Goal: Task Accomplishment & Management: Use online tool/utility

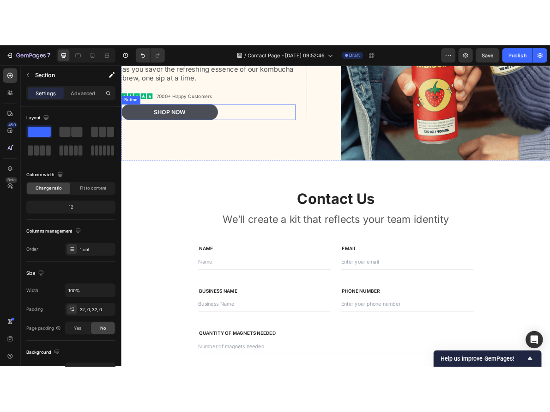
scroll to position [231, 0]
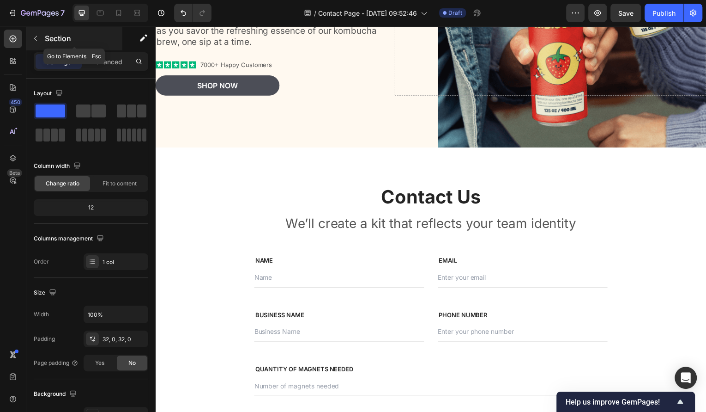
click at [35, 36] on icon "button" at bounding box center [35, 38] width 7 height 7
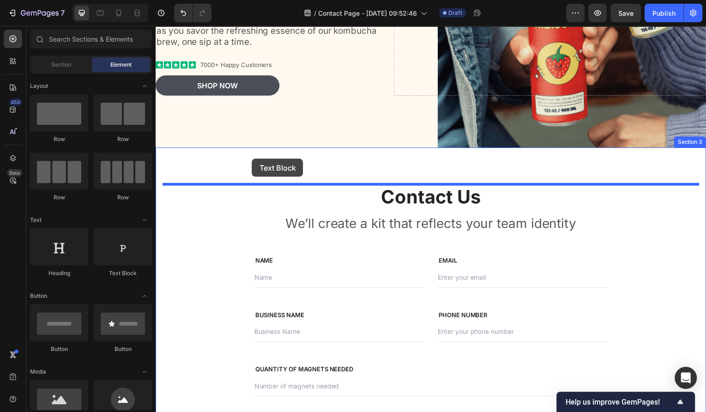
drag, startPoint x: 285, startPoint y: 276, endPoint x: 253, endPoint y: 159, distance: 120.7
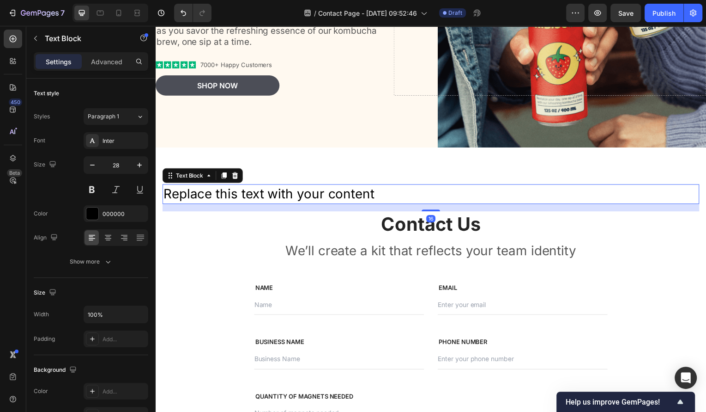
click at [380, 188] on div "Replace this text with your content" at bounding box center [433, 195] width 541 height 20
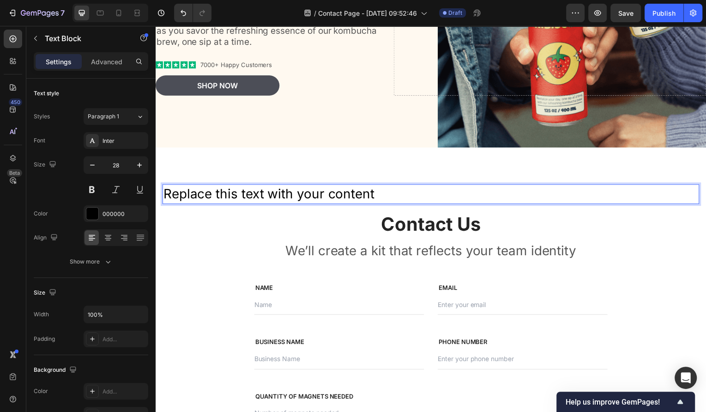
click at [341, 194] on p "Replace this text with your content" at bounding box center [433, 195] width 539 height 18
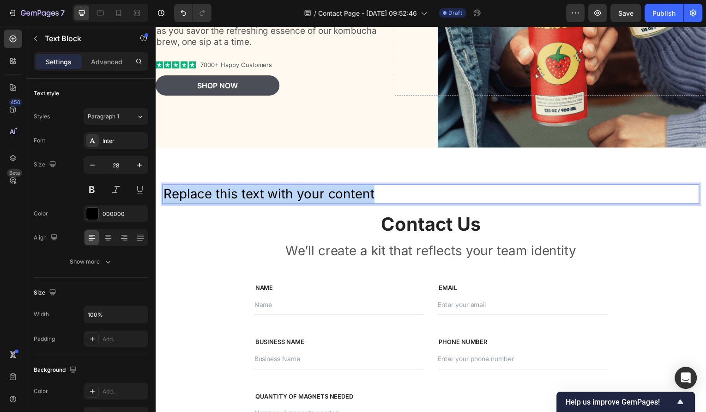
click at [341, 194] on p "Replace this text with your content" at bounding box center [433, 195] width 539 height 18
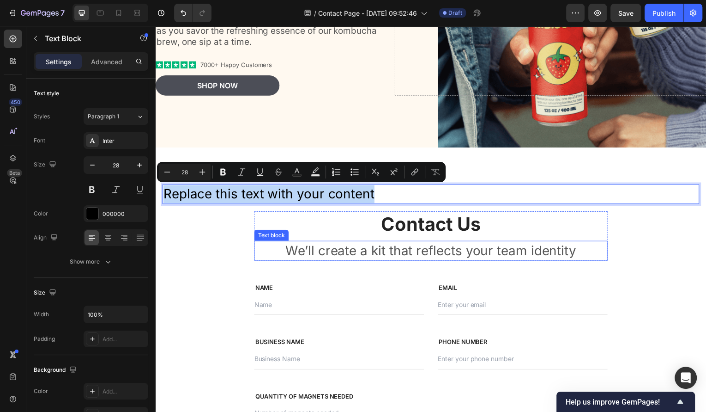
click at [363, 257] on p "We’ll create a kit that reflects your team identity" at bounding box center [433, 252] width 354 height 18
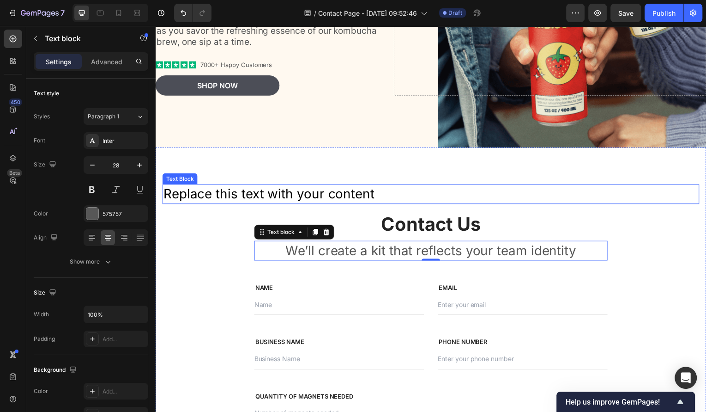
click at [329, 196] on p "Replace this text with your content" at bounding box center [433, 195] width 539 height 18
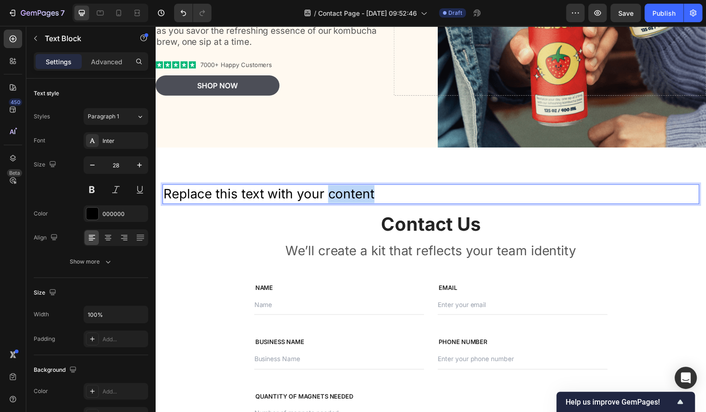
click at [329, 196] on p "Replace this text with your content" at bounding box center [433, 195] width 539 height 18
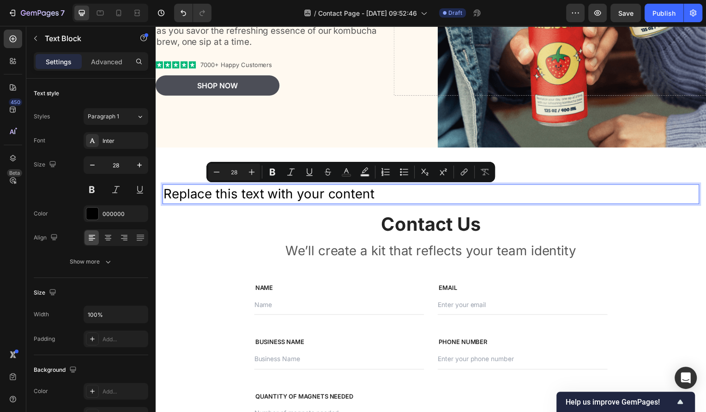
click at [304, 199] on p "Replace this text with your content" at bounding box center [433, 195] width 539 height 18
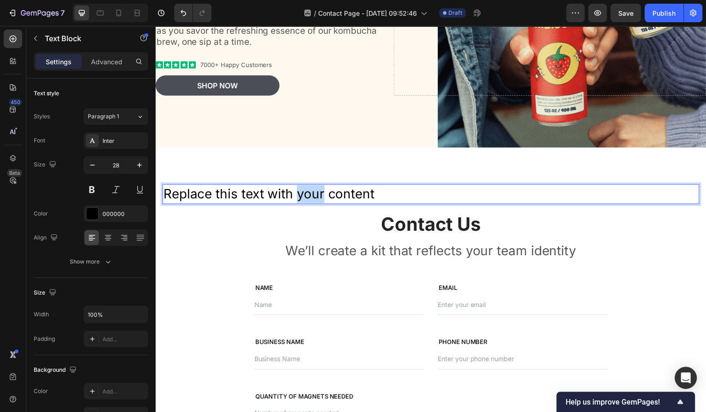
click at [304, 199] on p "Replace this text with your content" at bounding box center [433, 195] width 539 height 18
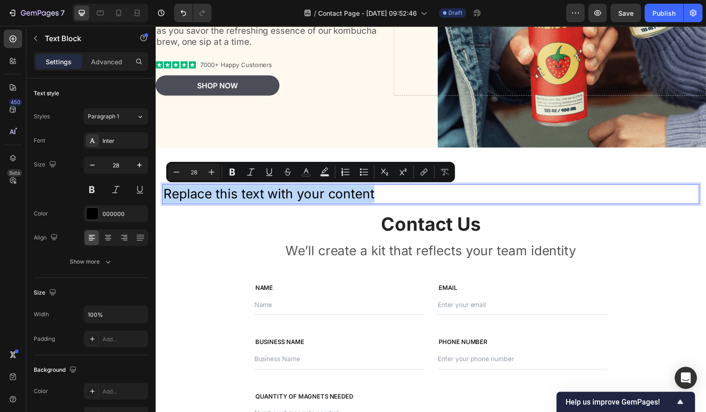
click at [304, 199] on p "Replace this text with your content" at bounding box center [433, 195] width 539 height 18
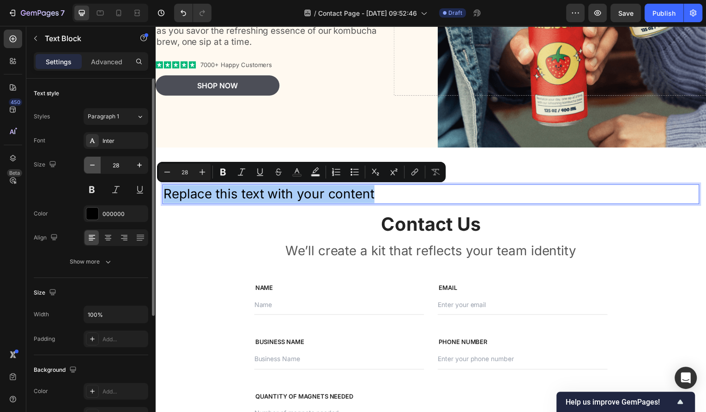
click at [92, 166] on icon "button" at bounding box center [92, 164] width 9 height 9
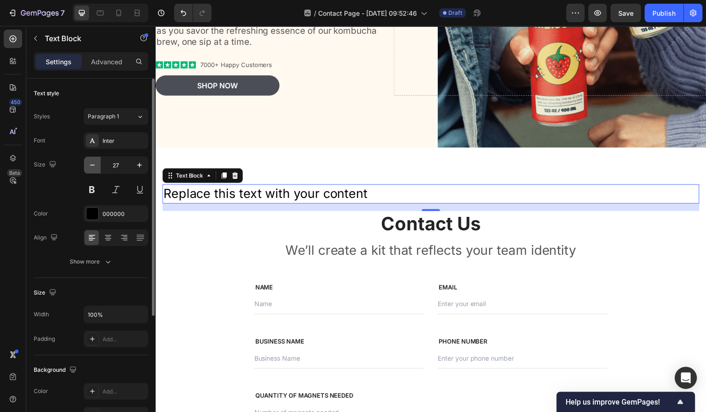
click at [92, 166] on icon "button" at bounding box center [92, 164] width 9 height 9
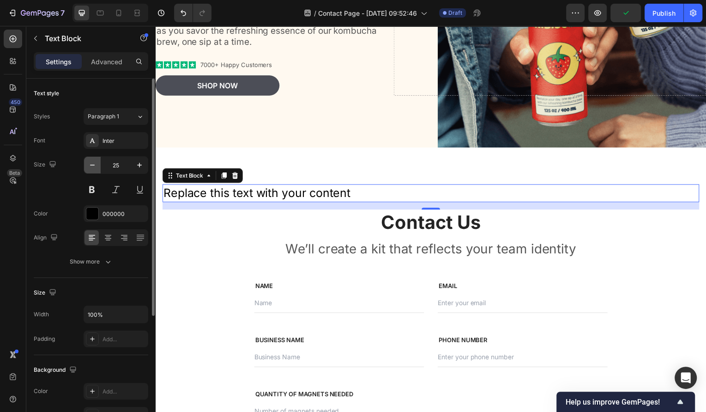
click at [92, 166] on icon "button" at bounding box center [92, 164] width 9 height 9
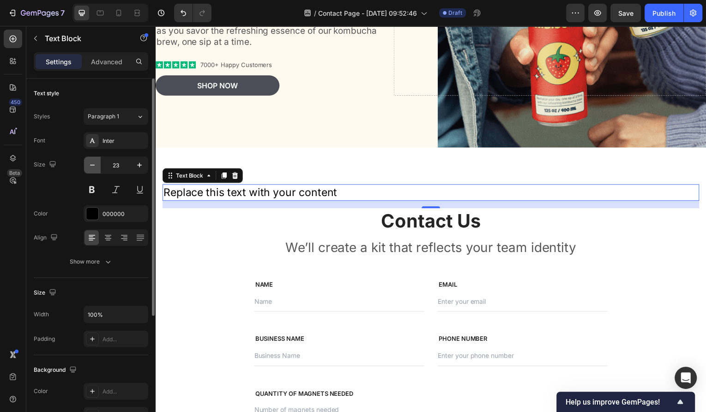
click at [92, 166] on icon "button" at bounding box center [92, 164] width 9 height 9
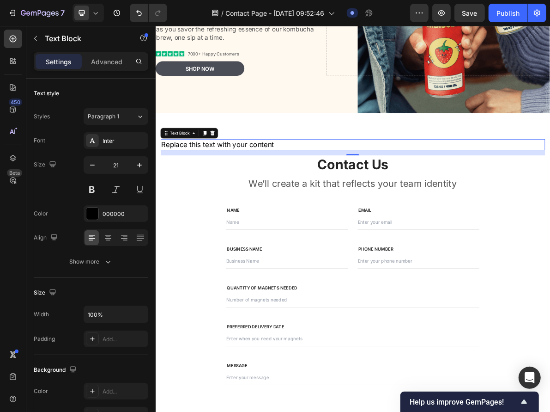
click at [347, 189] on p "Replace this text with your content" at bounding box center [432, 192] width 539 height 13
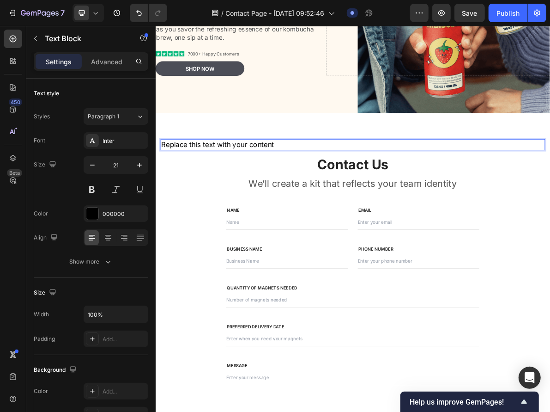
click at [347, 189] on p "Replace this text with your content" at bounding box center [432, 192] width 539 height 13
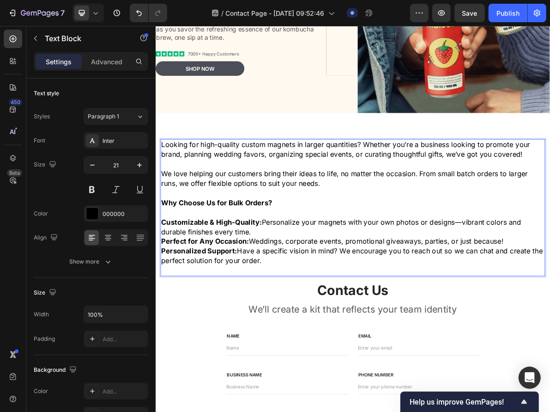
click at [333, 282] on p "Rich Text Editor. Editing area: main" at bounding box center [432, 287] width 539 height 13
click at [138, 161] on icon "button" at bounding box center [139, 164] width 9 height 9
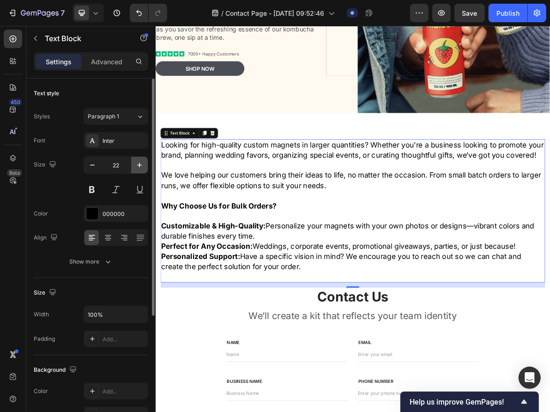
click at [138, 161] on icon "button" at bounding box center [139, 164] width 9 height 9
type input "23"
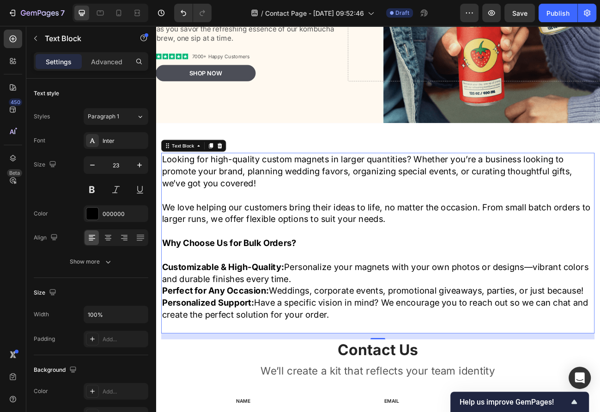
scroll to position [233, 0]
click at [302, 318] on p "Customizable & High-Quality: Personalize your magnets with your own photos or d…" at bounding box center [433, 333] width 539 height 30
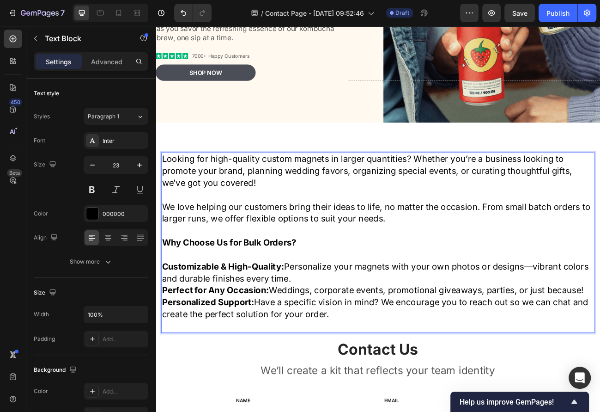
click at [267, 378] on p "Personalized Support: Have a specific vision in mind? We encourage you to reach…" at bounding box center [433, 378] width 539 height 30
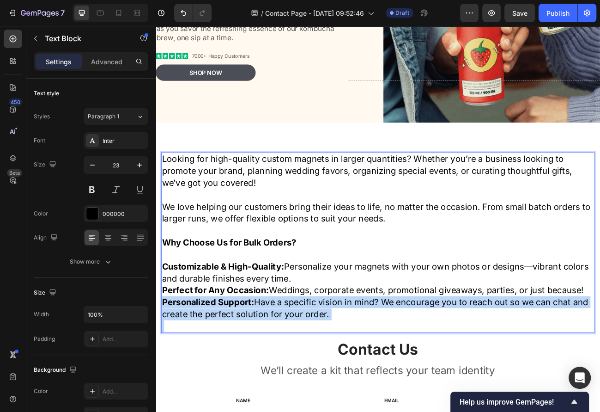
click at [267, 378] on p "Personalized Support: Have a specific vision in mind? We encourage you to reach…" at bounding box center [433, 378] width 539 height 30
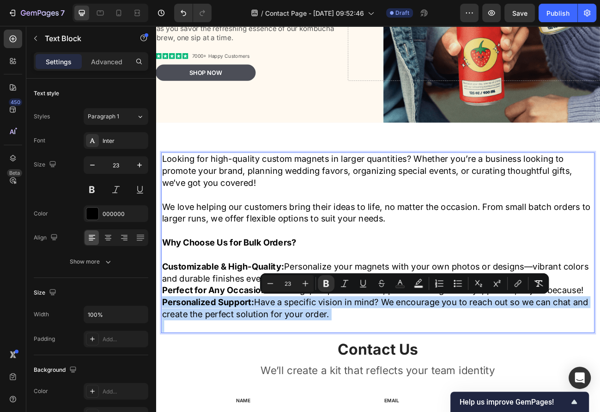
click at [267, 378] on p "Personalized Support: Have a specific vision in mind? We encourage you to reach…" at bounding box center [433, 378] width 539 height 30
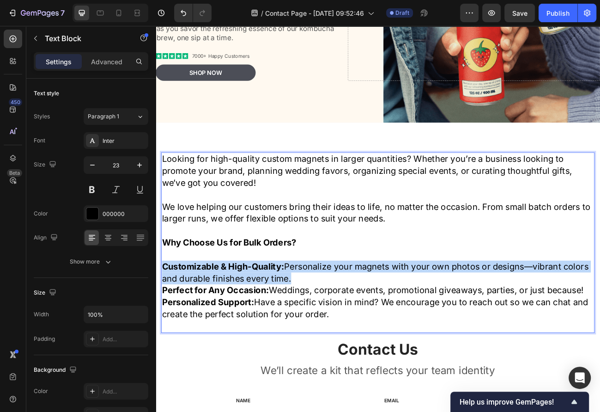
click at [165, 327] on strong "Customizable & High-Quality:" at bounding box center [240, 325] width 152 height 13
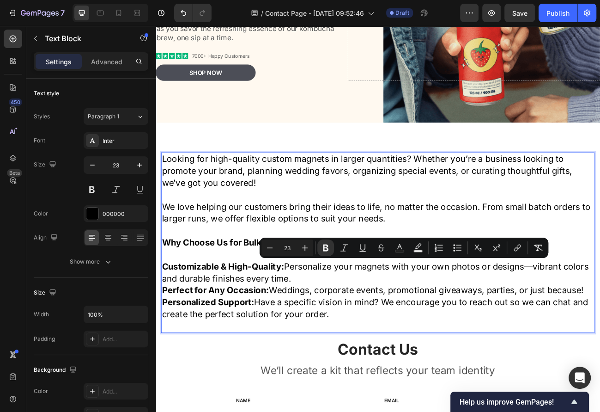
click at [228, 349] on strong "Perfect for Any Occasion:" at bounding box center [231, 355] width 134 height 13
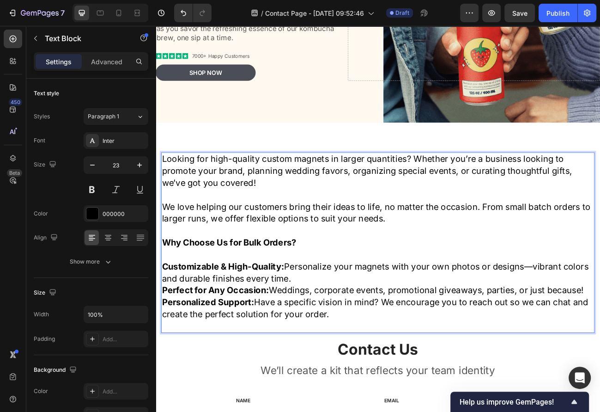
click at [627, 322] on p "Customizable & High-Quality: Personalize your magnets with your own photos or d…" at bounding box center [433, 333] width 539 height 30
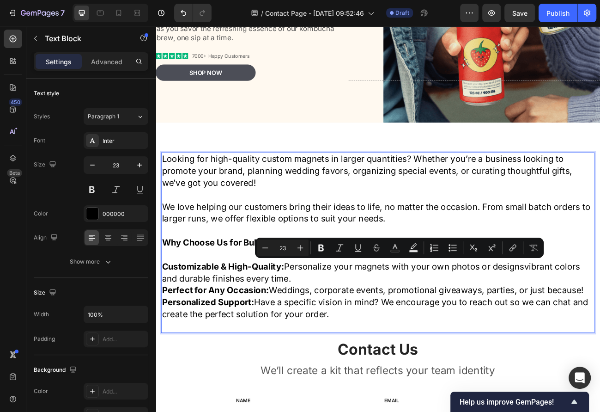
drag, startPoint x: 616, startPoint y: 325, endPoint x: 653, endPoint y: 337, distance: 38.7
click at [653, 337] on p "Customizable & High-Quality: Personalize your magnets with your own photos or d…" at bounding box center [433, 333] width 539 height 30
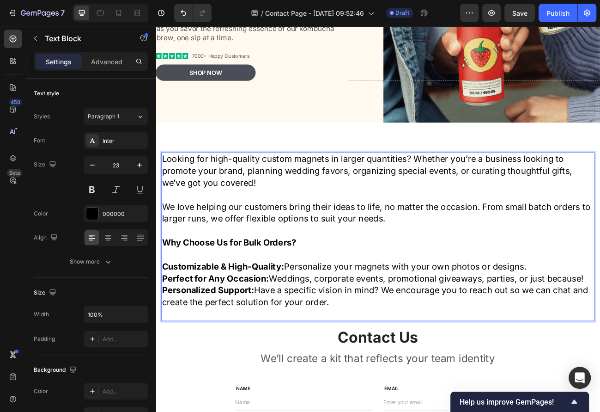
click at [694, 342] on p "Perfect for Any Occasion: Weddings, corporate events, promotional giveaways, pa…" at bounding box center [433, 340] width 539 height 15
click at [523, 364] on p "Personalized Support: Have a specific vision in mind? We encourage you to reach…" at bounding box center [433, 363] width 539 height 30
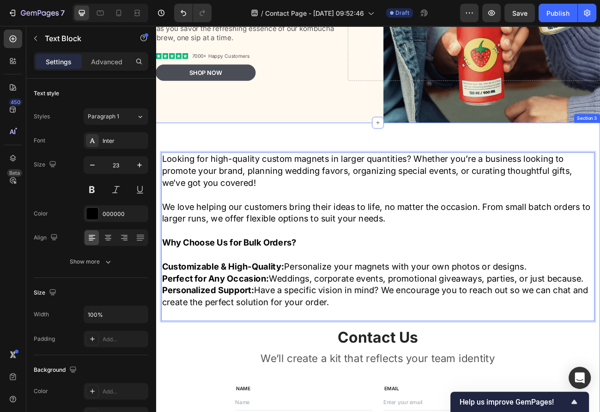
drag, startPoint x: 376, startPoint y: 370, endPoint x: 160, endPoint y: 293, distance: 228.5
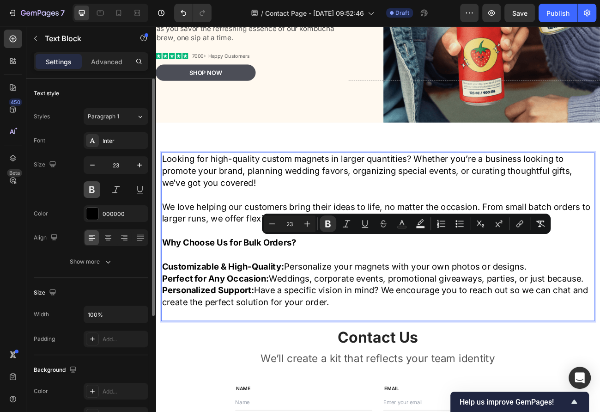
click at [91, 190] on button at bounding box center [92, 189] width 17 height 17
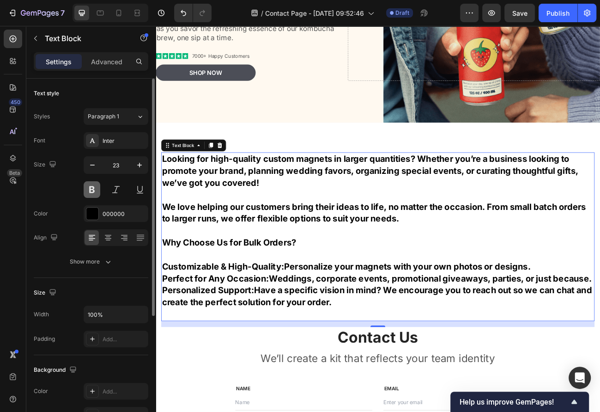
click at [91, 190] on button at bounding box center [92, 189] width 17 height 17
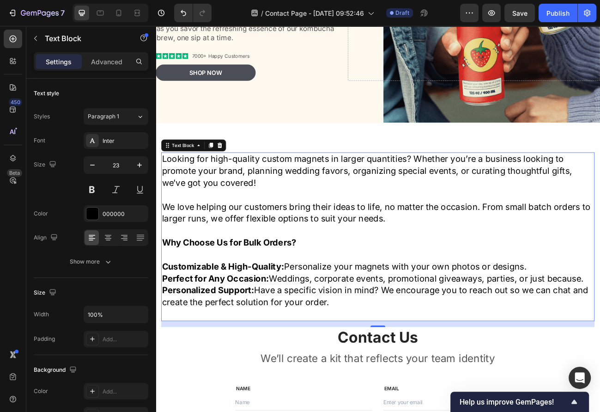
click at [228, 292] on strong "Why Choose Us for Bulk Orders?" at bounding box center [248, 295] width 168 height 13
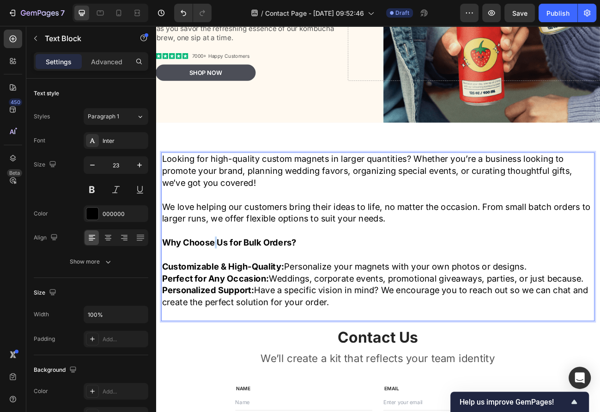
click at [228, 292] on strong "Why Choose Us for Bulk Orders?" at bounding box center [248, 295] width 168 height 13
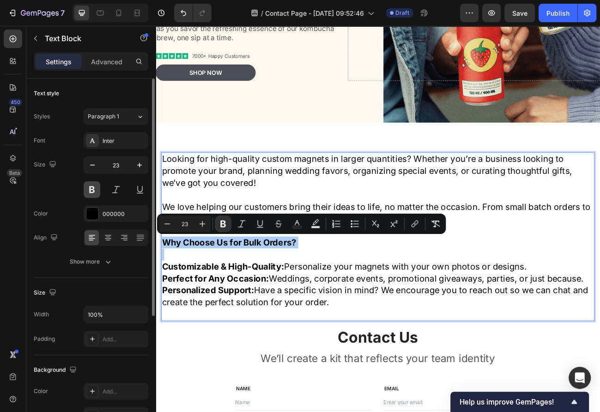
click at [92, 193] on button at bounding box center [92, 189] width 17 height 17
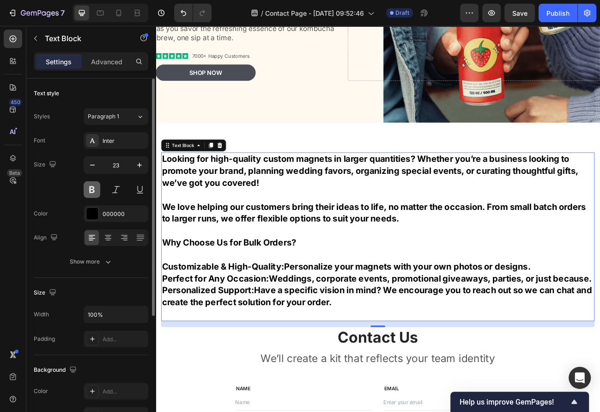
click at [92, 193] on button at bounding box center [92, 189] width 17 height 17
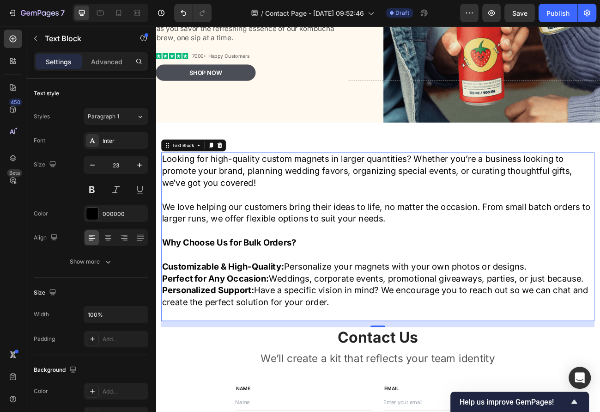
click at [290, 301] on strong "Why Choose Us for Bulk Orders?" at bounding box center [248, 295] width 168 height 13
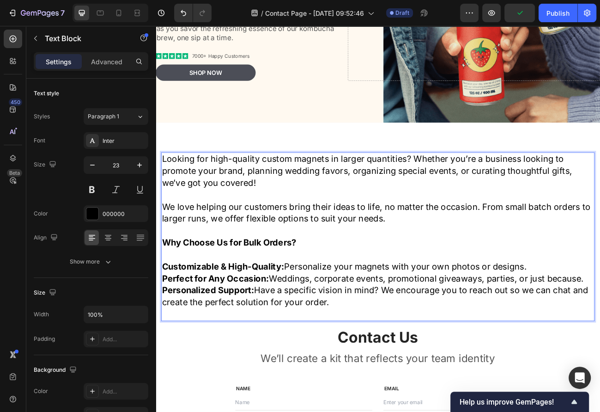
click at [453, 268] on p "We love helping our customers bring their ideas to life, no matter the occasion…" at bounding box center [433, 259] width 539 height 30
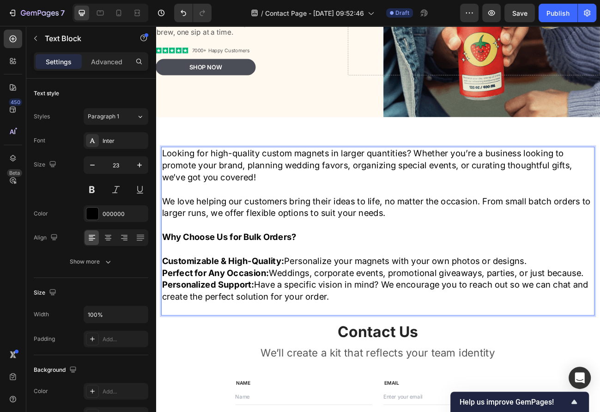
scroll to position [240, 0]
click at [232, 320] on strong "Customizable & High-Quality:" at bounding box center [240, 318] width 152 height 13
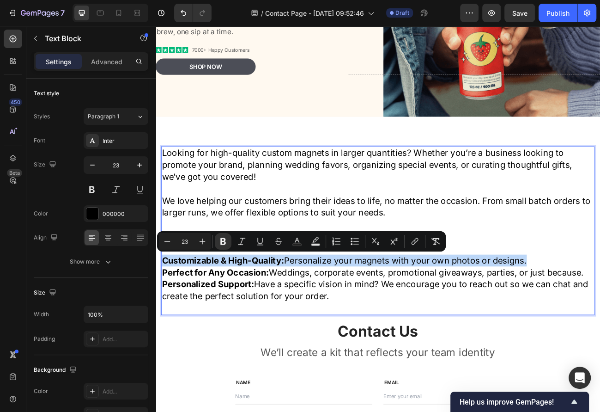
click at [232, 320] on strong "Customizable & High-Quality:" at bounding box center [240, 318] width 152 height 13
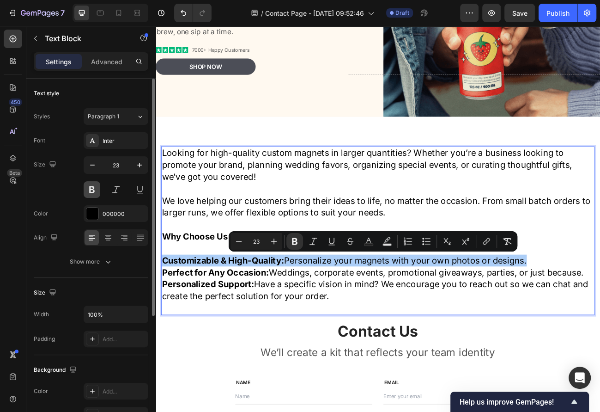
click at [95, 191] on button at bounding box center [92, 189] width 17 height 17
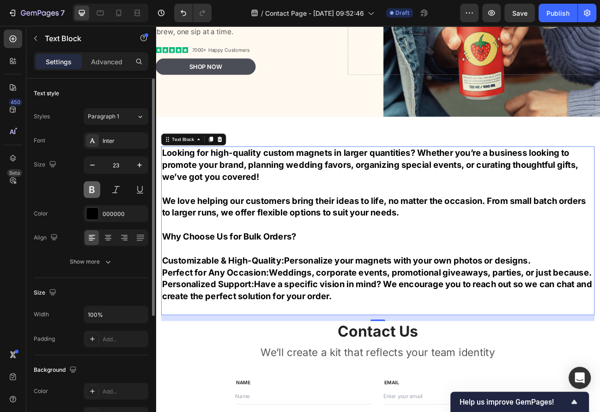
click at [95, 191] on button at bounding box center [92, 189] width 17 height 17
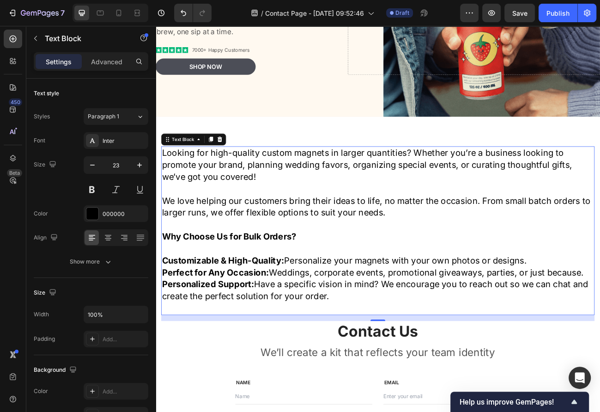
click at [281, 324] on strong "Customizable & High-Quality:" at bounding box center [240, 318] width 152 height 13
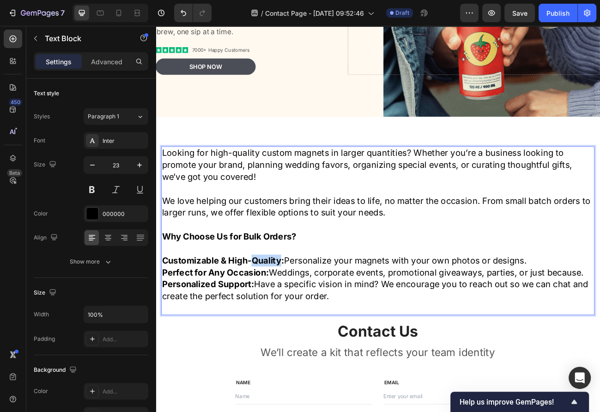
click at [281, 324] on strong "Customizable & High-Quality:" at bounding box center [240, 318] width 152 height 13
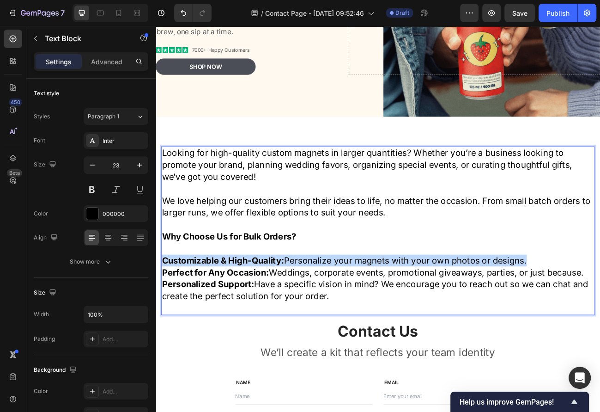
click at [281, 324] on strong "Customizable & High-Quality:" at bounding box center [240, 318] width 152 height 13
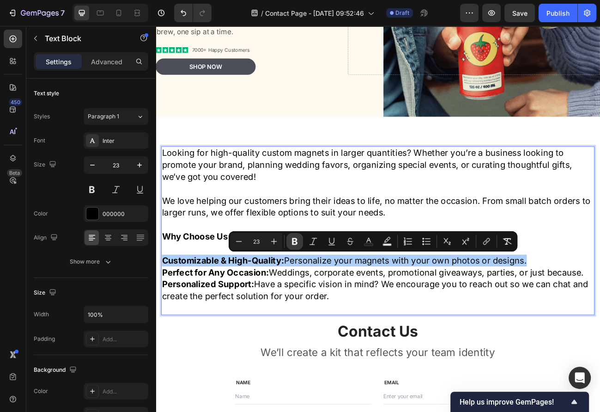
click at [298, 242] on icon "Editor contextual toolbar" at bounding box center [294, 241] width 9 height 9
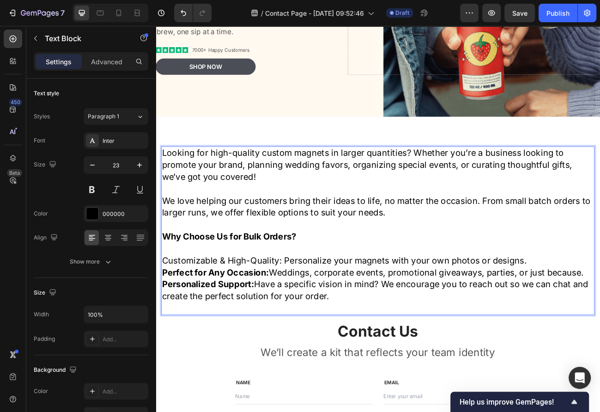
click at [282, 331] on strong "Perfect for Any Occasion:" at bounding box center [231, 333] width 134 height 13
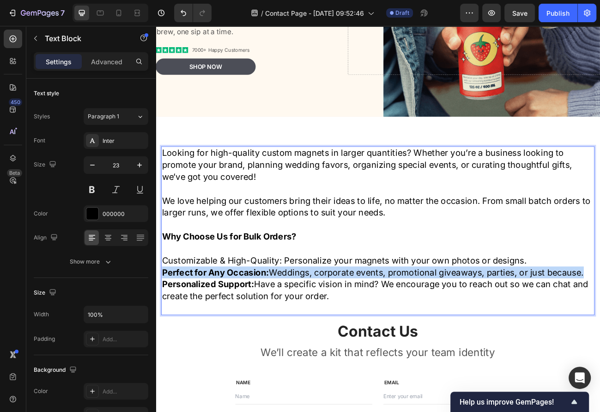
click at [282, 331] on strong "Perfect for Any Occasion:" at bounding box center [231, 333] width 134 height 13
click at [217, 334] on strong "Perfect for Any Occasion:" at bounding box center [231, 333] width 134 height 13
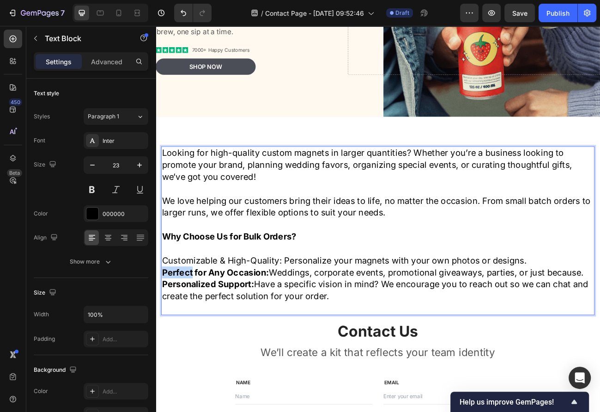
click at [166, 331] on strong "Perfect for Any Occasion:" at bounding box center [231, 333] width 134 height 13
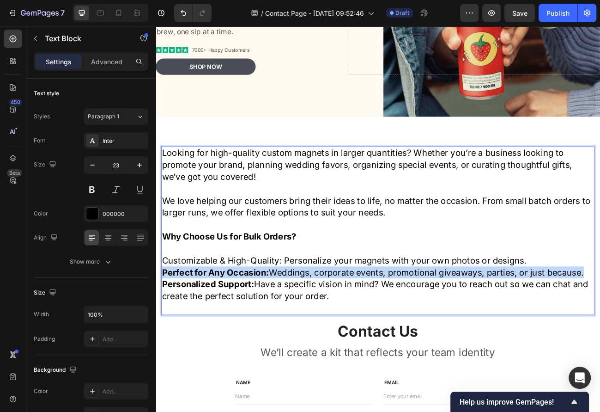
click at [166, 331] on strong "Perfect for Any Occasion:" at bounding box center [231, 333] width 134 height 13
click at [258, 332] on strong "Perfect for Any Occasion:" at bounding box center [231, 333] width 134 height 13
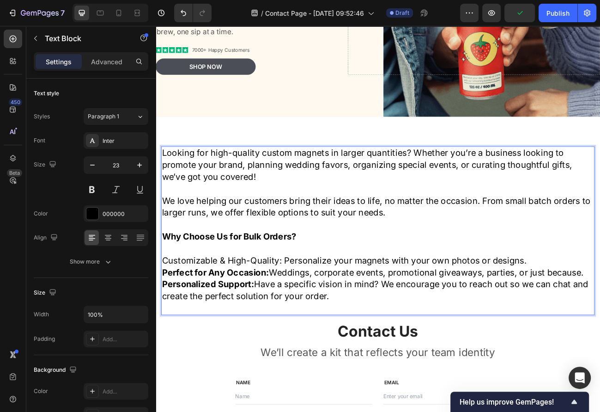
click at [269, 322] on p "Customizable & High-Quality: Personalize your magnets with your own photos or d…" at bounding box center [433, 318] width 539 height 15
click at [248, 330] on strong "Perfect for Any Occasion:" at bounding box center [231, 333] width 134 height 13
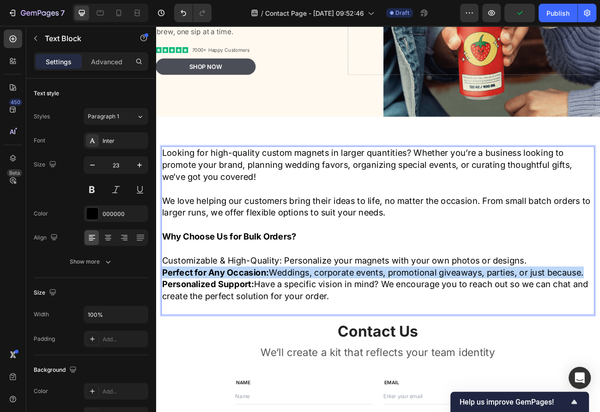
click at [248, 330] on strong "Perfect for Any Occasion:" at bounding box center [231, 333] width 134 height 13
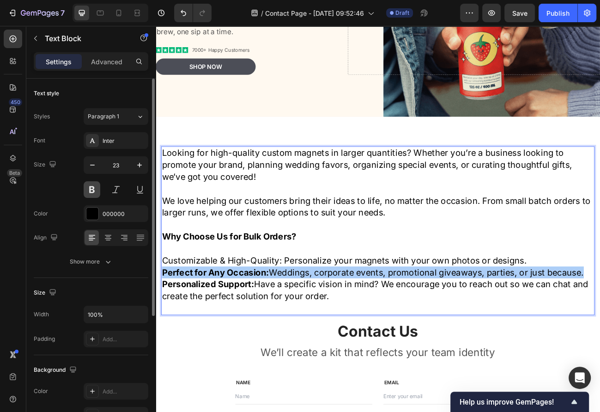
click at [96, 187] on button at bounding box center [92, 189] width 17 height 17
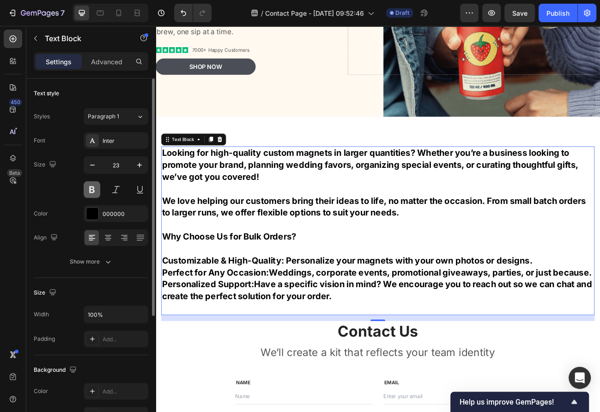
click at [96, 187] on button at bounding box center [92, 189] width 17 height 17
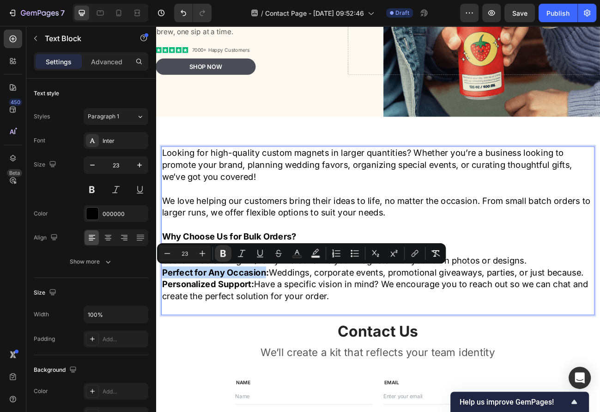
drag, startPoint x: 293, startPoint y: 334, endPoint x: 163, endPoint y: 334, distance: 130.7
click at [163, 334] on div "Looking for high-quality custom magnets in larger quantities? Whether you’re a …" at bounding box center [433, 281] width 541 height 210
click at [224, 252] on icon "Editor contextual toolbar" at bounding box center [223, 253] width 6 height 7
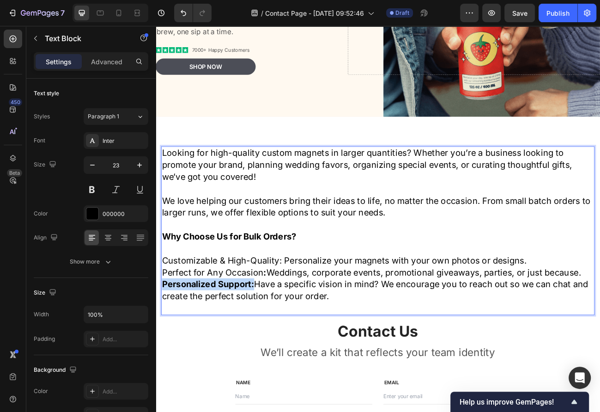
drag, startPoint x: 280, startPoint y: 350, endPoint x: 158, endPoint y: 350, distance: 122.4
click at [239, 348] on strong "Personalized Support:" at bounding box center [221, 347] width 115 height 13
drag, startPoint x: 279, startPoint y: 348, endPoint x: 309, endPoint y: 310, distance: 48.1
click at [156, 348] on html "Header Transform Your Beverage Routine Heading Experience a revitalizing journe…" at bounding box center [433, 375] width 554 height 1179
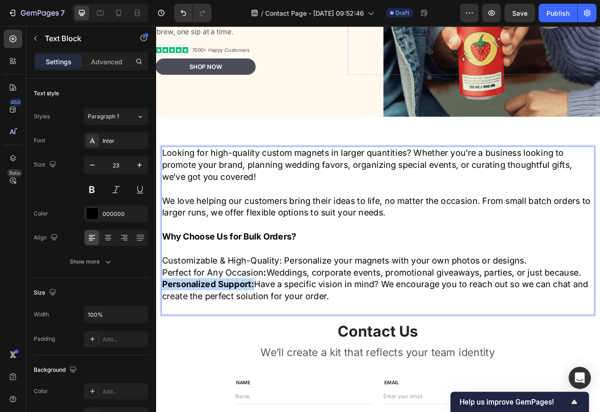
click at [266, 349] on strong "Personalized Support:" at bounding box center [221, 347] width 115 height 13
drag, startPoint x: 276, startPoint y: 349, endPoint x: 153, endPoint y: 350, distance: 122.9
click at [156, 350] on html "Header Transform Your Beverage Routine Heading Experience a revitalizing journe…" at bounding box center [433, 375] width 554 height 1179
click at [266, 337] on p "Perfect for Any Occasion : Weddings, corporate events, promotional giveaways, p…" at bounding box center [433, 333] width 539 height 15
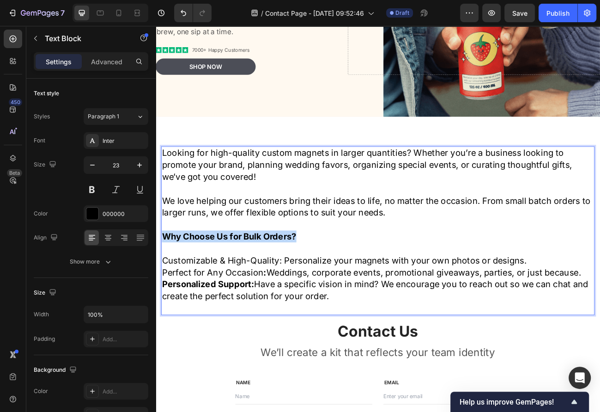
drag, startPoint x: 337, startPoint y: 289, endPoint x: 125, endPoint y: 289, distance: 212.0
click at [156, 289] on html "Header Transform Your Beverage Routine Heading Experience a revitalizing journe…" at bounding box center [433, 375] width 554 height 1179
click at [87, 187] on button at bounding box center [92, 189] width 17 height 17
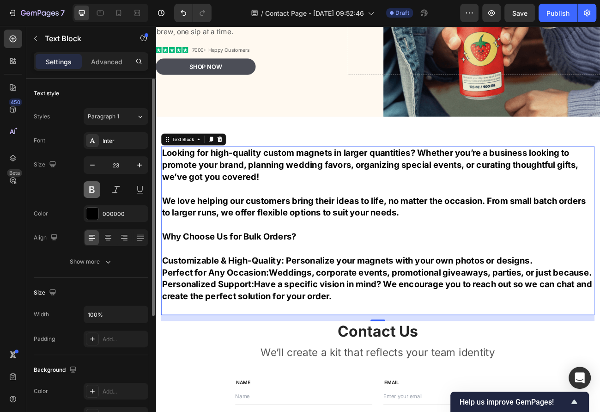
click at [87, 187] on button at bounding box center [92, 189] width 17 height 17
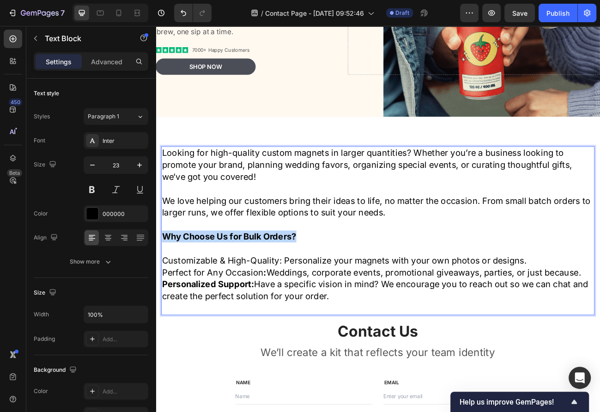
drag, startPoint x: 338, startPoint y: 286, endPoint x: 166, endPoint y: 286, distance: 171.4
click at [166, 286] on p "Why Choose Us for Bulk Orders?" at bounding box center [433, 288] width 539 height 15
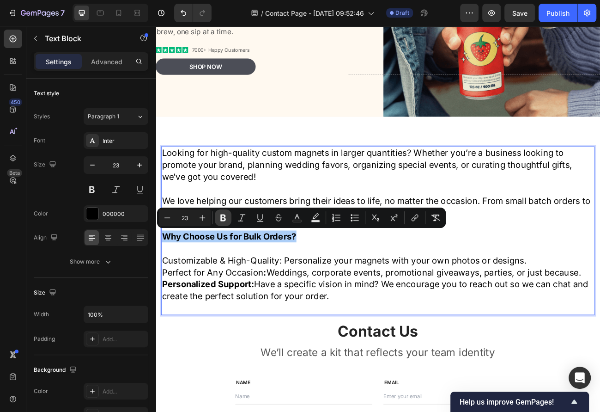
click at [228, 218] on button "Bold" at bounding box center [223, 217] width 17 height 17
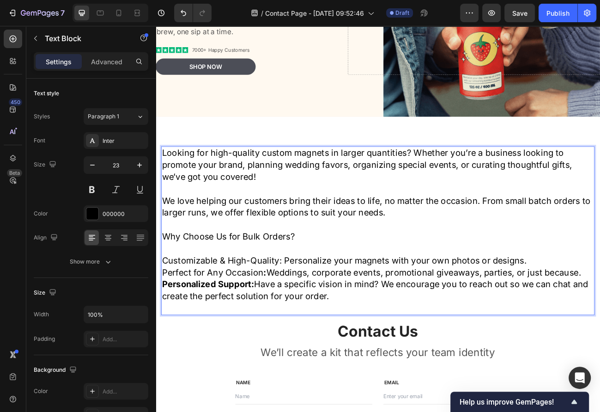
click at [182, 336] on p "Perfect for Any Occasion : Weddings, corporate events, promotional giveaways, p…" at bounding box center [433, 333] width 539 height 15
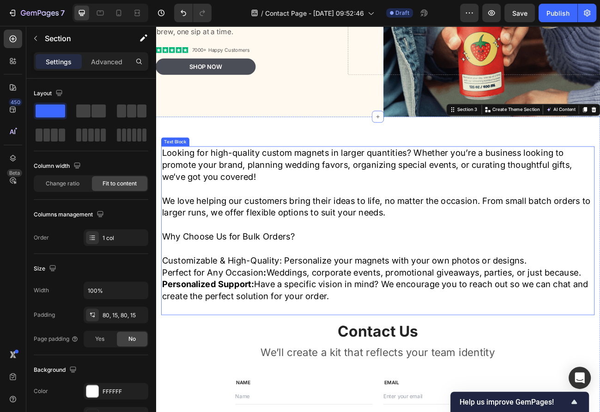
click at [233, 352] on strong "Personalized Support:" at bounding box center [221, 347] width 115 height 13
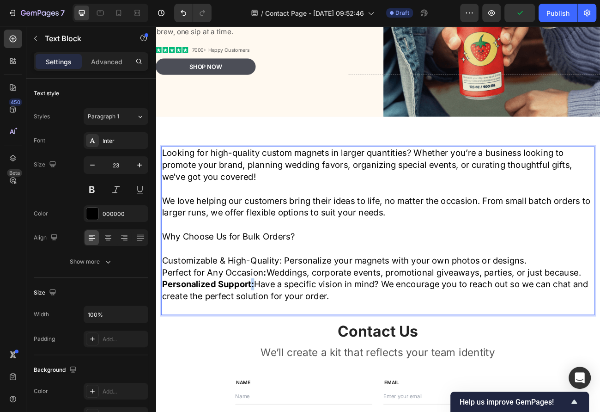
click at [277, 348] on strong "Personalized Support:" at bounding box center [221, 347] width 115 height 13
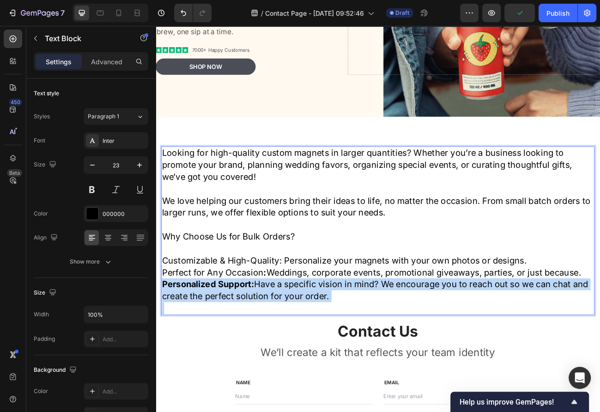
click at [277, 348] on strong "Personalized Support:" at bounding box center [221, 347] width 115 height 13
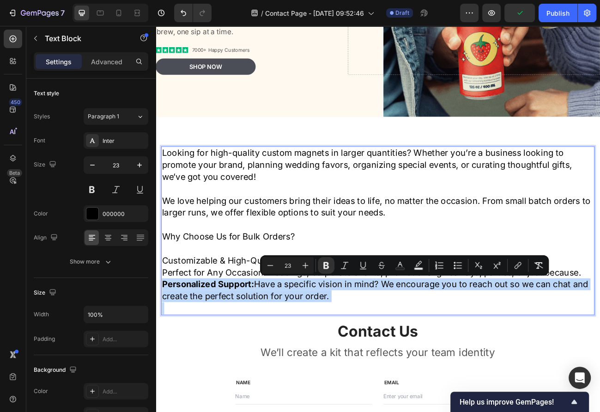
click at [277, 348] on strong "Personalized Support:" at bounding box center [221, 347] width 115 height 13
click at [277, 349] on strong "Personalized Support:" at bounding box center [221, 347] width 115 height 13
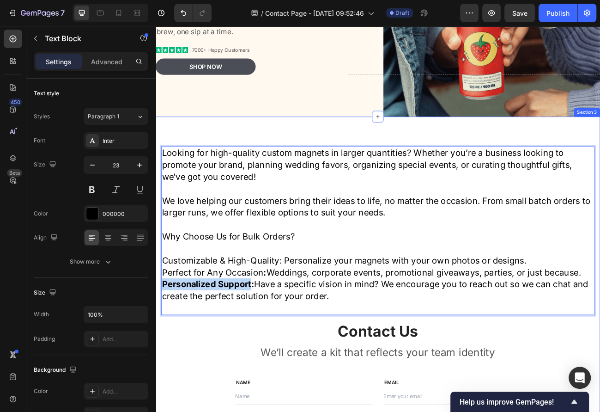
drag, startPoint x: 276, startPoint y: 348, endPoint x: 160, endPoint y: 346, distance: 116.4
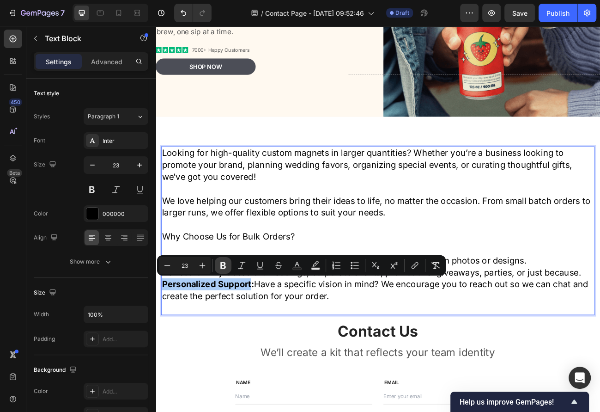
click at [221, 268] on icon "Editor contextual toolbar" at bounding box center [223, 265] width 9 height 9
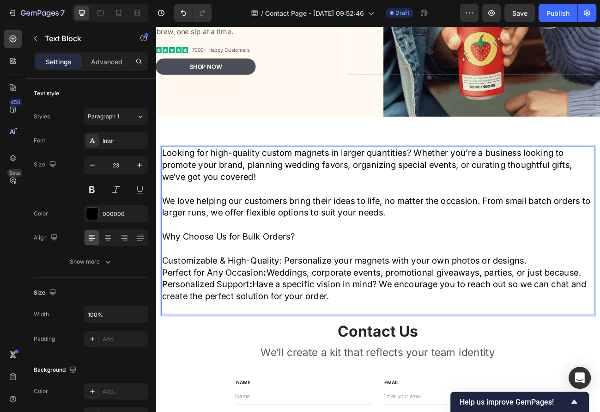
click at [301, 367] on p "Personalized Support : Have a specific vision in mind? We encourage you to reac…" at bounding box center [433, 355] width 539 height 30
click at [166, 319] on p "Customizable & High-Quality: Personalize your magnets with your own photos or d…" at bounding box center [433, 318] width 539 height 15
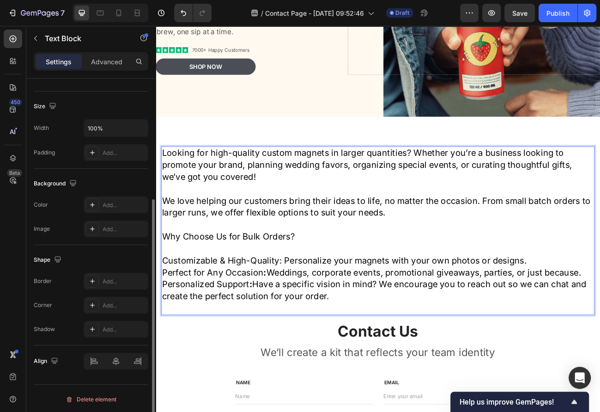
scroll to position [184, 0]
click at [309, 246] on p "We love helping our customers bring their ideas to life, no matter the occasion…" at bounding box center [433, 252] width 539 height 30
click at [381, 363] on p "Personalized Support : Have a specific vision in mind? We encourage you to reac…" at bounding box center [433, 355] width 539 height 30
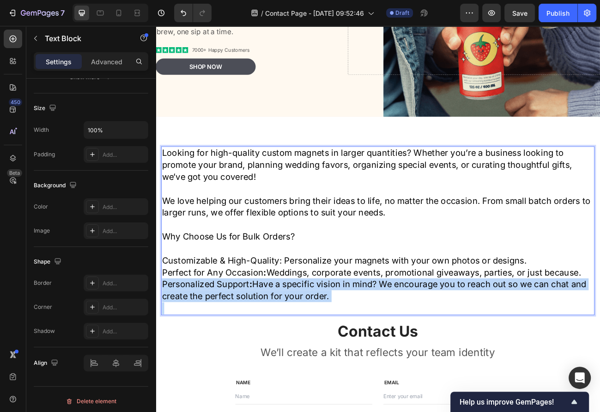
click at [381, 363] on p "Personalized Support : Have a specific vision in mind? We encourage you to reac…" at bounding box center [433, 355] width 539 height 30
click at [389, 365] on p "Personalized Support : Have a specific vision in mind? We encourage you to reac…" at bounding box center [433, 355] width 539 height 30
drag, startPoint x: 385, startPoint y: 365, endPoint x: 159, endPoint y: 158, distance: 306.0
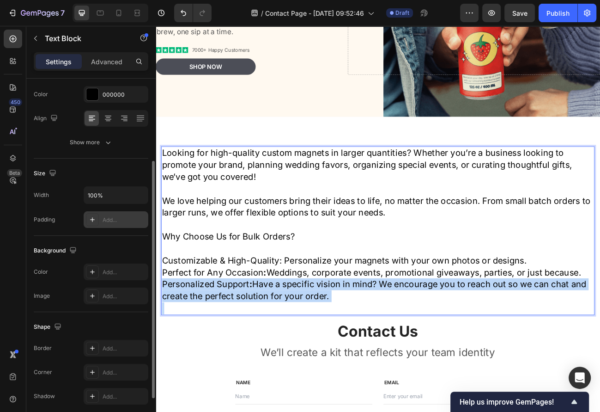
scroll to position [117, 0]
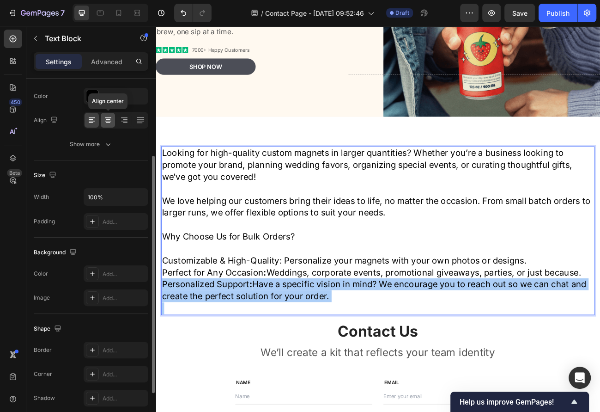
click at [109, 119] on icon at bounding box center [108, 119] width 5 height 1
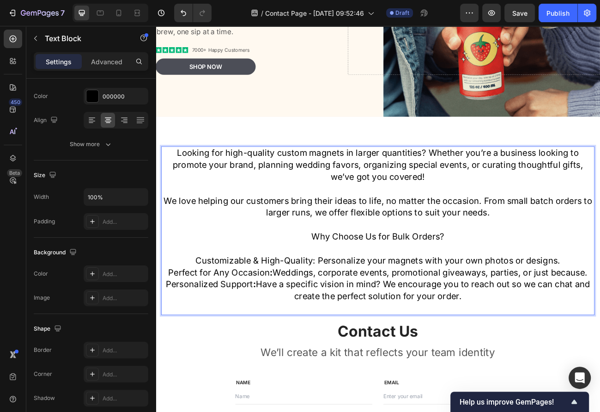
click at [570, 313] on p "Customizable & High-Quality: Personalize your magnets with your own photos or d…" at bounding box center [433, 318] width 539 height 15
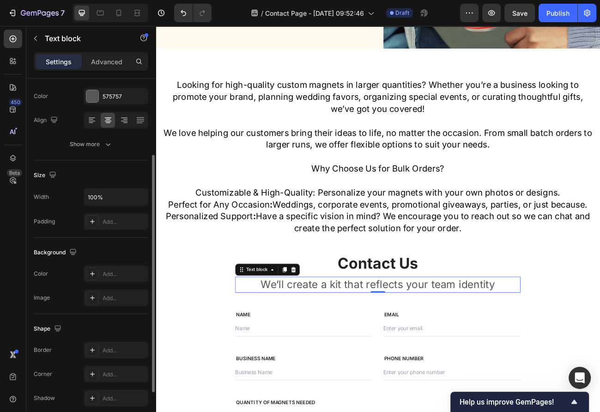
click at [506, 348] on p "We’ll create a kit that reflects your team identity" at bounding box center [433, 348] width 354 height 18
click at [327, 330] on icon at bounding box center [328, 329] width 6 height 6
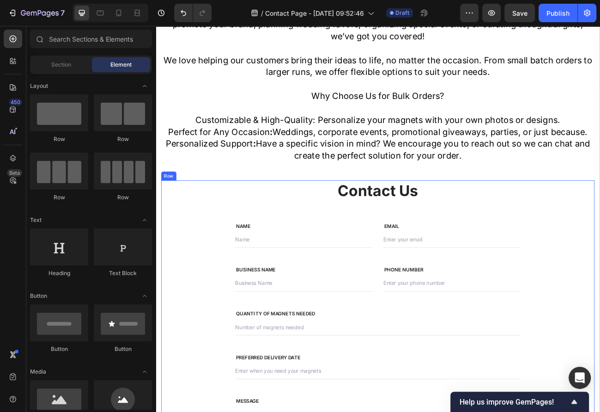
scroll to position [543, 0]
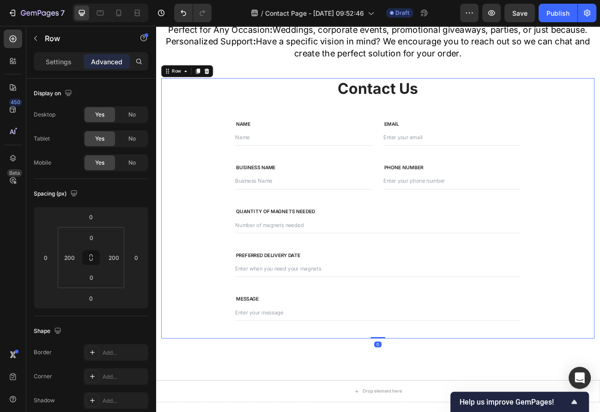
click at [637, 352] on div "Contact Us Heading Row NAME Text block Text Field EMAIL Text block Email Field …" at bounding box center [433, 253] width 541 height 324
click at [70, 60] on p "Settings" at bounding box center [59, 62] width 26 height 10
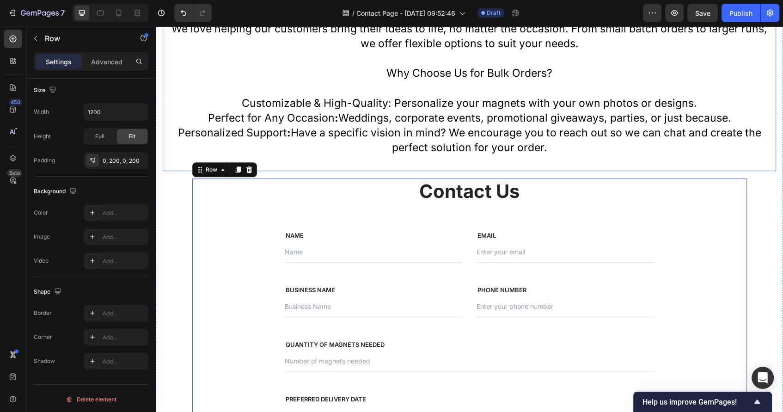
scroll to position [533, 0]
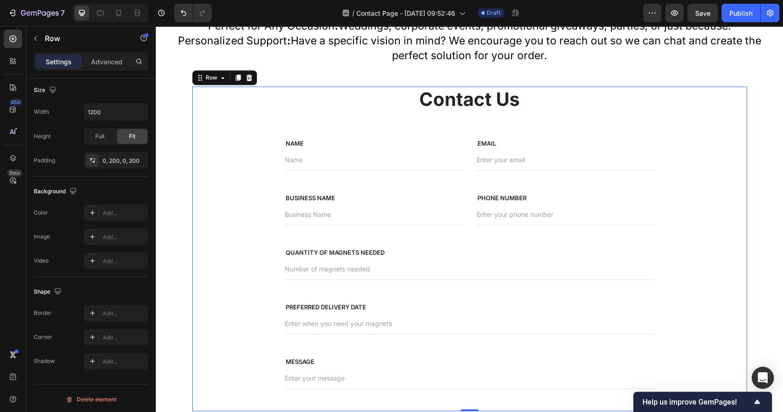
click at [281, 105] on div "Contact Us Heading Row NAME Text block Text Field EMAIL Text block Email Field …" at bounding box center [469, 248] width 554 height 324
click at [216, 79] on div "Row" at bounding box center [211, 77] width 15 height 8
click at [259, 149] on div "Contact Us Heading Row NAME Text block Text Field EMAIL Text block Email Field …" at bounding box center [469, 248] width 554 height 324
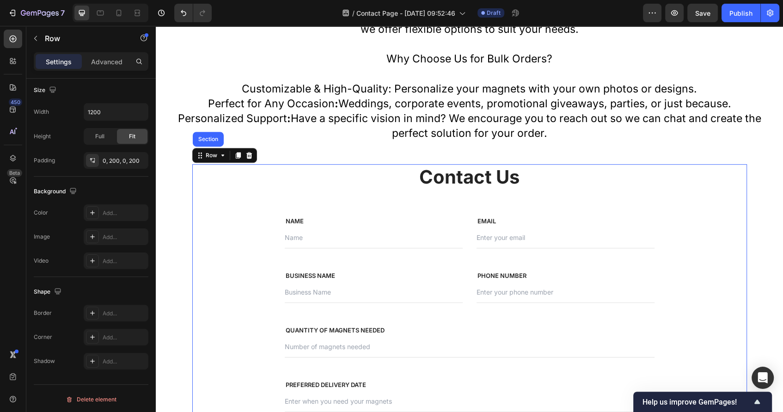
scroll to position [478, 0]
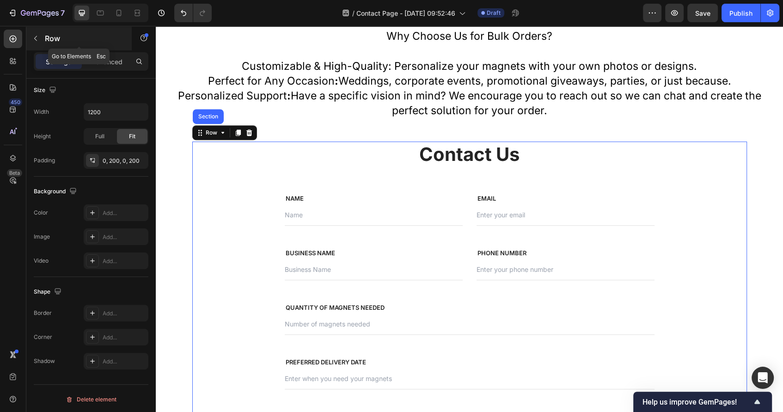
click at [33, 35] on icon "button" at bounding box center [35, 38] width 7 height 7
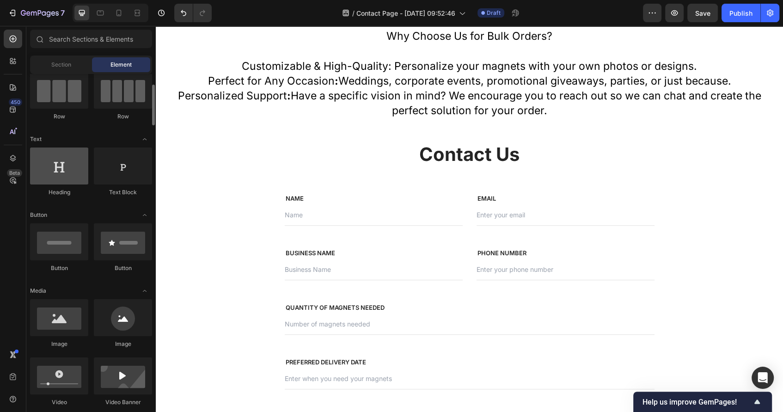
scroll to position [82, 0]
click at [16, 181] on icon at bounding box center [12, 180] width 9 height 9
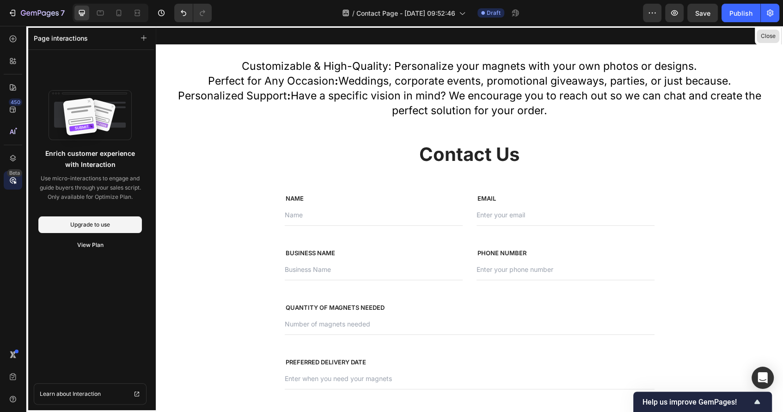
click at [706, 41] on button "Close" at bounding box center [767, 36] width 23 height 13
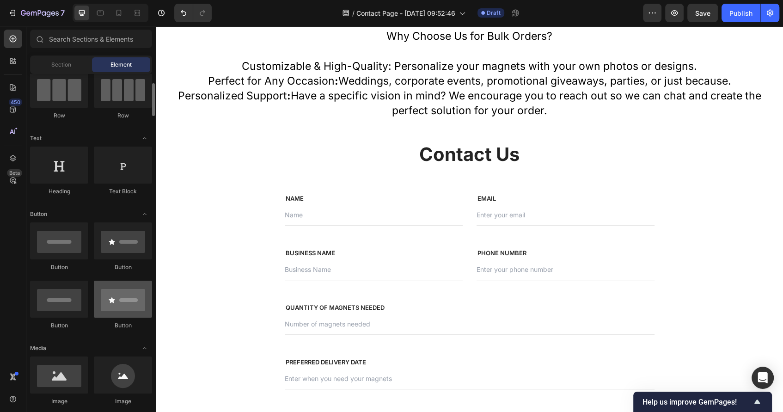
scroll to position [253, 0]
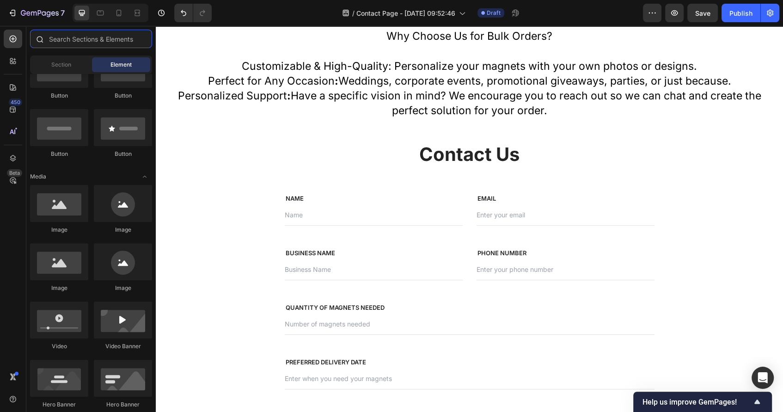
click at [97, 40] on input "text" at bounding box center [91, 39] width 122 height 18
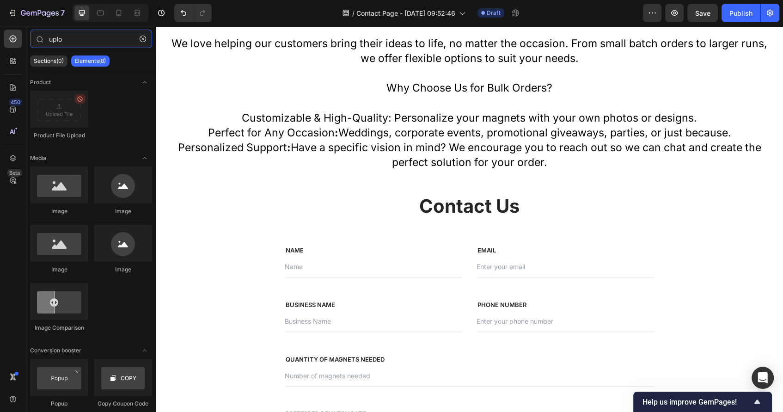
scroll to position [440, 0]
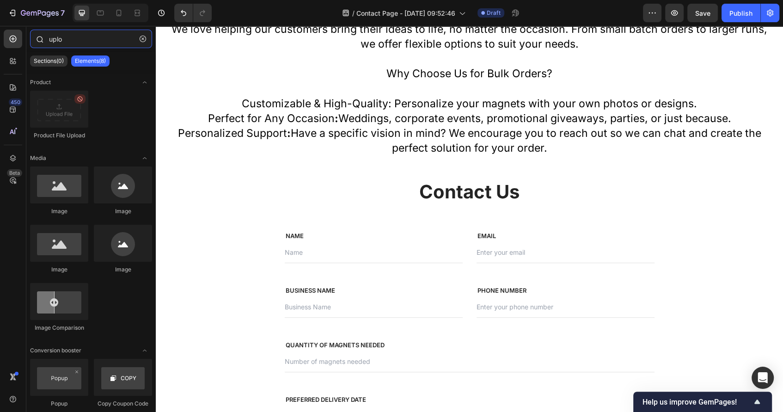
click at [77, 34] on input "uplo" at bounding box center [91, 39] width 122 height 18
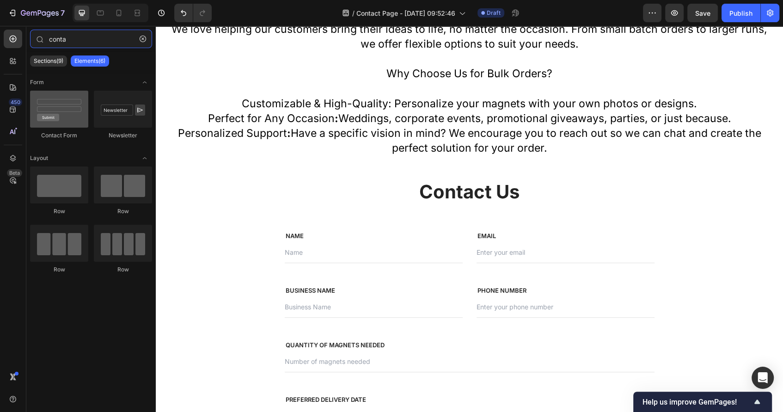
type input "conta"
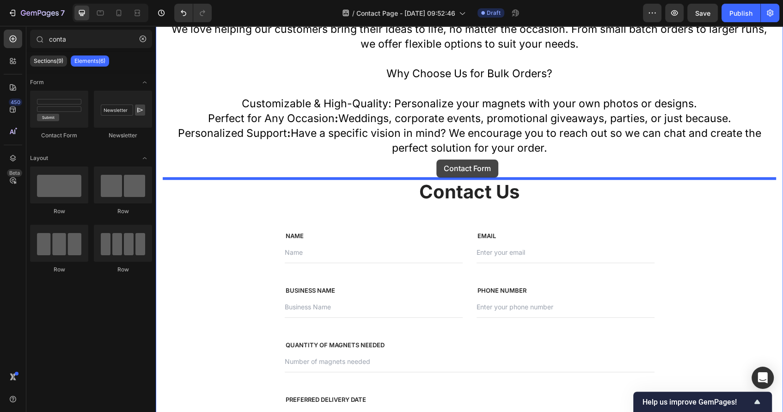
drag, startPoint x: 221, startPoint y: 143, endPoint x: 436, endPoint y: 159, distance: 215.9
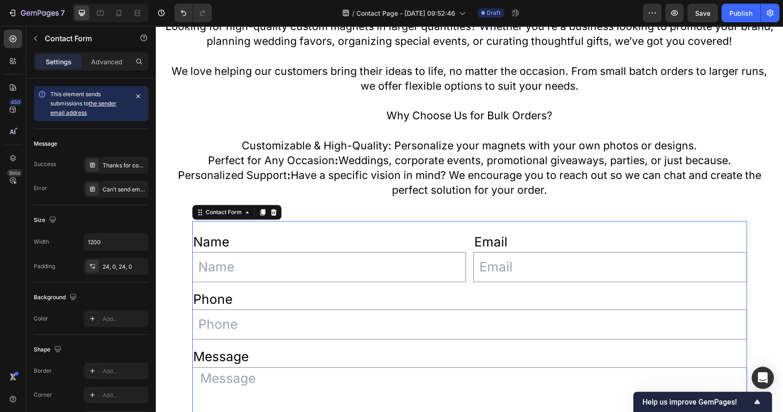
scroll to position [388, 0]
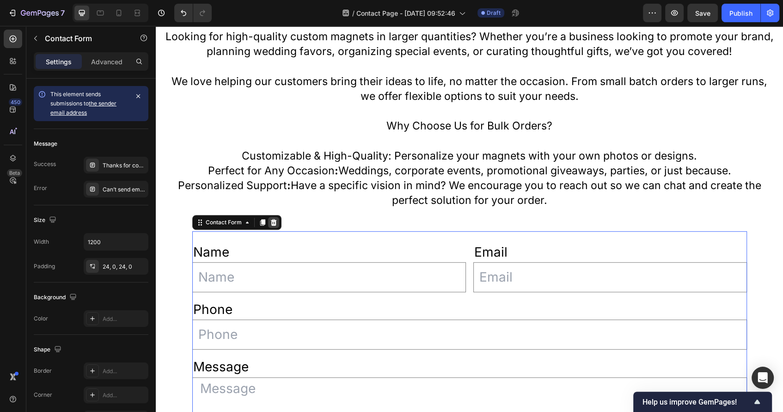
click at [275, 221] on icon at bounding box center [273, 222] width 7 height 7
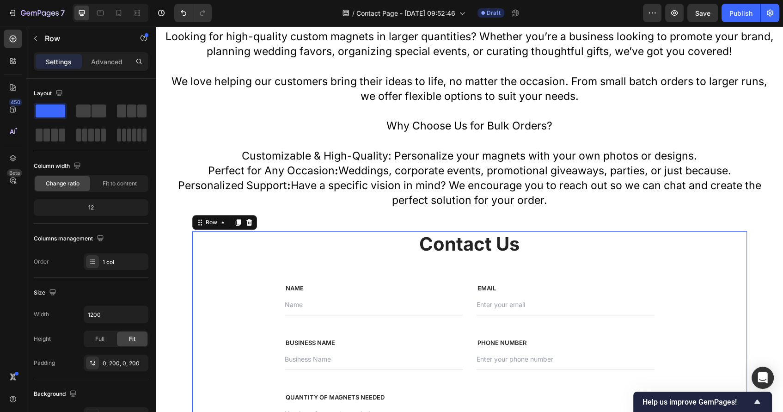
click at [463, 268] on div "Contact Us Heading Row NAME Text block Text Field EMAIL Text block Email Field …" at bounding box center [470, 393] width 370 height 324
click at [34, 35] on icon "button" at bounding box center [35, 38] width 7 height 7
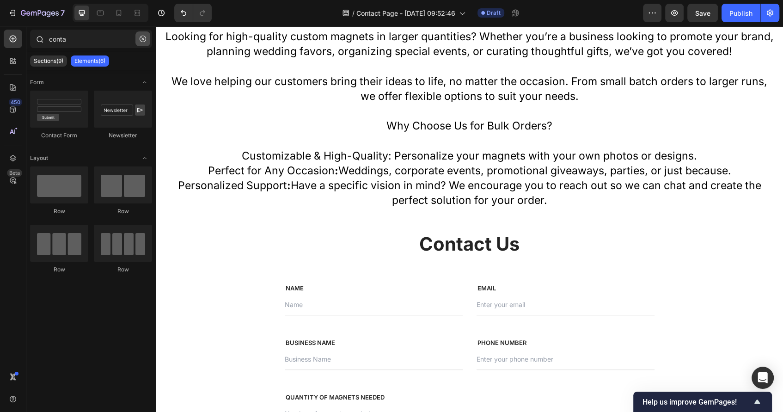
click at [145, 43] on button "button" at bounding box center [142, 38] width 15 height 15
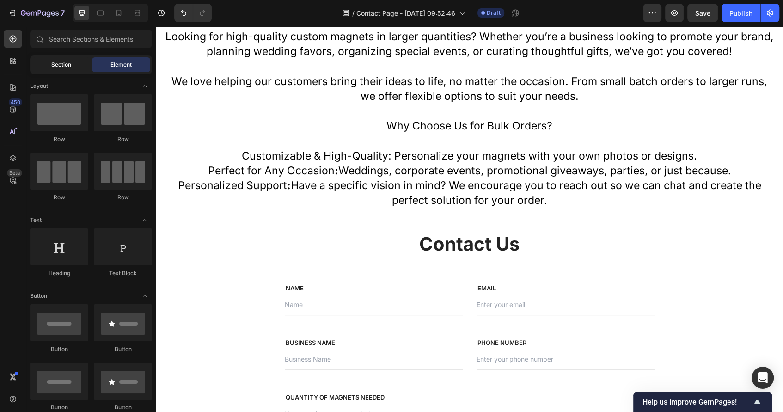
click at [64, 65] on span "Section" at bounding box center [61, 65] width 20 height 8
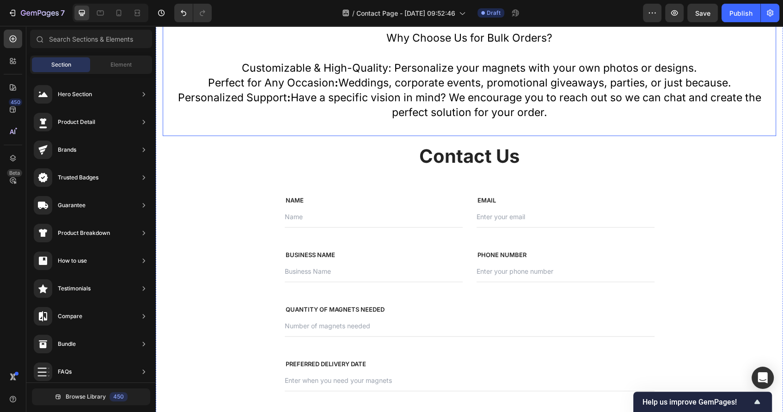
scroll to position [479, 0]
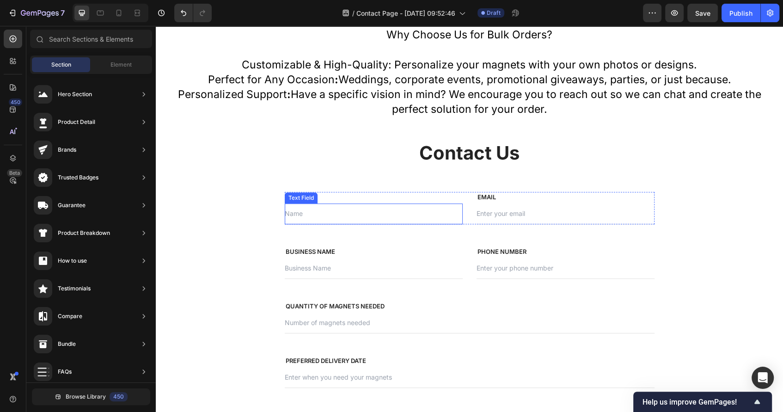
click at [323, 208] on input "text" at bounding box center [374, 213] width 178 height 21
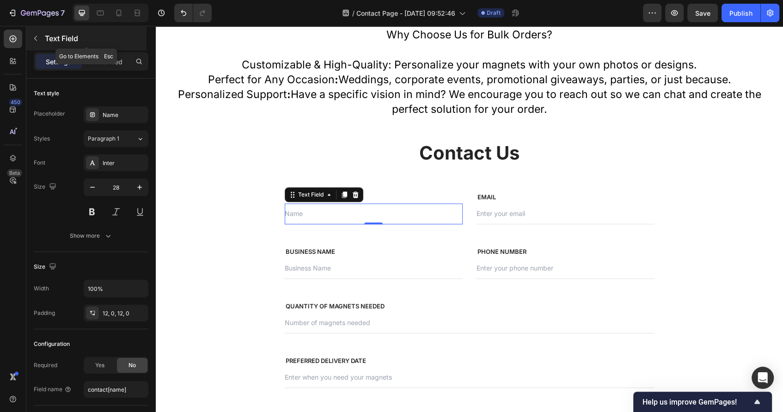
click at [35, 38] on icon "button" at bounding box center [35, 38] width 7 height 7
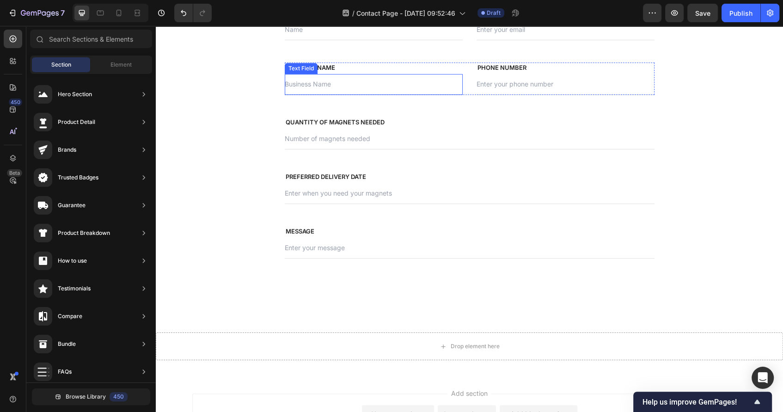
scroll to position [666, 0]
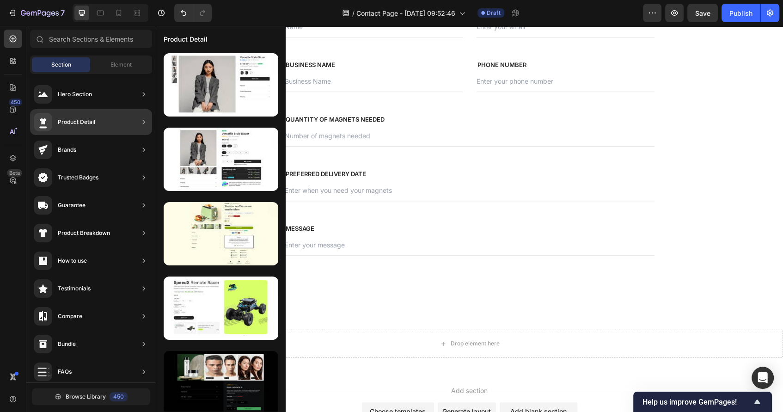
click at [91, 125] on div "Product Detail" at bounding box center [76, 121] width 37 height 9
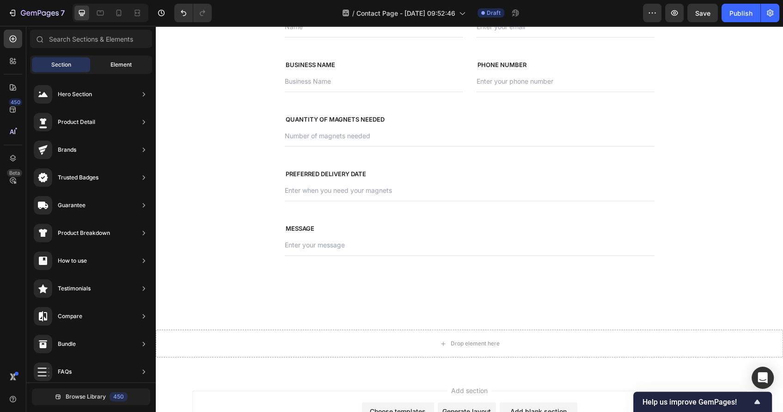
click at [111, 64] on span "Element" at bounding box center [120, 65] width 21 height 8
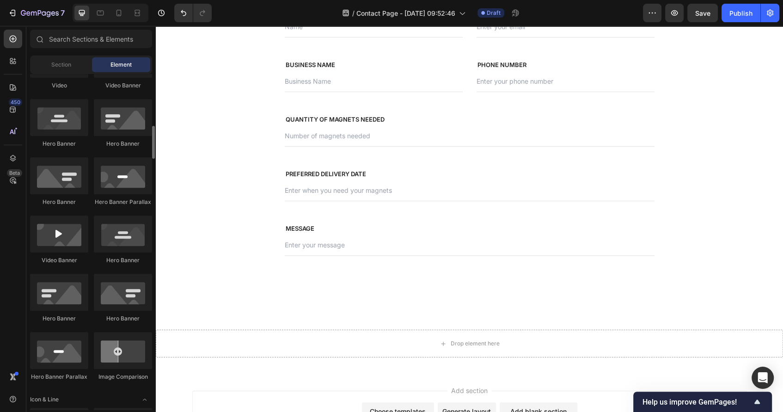
scroll to position [515, 0]
click at [97, 44] on input "text" at bounding box center [91, 39] width 122 height 18
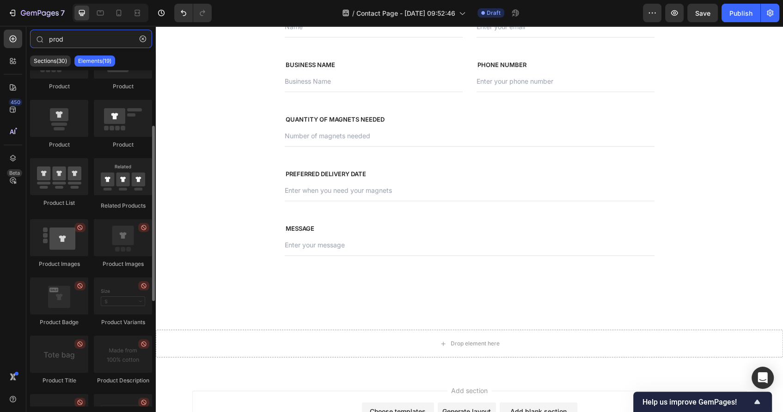
scroll to position [0, 0]
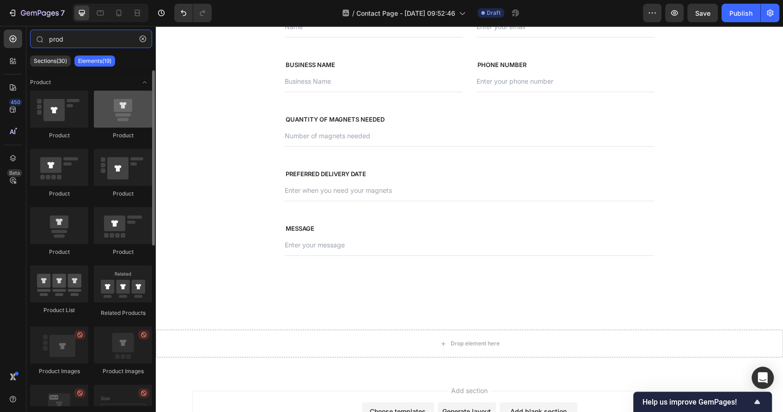
type input "prod"
click at [132, 123] on div at bounding box center [123, 109] width 58 height 37
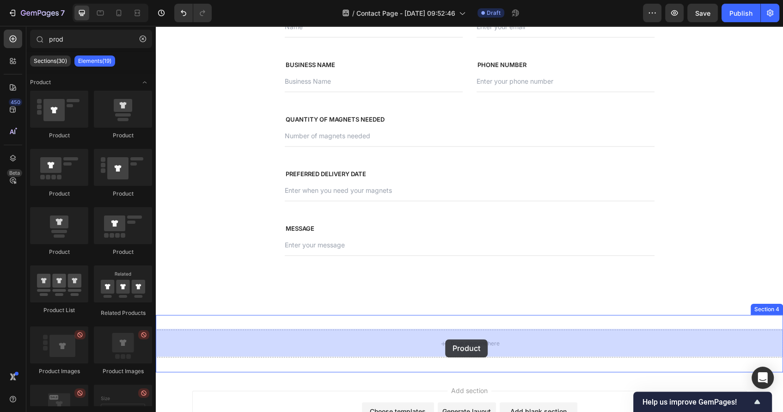
drag, startPoint x: 288, startPoint y: 149, endPoint x: 431, endPoint y: 357, distance: 252.1
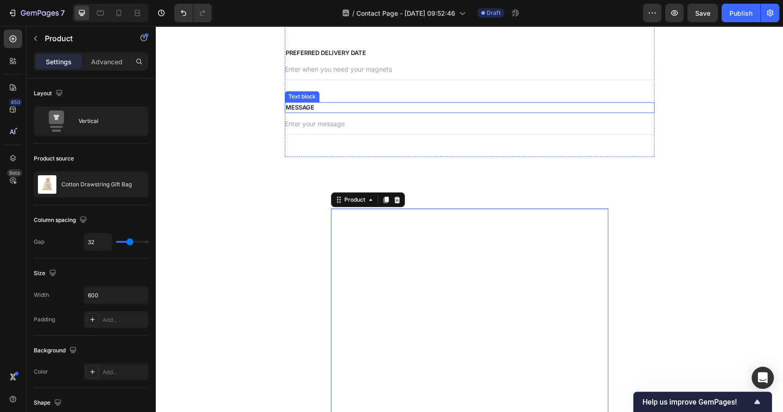
scroll to position [1029, 0]
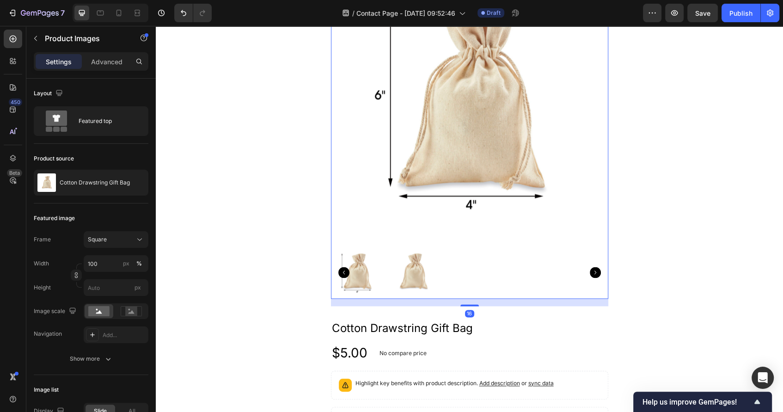
click at [414, 186] on img at bounding box center [469, 103] width 277 height 277
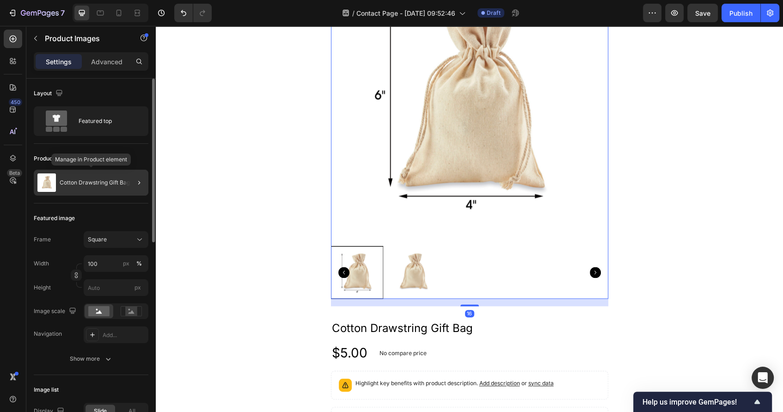
click at [71, 189] on div "Cotton Drawstring Gift Bag" at bounding box center [91, 183] width 115 height 26
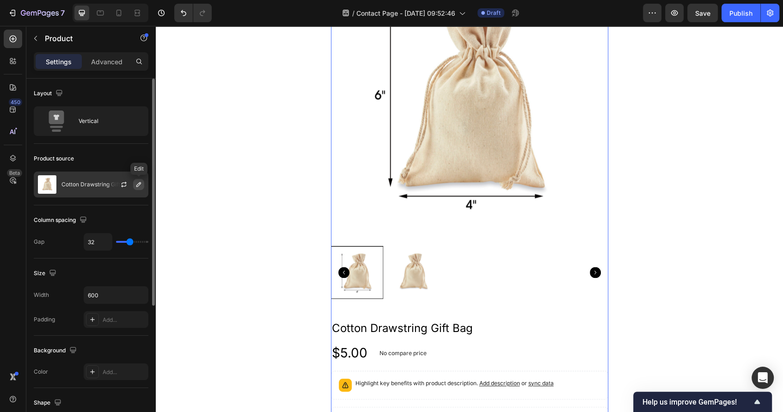
click at [140, 183] on icon "button" at bounding box center [138, 184] width 5 height 5
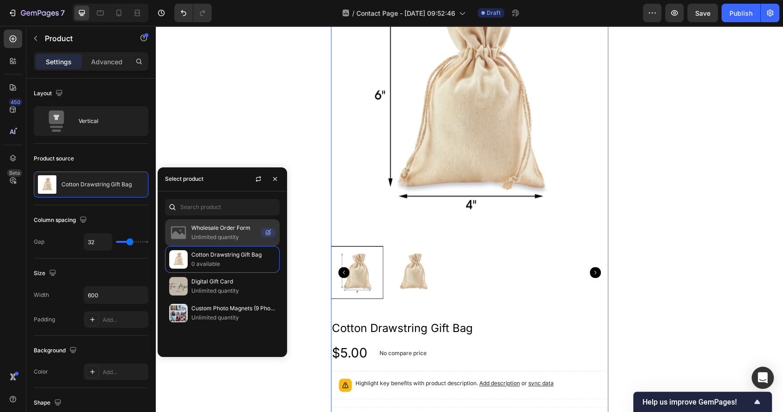
click at [220, 230] on p "Wholesale Order Form" at bounding box center [224, 227] width 66 height 9
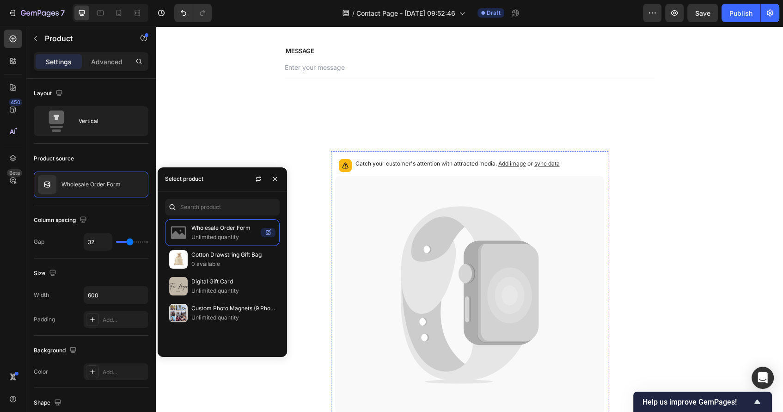
scroll to position [744, 0]
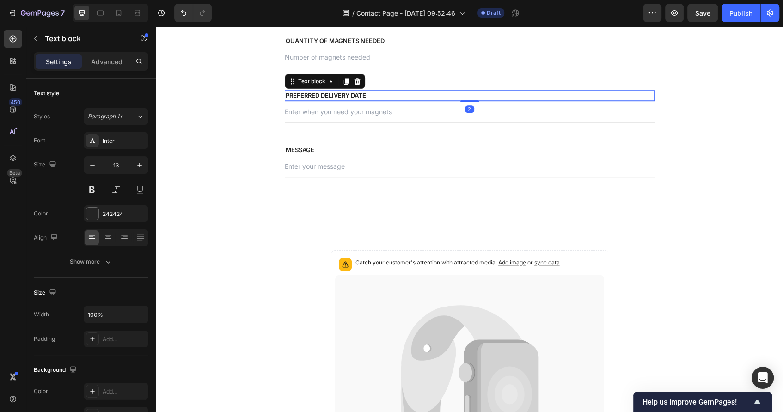
click at [339, 92] on p "PREFERRED DELIVERY DATE" at bounding box center [470, 95] width 368 height 9
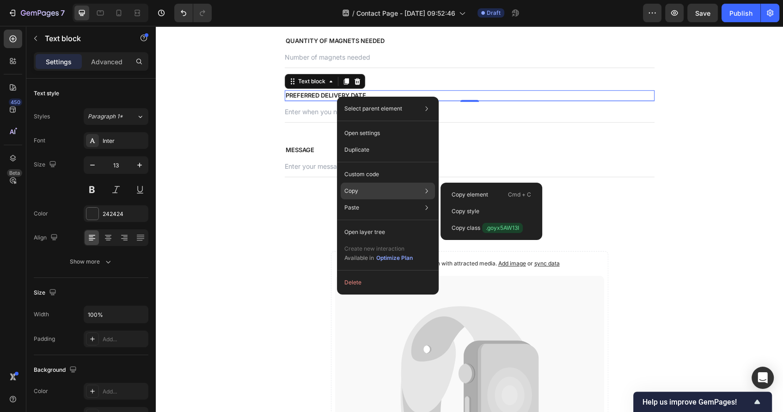
click at [363, 188] on div "Copy Copy element Cmd + C Copy style Copy class .goyx5AW13I" at bounding box center [387, 190] width 94 height 17
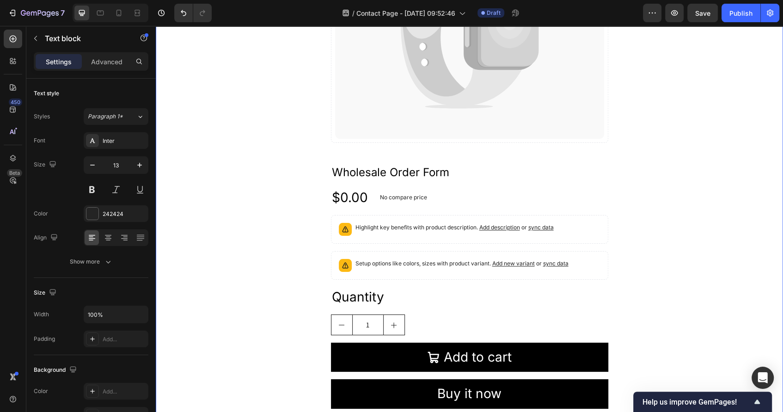
scroll to position [1151, 0]
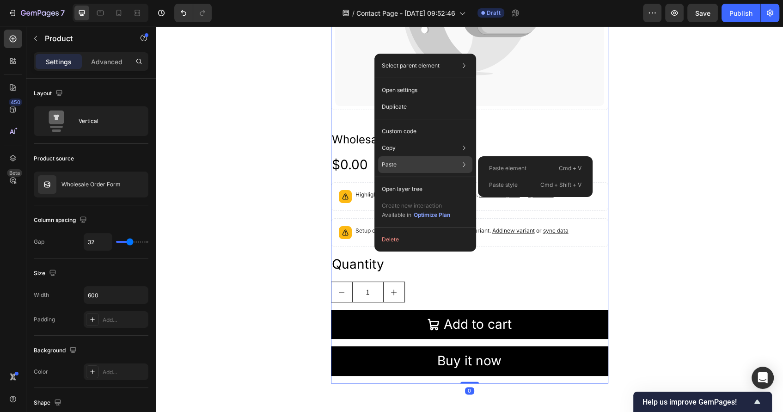
click at [406, 156] on div "Paste Paste element Cmd + V Paste style Cmd + Shift + V" at bounding box center [425, 164] width 94 height 17
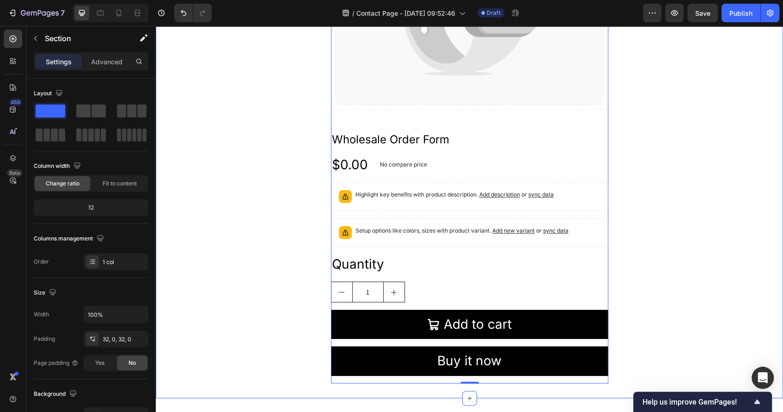
click at [275, 218] on div "Catch your customer's attention with attracted media. Add image or sync data Pr…" at bounding box center [469, 113] width 627 height 540
click at [373, 235] on div "Setup options like colors, sizes with product variant. Add new variant or sync …" at bounding box center [461, 232] width 213 height 13
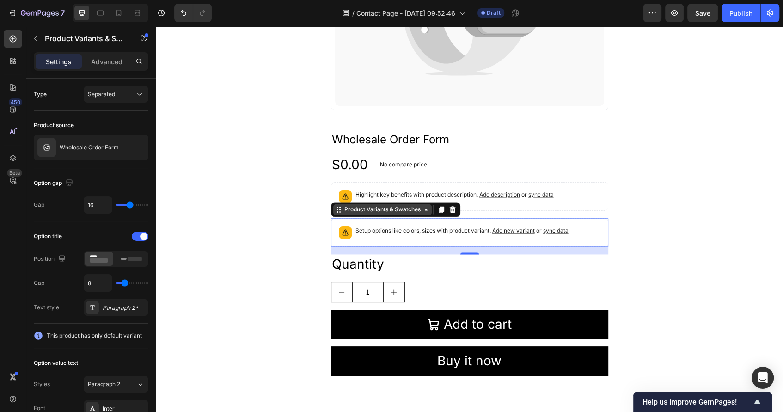
click at [413, 208] on div "Product Variants & Swatches" at bounding box center [382, 209] width 80 height 8
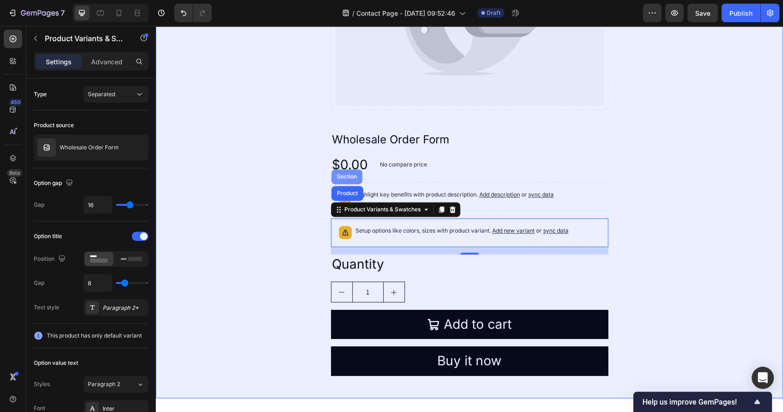
click at [351, 177] on div "Section" at bounding box center [347, 177] width 24 height 6
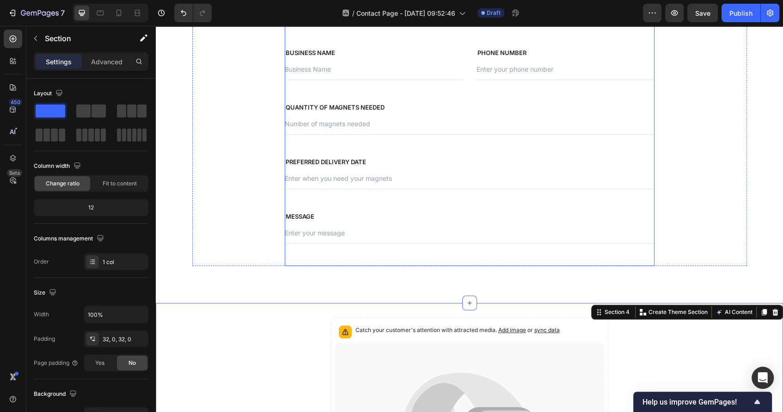
scroll to position [856, 0]
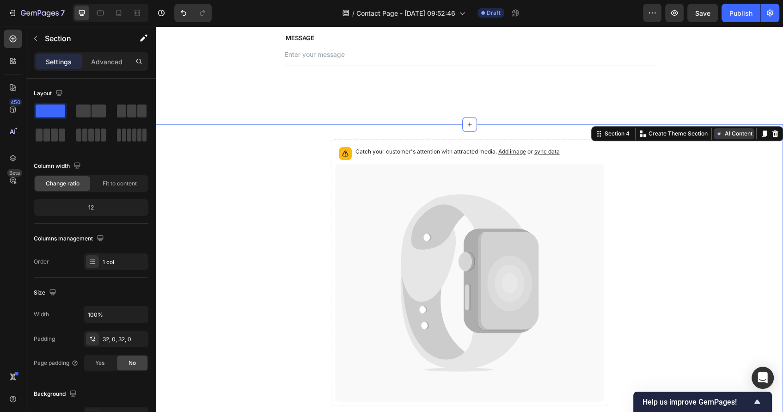
click at [706, 134] on button "AI Content" at bounding box center [733, 133] width 41 height 11
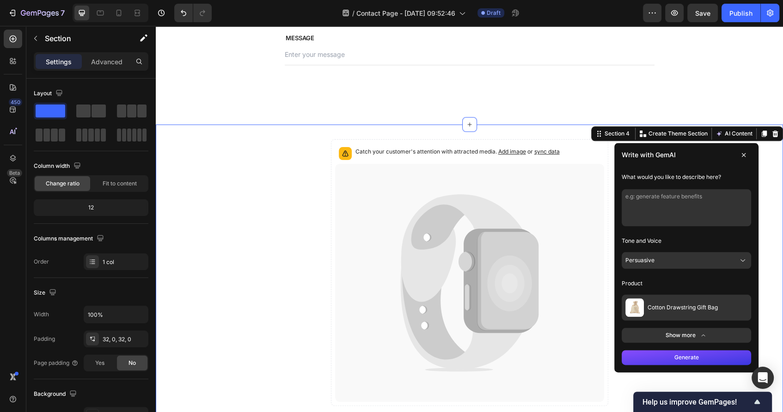
click at [706, 158] on button at bounding box center [743, 154] width 15 height 15
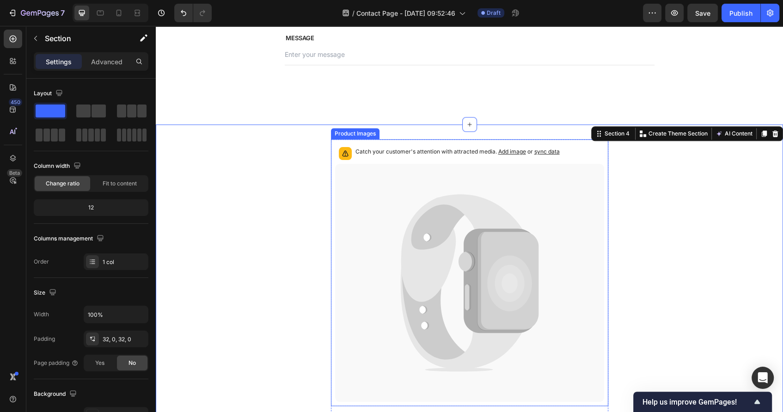
click at [421, 248] on icon at bounding box center [462, 248] width 122 height 108
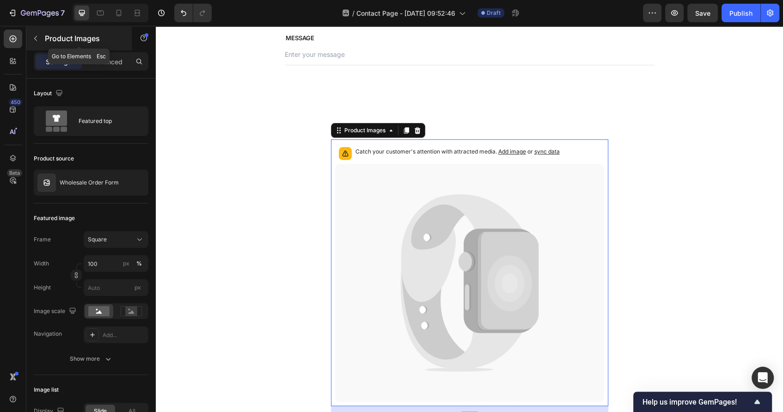
click at [38, 36] on icon "button" at bounding box center [35, 38] width 7 height 7
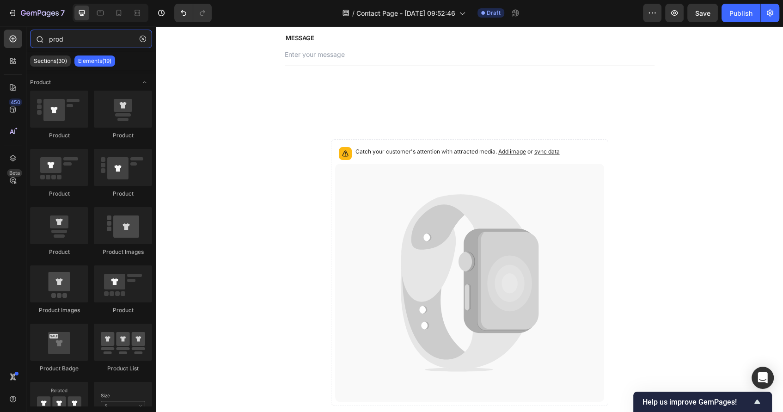
click at [152, 38] on div "prod" at bounding box center [90, 41] width 129 height 22
click at [144, 37] on icon "button" at bounding box center [142, 38] width 3 height 3
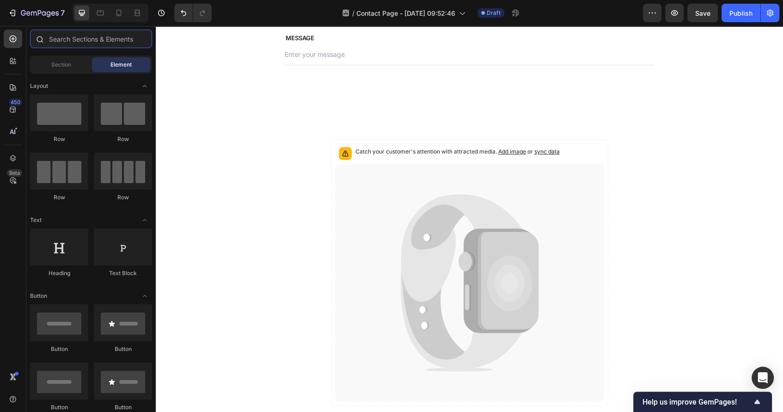
click at [123, 37] on input "text" at bounding box center [91, 39] width 122 height 18
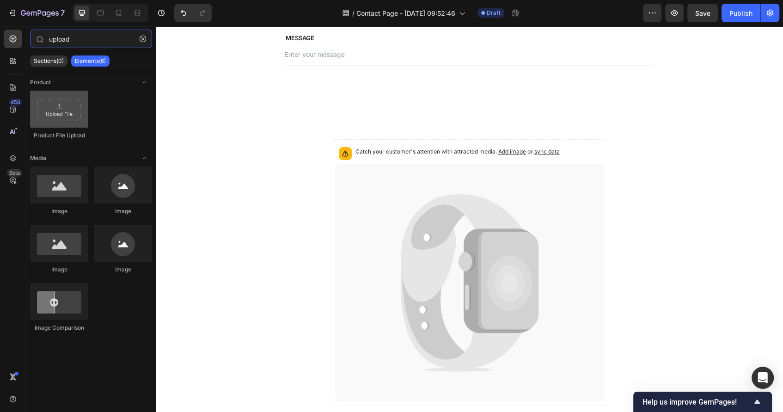
type input "upload"
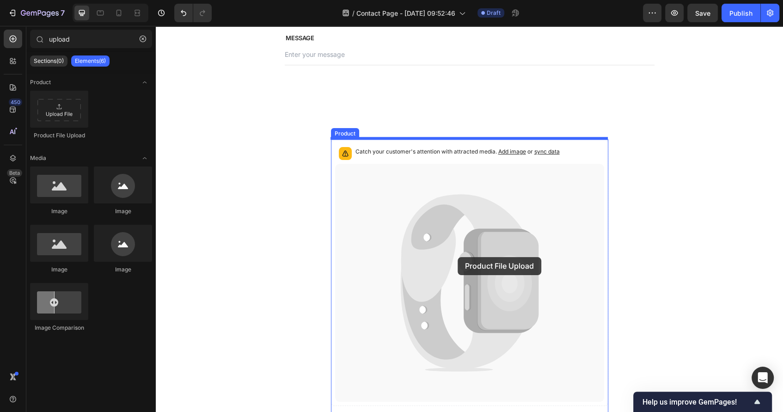
drag, startPoint x: 219, startPoint y: 139, endPoint x: 457, endPoint y: 257, distance: 266.1
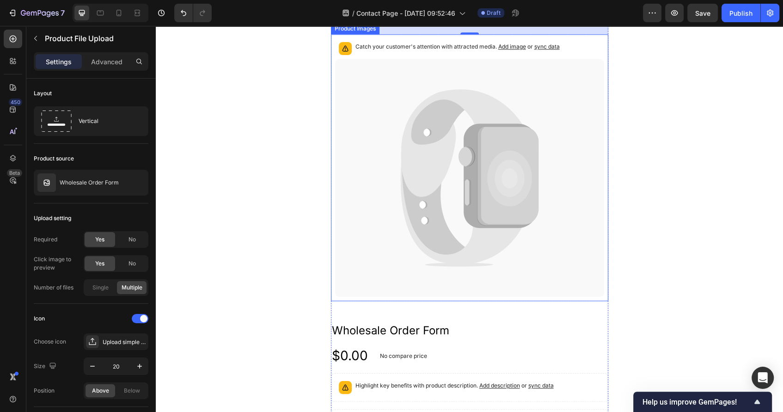
scroll to position [1031, 0]
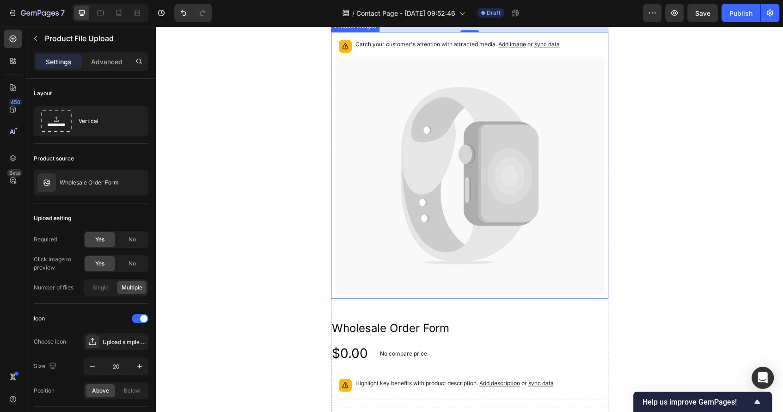
click at [446, 220] on icon at bounding box center [469, 175] width 269 height 238
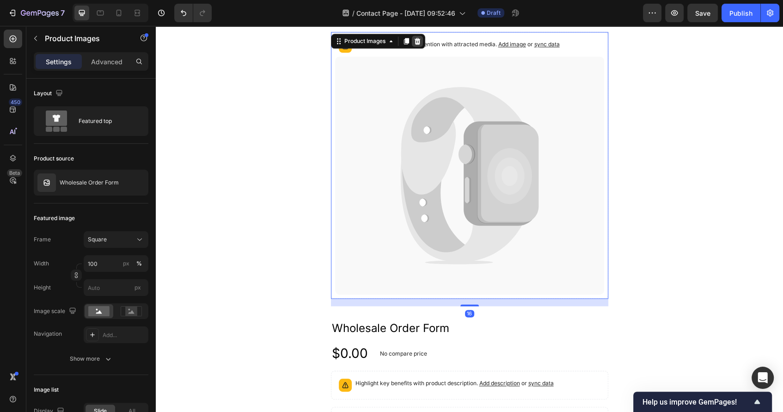
click at [420, 37] on icon at bounding box center [416, 40] width 7 height 7
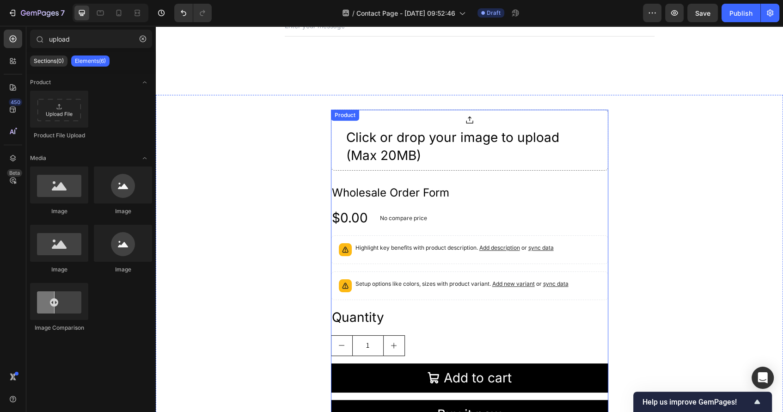
scroll to position [852, 0]
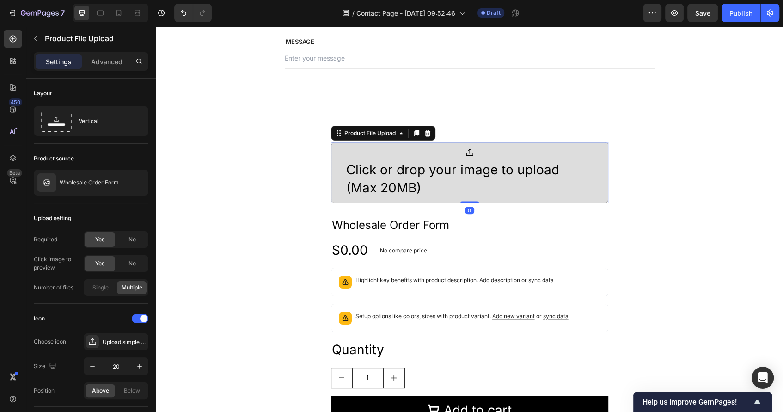
click at [411, 171] on div "Click or drop your image to upload (Max 20MB)" at bounding box center [469, 179] width 247 height 36
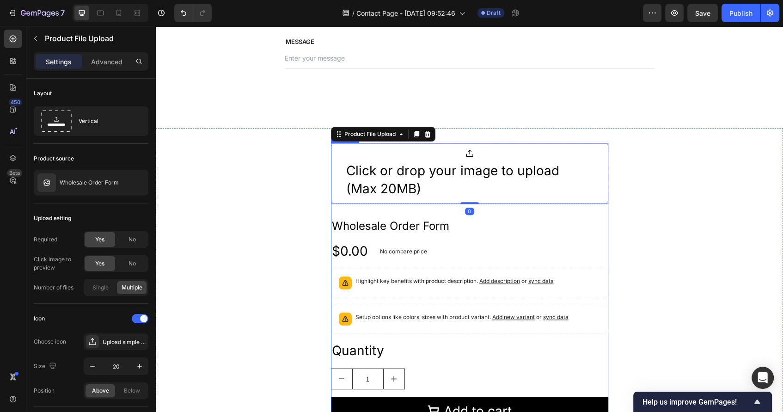
click at [405, 203] on div "Click or drop your image to upload (Max 20MB) Product File Upload 0 Wholesale O…" at bounding box center [469, 306] width 277 height 327
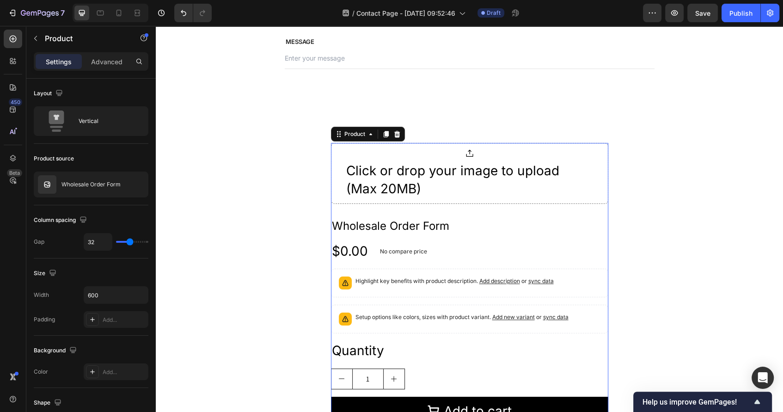
click at [401, 222] on h2 "Wholesale Order Form" at bounding box center [469, 226] width 277 height 15
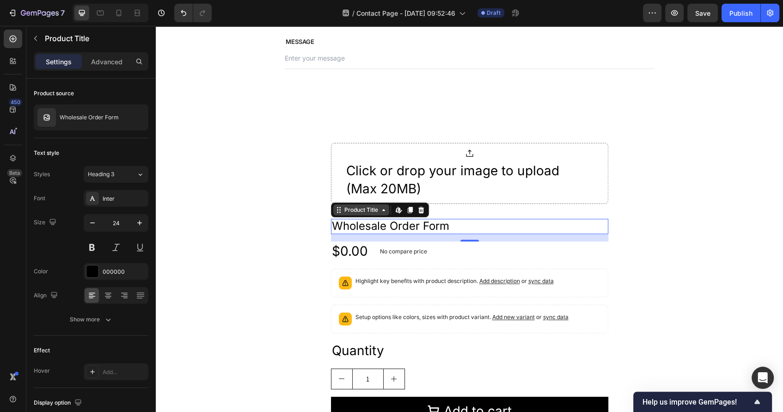
click at [383, 210] on icon at bounding box center [383, 209] width 7 height 7
click at [422, 206] on icon at bounding box center [420, 209] width 7 height 7
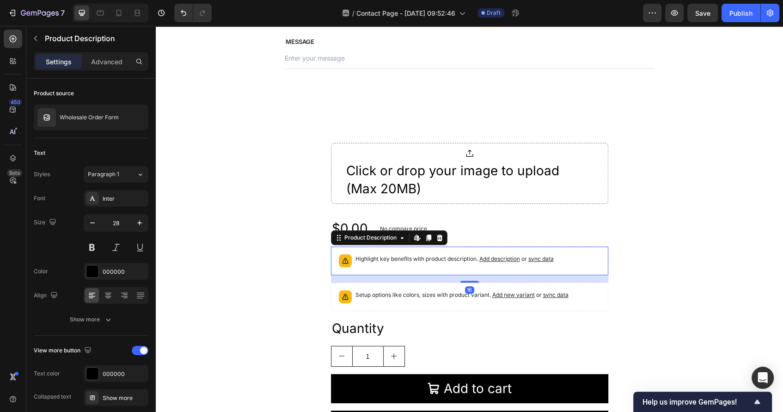
click at [385, 254] on p "Highlight key benefits with product description. Add description or sync data" at bounding box center [454, 258] width 198 height 9
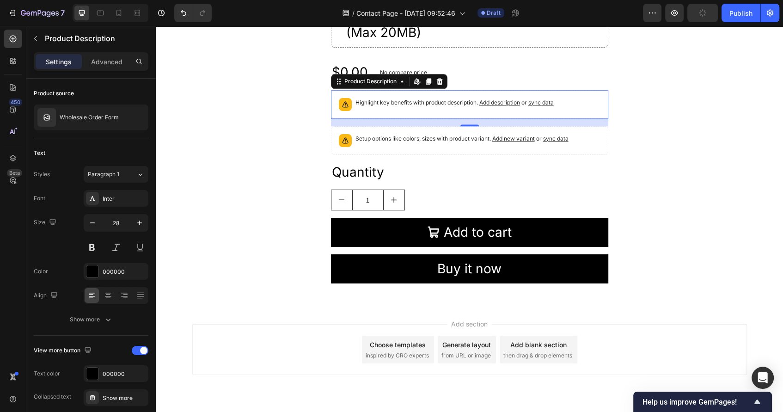
scroll to position [1033, 0]
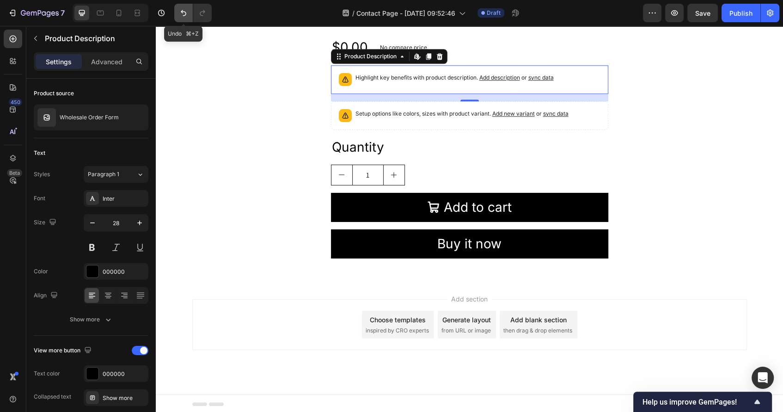
click at [180, 12] on icon "Undo/Redo" at bounding box center [183, 12] width 9 height 9
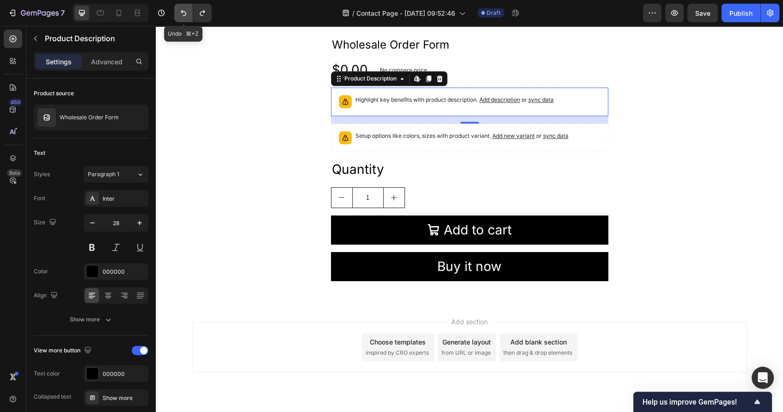
click at [180, 12] on icon "Undo/Redo" at bounding box center [183, 12] width 9 height 9
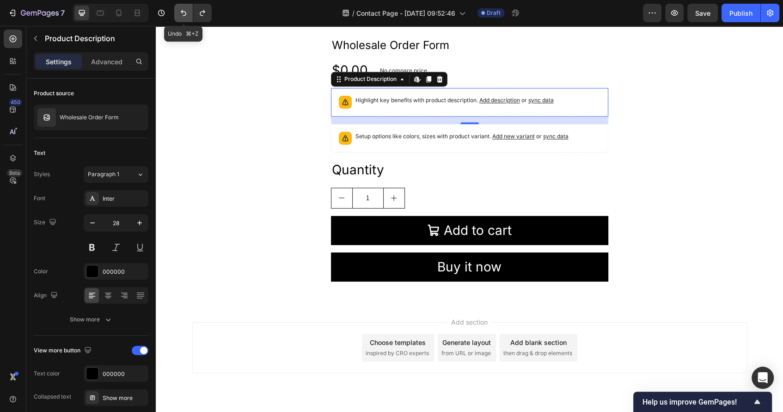
click at [180, 12] on icon "Undo/Redo" at bounding box center [183, 12] width 9 height 9
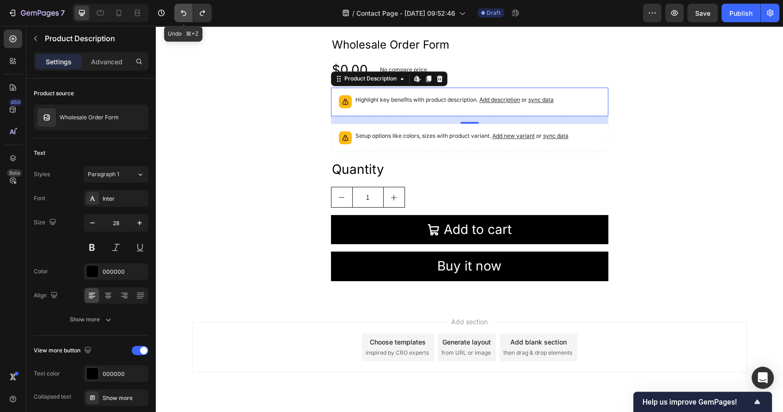
click at [180, 12] on icon "Undo/Redo" at bounding box center [183, 12] width 9 height 9
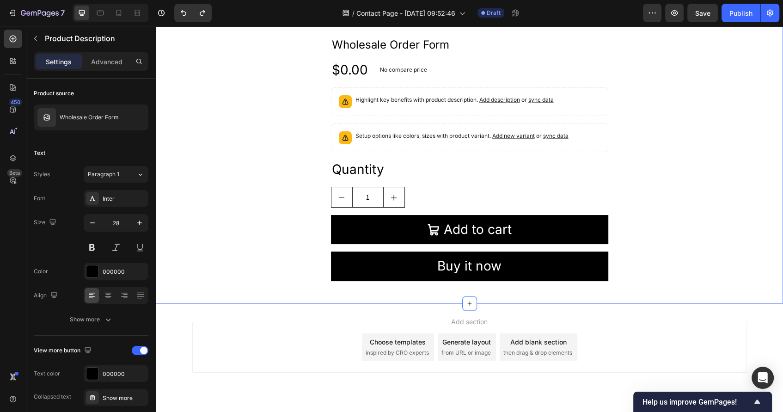
click at [292, 134] on div "Catch your customer's attention with attracted media. Add image or sync data Pr…" at bounding box center [469, 19] width 627 height 540
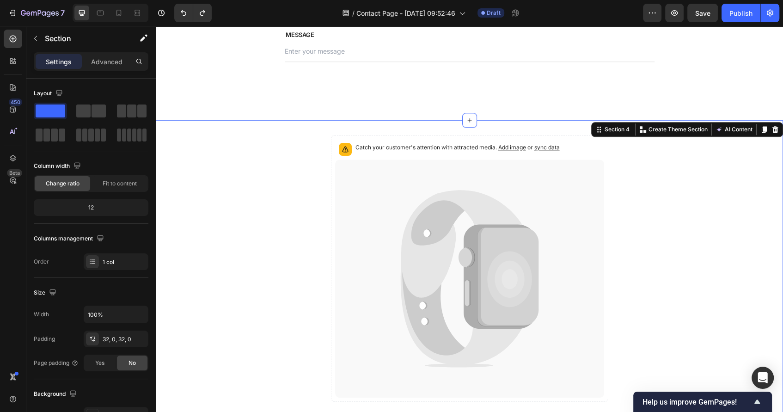
scroll to position [856, 0]
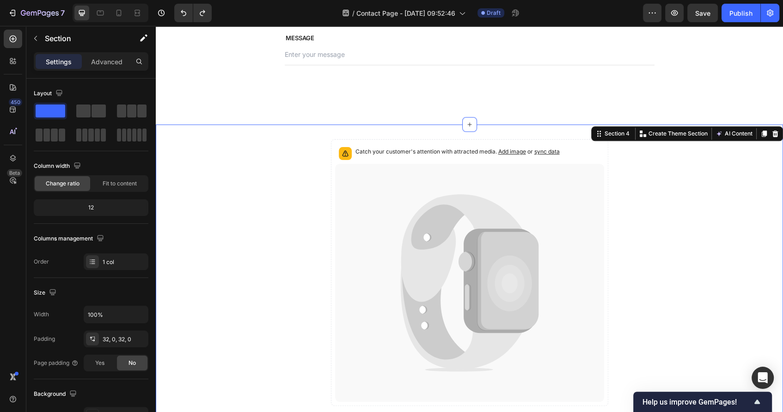
click at [440, 128] on div "Catch your customer's attention with attracted media. Add image or sync data Pr…" at bounding box center [469, 408] width 627 height 569
click at [706, 130] on icon at bounding box center [775, 133] width 6 height 6
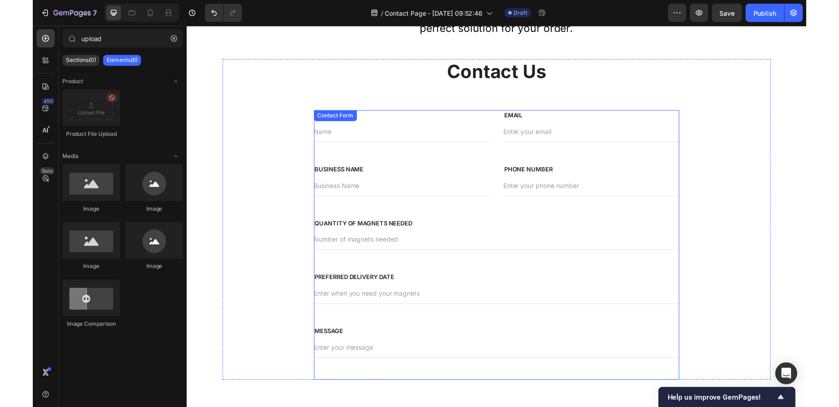
scroll to position [550, 0]
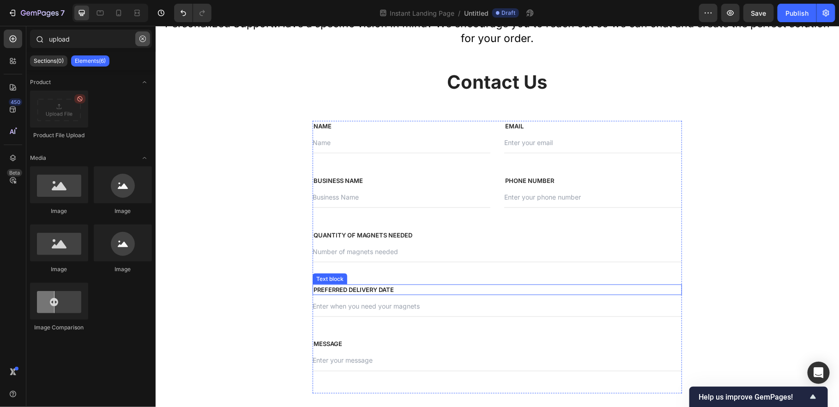
click at [143, 39] on icon "button" at bounding box center [142, 38] width 3 height 3
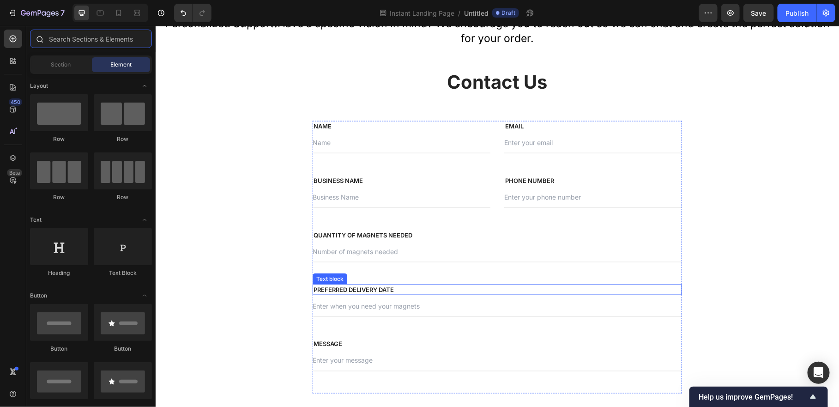
click at [61, 47] on input "text" at bounding box center [91, 39] width 122 height 18
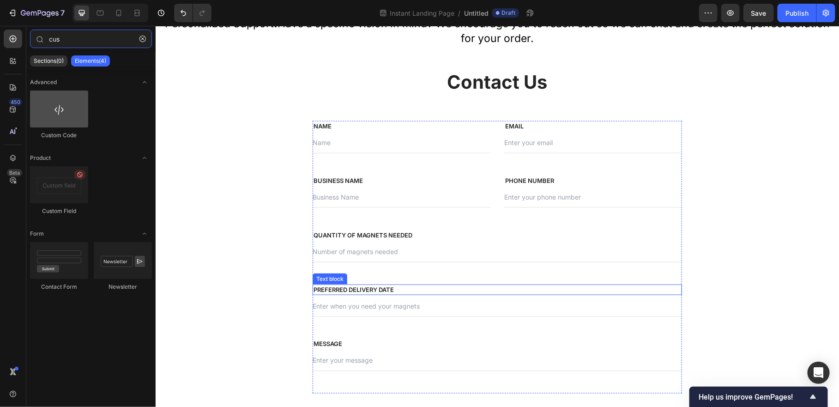
type input "cus"
click at [43, 110] on div at bounding box center [59, 109] width 58 height 37
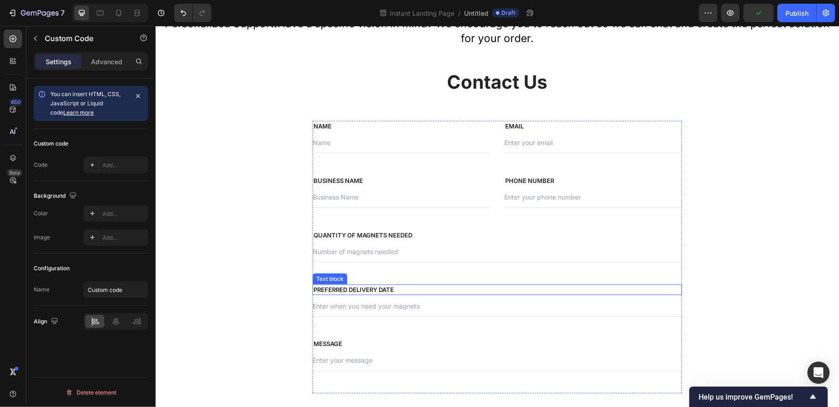
click at [115, 70] on div "Settings Advanced" at bounding box center [90, 65] width 129 height 26
click at [111, 65] on p "Advanced" at bounding box center [106, 62] width 31 height 10
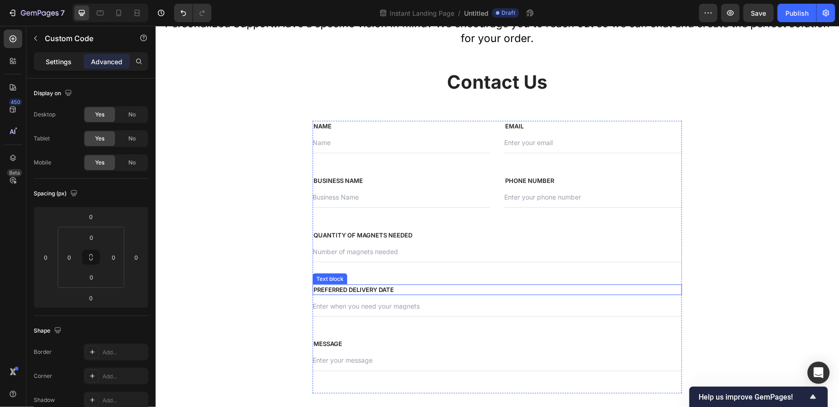
click at [62, 62] on p "Settings" at bounding box center [59, 62] width 26 height 10
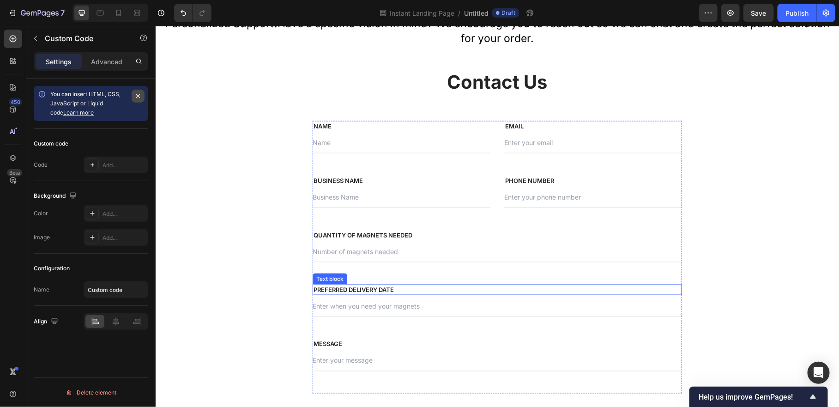
click at [141, 93] on icon "button" at bounding box center [137, 95] width 7 height 7
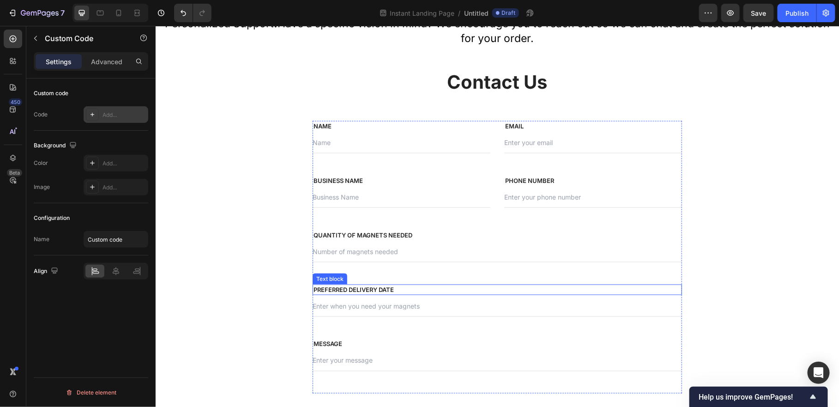
click at [109, 120] on div "Add..." at bounding box center [116, 114] width 65 height 17
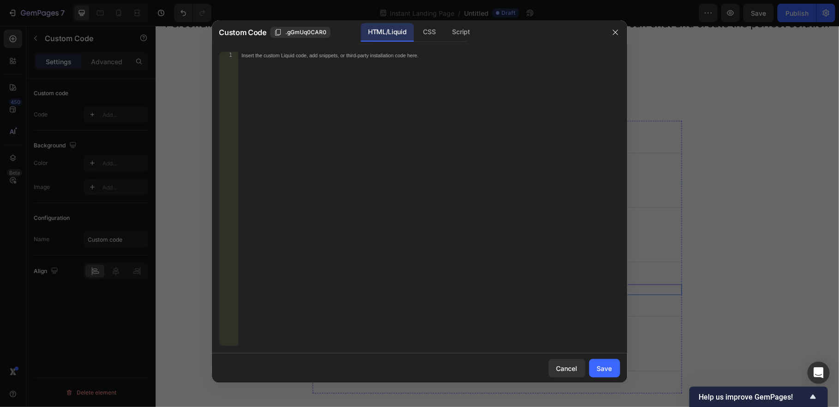
click at [312, 138] on div "Insert the custom Liquid code, add snippets, or third-party installation code h…" at bounding box center [429, 206] width 383 height 309
paste textarea "</div>"
type textarea "</div>"
click at [616, 364] on button "Save" at bounding box center [604, 368] width 31 height 18
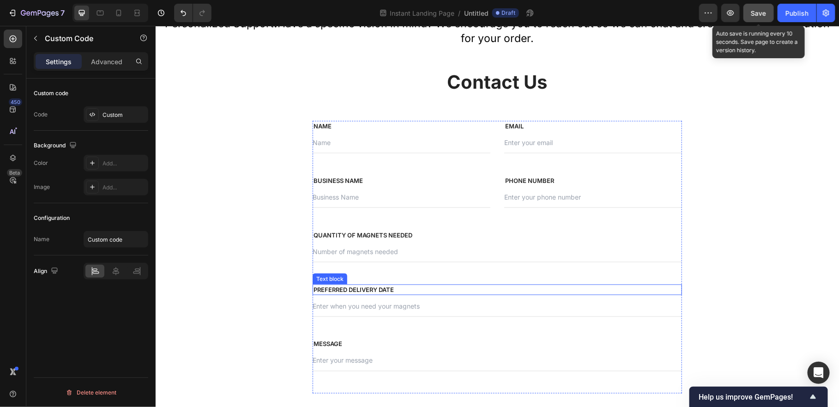
click at [706, 8] on button "Save" at bounding box center [759, 13] width 30 height 18
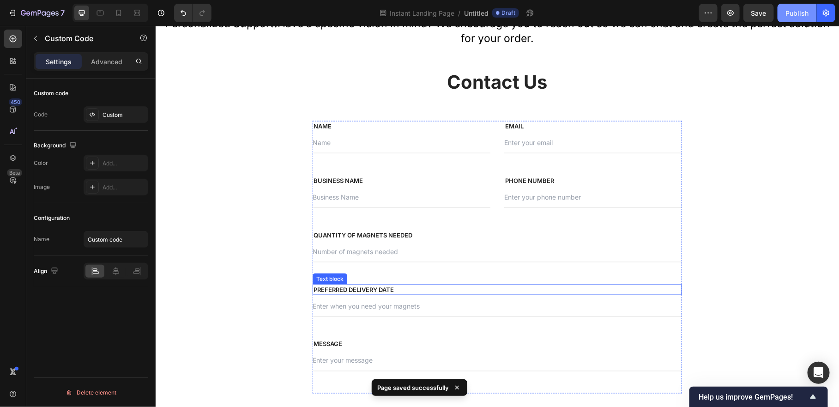
click at [706, 14] on div "Publish" at bounding box center [797, 13] width 23 height 10
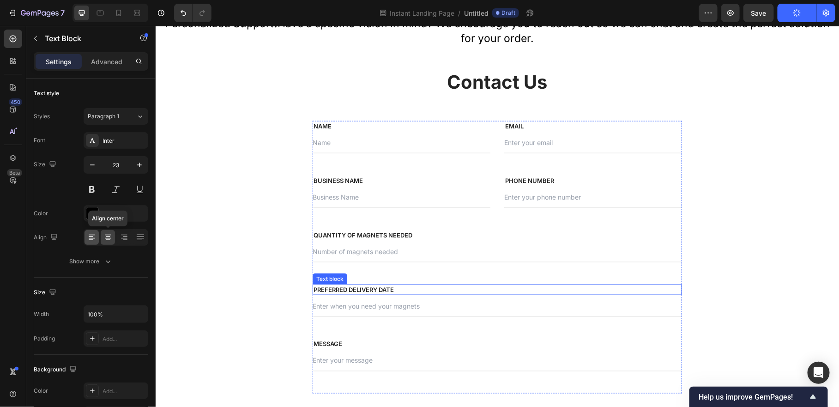
click at [96, 237] on div at bounding box center [92, 237] width 14 height 15
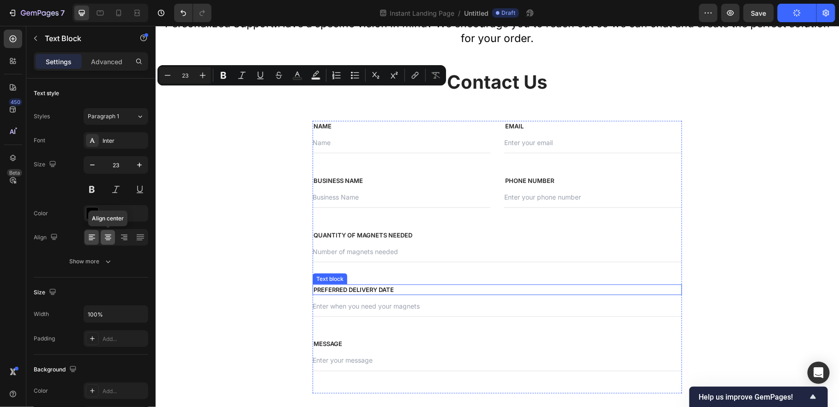
click at [110, 243] on div at bounding box center [108, 237] width 14 height 15
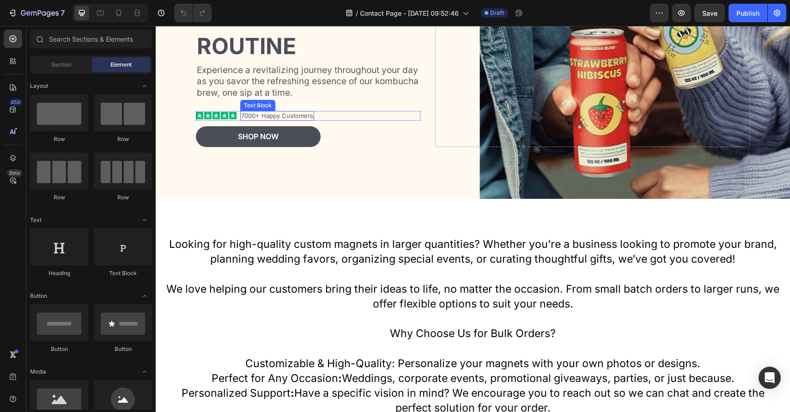
scroll to position [523, 0]
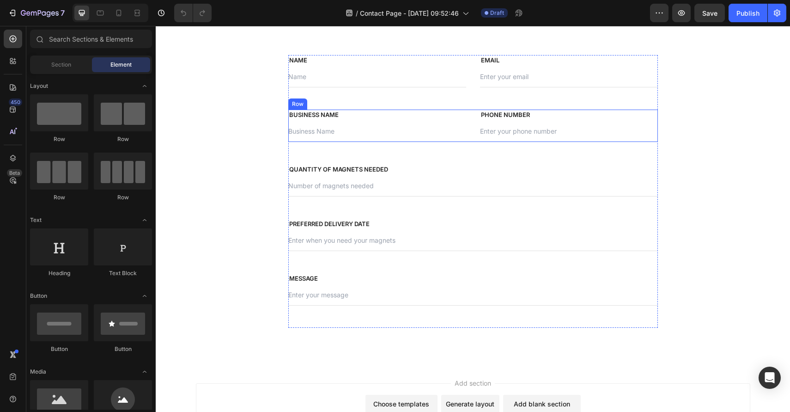
click at [476, 125] on div "BUSINESS NAME Text block Text Field PHONE NUMBER Text block Email Field Row" at bounding box center [473, 125] width 370 height 32
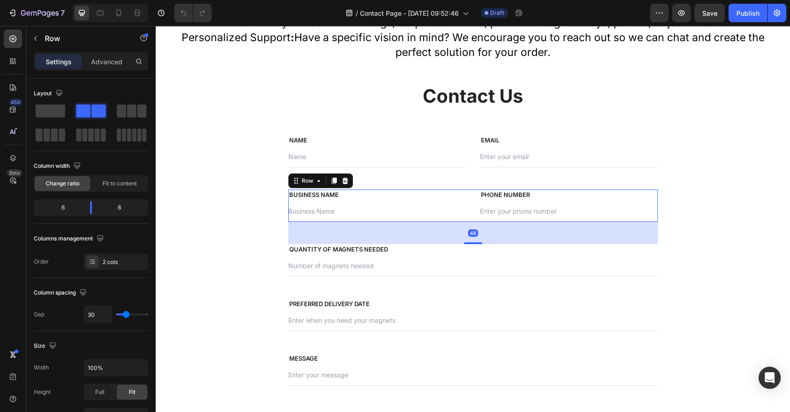
scroll to position [428, 0]
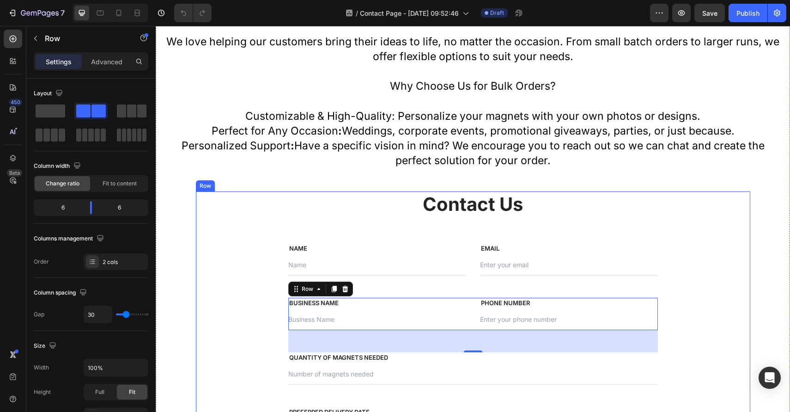
click at [237, 209] on div "Contact Us Heading Row NAME Text block Text Field EMAIL Text block Email Field …" at bounding box center [473, 353] width 554 height 324
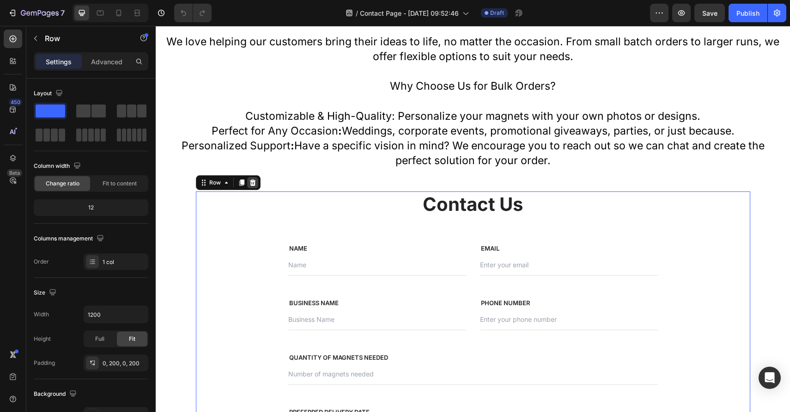
click at [256, 180] on div at bounding box center [252, 182] width 11 height 11
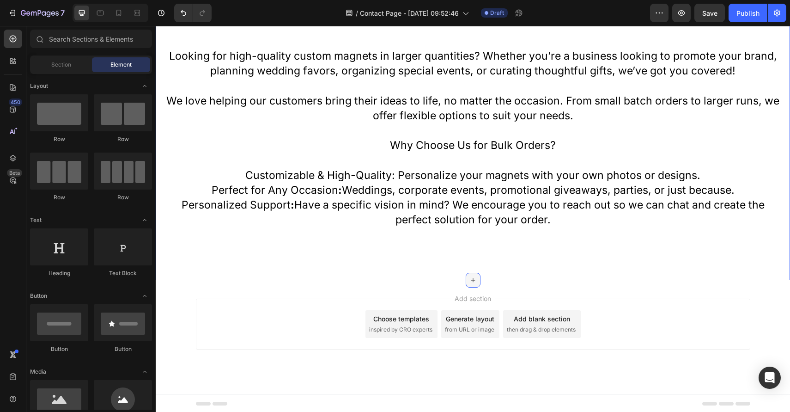
click at [480, 279] on div at bounding box center [473, 280] width 15 height 15
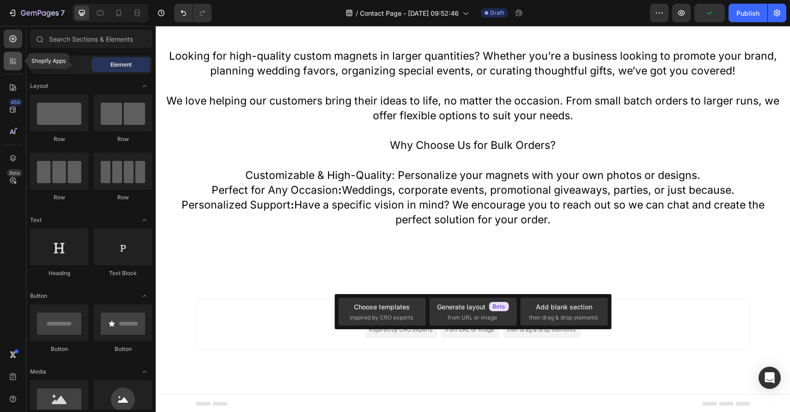
click at [6, 59] on div at bounding box center [13, 61] width 18 height 18
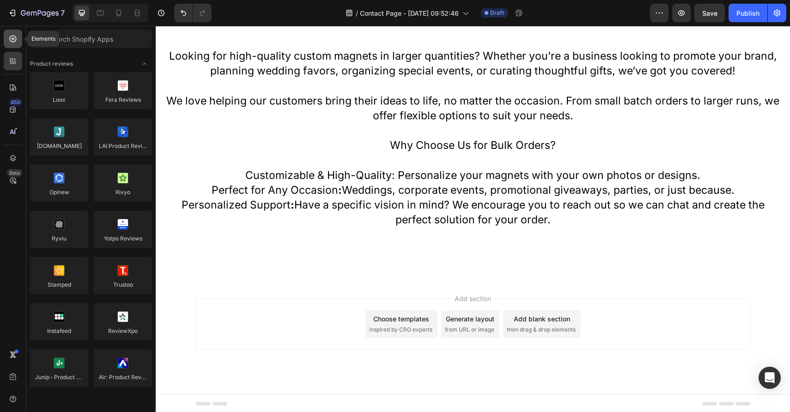
click at [15, 40] on icon at bounding box center [12, 38] width 9 height 9
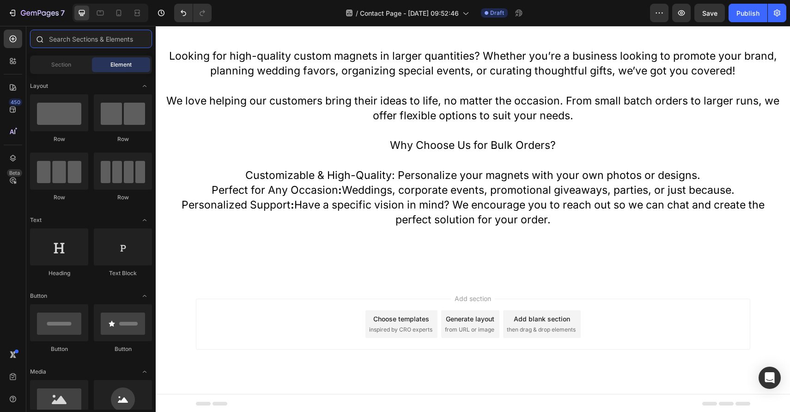
click at [77, 42] on input "text" at bounding box center [91, 39] width 122 height 18
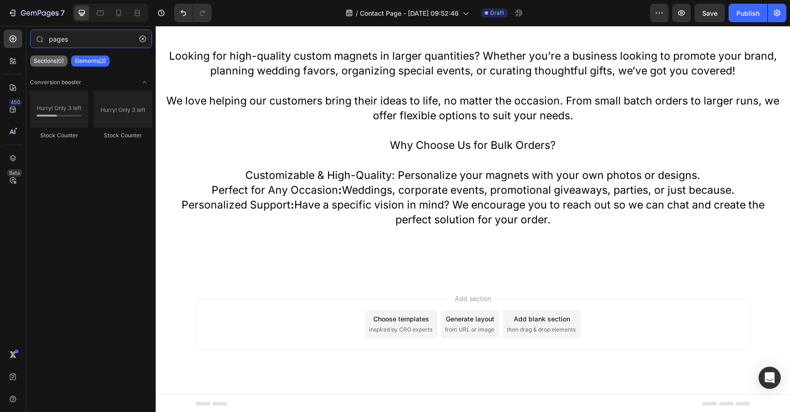
type input "pages"
click at [58, 63] on p "Sections(0)" at bounding box center [49, 60] width 30 height 7
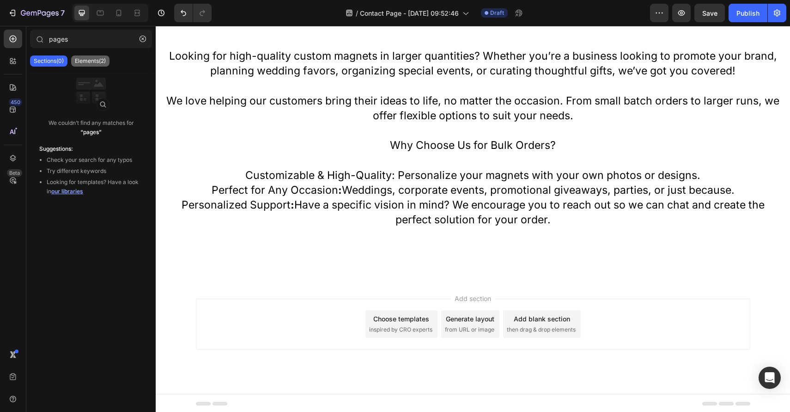
click at [102, 64] on p "Elements(2)" at bounding box center [90, 60] width 31 height 7
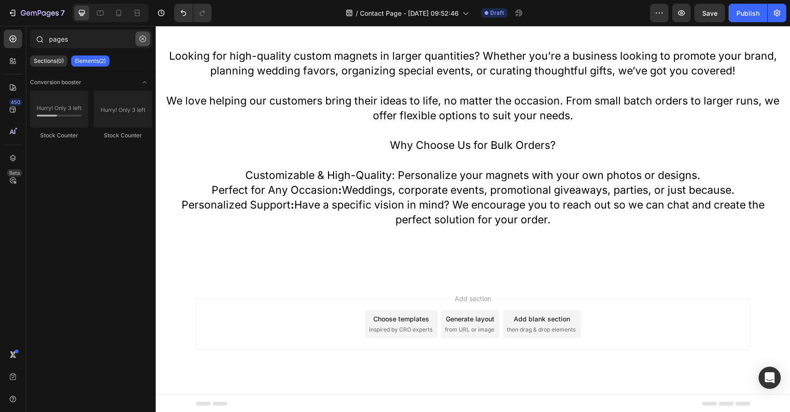
click at [146, 43] on button "button" at bounding box center [142, 38] width 15 height 15
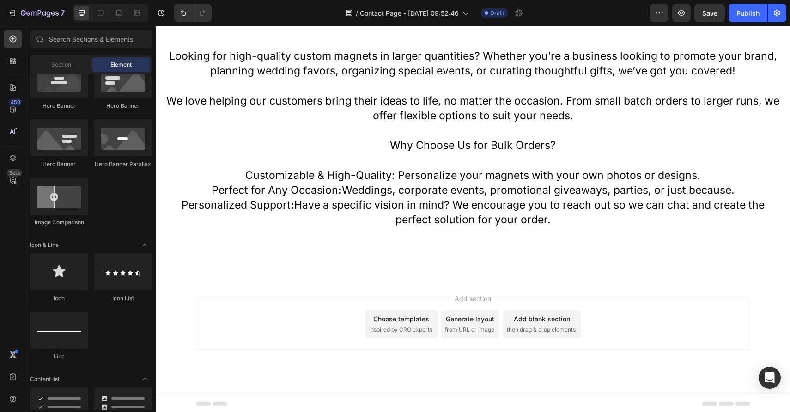
scroll to position [0, 0]
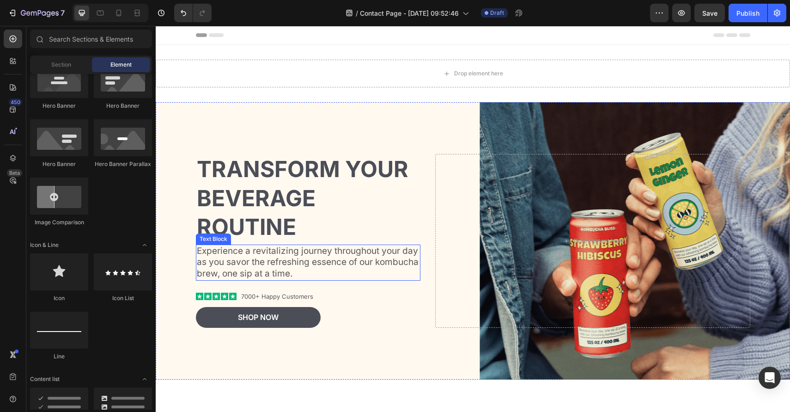
click at [267, 277] on p "Experience a revitalizing journey throughout your day as you savor the refreshi…" at bounding box center [308, 262] width 223 height 34
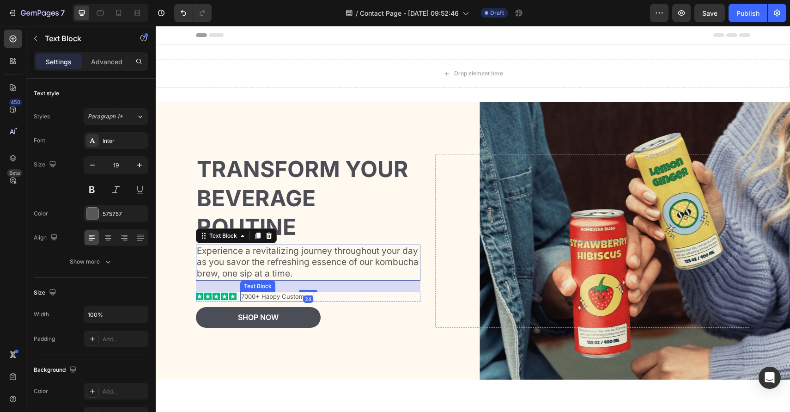
click at [247, 294] on p "7000+ Happy Customers" at bounding box center [277, 296] width 72 height 8
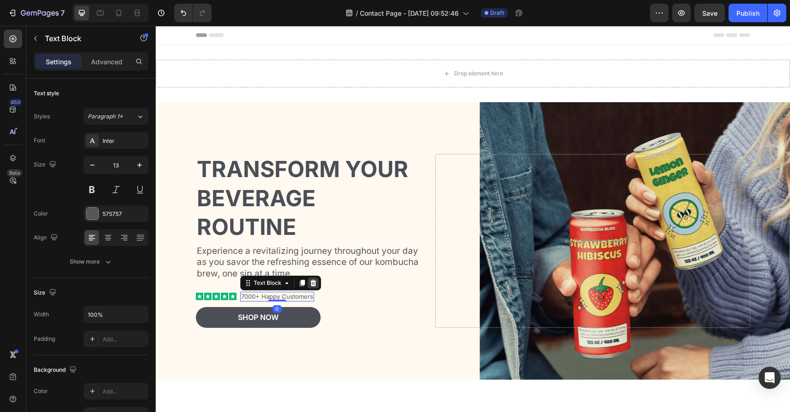
click at [313, 280] on icon at bounding box center [313, 282] width 6 height 6
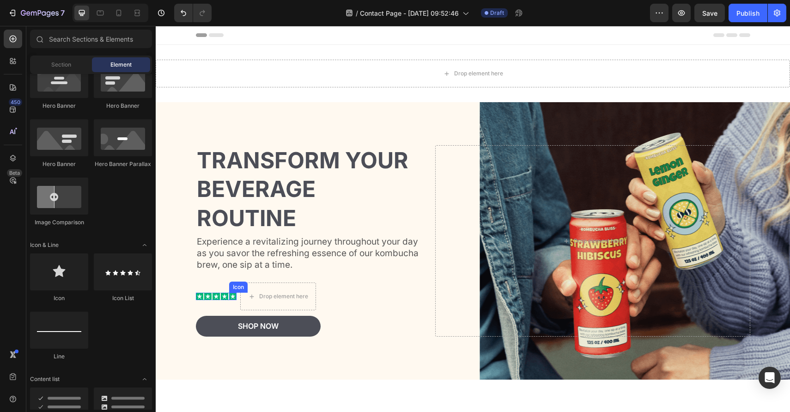
click at [225, 292] on rect at bounding box center [224, 295] width 7 height 7
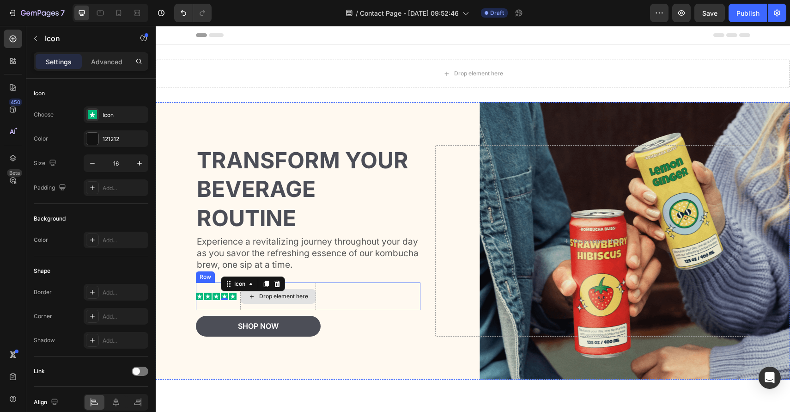
click at [346, 292] on div "Icon Icon Icon Icon 0 Icon Icon List Drop element here Row" at bounding box center [308, 296] width 225 height 28
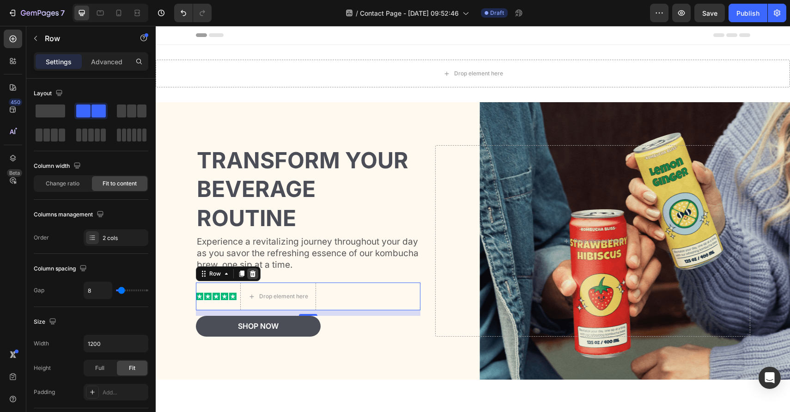
click at [250, 274] on icon at bounding box center [252, 273] width 6 height 6
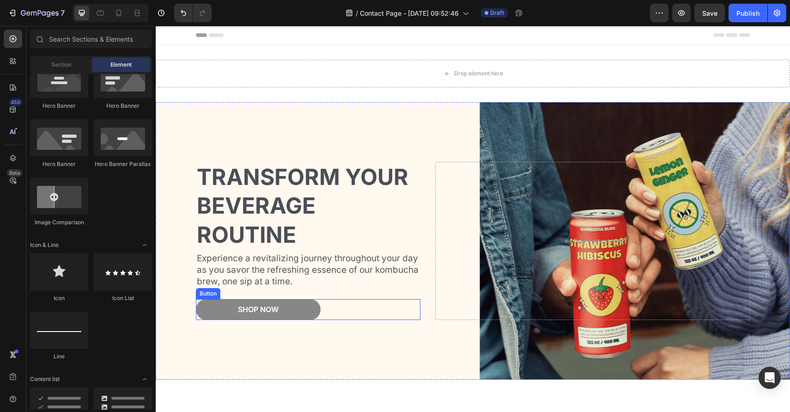
click at [264, 316] on button "Shop Now" at bounding box center [258, 309] width 125 height 21
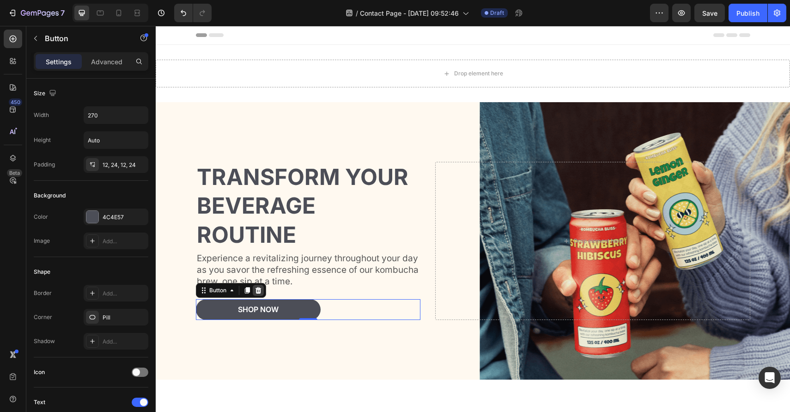
click at [259, 288] on icon at bounding box center [258, 290] width 6 height 6
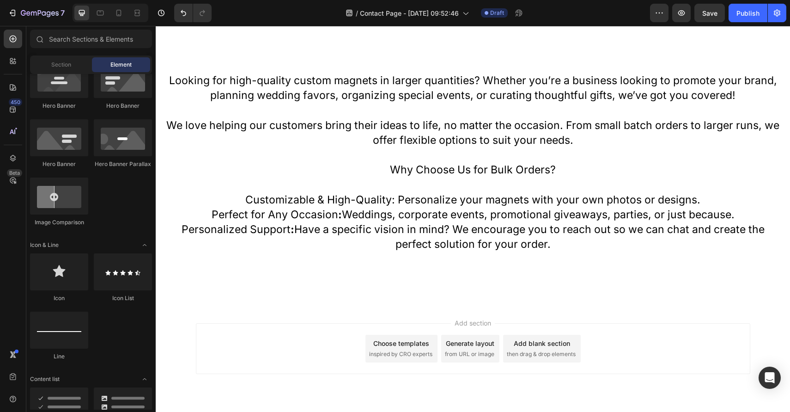
scroll to position [369, 0]
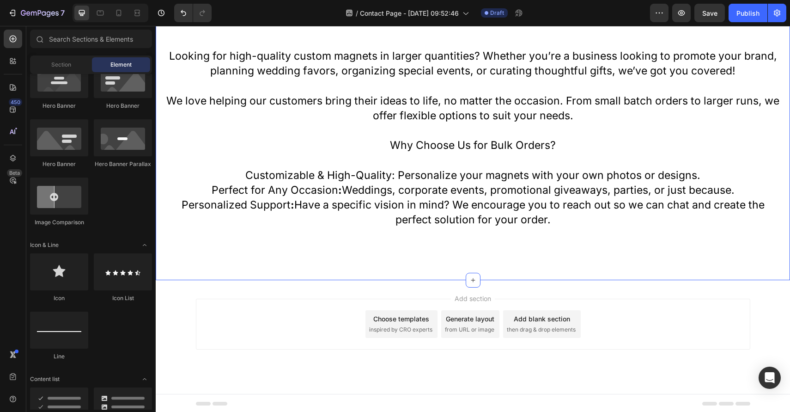
click at [428, 264] on div "Looking for high-quality custom magnets in larger quantities? Whether you’re a …" at bounding box center [473, 145] width 634 height 269
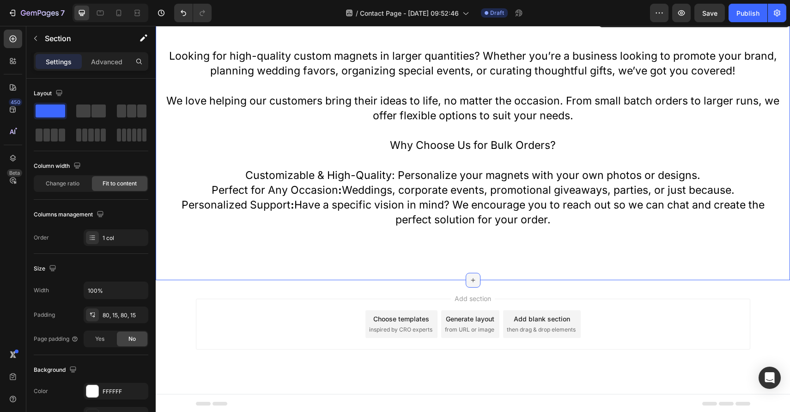
click at [475, 281] on icon at bounding box center [472, 279] width 7 height 7
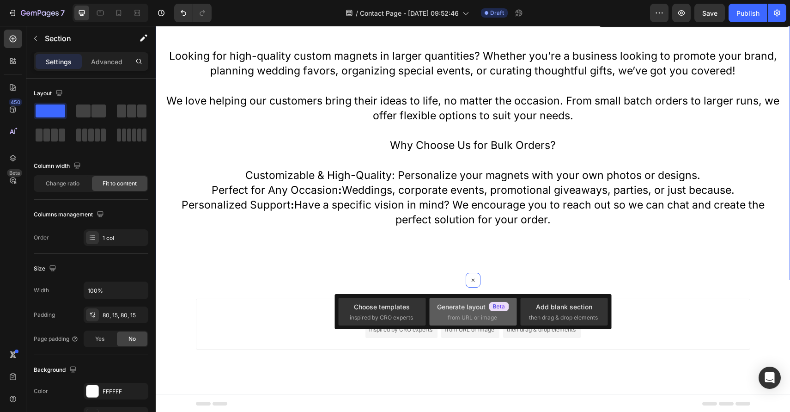
click at [468, 313] on span "from URL or image" at bounding box center [472, 317] width 49 height 8
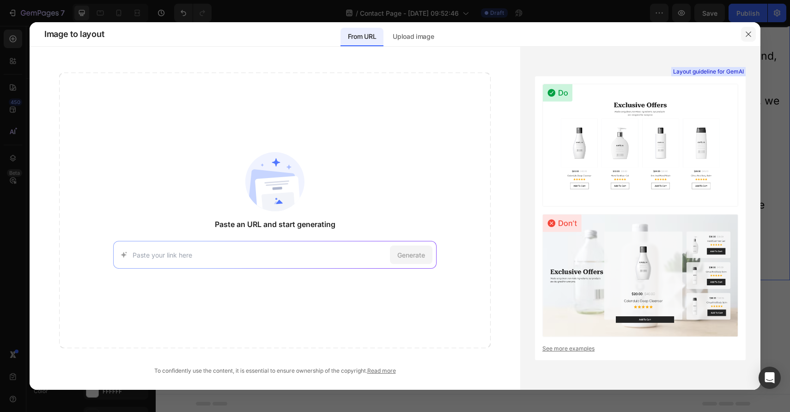
click at [748, 34] on icon "button" at bounding box center [748, 33] width 5 height 5
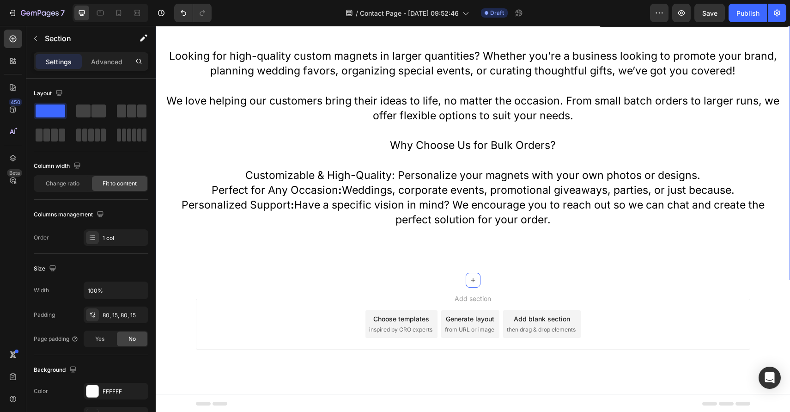
click at [531, 330] on span "then drag & drop elements" at bounding box center [541, 329] width 69 height 8
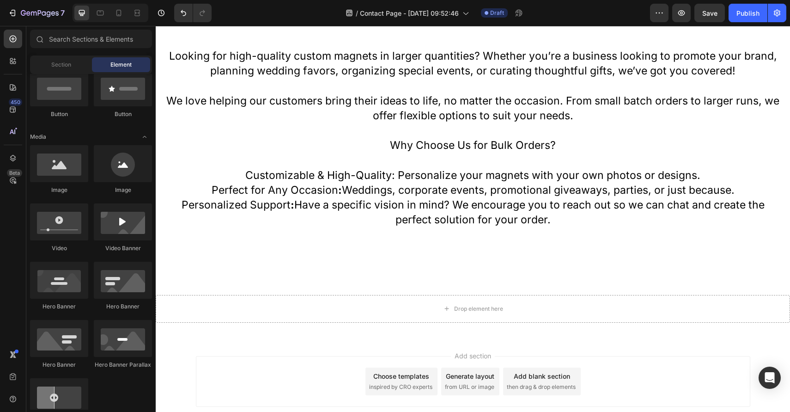
scroll to position [0, 0]
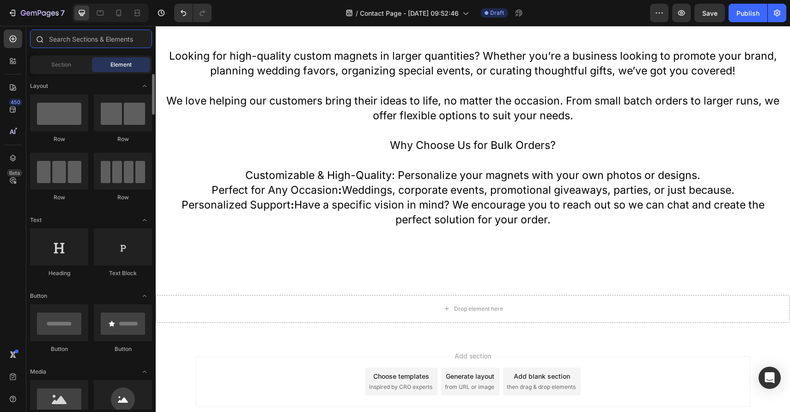
click at [90, 40] on input "text" at bounding box center [91, 39] width 122 height 18
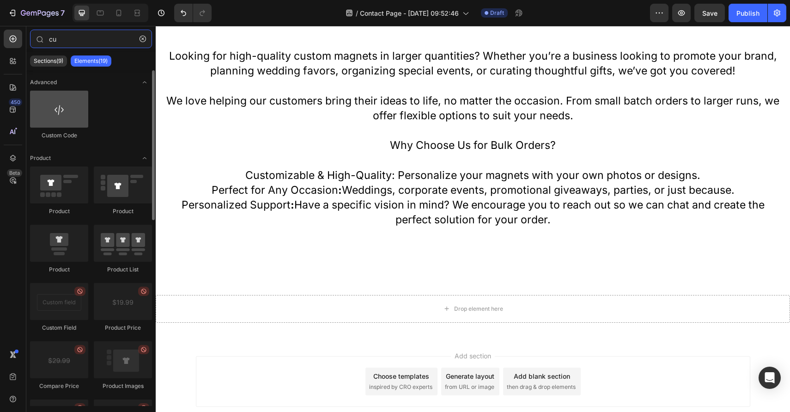
type input "cu"
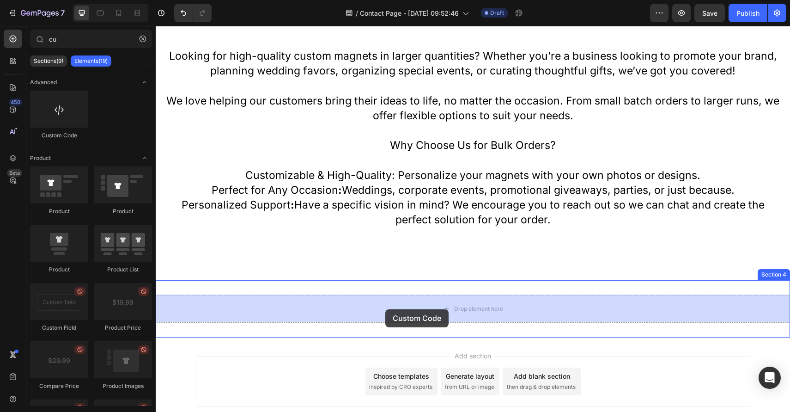
drag, startPoint x: 213, startPoint y: 134, endPoint x: 385, endPoint y: 309, distance: 246.0
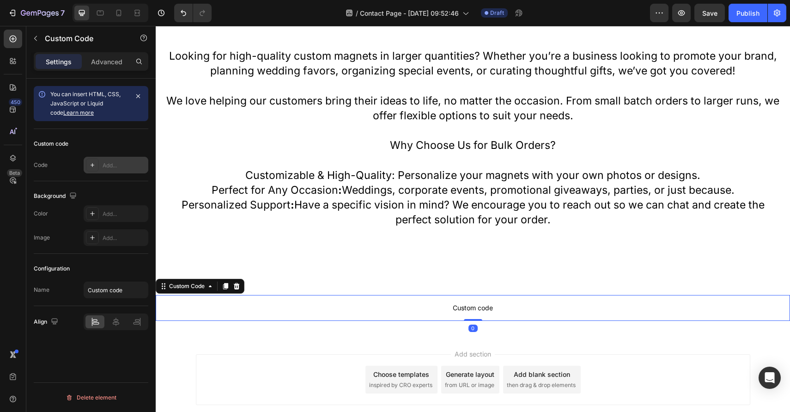
click at [110, 163] on div "Add..." at bounding box center [124, 165] width 43 height 8
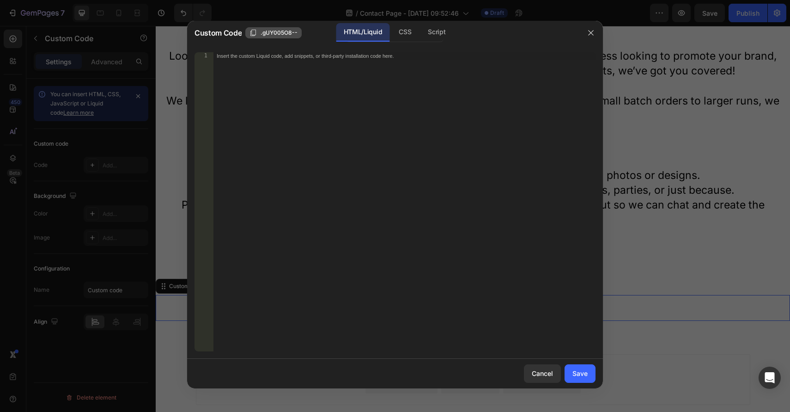
click at [271, 35] on span ".gUY005O8--" at bounding box center [279, 33] width 37 height 8
click at [260, 67] on div "Insert the custom Liquid code, add snippets, or third-party installation code h…" at bounding box center [404, 209] width 383 height 314
paste textarea ".gUY005O8--"
drag, startPoint x: 270, startPoint y: 53, endPoint x: 188, endPoint y: 53, distance: 82.2
click at [188, 53] on div ".gUY005O8-- 1 .gUY005O8-- ההההההההההההההההההההההההההההההההההההההההההההההההההההה…" at bounding box center [395, 202] width 416 height 314
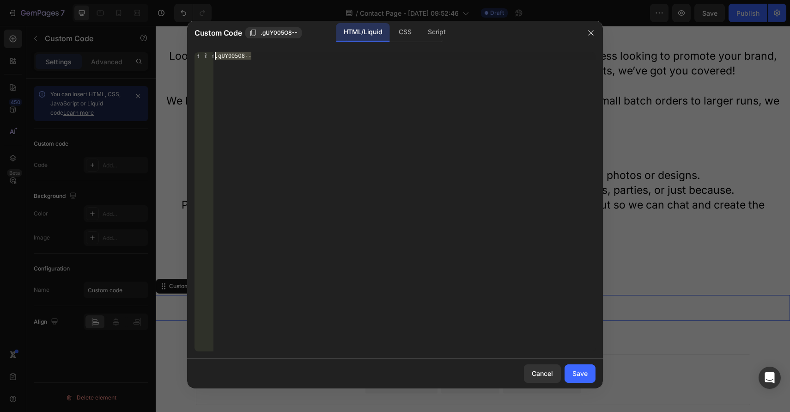
click at [286, 64] on div ".gUY005O8--" at bounding box center [404, 209] width 383 height 314
type textarea "."
click at [593, 28] on button "button" at bounding box center [590, 32] width 15 height 15
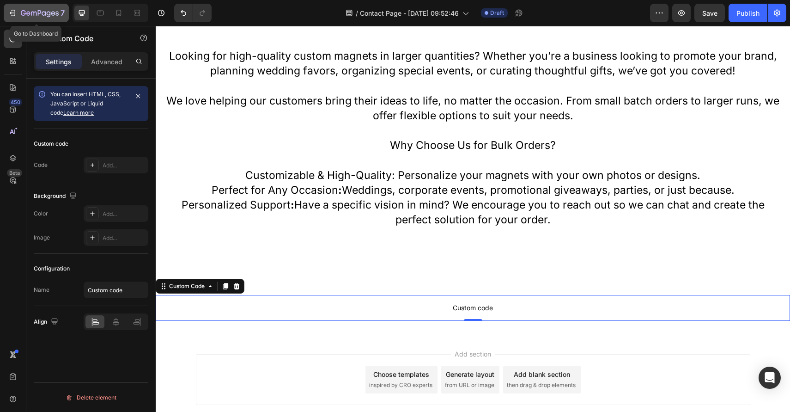
click at [26, 11] on icon "button" at bounding box center [40, 14] width 38 height 8
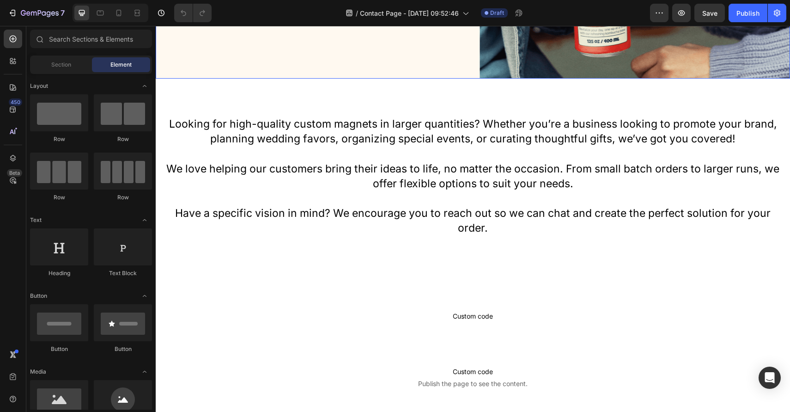
scroll to position [431, 0]
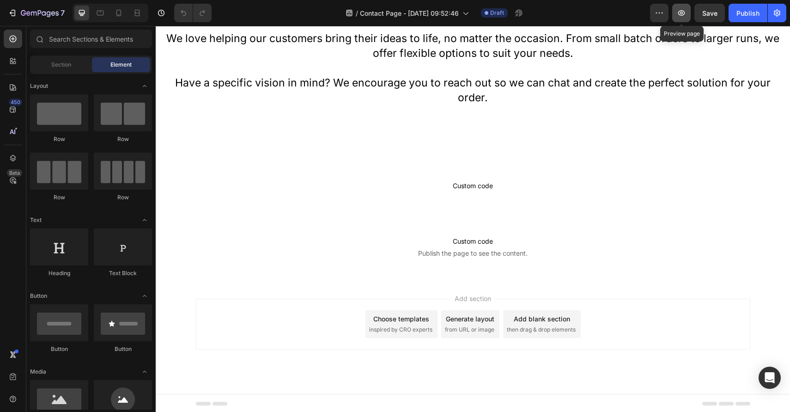
click at [684, 12] on icon "button" at bounding box center [681, 12] width 9 height 9
click at [474, 184] on span "Custom code" at bounding box center [473, 185] width 634 height 11
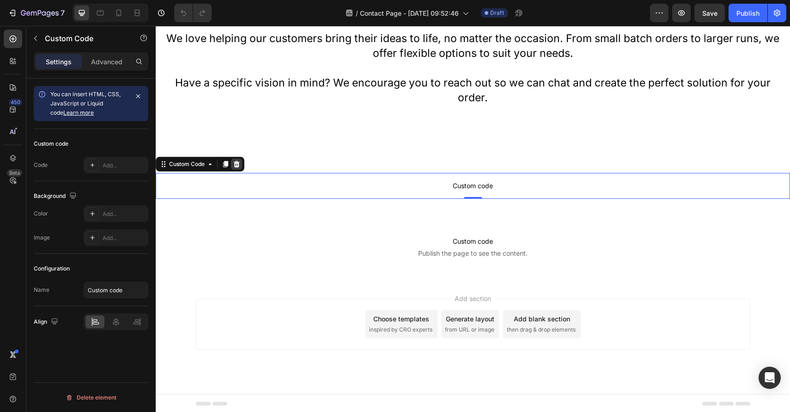
click at [236, 161] on icon at bounding box center [237, 164] width 6 height 6
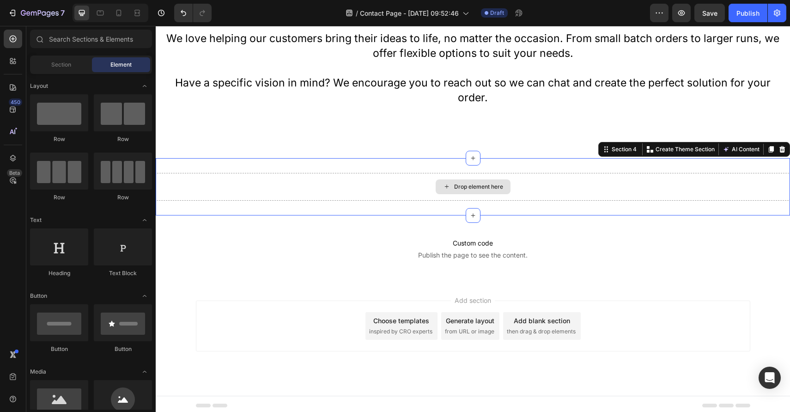
click at [273, 177] on div "Drop element here" at bounding box center [473, 187] width 634 height 28
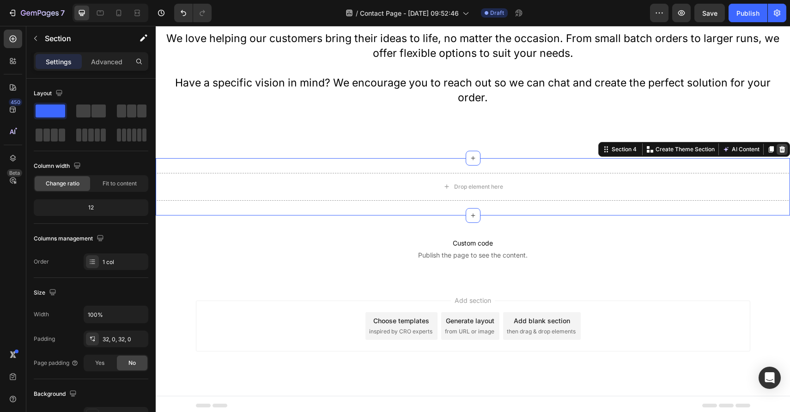
click at [779, 149] on icon at bounding box center [781, 149] width 7 height 7
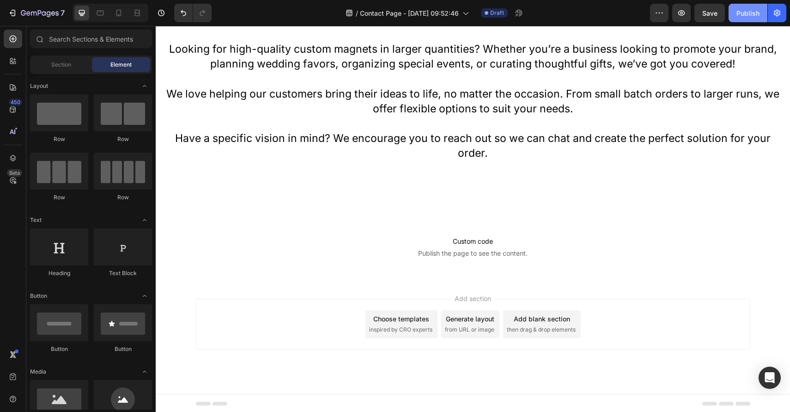
click at [744, 13] on div "Publish" at bounding box center [747, 13] width 23 height 10
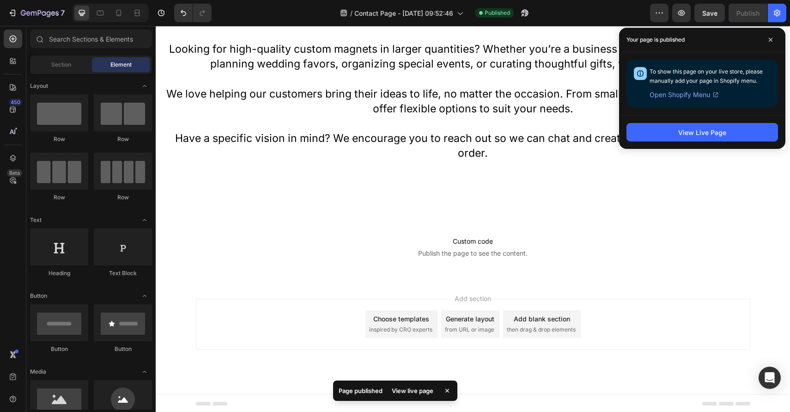
click at [687, 143] on div "View Live Page" at bounding box center [702, 132] width 166 height 34
click at [688, 134] on div "View Live Page" at bounding box center [702, 133] width 48 height 10
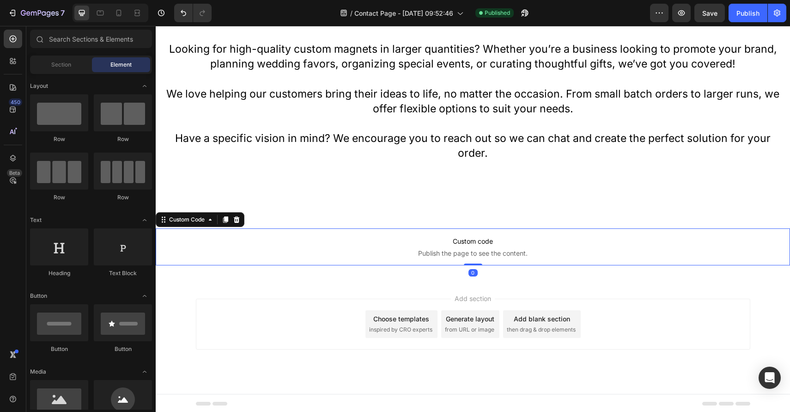
click at [464, 240] on span "Custom code" at bounding box center [473, 241] width 634 height 11
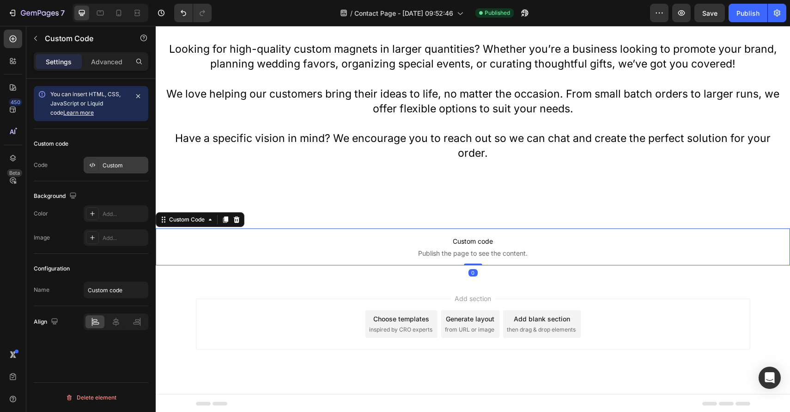
click at [125, 159] on div "Custom" at bounding box center [116, 165] width 65 height 17
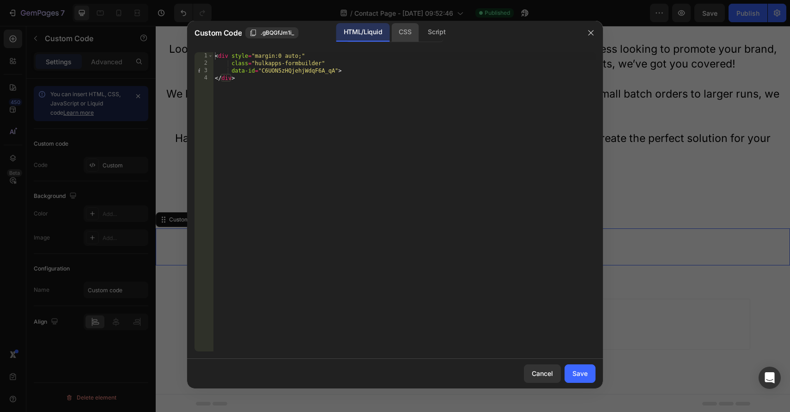
click at [405, 30] on div "CSS" at bounding box center [404, 32] width 27 height 18
click at [364, 35] on div "HTML/Liquid" at bounding box center [362, 32] width 53 height 18
click at [344, 84] on div "< div style = "margin:0 auto;" class = "hulkapps-formbuilder" data-id = "C6UON5…" at bounding box center [404, 209] width 383 height 314
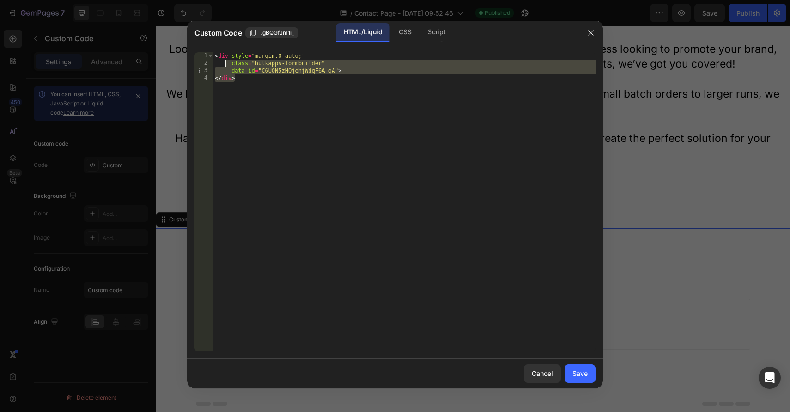
drag, startPoint x: 255, startPoint y: 86, endPoint x: 218, endPoint y: 51, distance: 51.3
click at [218, 51] on div "</div> 1 2 3 4 < div style = "margin:0 auto;" class = "hulkapps-formbuilder" da…" at bounding box center [395, 202] width 416 height 314
type textarea "<div style="margin:0 auto;" class="hulkapps-formbuilder""
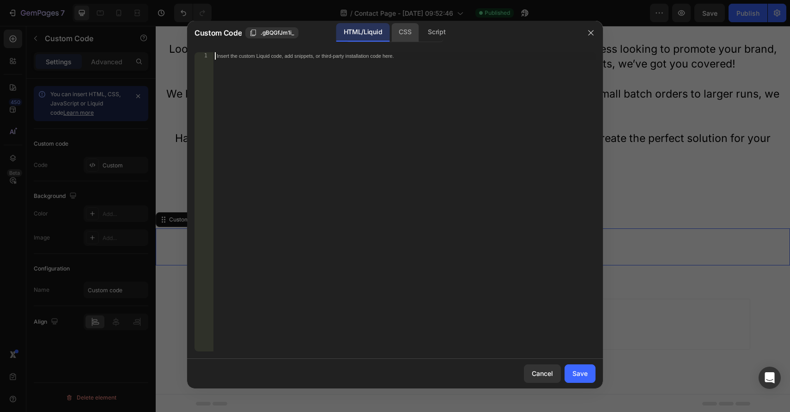
click at [405, 34] on div "CSS" at bounding box center [404, 32] width 27 height 18
click at [348, 80] on div "Insert the CSS code to style your content here." at bounding box center [404, 209] width 383 height 314
paste textarea "</div>"
type textarea "</div>"
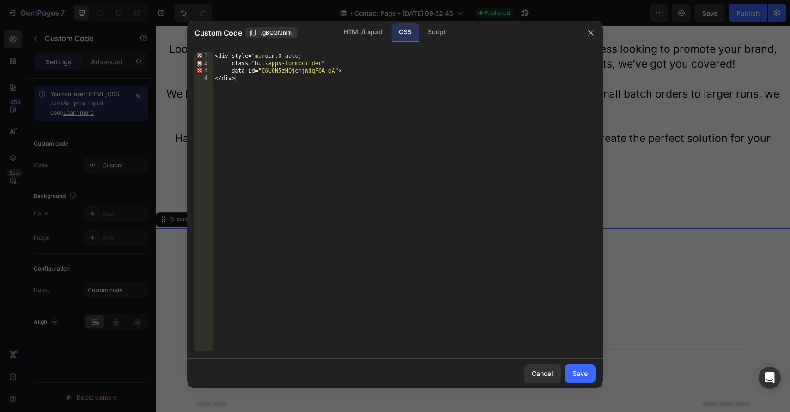
click at [576, 385] on div "Cancel Save" at bounding box center [395, 373] width 416 height 30
click at [581, 368] on button "Save" at bounding box center [580, 373] width 31 height 18
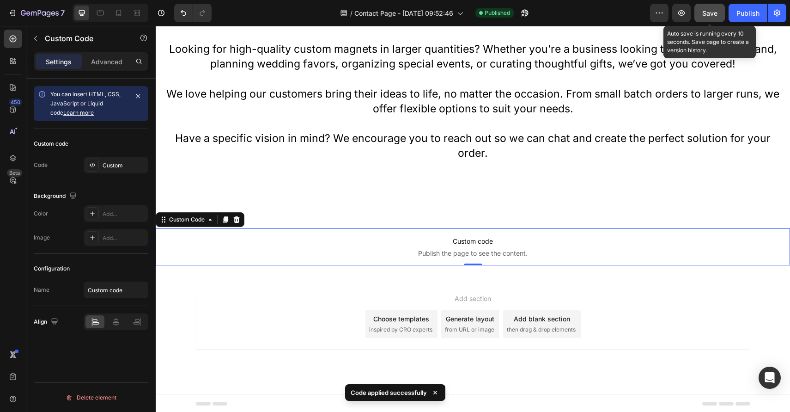
click at [717, 12] on span "Save" at bounding box center [709, 13] width 15 height 8
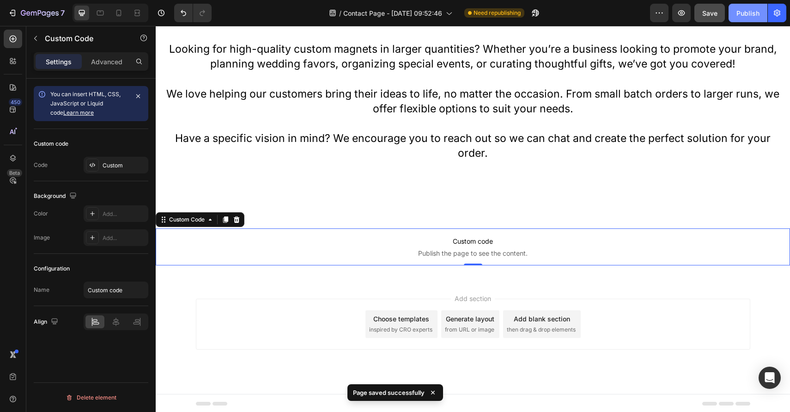
click at [756, 7] on button "Publish" at bounding box center [748, 13] width 39 height 18
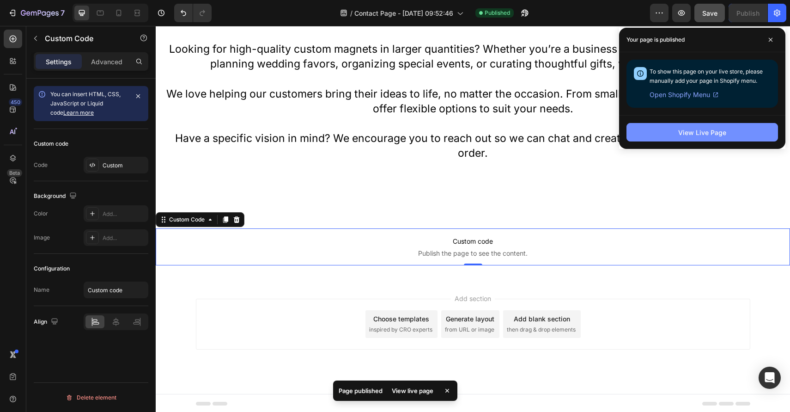
click at [702, 135] on div "View Live Page" at bounding box center [702, 133] width 48 height 10
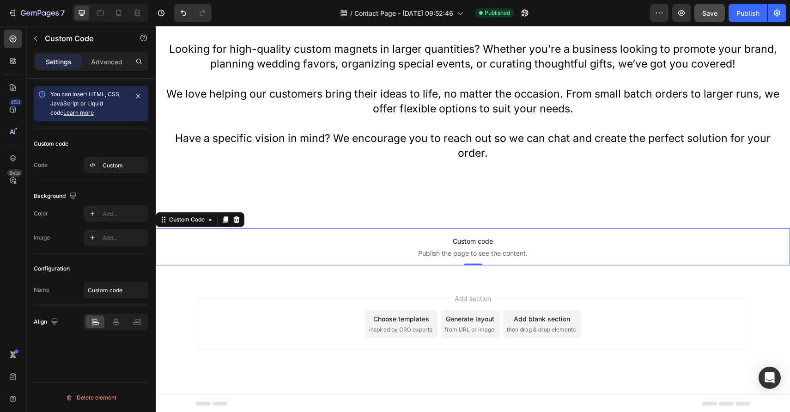
click at [479, 242] on span "Custom code" at bounding box center [473, 241] width 634 height 11
click at [122, 163] on div "Custom" at bounding box center [124, 165] width 43 height 8
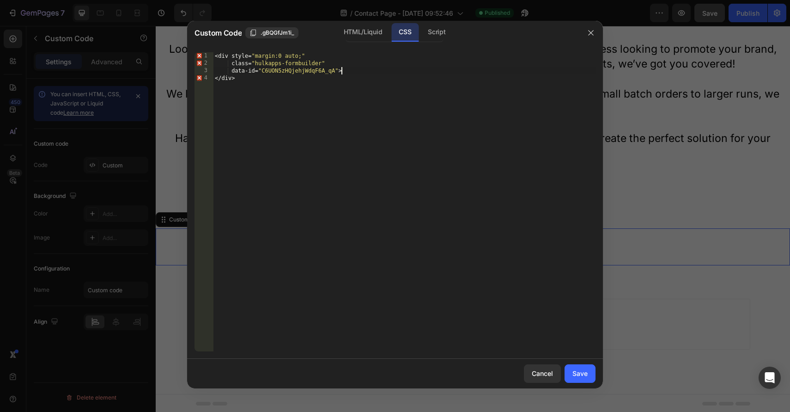
click at [343, 74] on div "< div style = " margin:0 auto; " class = " hulkapps-formbuilder " data-id = " C…" at bounding box center [404, 209] width 383 height 314
click at [293, 89] on div "< div style = " margin:0 auto; " class = " hulkapps-formbuilder " data-id = " C…" at bounding box center [404, 209] width 383 height 314
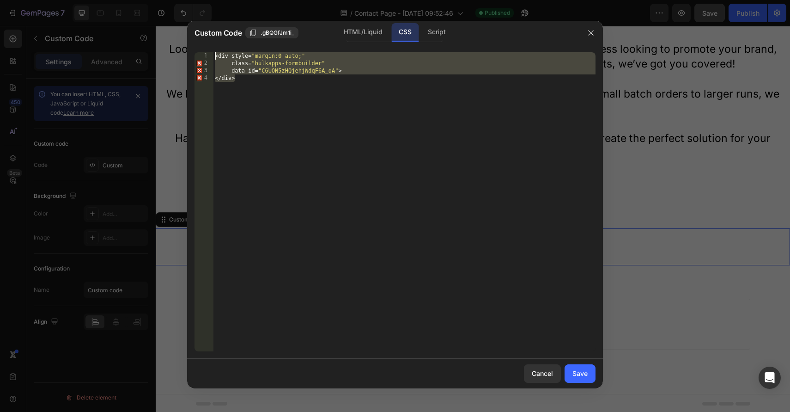
drag, startPoint x: 269, startPoint y: 82, endPoint x: 204, endPoint y: 43, distance: 76.5
click at [204, 43] on div "Custom Code .gBQGfJm1i_ HTML/Liquid CSS Script </div> 1 2 3 4 < div style = " m…" at bounding box center [395, 204] width 416 height 367
type textarea "<div style="margin:0 auto;" class="hulkapps-formbuilder""
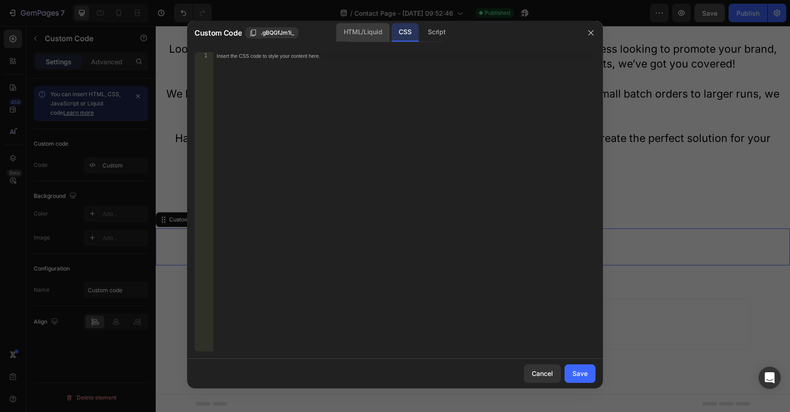
click at [366, 38] on div "HTML/Liquid" at bounding box center [362, 32] width 53 height 18
click at [334, 98] on div "Insert the custom Liquid code, add snippets, or third-party installation code h…" at bounding box center [404, 209] width 383 height 314
paste textarea "<script src="https://formbuilder.hulkapps.com/js/formbuilder.js" async></script>"
type textarea "<script src="https://formbuilder.hulkapps.com/js/formbuilder.js" async></script>"
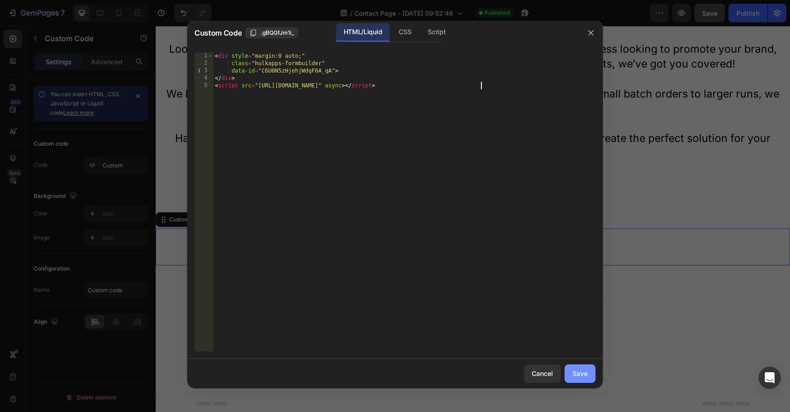
click at [577, 369] on div "Save" at bounding box center [579, 373] width 15 height 10
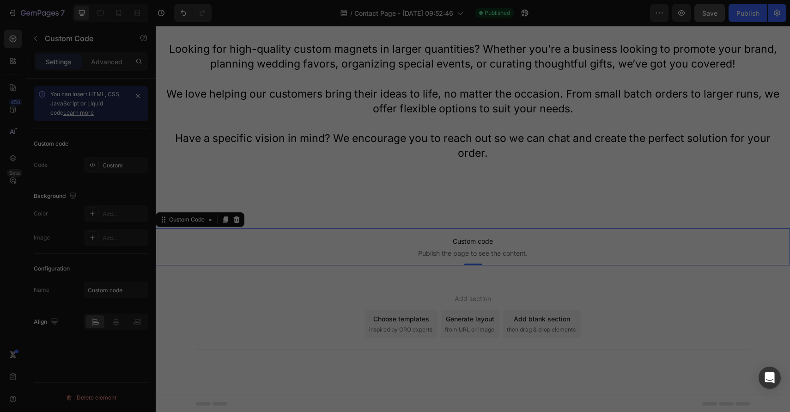
scroll to position [363, 0]
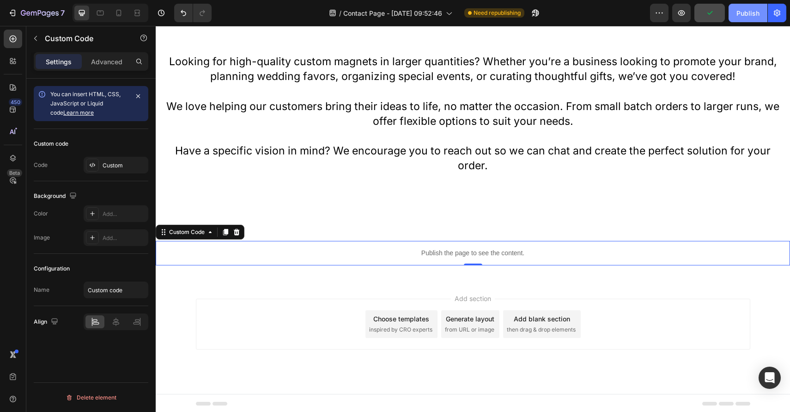
click at [746, 16] on div "Publish" at bounding box center [747, 13] width 23 height 10
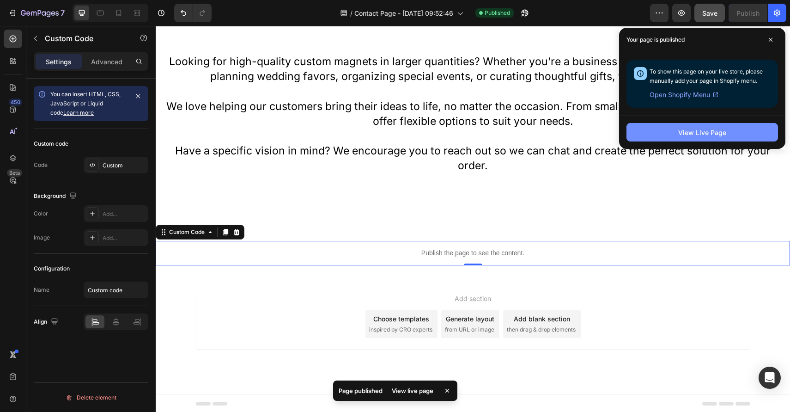
click at [707, 129] on div "View Live Page" at bounding box center [702, 133] width 48 height 10
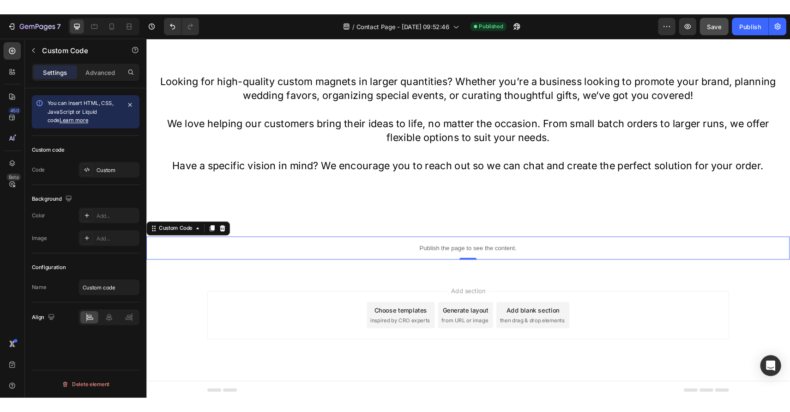
scroll to position [348, 0]
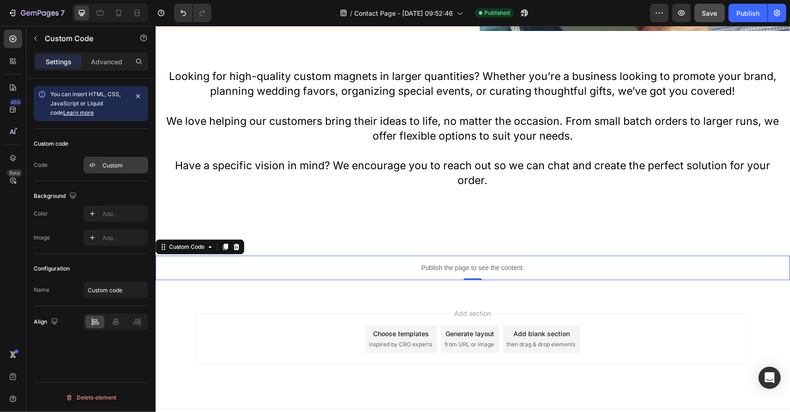
click at [130, 166] on div "Custom" at bounding box center [124, 165] width 43 height 8
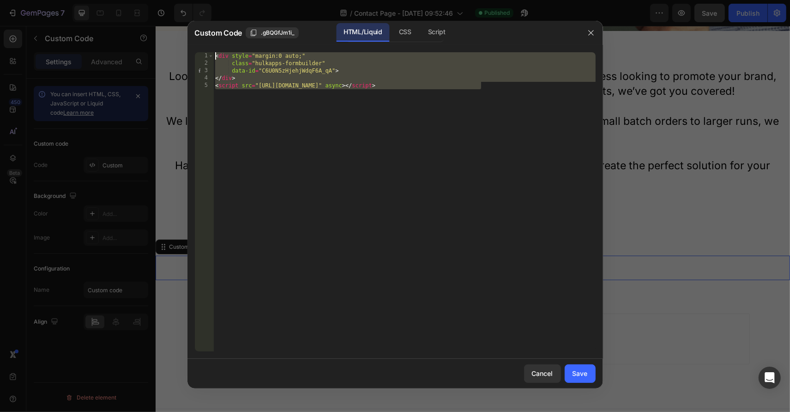
drag, startPoint x: 371, startPoint y: 131, endPoint x: 182, endPoint y: 35, distance: 211.4
click at [182, 35] on div "Custom Code .gBQGfJm1i_ HTML/Liquid CSS Script <script src="https://formbuilder…" at bounding box center [395, 206] width 790 height 412
type textarea "<div style="margin:0 auto;" class="hulkapps-formbuilder""
click at [270, 36] on span ".gBQGfJm1i_" at bounding box center [278, 33] width 34 height 8
click at [408, 39] on div "CSS" at bounding box center [405, 32] width 27 height 18
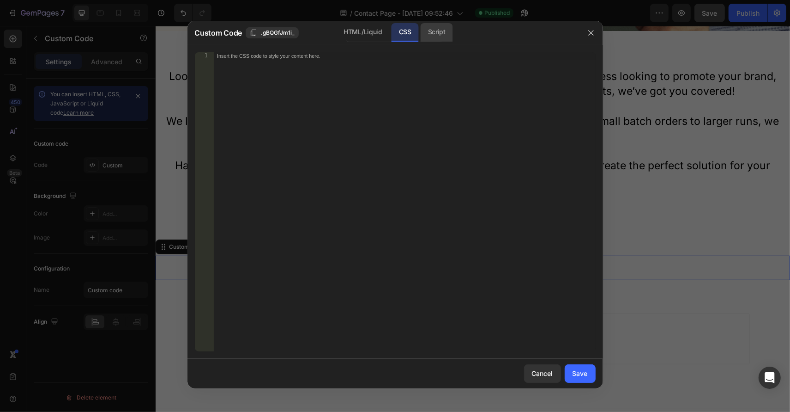
click at [432, 38] on div "Script" at bounding box center [437, 32] width 32 height 18
click at [409, 33] on div "CSS" at bounding box center [405, 32] width 27 height 18
click at [358, 30] on div "HTML/Liquid" at bounding box center [362, 32] width 53 height 18
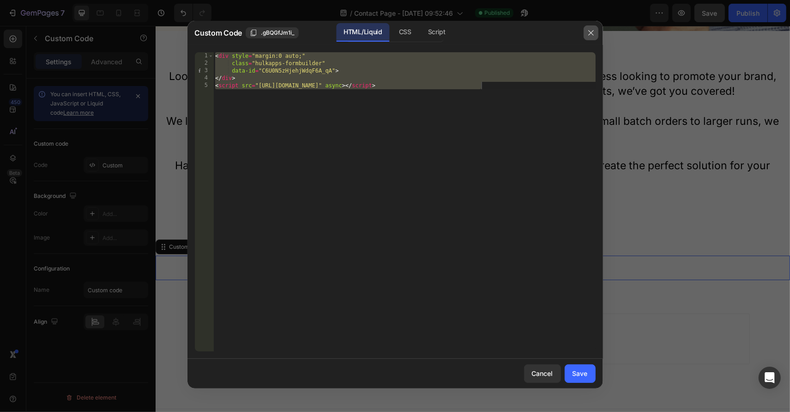
click at [588, 30] on icon "button" at bounding box center [591, 32] width 7 height 7
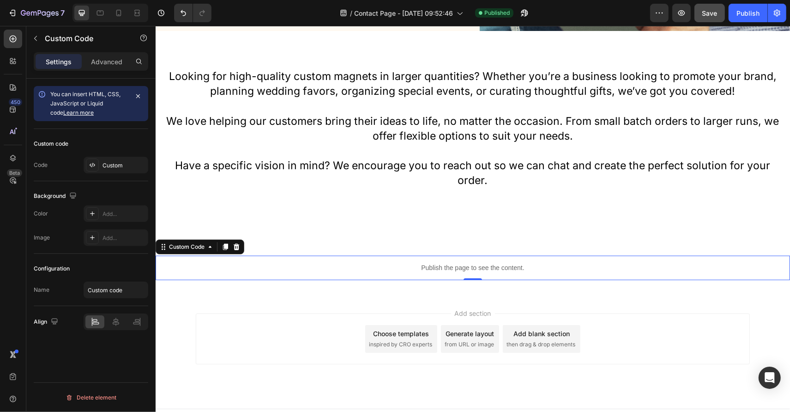
click at [475, 267] on p "Publish the page to see the content." at bounding box center [472, 267] width 635 height 10
click at [466, 263] on p "Publish the page to see the content." at bounding box center [472, 267] width 635 height 10
click at [239, 244] on icon at bounding box center [235, 246] width 7 height 7
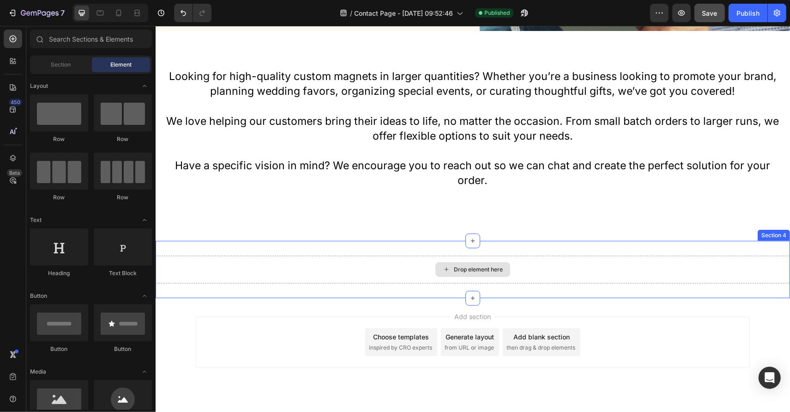
click at [461, 270] on div "Drop element here" at bounding box center [478, 268] width 49 height 7
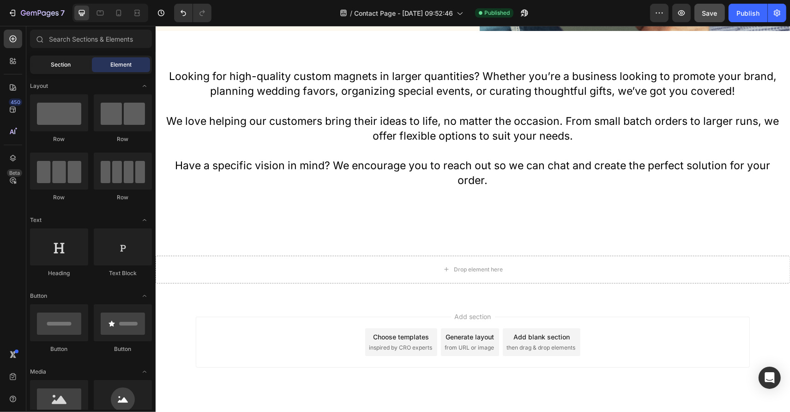
click at [74, 62] on div "Section" at bounding box center [61, 64] width 58 height 15
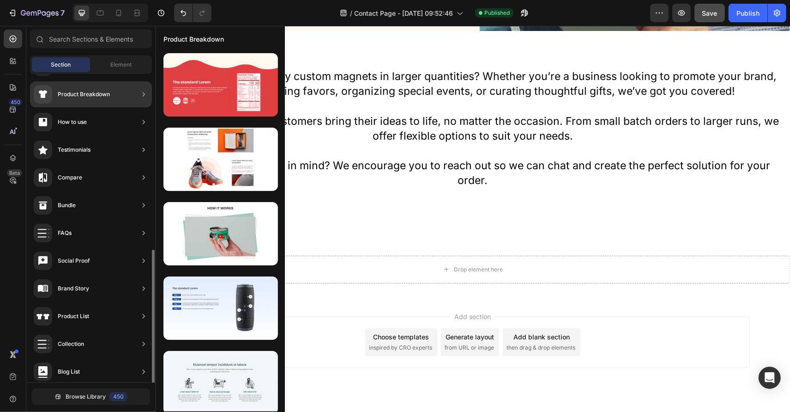
scroll to position [227, 0]
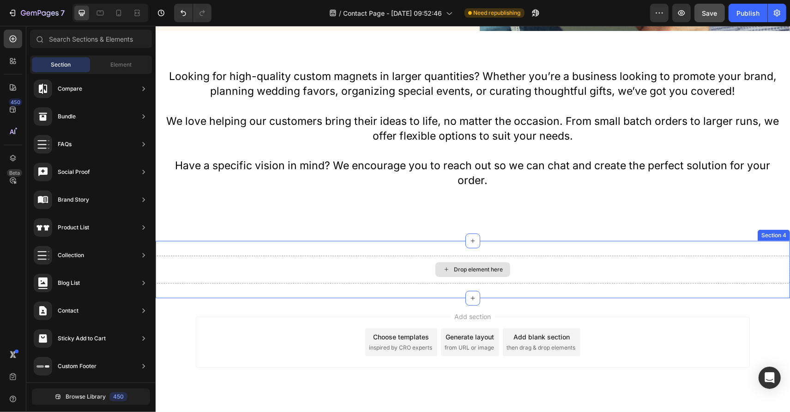
click at [504, 279] on div "Drop element here" at bounding box center [472, 269] width 635 height 28
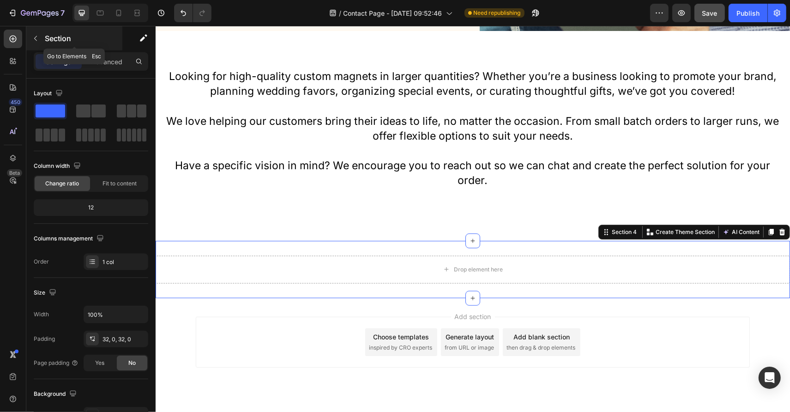
click at [31, 35] on button "button" at bounding box center [35, 38] width 15 height 15
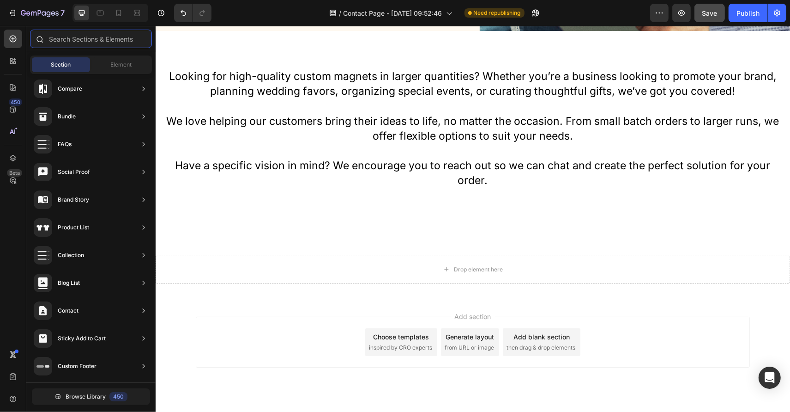
click at [99, 35] on input "text" at bounding box center [91, 39] width 122 height 18
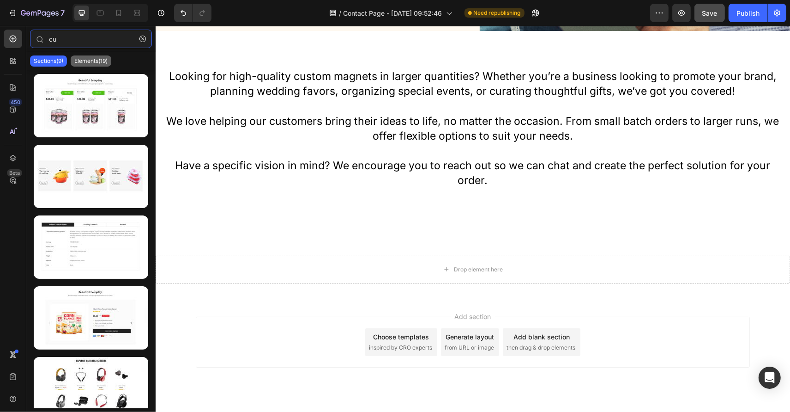
type input "cu"
click at [99, 59] on p "Elements(19)" at bounding box center [90, 60] width 33 height 7
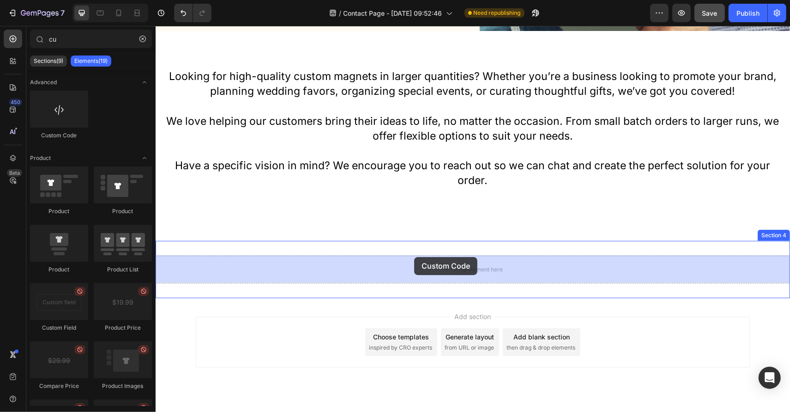
drag, startPoint x: 219, startPoint y: 134, endPoint x: 414, endPoint y: 258, distance: 230.6
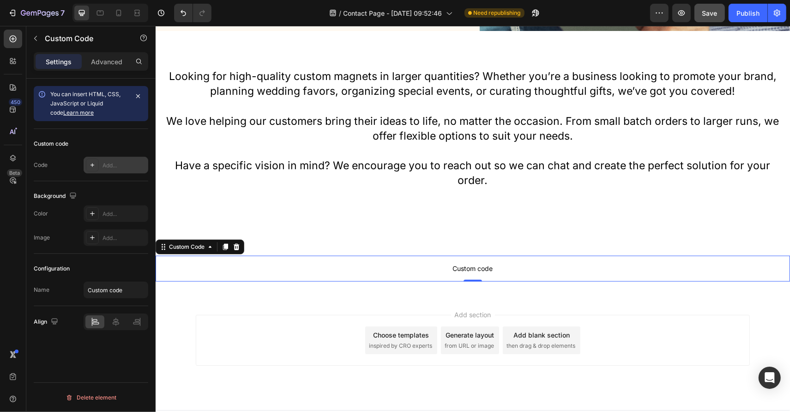
click at [120, 171] on div "Add..." at bounding box center [116, 165] width 65 height 17
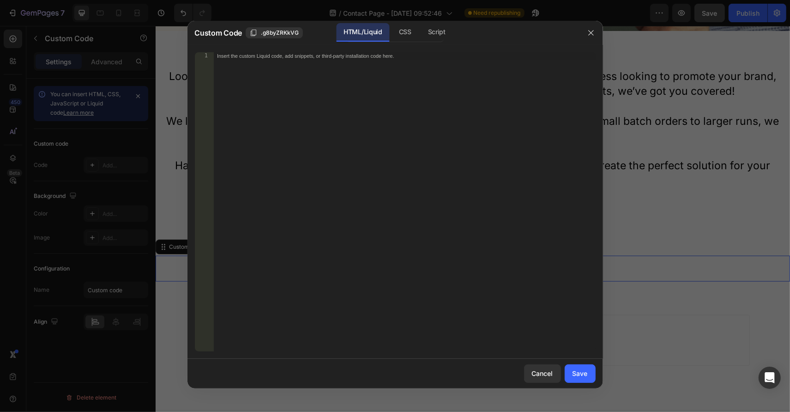
click at [334, 103] on div "Insert the custom Liquid code, add snippets, or third-party installation code h…" at bounding box center [404, 209] width 383 height 314
paste textarea "<script src="https://formbuilder.hulkapps.com/js/formbuilder.js" async></script>"
type textarea "<script src="https://formbuilder.hulkapps.com/js/formbuilder.js" async></script>"
click at [587, 384] on div "Cancel Save" at bounding box center [396, 373] width 416 height 30
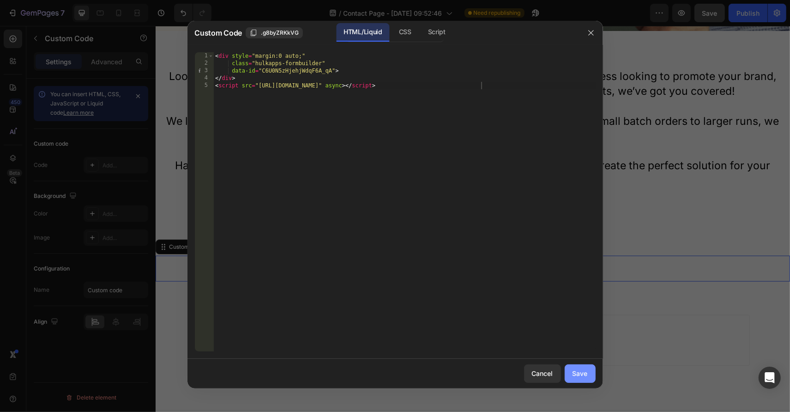
click at [585, 364] on button "Save" at bounding box center [580, 373] width 31 height 18
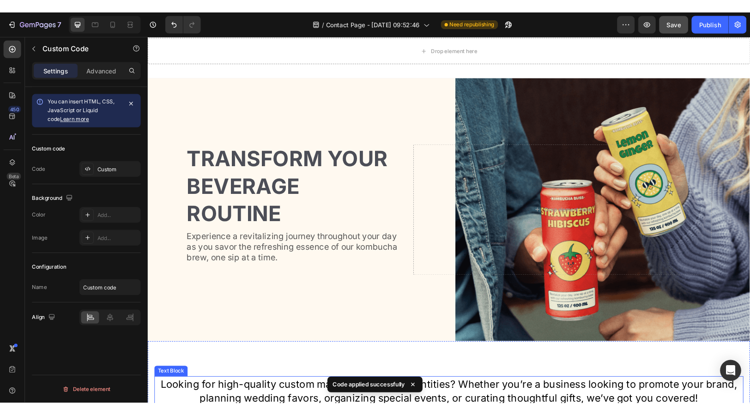
scroll to position [0, 0]
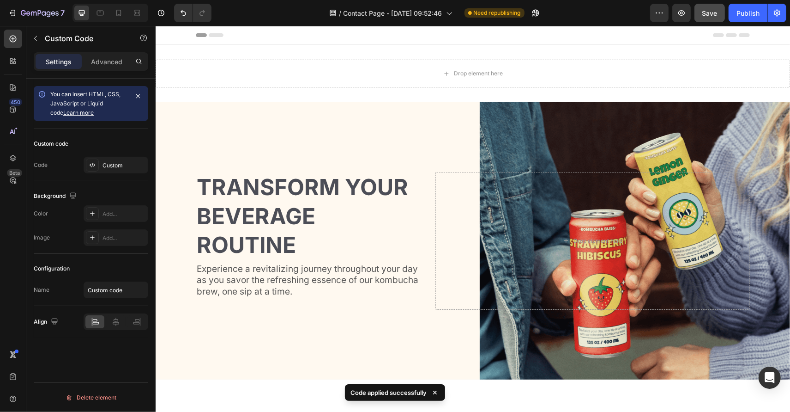
click at [717, 8] on div "Save" at bounding box center [710, 13] width 15 height 10
click at [736, 14] on button "Publish" at bounding box center [748, 13] width 39 height 18
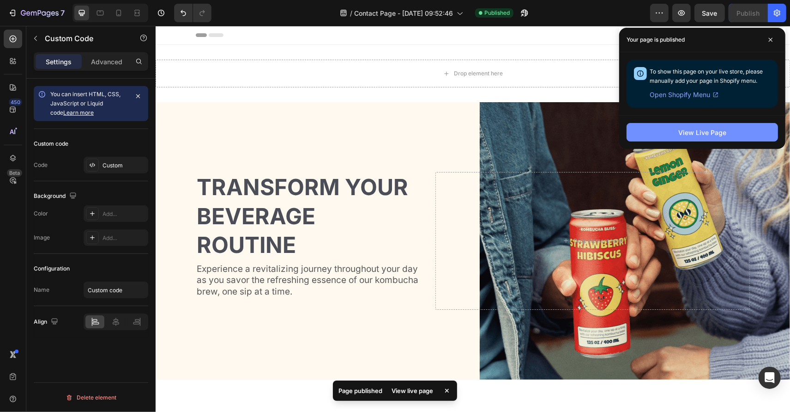
click at [692, 131] on div "View Live Page" at bounding box center [703, 133] width 48 height 10
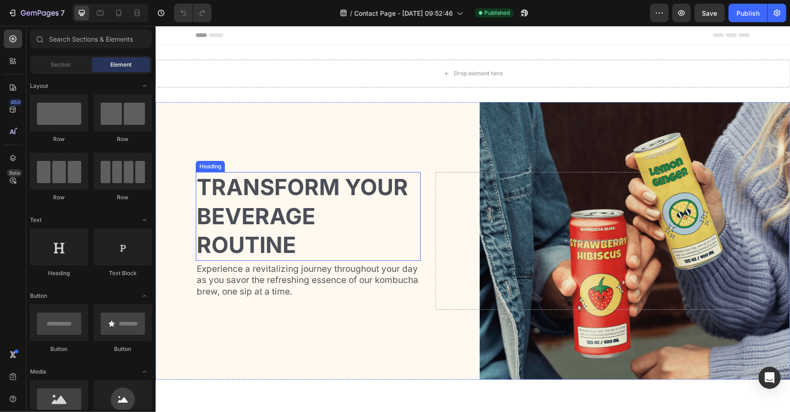
scroll to position [255, 0]
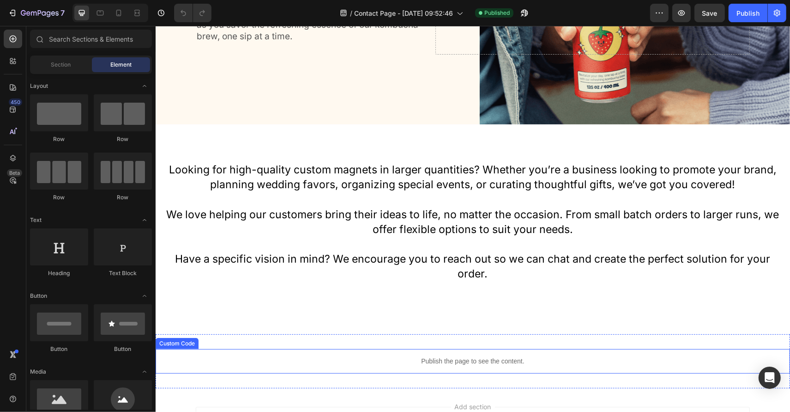
click at [455, 356] on p "Publish the page to see the content." at bounding box center [472, 361] width 635 height 10
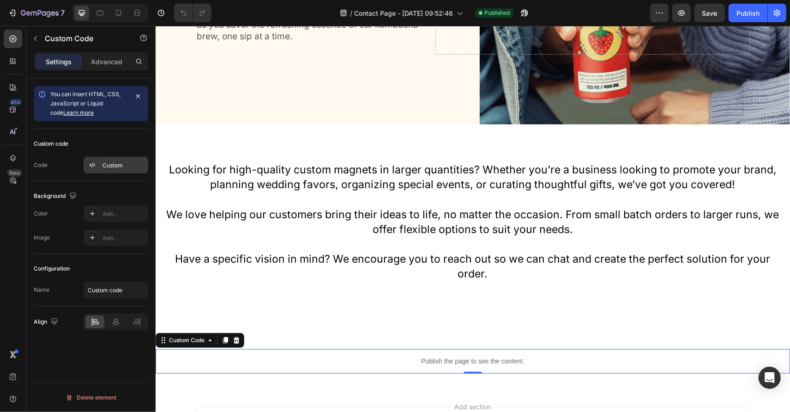
click at [116, 166] on div "Custom" at bounding box center [124, 165] width 43 height 8
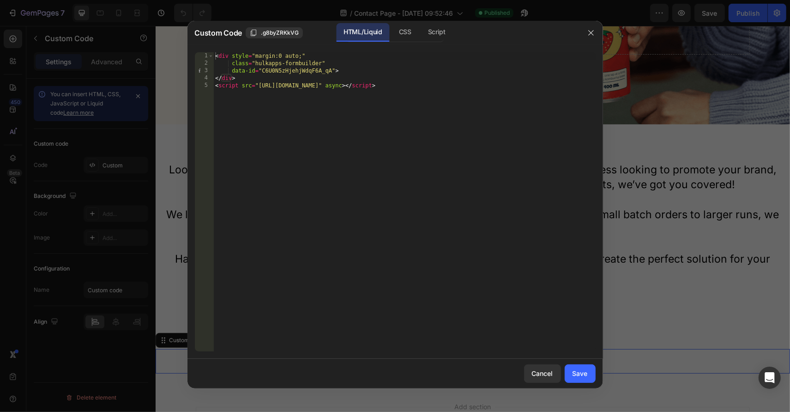
type textarea "<script src="https://formbuilder.hulkapps.com/js/formbuilder.js" async></script>"
click at [509, 107] on div "< div style = "margin:0 auto;" class = "hulkapps-formbuilder" data-id = "C6U0N5…" at bounding box center [404, 209] width 383 height 314
paste textarea "<script src="https://formbuilder.hulkapps.com/js/formbuilder.js" async></script>"
drag, startPoint x: 501, startPoint y: 96, endPoint x: 281, endPoint y: 96, distance: 219.4
click at [281, 96] on div "< div style = "margin:0 auto;" class = "hulkapps-formbuilder" data-id = "C6U0N5…" at bounding box center [404, 209] width 383 height 314
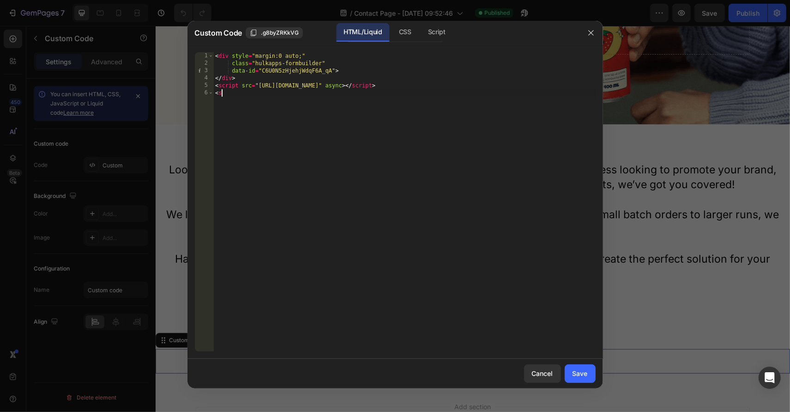
type textarea "<"
type textarea "<script src="https://formbuilder.hulkapps.com/js/formbuilder.js" async></script>"
click at [553, 373] on div "Cancel" at bounding box center [542, 373] width 21 height 10
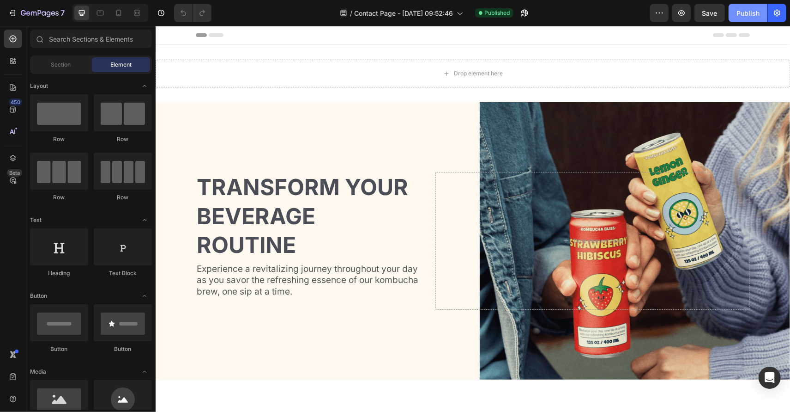
click at [739, 17] on div "Publish" at bounding box center [748, 13] width 23 height 10
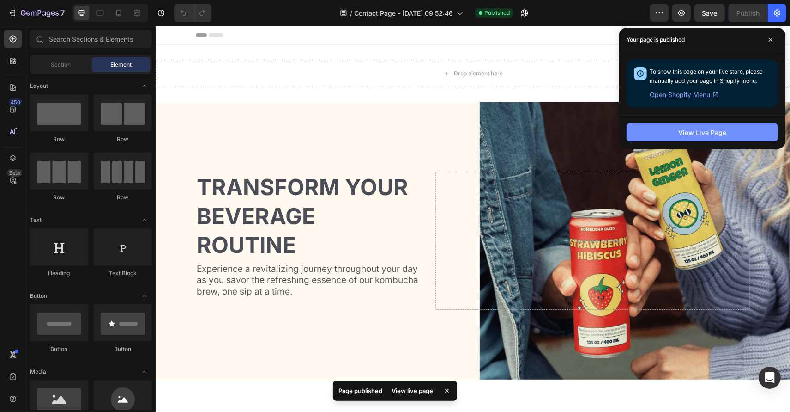
click at [723, 133] on div "View Live Page" at bounding box center [703, 133] width 48 height 10
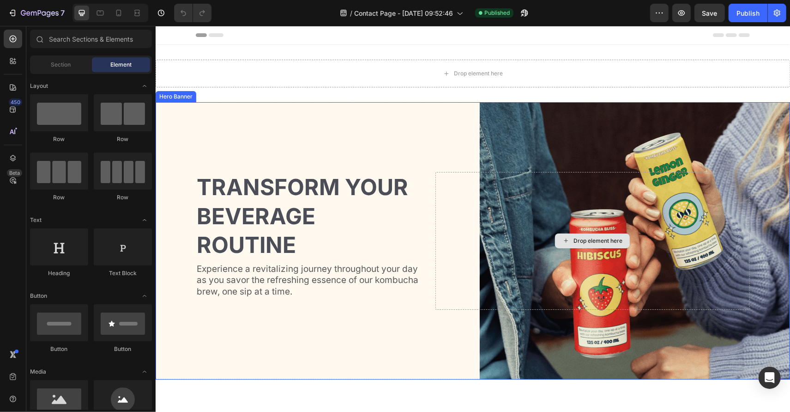
scroll to position [347, 0]
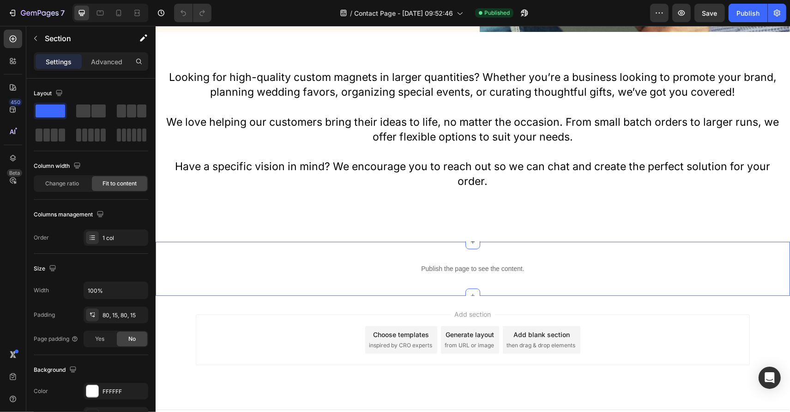
click at [479, 228] on div "Looking for high-quality custom magnets in larger quantities? Whether you’re a …" at bounding box center [472, 136] width 635 height 210
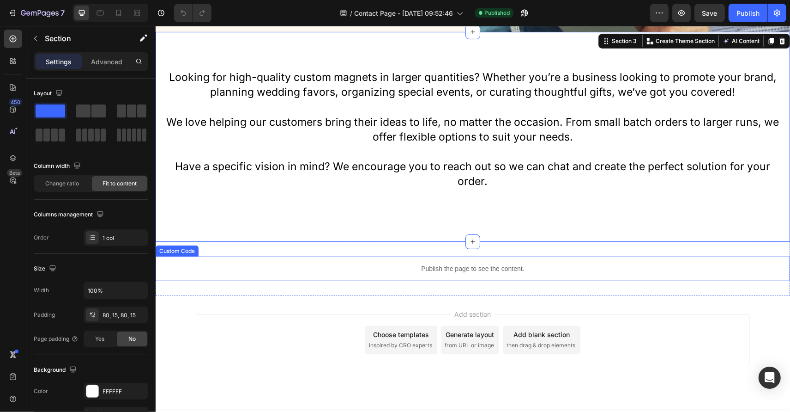
click at [460, 261] on div "Publish the page to see the content." at bounding box center [472, 268] width 635 height 24
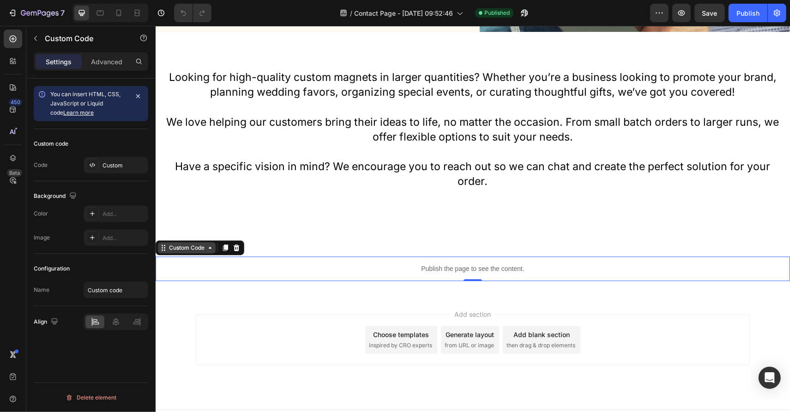
click at [178, 248] on div "Custom Code" at bounding box center [186, 247] width 39 height 8
click at [118, 169] on div "Custom" at bounding box center [124, 165] width 43 height 8
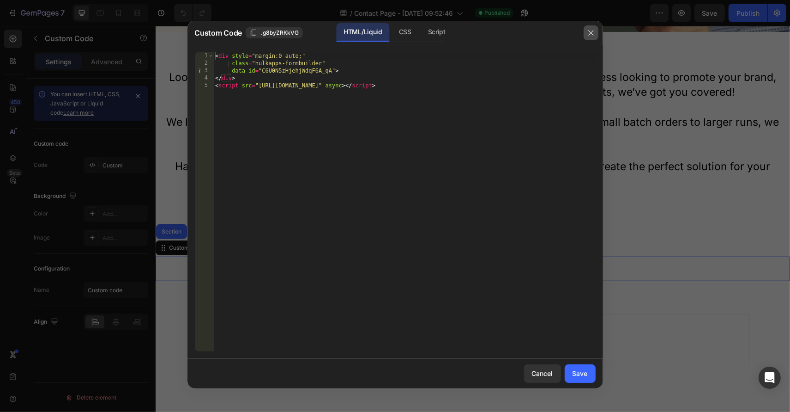
click at [593, 35] on icon "button" at bounding box center [591, 32] width 7 height 7
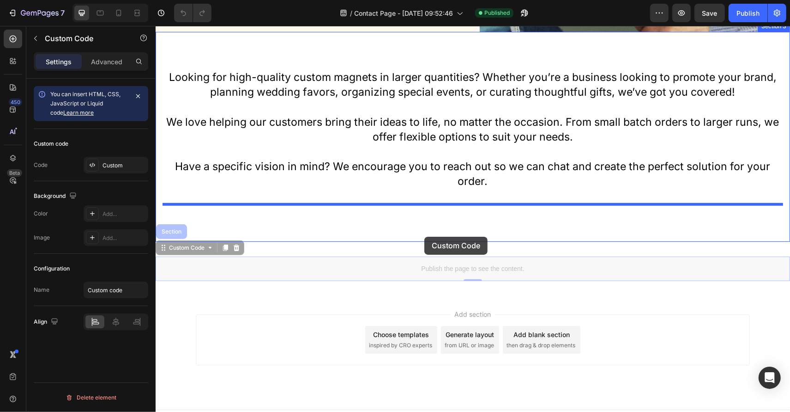
drag, startPoint x: 424, startPoint y: 268, endPoint x: 424, endPoint y: 237, distance: 31.9
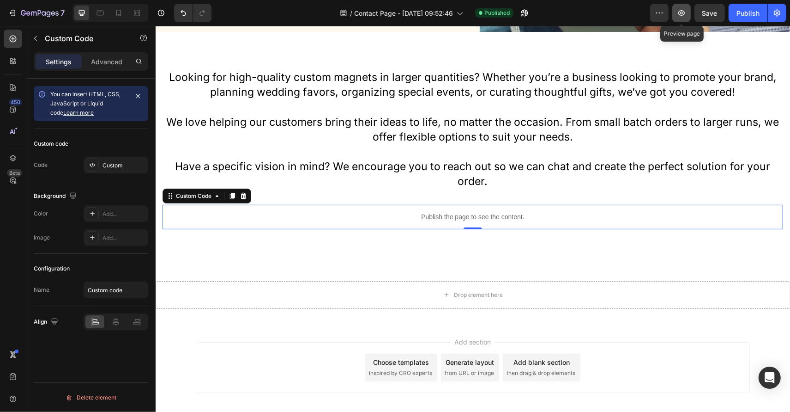
click at [688, 9] on button "button" at bounding box center [682, 13] width 18 height 18
click at [14, 63] on icon at bounding box center [12, 60] width 9 height 9
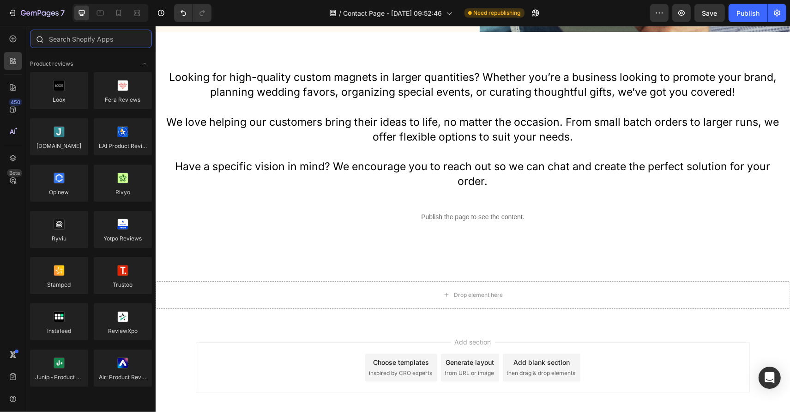
click at [88, 41] on input "text" at bounding box center [91, 39] width 122 height 18
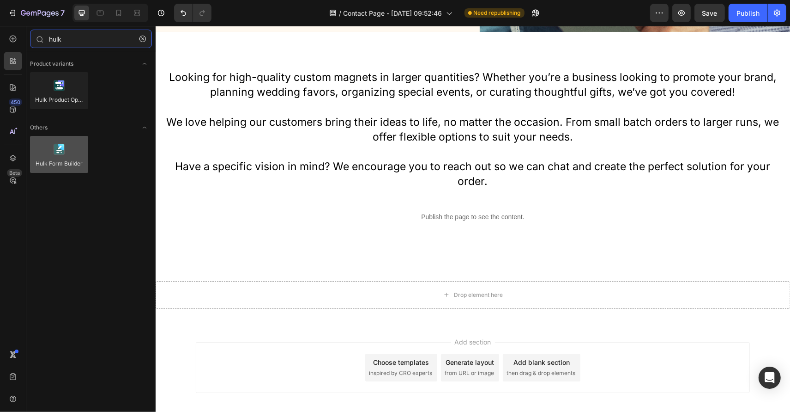
type input "hulk"
click at [73, 140] on div at bounding box center [59, 154] width 58 height 37
click at [73, 153] on div at bounding box center [59, 154] width 58 height 37
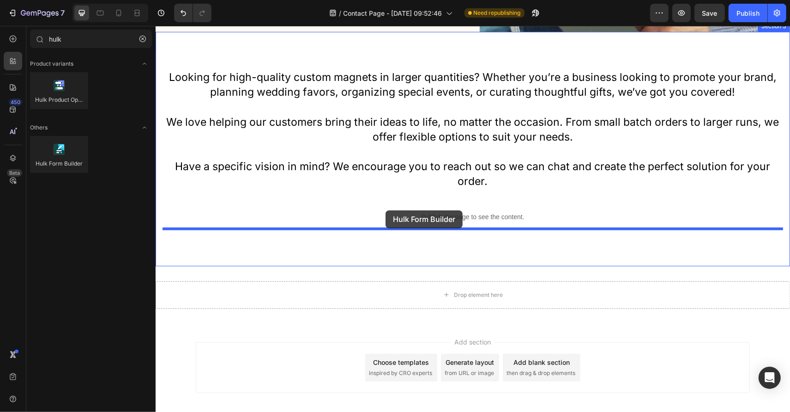
drag, startPoint x: 227, startPoint y: 178, endPoint x: 382, endPoint y: 223, distance: 161.1
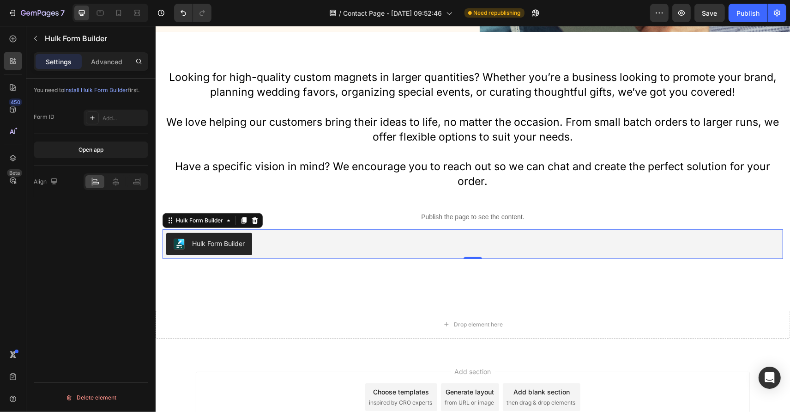
click at [89, 90] on span "install Hulk Form Builder" at bounding box center [96, 89] width 64 height 7
click at [257, 216] on icon at bounding box center [254, 219] width 7 height 7
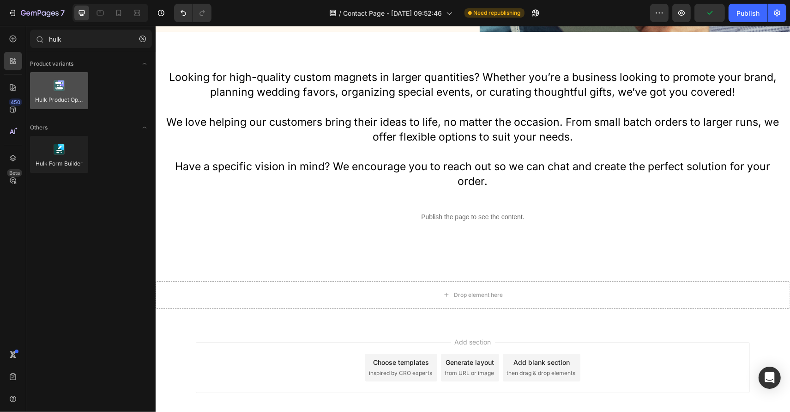
click at [69, 90] on div at bounding box center [59, 90] width 58 height 37
click at [140, 41] on icon "button" at bounding box center [143, 39] width 6 height 6
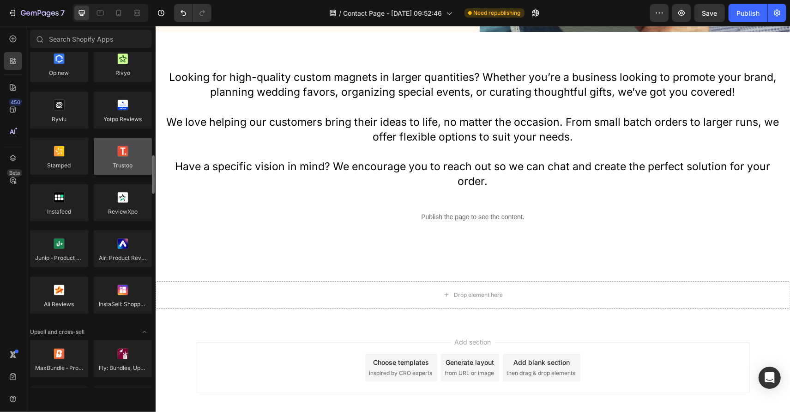
scroll to position [0, 0]
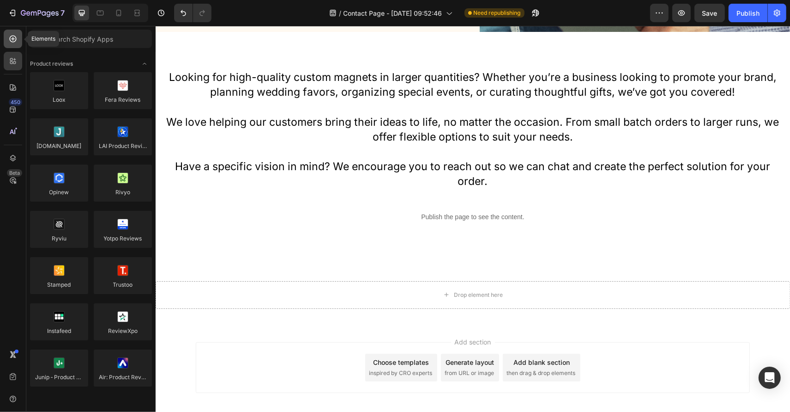
click at [16, 40] on icon at bounding box center [13, 39] width 7 height 7
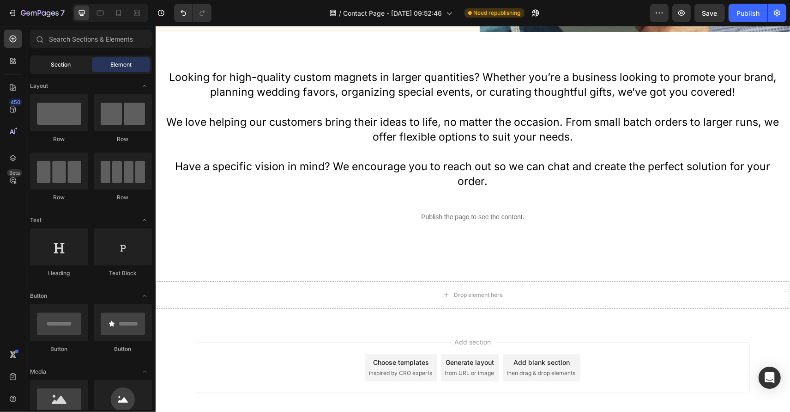
click at [71, 61] on div "Section" at bounding box center [61, 64] width 58 height 15
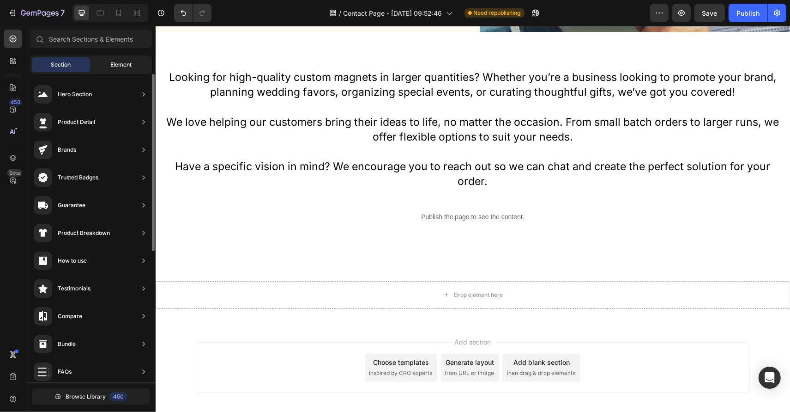
click at [129, 62] on span "Element" at bounding box center [120, 65] width 21 height 8
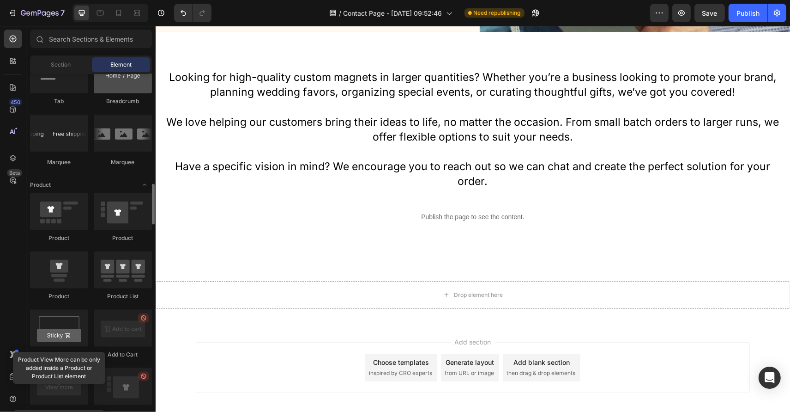
scroll to position [1058, 0]
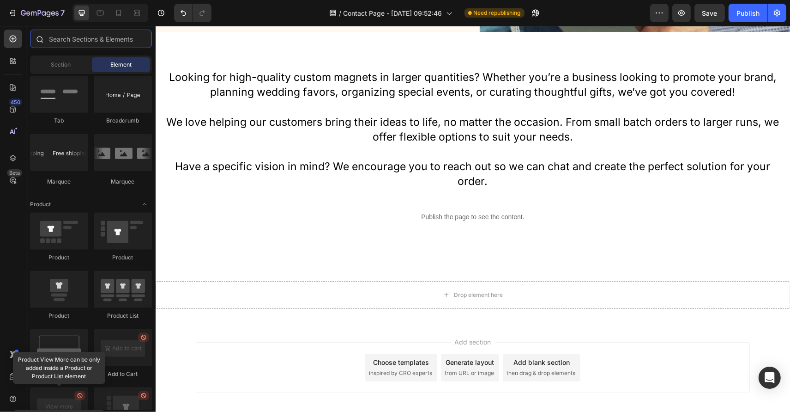
click at [85, 36] on input "text" at bounding box center [91, 39] width 122 height 18
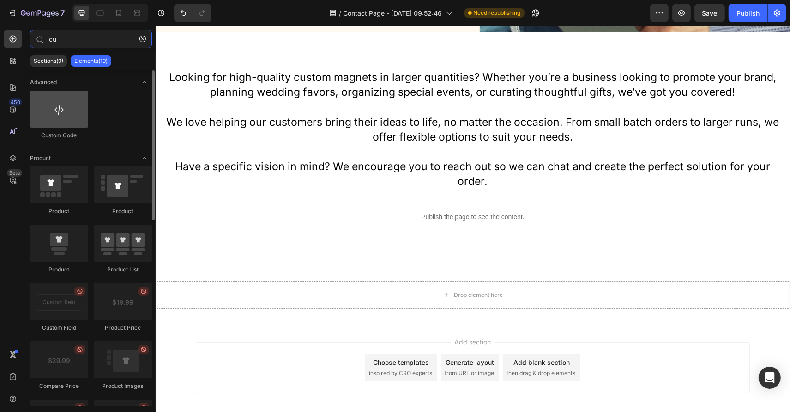
type input "cu"
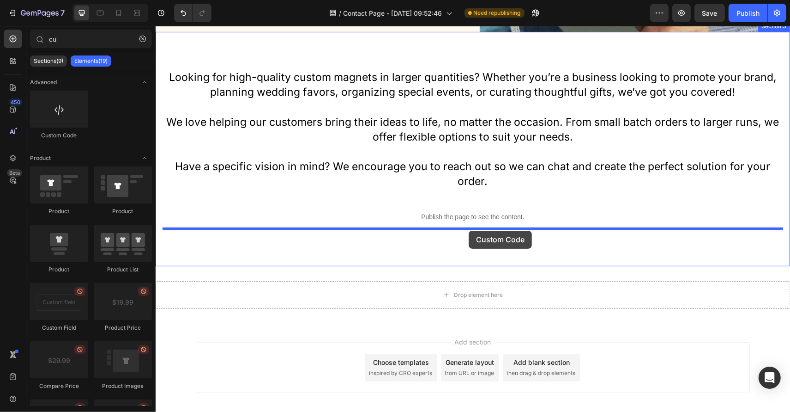
drag, startPoint x: 225, startPoint y: 136, endPoint x: 468, endPoint y: 230, distance: 261.5
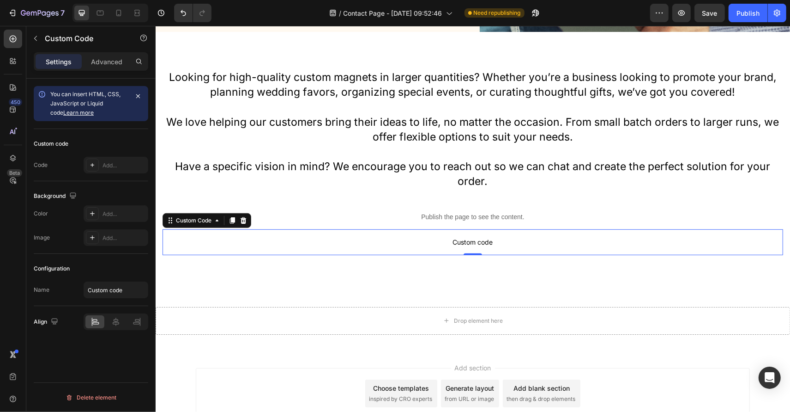
click at [72, 113] on link "Learn more" at bounding box center [78, 112] width 30 height 7
click at [115, 164] on div "Add..." at bounding box center [124, 165] width 43 height 8
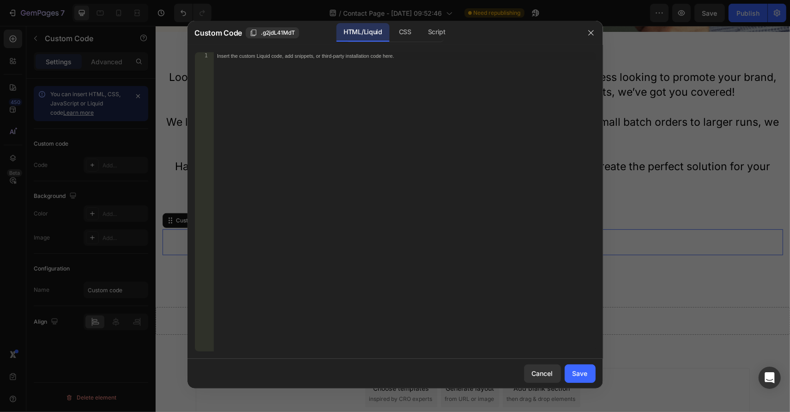
click at [316, 74] on div "Insert the custom Liquid code, add snippets, or third-party installation code h…" at bounding box center [404, 209] width 383 height 314
paste textarea "<script src="https://formbuilder.hulkapps.com/js/formbuilder.js" async></script>"
type textarea "<script src="https://formbuilder.hulkapps.com/js/formbuilder.js" async></script>"
click at [593, 379] on button "Save" at bounding box center [580, 373] width 31 height 18
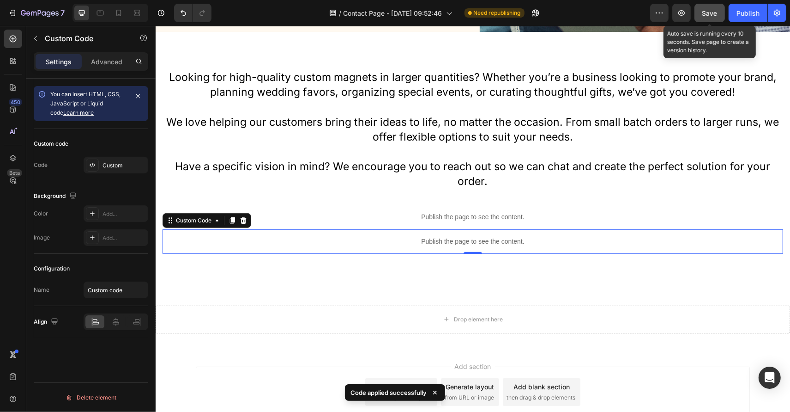
click at [710, 17] on div "Save" at bounding box center [710, 13] width 15 height 10
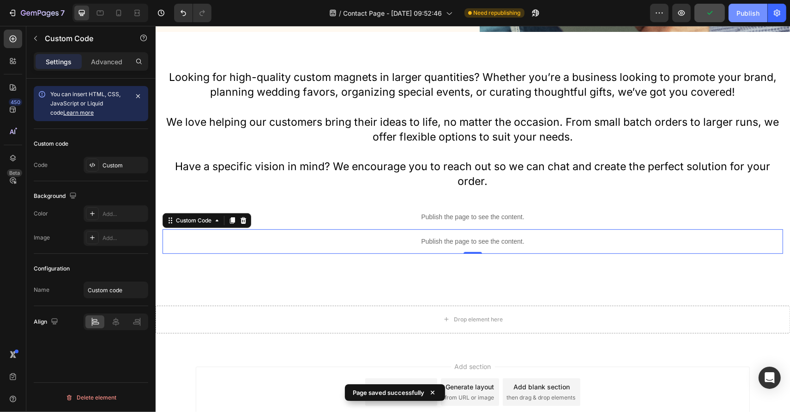
click at [743, 20] on button "Publish" at bounding box center [748, 13] width 39 height 18
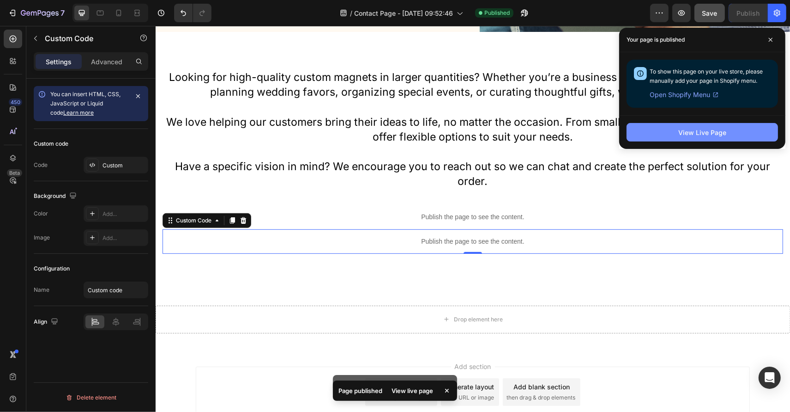
click at [736, 138] on button "View Live Page" at bounding box center [703, 132] width 152 height 18
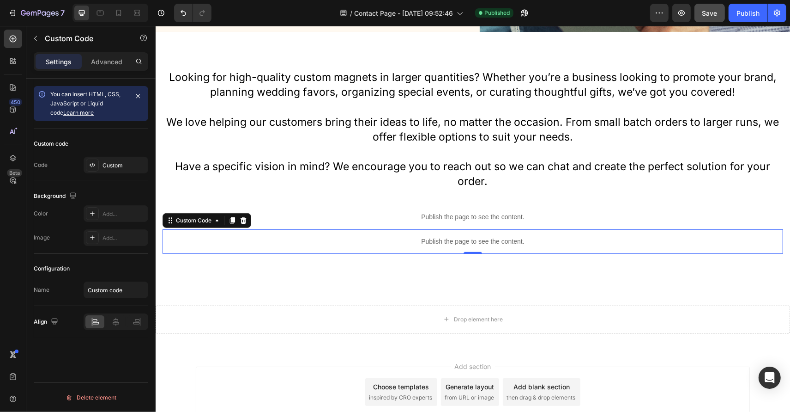
click at [407, 234] on div "Publish the page to see the content." at bounding box center [472, 241] width 621 height 24
click at [243, 222] on icon at bounding box center [243, 220] width 6 height 6
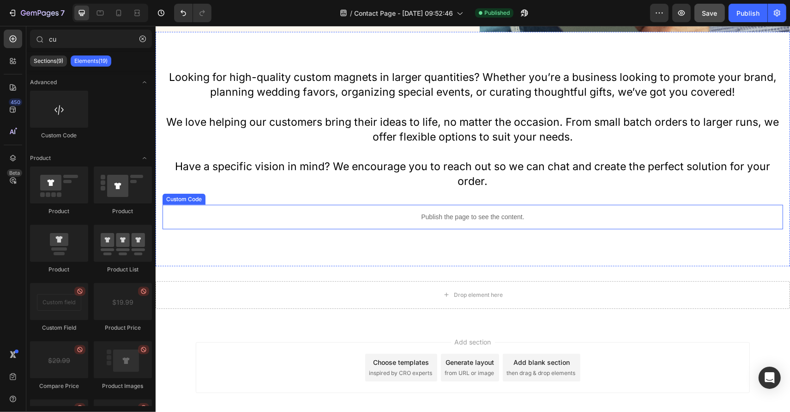
click at [281, 222] on div "Publish the page to see the content." at bounding box center [472, 216] width 621 height 24
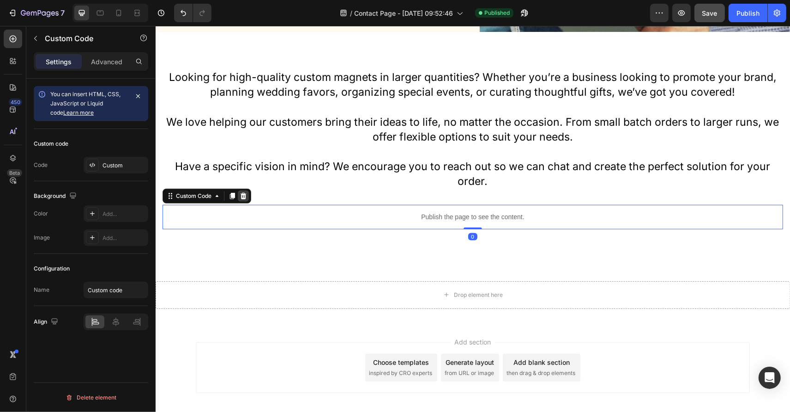
click at [245, 194] on icon at bounding box center [243, 195] width 6 height 6
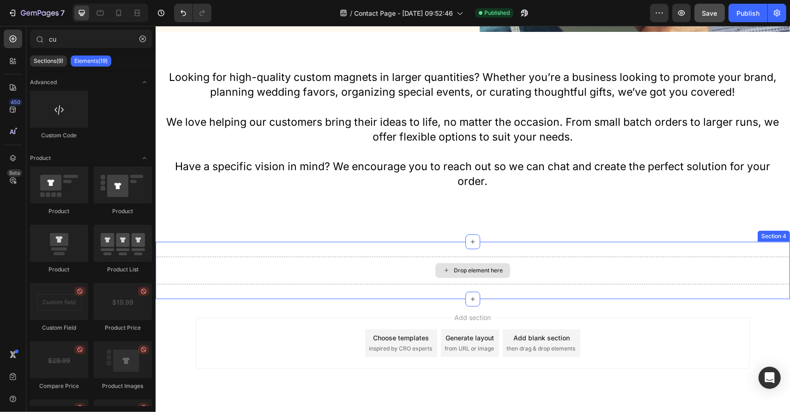
click at [362, 260] on div "Drop element here" at bounding box center [472, 270] width 635 height 28
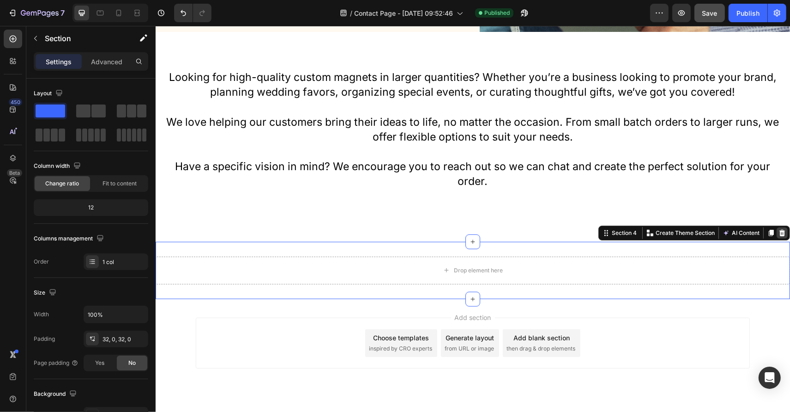
click at [779, 229] on icon at bounding box center [781, 232] width 7 height 7
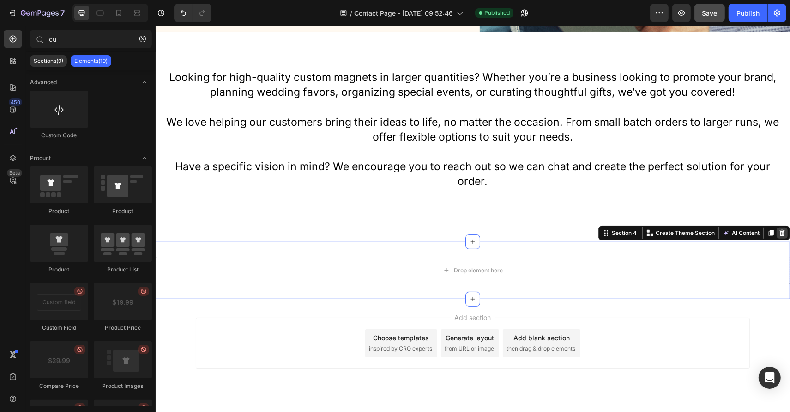
scroll to position [310, 0]
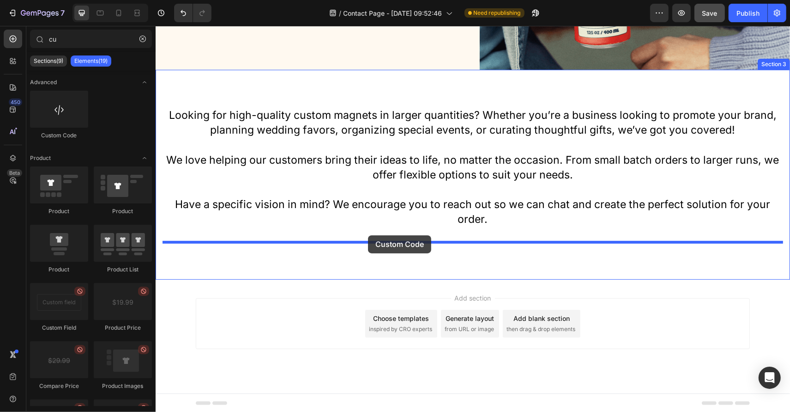
drag, startPoint x: 220, startPoint y: 130, endPoint x: 368, endPoint y: 235, distance: 181.0
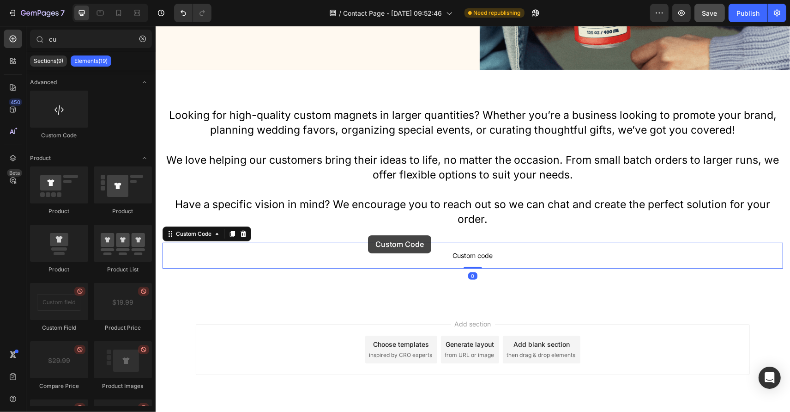
scroll to position [335, 0]
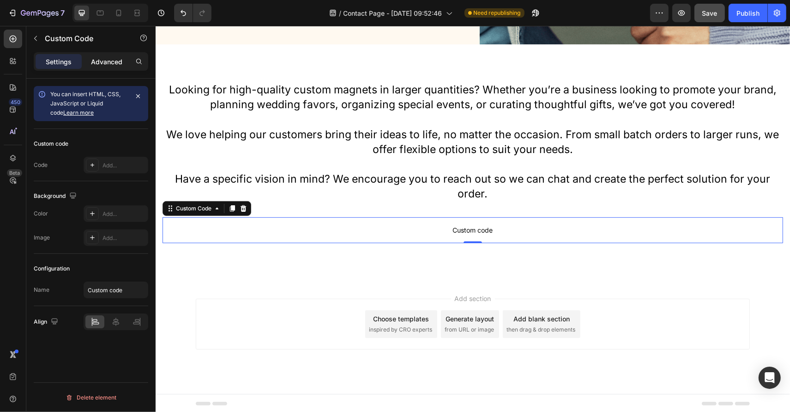
click at [118, 62] on p "Advanced" at bounding box center [106, 62] width 31 height 10
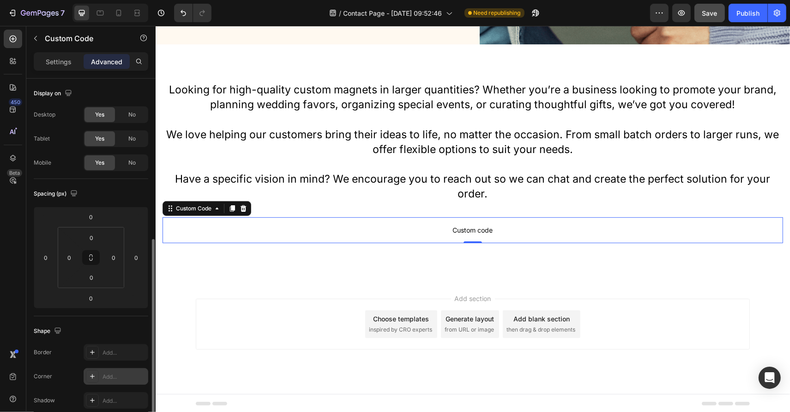
scroll to position [279, 0]
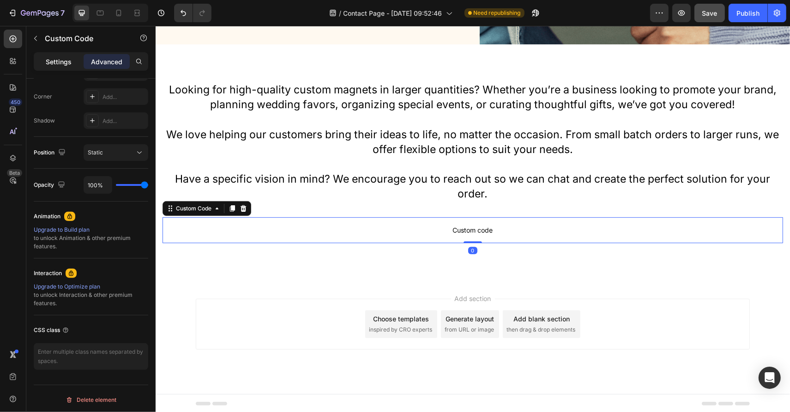
click at [71, 63] on p "Settings" at bounding box center [59, 62] width 26 height 10
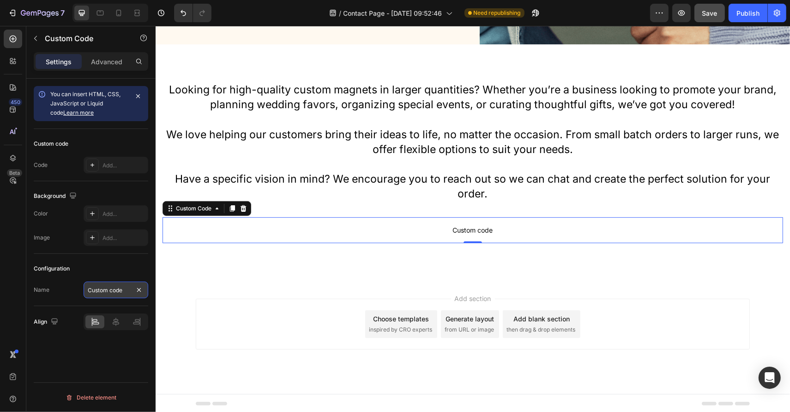
click at [106, 286] on input "Custom code" at bounding box center [116, 289] width 65 height 17
click at [262, 291] on div "Add section Choose templates inspired by CRO experts Generate layout from URL o…" at bounding box center [472, 336] width 635 height 114
click at [480, 234] on span "Custom code" at bounding box center [472, 229] width 621 height 11
click at [103, 163] on div "Add..." at bounding box center [124, 165] width 43 height 8
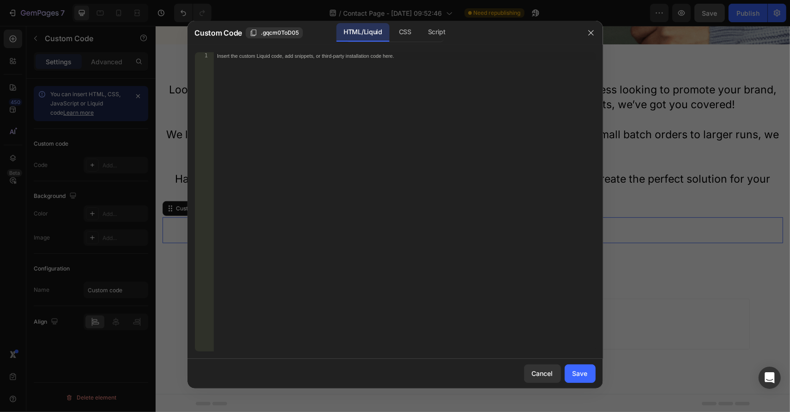
click at [93, 164] on div at bounding box center [395, 206] width 790 height 412
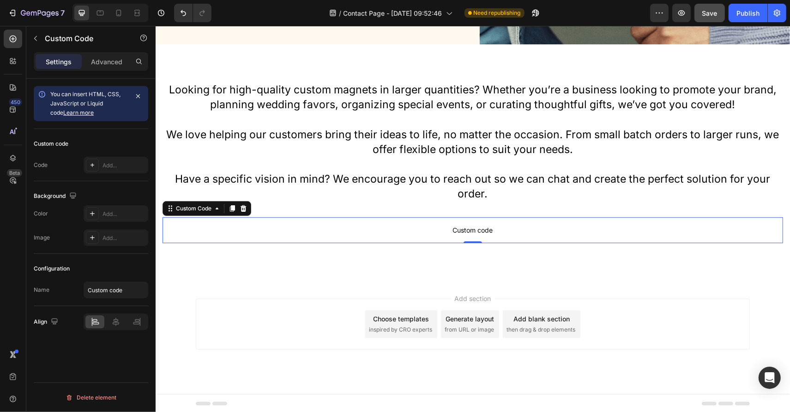
click at [93, 164] on icon at bounding box center [93, 165] width 4 height 4
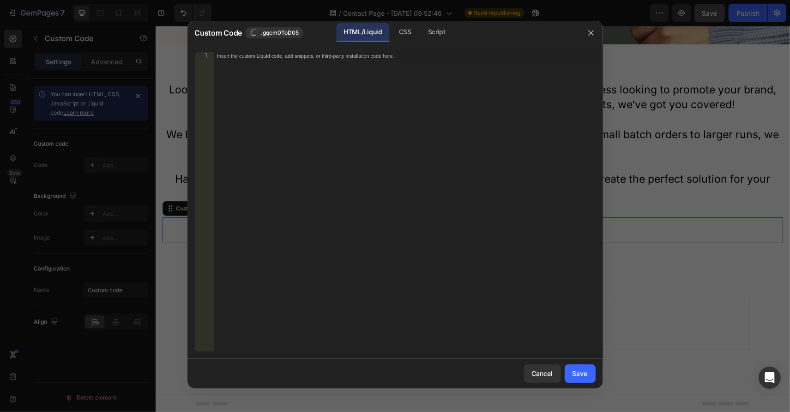
click at [396, 125] on div "Insert the custom Liquid code, add snippets, or third-party installation code h…" at bounding box center [404, 209] width 383 height 314
paste textarea "</div>"
type textarea "</div>"
click at [584, 375] on div "Save" at bounding box center [580, 373] width 15 height 10
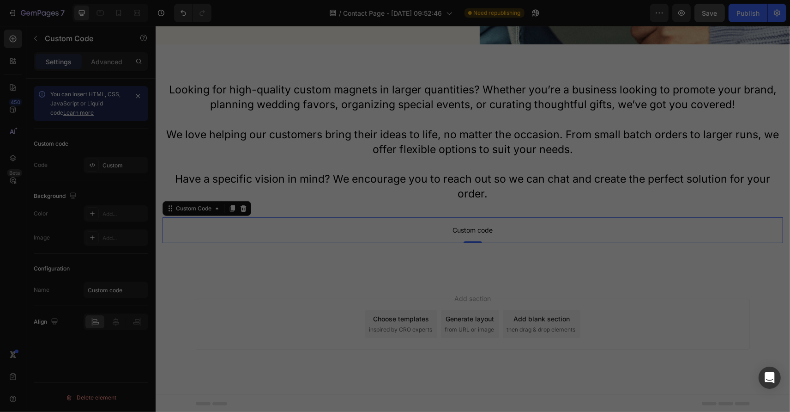
scroll to position [346, 0]
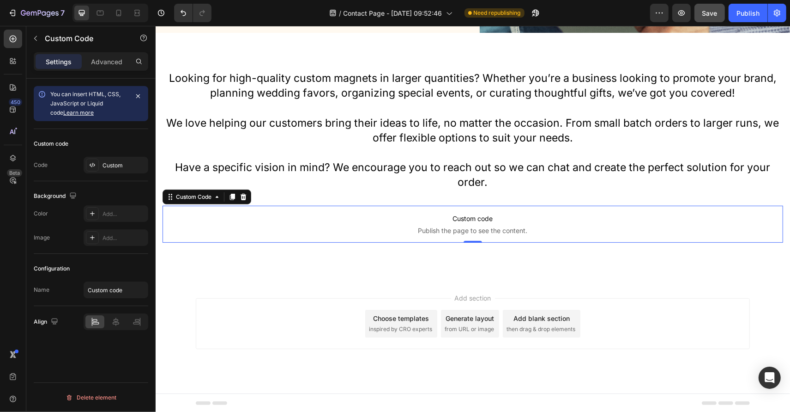
click at [711, 10] on span "Save" at bounding box center [710, 13] width 15 height 8
click at [779, 9] on icon "button" at bounding box center [777, 12] width 9 height 9
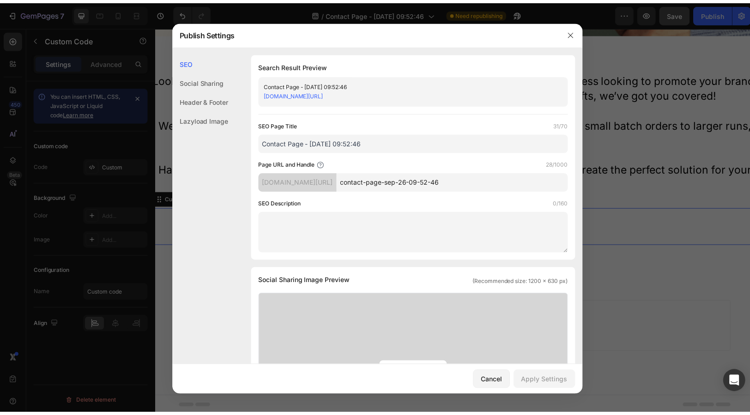
scroll to position [343, 0]
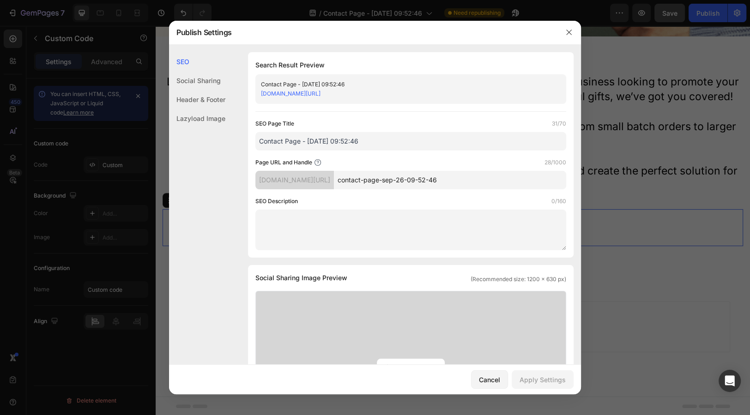
click at [197, 98] on div "Header & Footer" at bounding box center [197, 99] width 56 height 19
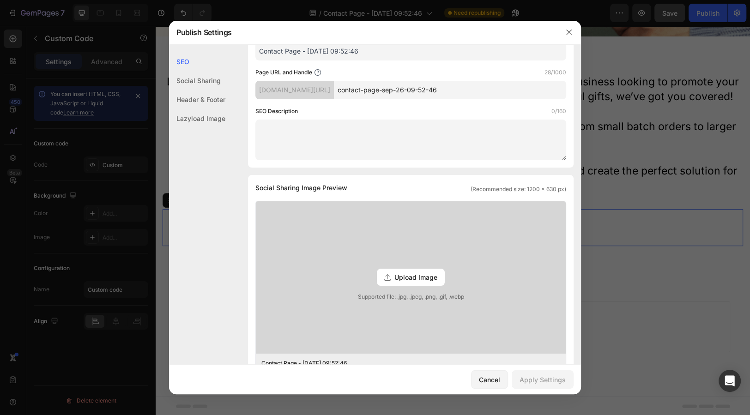
scroll to position [0, 0]
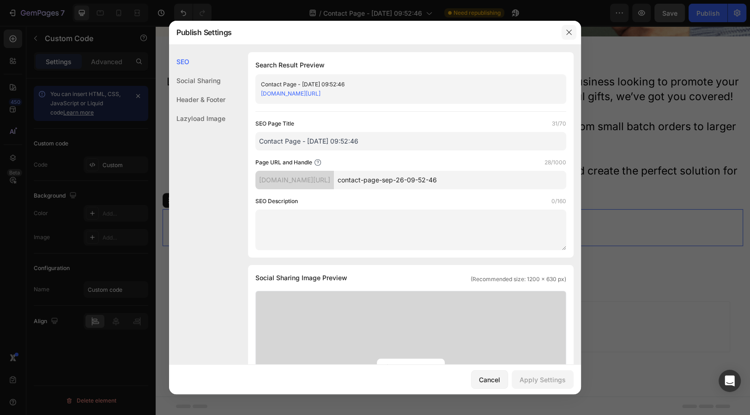
drag, startPoint x: 567, startPoint y: 34, endPoint x: 412, endPoint y: 8, distance: 157.8
click at [568, 34] on icon "button" at bounding box center [568, 32] width 7 height 7
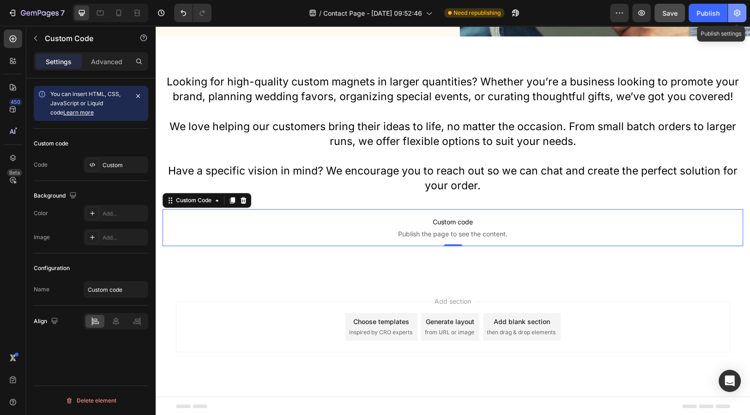
click at [736, 13] on icon "button" at bounding box center [737, 13] width 2 height 2
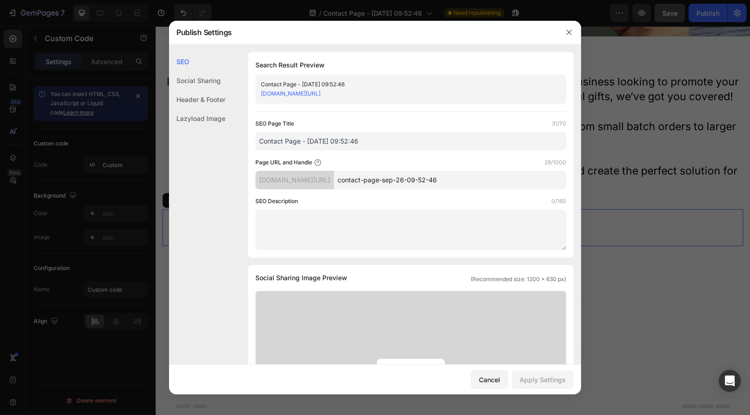
click at [199, 104] on div "Header & Footer" at bounding box center [197, 99] width 56 height 19
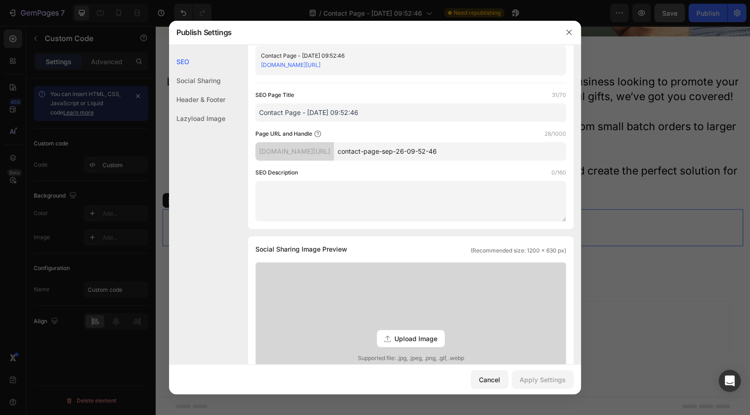
click at [207, 104] on div "Header & Footer" at bounding box center [197, 99] width 56 height 19
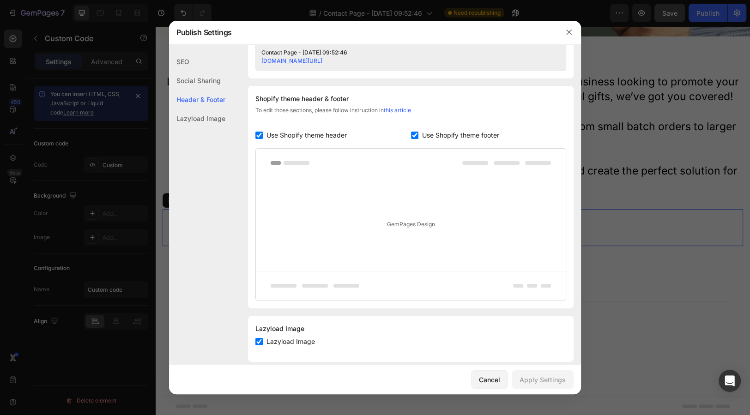
scroll to position [412, 0]
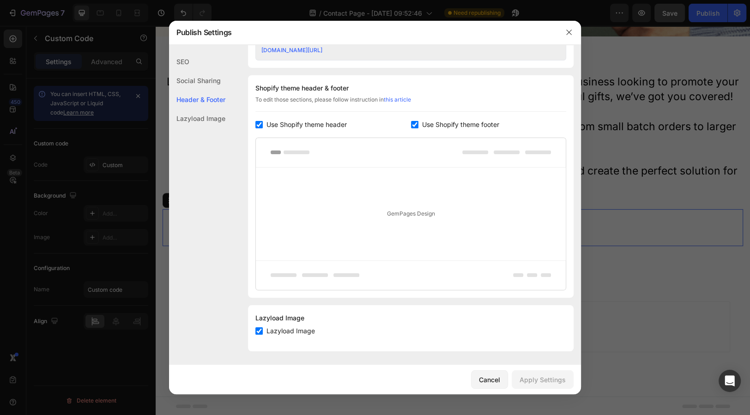
click at [385, 222] on div "GemPages Design" at bounding box center [411, 214] width 310 height 93
click at [572, 31] on icon "button" at bounding box center [568, 32] width 7 height 7
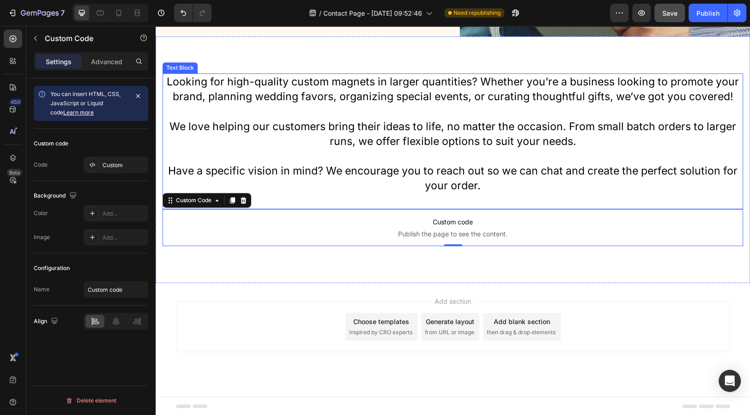
scroll to position [0, 0]
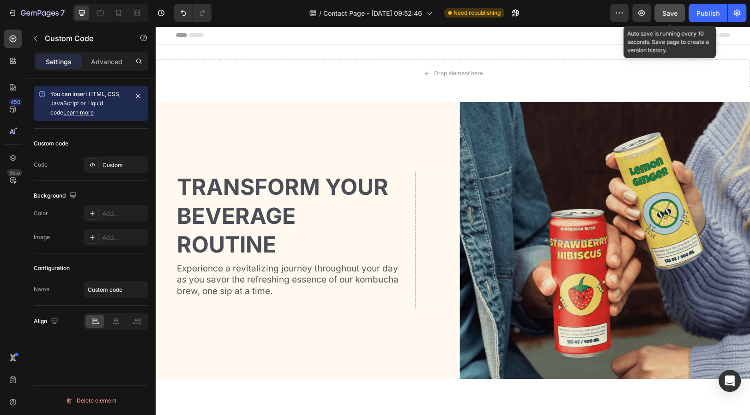
click at [674, 10] on span "Save" at bounding box center [669, 13] width 15 height 8
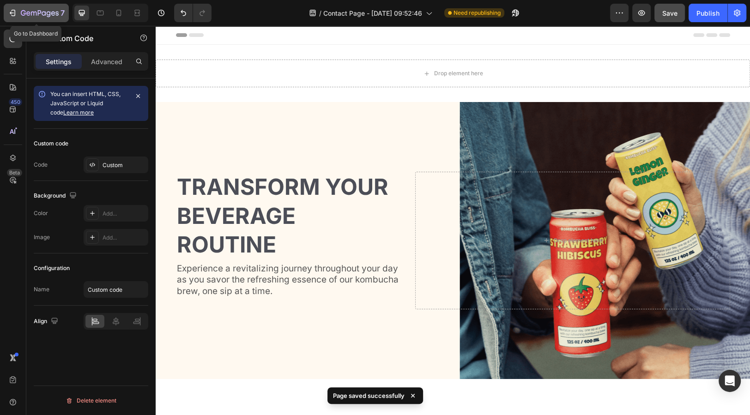
click at [29, 18] on div "7" at bounding box center [43, 12] width 44 height 11
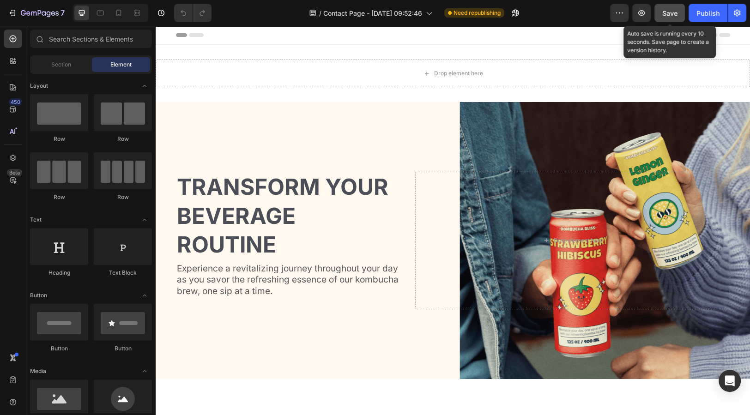
click at [668, 11] on span "Save" at bounding box center [669, 13] width 15 height 8
click at [700, 11] on div "Publish" at bounding box center [708, 13] width 23 height 10
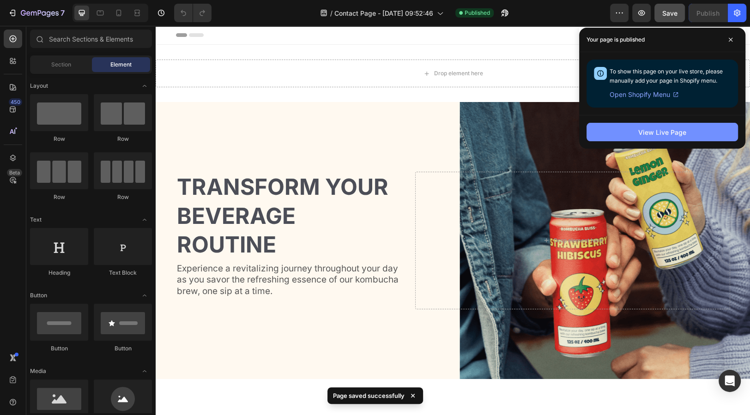
click at [662, 129] on div "View Live Page" at bounding box center [662, 133] width 48 height 10
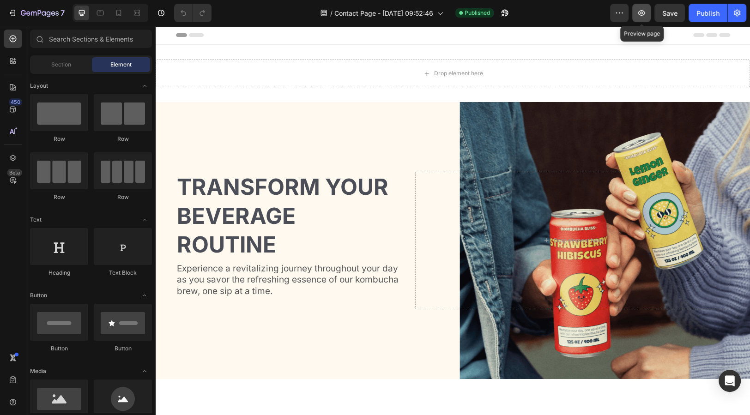
click at [647, 15] on button "button" at bounding box center [641, 13] width 18 height 18
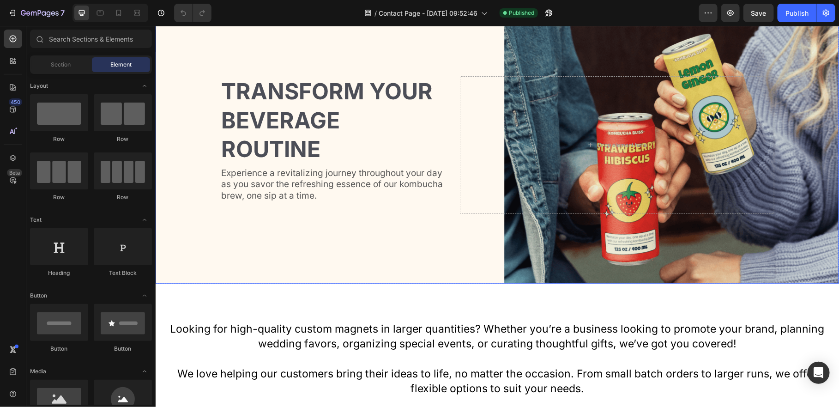
scroll to position [336, 0]
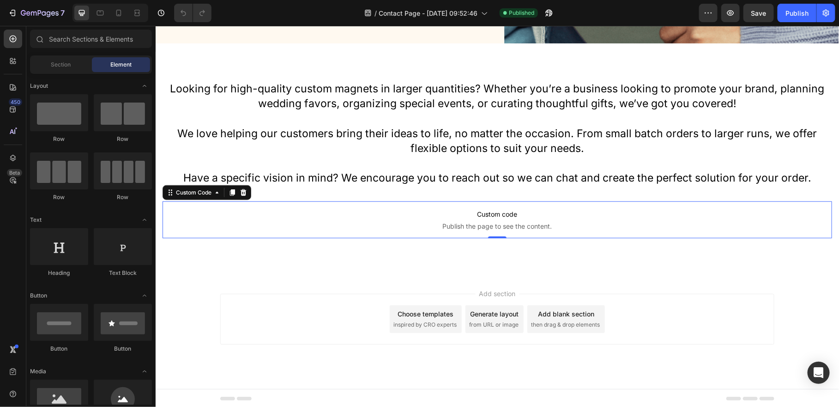
click at [499, 214] on span "Custom code" at bounding box center [497, 213] width 670 height 11
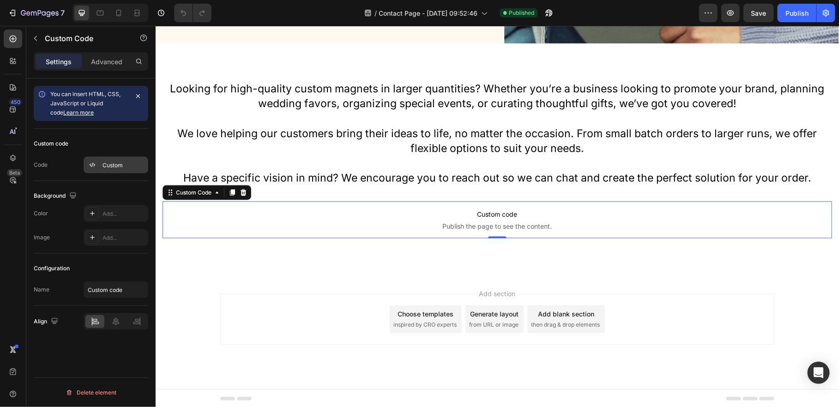
click at [101, 171] on div "Custom" at bounding box center [116, 165] width 65 height 17
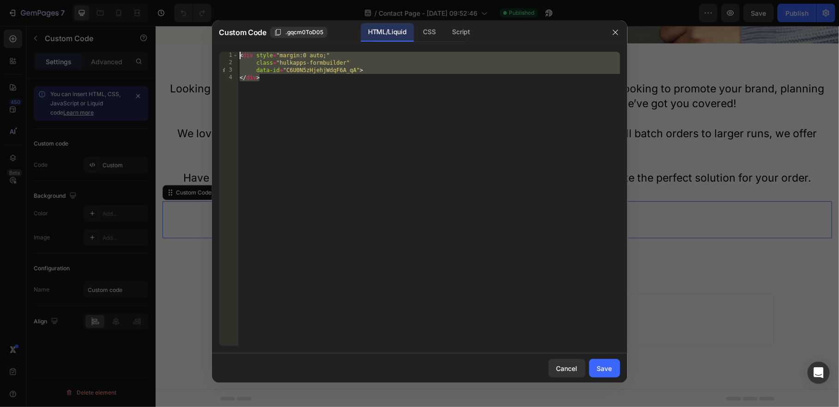
drag, startPoint x: 281, startPoint y: 83, endPoint x: 216, endPoint y: 48, distance: 73.4
click at [216, 48] on div "</div> 1 2 3 4 < div style = "margin:0 auto;" class = "hulkapps-formbuilder" da…" at bounding box center [420, 198] width 416 height 309
paste textarea "/div>"
type textarea "</div>"
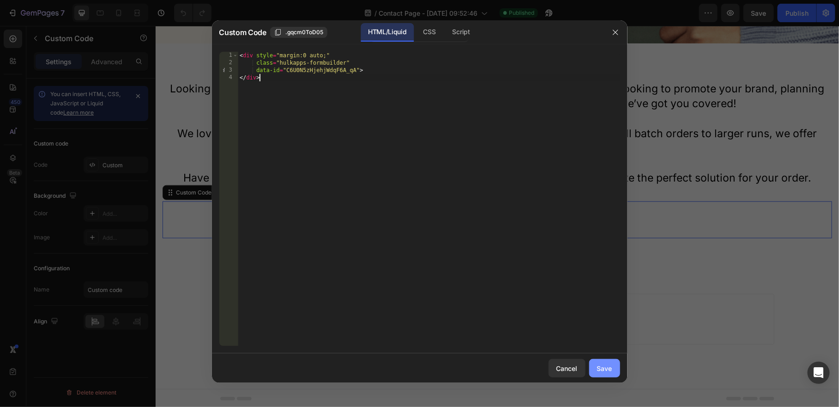
click at [608, 373] on button "Save" at bounding box center [604, 368] width 31 height 18
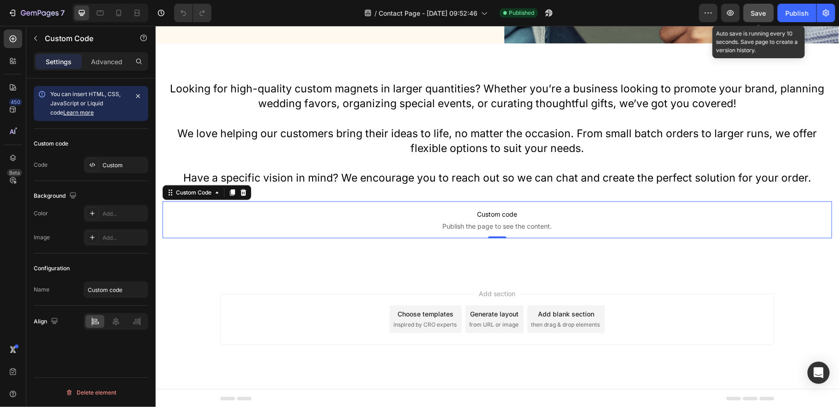
click at [750, 11] on button "Save" at bounding box center [759, 13] width 30 height 18
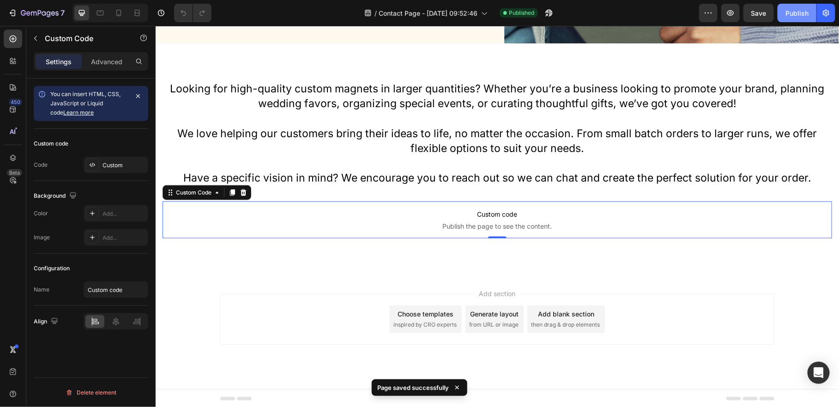
click at [750, 16] on div "Publish" at bounding box center [797, 13] width 23 height 10
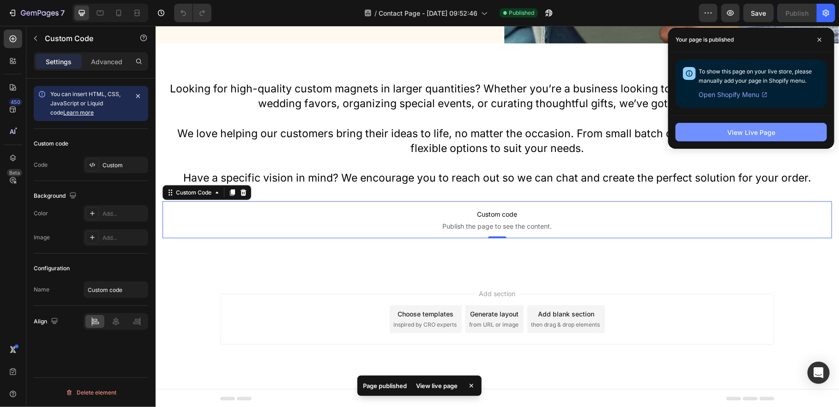
click at [749, 135] on div "View Live Page" at bounding box center [752, 133] width 48 height 10
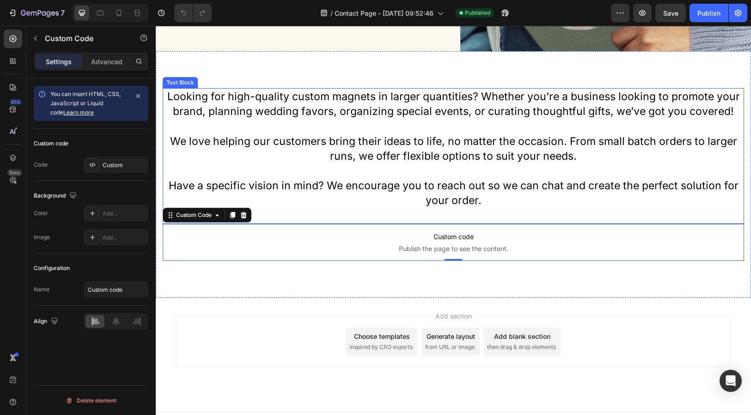
scroll to position [115, 0]
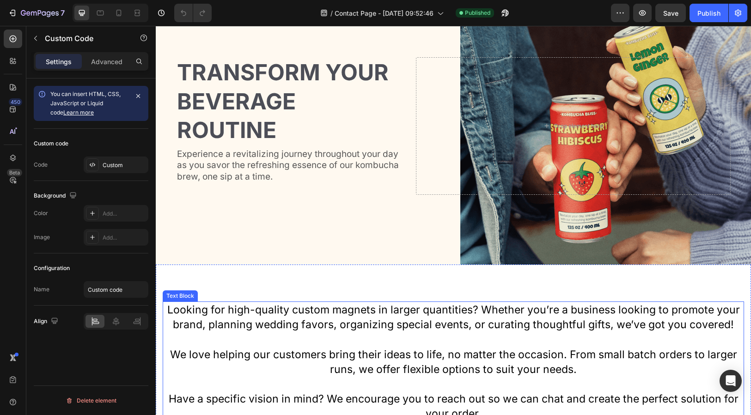
click at [383, 319] on p "Looking for high-quality custom magnets in larger quantities? Whether you’re a …" at bounding box center [453, 318] width 579 height 30
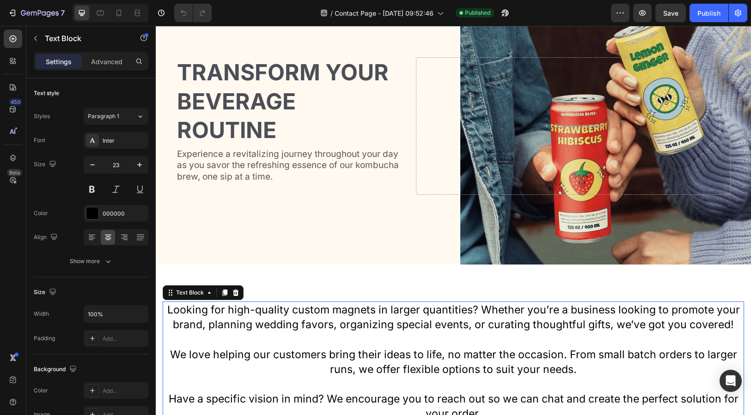
click at [354, 327] on p "Looking for high-quality custom magnets in larger quantities? Whether you’re a …" at bounding box center [453, 318] width 579 height 30
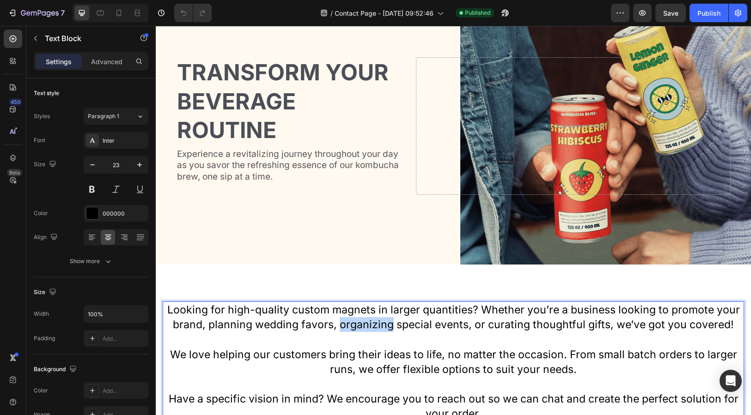
click at [354, 327] on p "Looking for high-quality custom magnets in larger quantities? Whether you’re a …" at bounding box center [453, 318] width 579 height 30
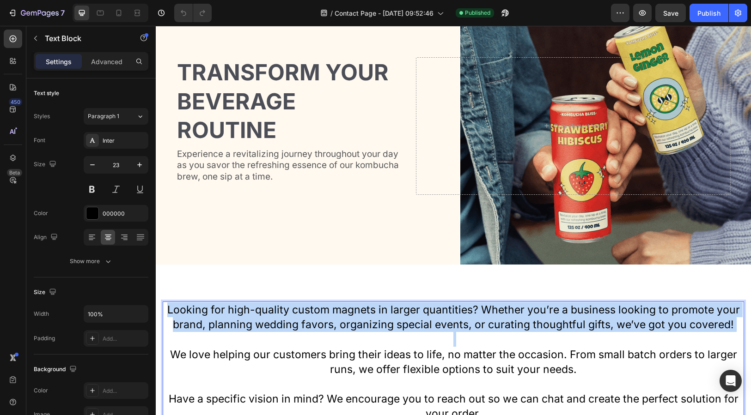
click at [354, 327] on p "Looking for high-quality custom magnets in larger quantities? Whether you’re a …" at bounding box center [453, 318] width 579 height 30
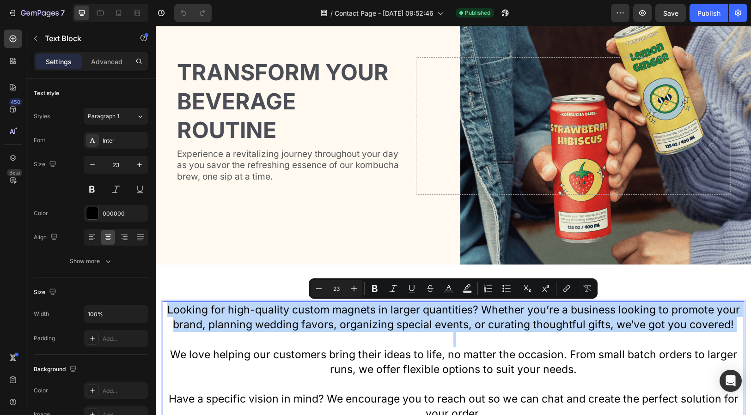
click at [354, 327] on p "Looking for high-quality custom magnets in larger quantities? Whether you’re a …" at bounding box center [453, 318] width 579 height 30
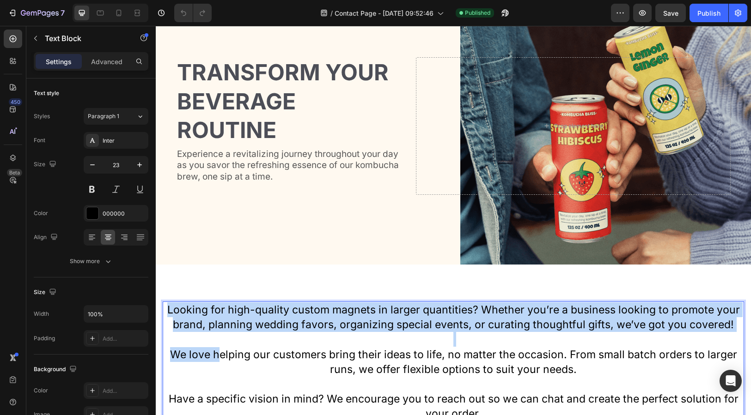
scroll to position [343, 0]
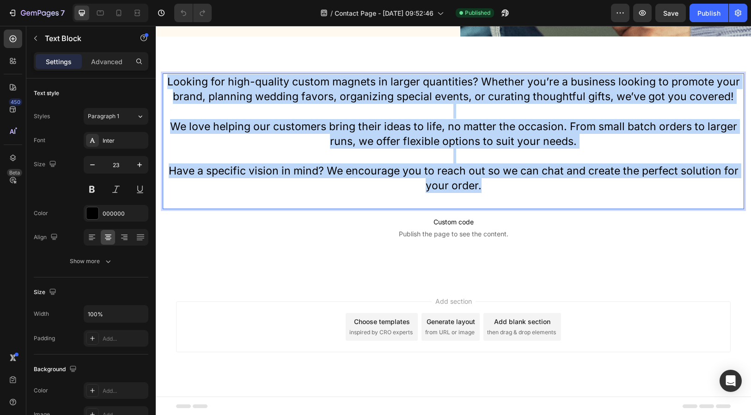
drag, startPoint x: 170, startPoint y: 309, endPoint x: 531, endPoint y: 187, distance: 381.3
click at [531, 187] on div "Looking for high-quality custom magnets in larger quantities? Whether you’re a …" at bounding box center [453, 141] width 581 height 136
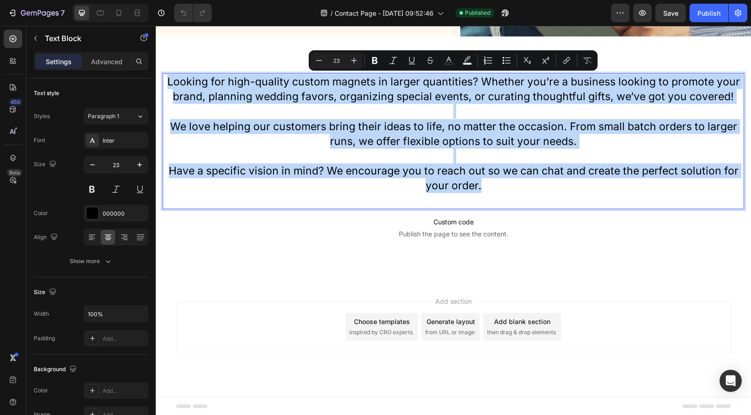
copy div "Looking for high-quality custom magnets in larger quantities? Whether you’re a …"
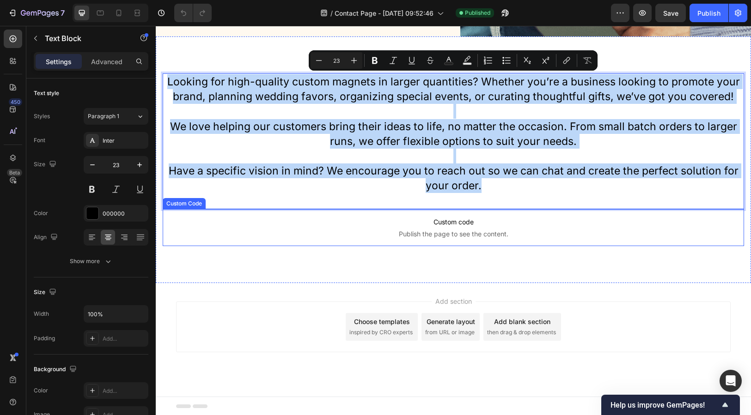
click at [332, 230] on span "Publish the page to see the content." at bounding box center [453, 234] width 581 height 9
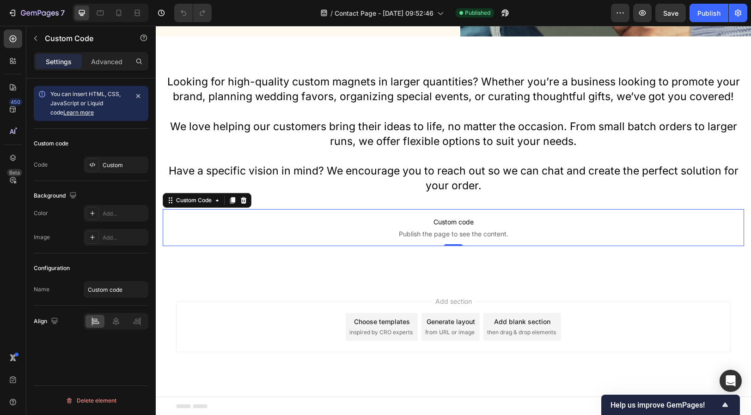
click at [561, 386] on div "Add section Choose templates inspired by CRO experts Generate layout from URL o…" at bounding box center [453, 340] width 595 height 114
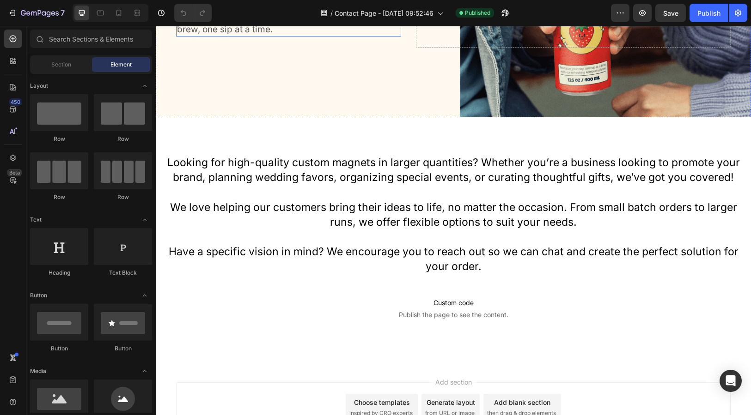
scroll to position [343, 0]
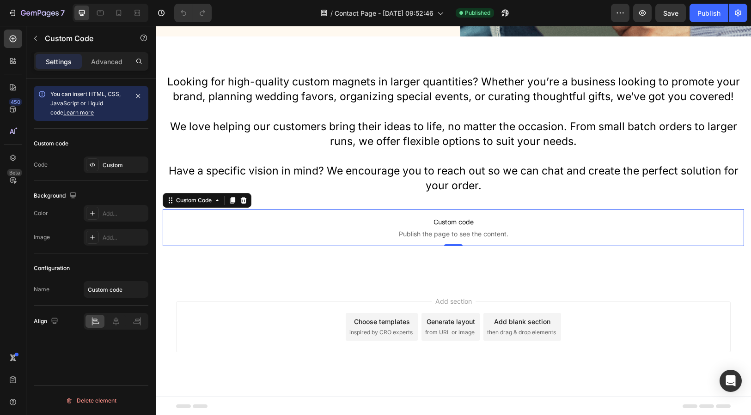
click at [478, 225] on span "Custom code" at bounding box center [453, 222] width 581 height 11
click at [119, 161] on div "Custom" at bounding box center [124, 165] width 43 height 8
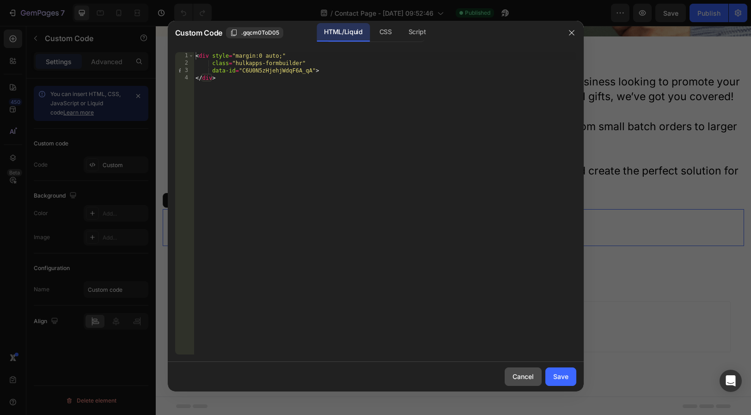
click at [532, 373] on div "Cancel" at bounding box center [522, 377] width 21 height 10
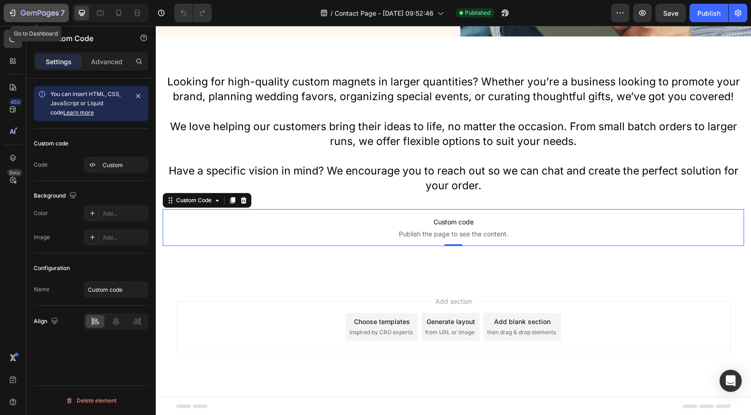
click at [35, 12] on icon "button" at bounding box center [34, 14] width 6 height 4
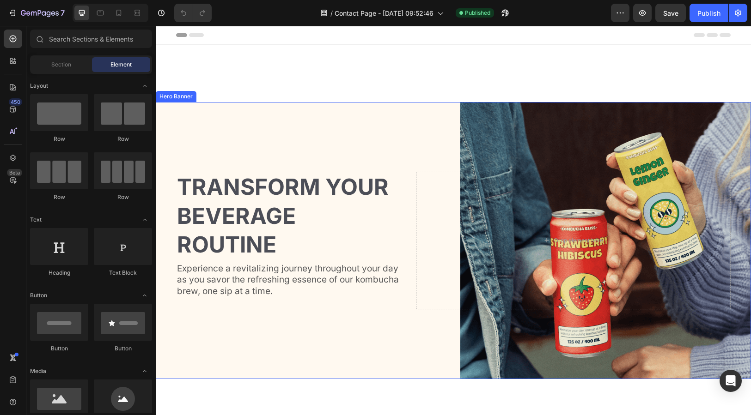
scroll to position [343, 0]
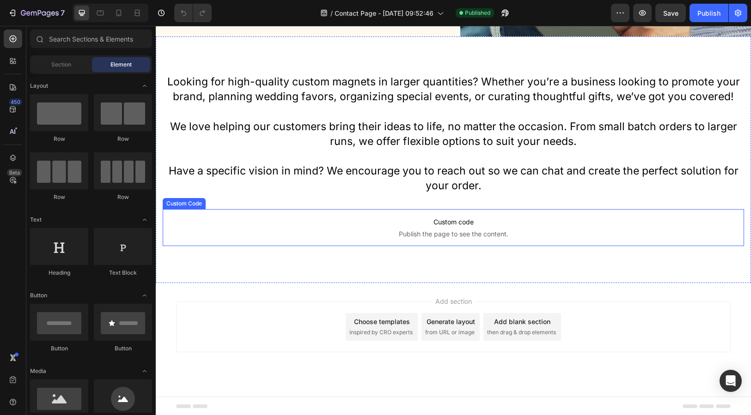
click at [494, 226] on p "Custom code Publish the page to see the content." at bounding box center [453, 227] width 581 height 37
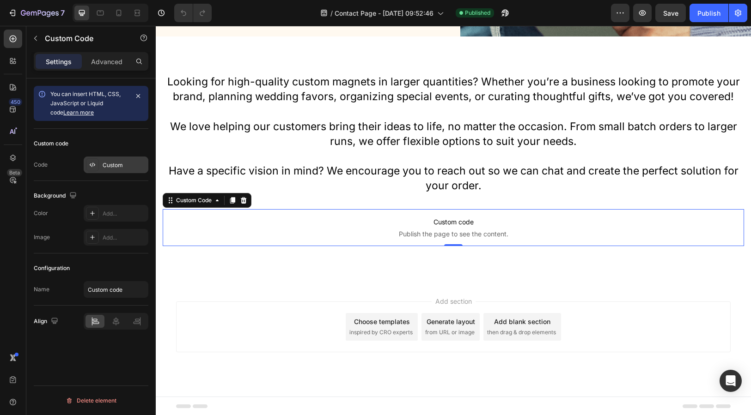
click at [134, 170] on div "Custom" at bounding box center [116, 165] width 65 height 17
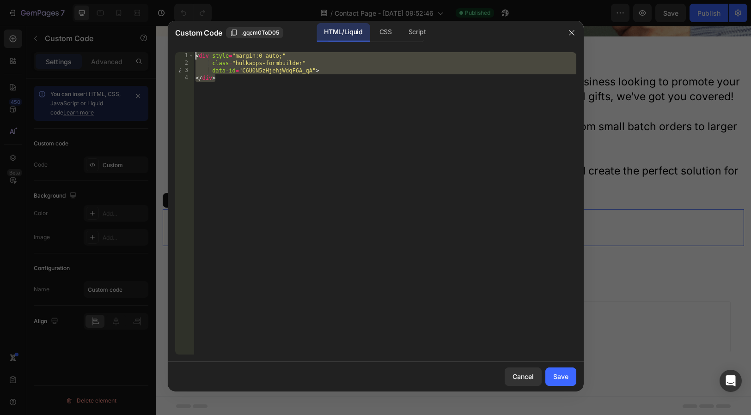
drag, startPoint x: 279, startPoint y: 98, endPoint x: 170, endPoint y: 29, distance: 130.2
click at [170, 29] on div "Custom Code .gqcm0ToD05 HTML/Liquid CSS Script </div> 1 2 3 4 < div style = "ma…" at bounding box center [376, 206] width 416 height 371
paste textarea "/div>"
type textarea "</div>"
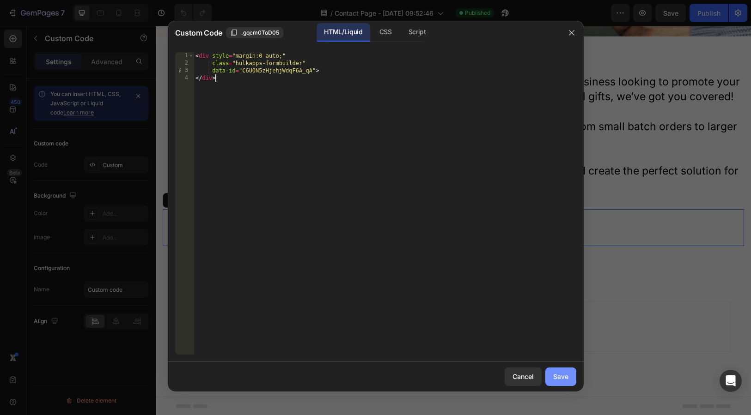
click at [569, 377] on button "Save" at bounding box center [560, 377] width 31 height 18
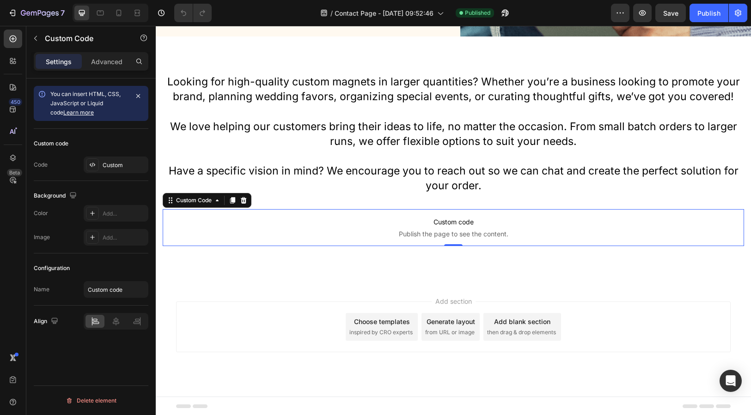
click at [658, 0] on div "7 Version history / Contact Page - [DATE] 09:52:46 Published Preview Save Publi…" at bounding box center [375, 13] width 751 height 26
click at [666, 7] on button "Save" at bounding box center [670, 13] width 30 height 18
click at [716, 17] on div "Publish" at bounding box center [708, 13] width 23 height 10
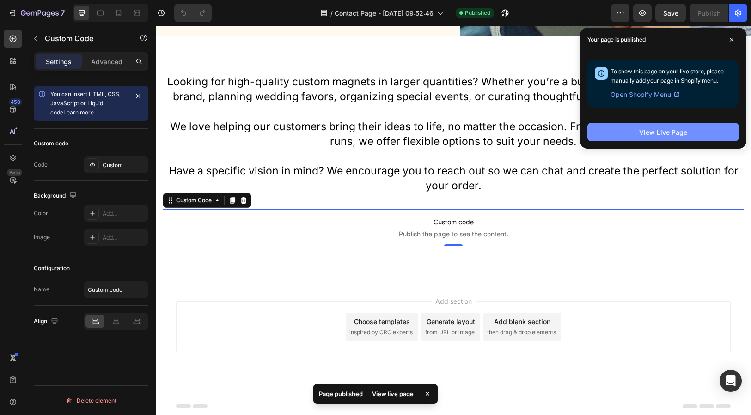
click at [669, 135] on div "View Live Page" at bounding box center [663, 133] width 48 height 10
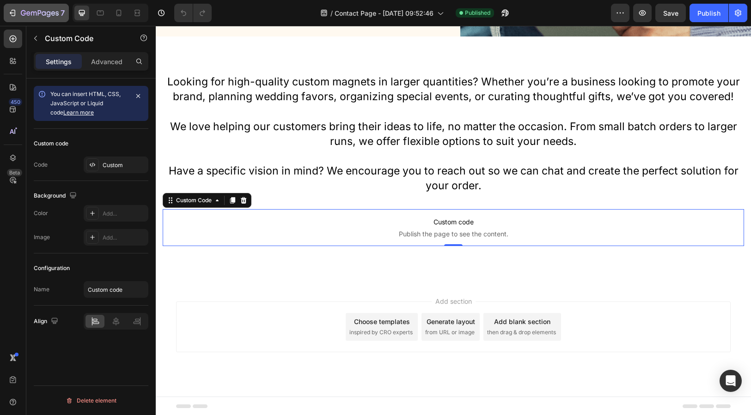
click at [44, 12] on icon "button" at bounding box center [40, 14] width 38 height 8
click at [43, 7] on div "7" at bounding box center [43, 12] width 44 height 11
click at [29, 10] on icon "button" at bounding box center [40, 14] width 38 height 8
click at [9, 5] on button "7" at bounding box center [36, 13] width 65 height 18
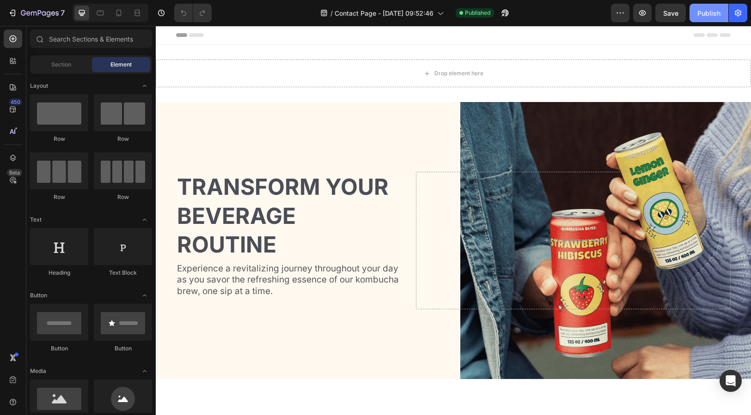
click at [704, 16] on div "Publish" at bounding box center [708, 13] width 23 height 10
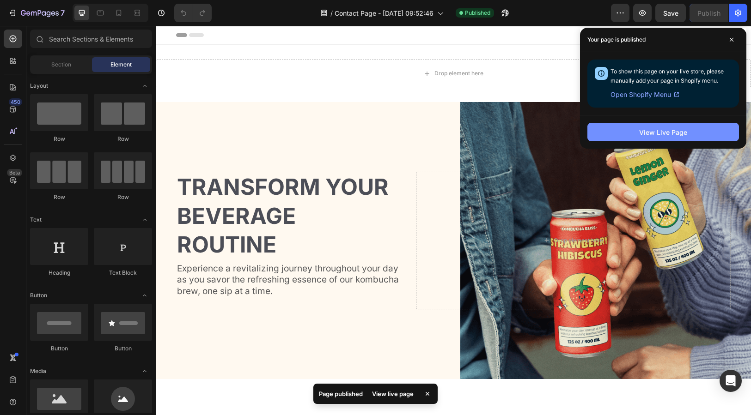
click at [673, 134] on div "View Live Page" at bounding box center [663, 133] width 48 height 10
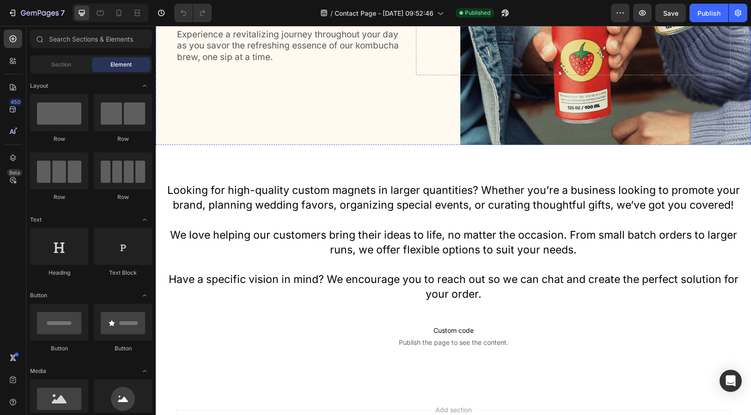
scroll to position [343, 0]
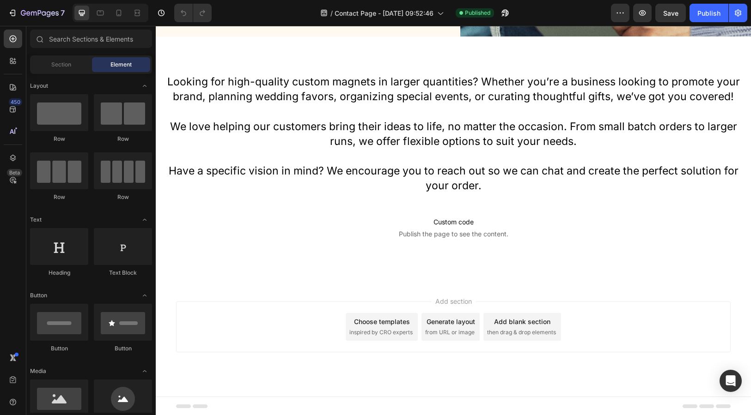
click at [455, 217] on span "Custom code" at bounding box center [453, 222] width 581 height 11
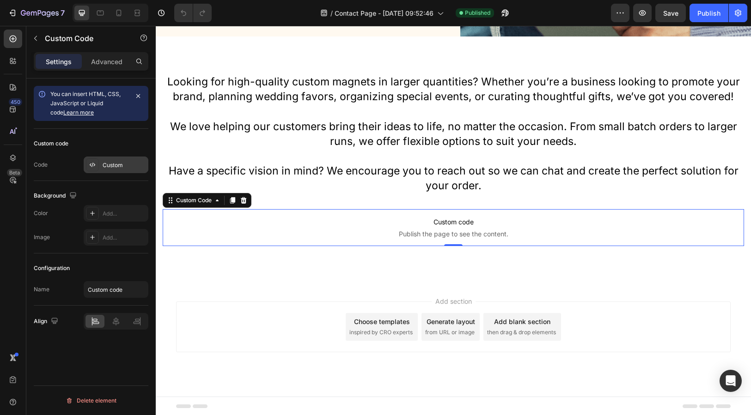
click at [114, 164] on div "Custom" at bounding box center [124, 165] width 43 height 8
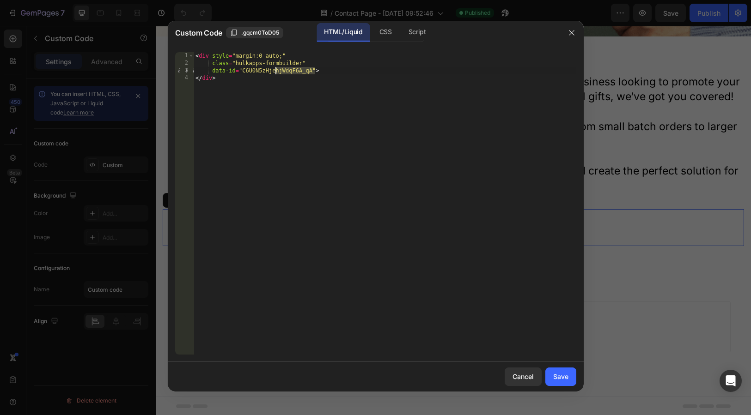
drag, startPoint x: 315, startPoint y: 70, endPoint x: 276, endPoint y: 70, distance: 38.8
click at [276, 70] on div "< div style = "margin:0 auto;" class = "hulkapps-formbuilder" data-id = "C6U0N5…" at bounding box center [385, 210] width 383 height 317
click at [322, 77] on div "< div style = "margin:0 auto;" class = "hulkapps-formbuilder" data-id = "C6U0N5…" at bounding box center [385, 210] width 383 height 317
drag, startPoint x: 313, startPoint y: 72, endPoint x: 243, endPoint y: 72, distance: 70.7
click at [243, 72] on div "< div style = "margin:0 auto;" class = "hulkapps-formbuilder" data-id = "C6U0N5…" at bounding box center [385, 210] width 383 height 317
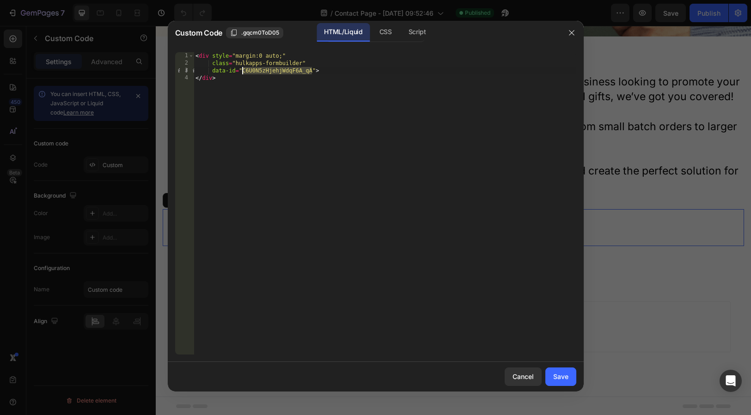
paste textarea "Q"
type textarea "data-id="C6U0N5zHQjehjWdqF6A_qA">"
click at [563, 380] on div "Save" at bounding box center [560, 377] width 15 height 10
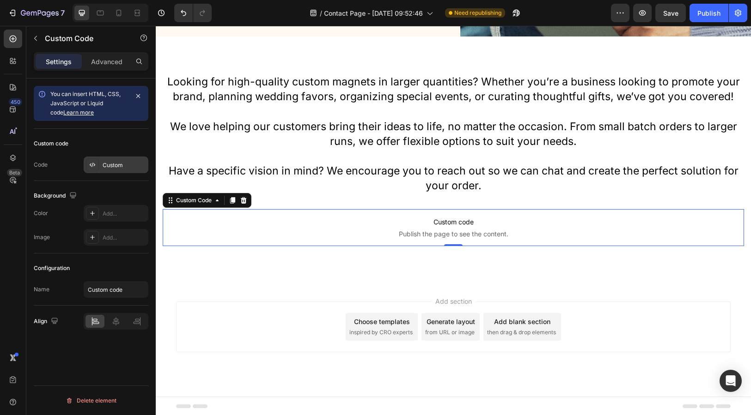
click at [118, 164] on div "Custom" at bounding box center [124, 165] width 43 height 8
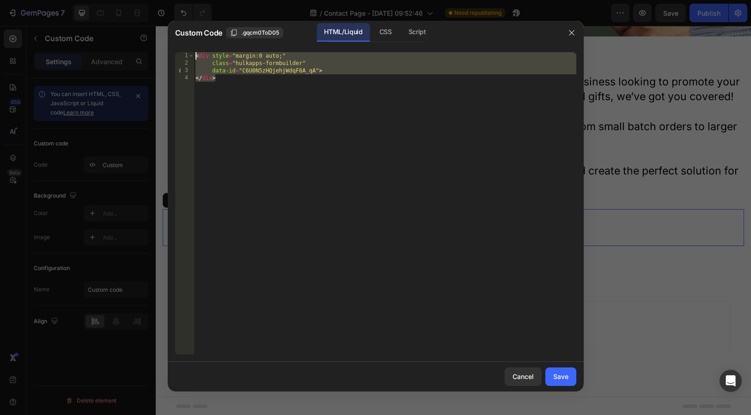
drag, startPoint x: 238, startPoint y: 88, endPoint x: 169, endPoint y: 40, distance: 84.4
click at [169, 40] on div "Custom Code .gqcm0ToD05 HTML/Liquid CSS Script </div> 1 2 3 4 < div style = "ma…" at bounding box center [376, 206] width 416 height 371
paste textarea "class="pxFormGenerator" id="C6U0N5zHQjehjWdqF6A_qA"></div>"
type textarea "<div style="margin:0 auto;" class="pxFormGenerator" id="C6U0N5zHQjehjWdqF6A_qA"…"
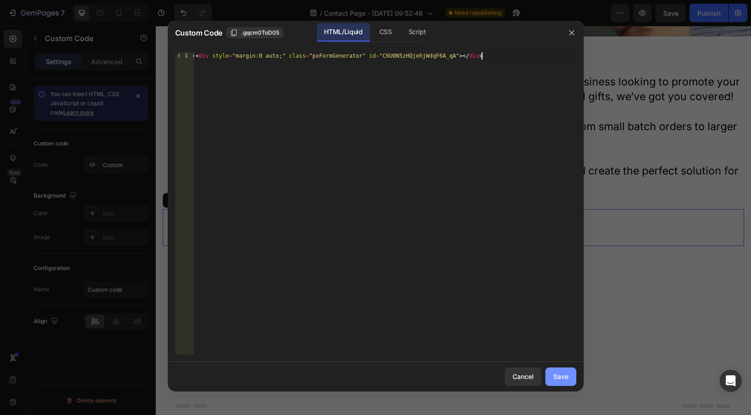
click at [561, 377] on div "Save" at bounding box center [560, 377] width 15 height 10
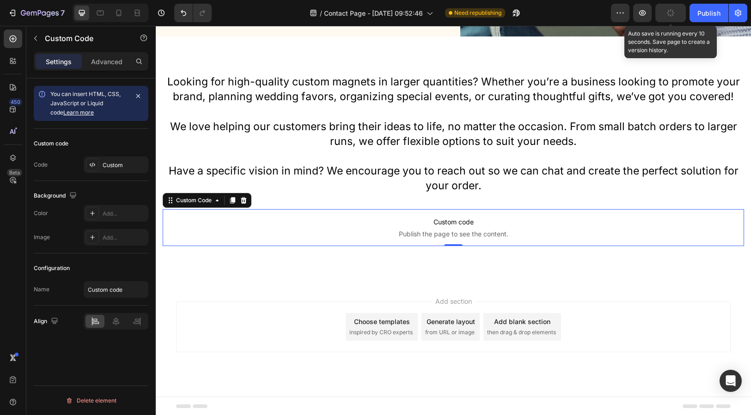
click at [677, 7] on button "button" at bounding box center [670, 13] width 30 height 18
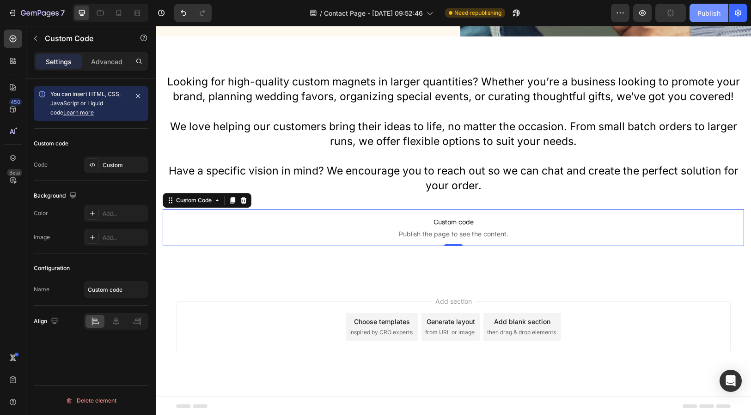
click at [710, 22] on button "Publish" at bounding box center [708, 13] width 39 height 18
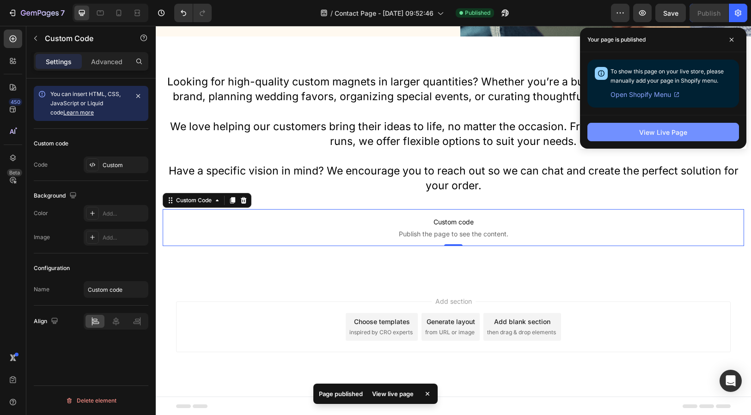
click at [674, 136] on div "View Live Page" at bounding box center [663, 133] width 48 height 10
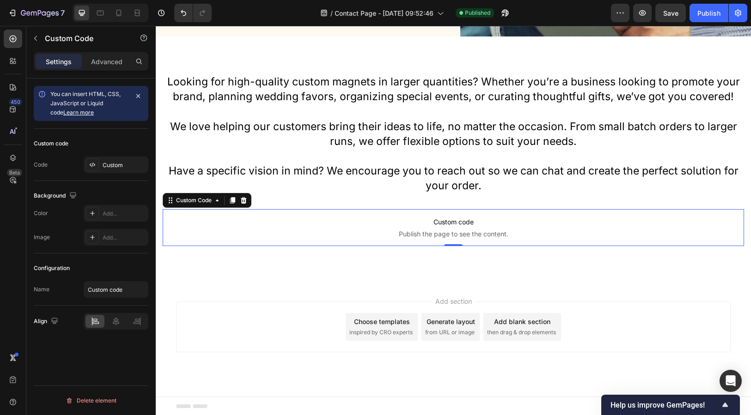
scroll to position [15, 0]
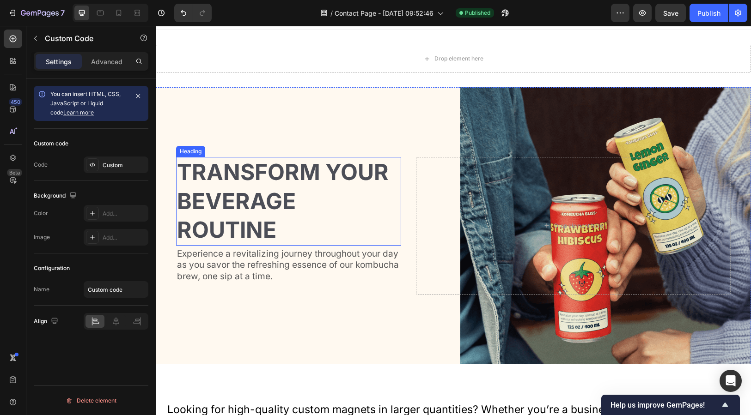
click at [289, 257] on p "Experience a revitalizing journey throughout your day as you savor the refreshi…" at bounding box center [288, 266] width 223 height 34
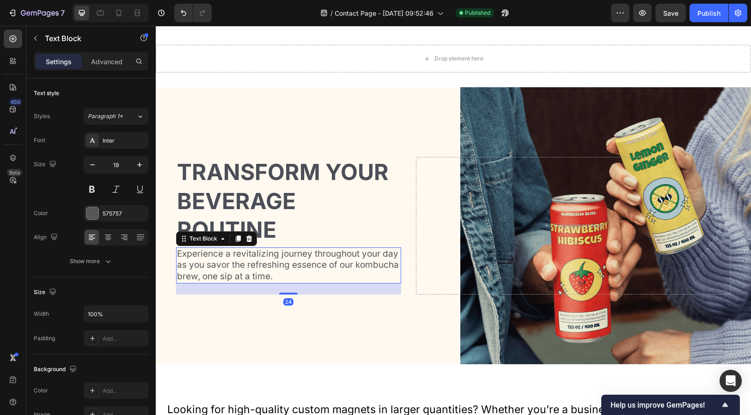
click at [279, 259] on p "Experience a revitalizing journey throughout your day as you savor the refreshi…" at bounding box center [288, 266] width 223 height 34
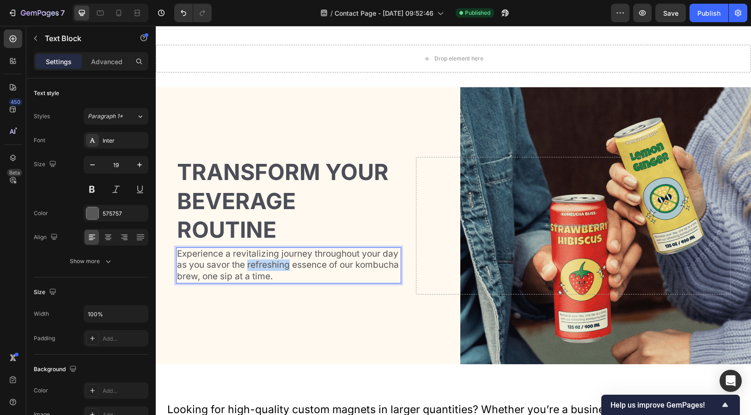
click at [279, 259] on p "Experience a revitalizing journey throughout your day as you savor the refreshi…" at bounding box center [288, 266] width 223 height 34
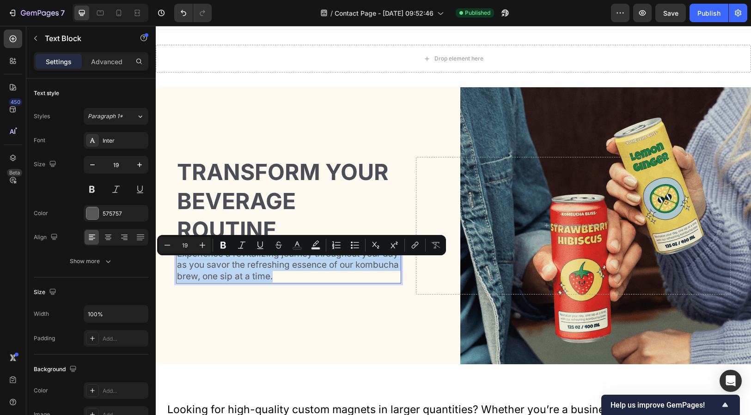
click at [279, 259] on p "Experience a revitalizing journey throughout your day as you savor the refreshi…" at bounding box center [288, 266] width 223 height 34
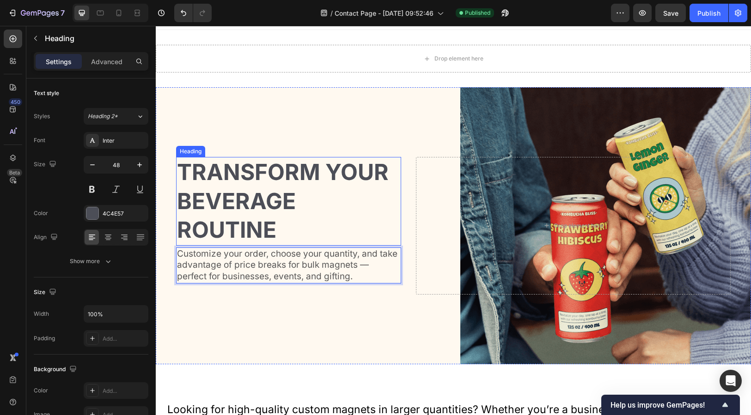
click at [267, 191] on h2 "Transform Your Beverage Routine" at bounding box center [288, 201] width 225 height 88
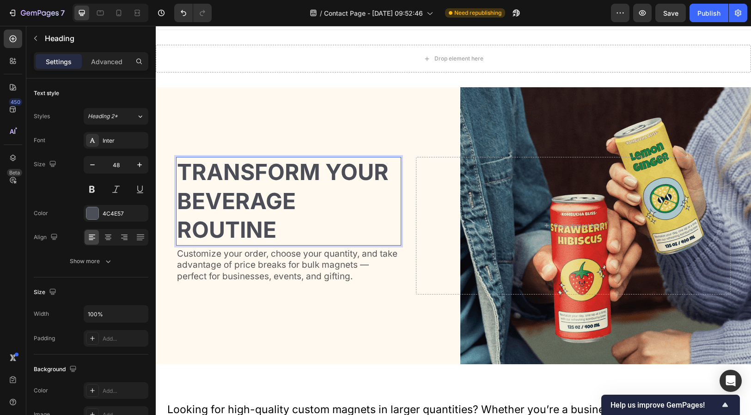
click at [273, 224] on h2 "Transform Your Beverage Routine" at bounding box center [288, 201] width 225 height 88
click at [273, 224] on p "Transform Your Beverage Routine" at bounding box center [288, 201] width 223 height 86
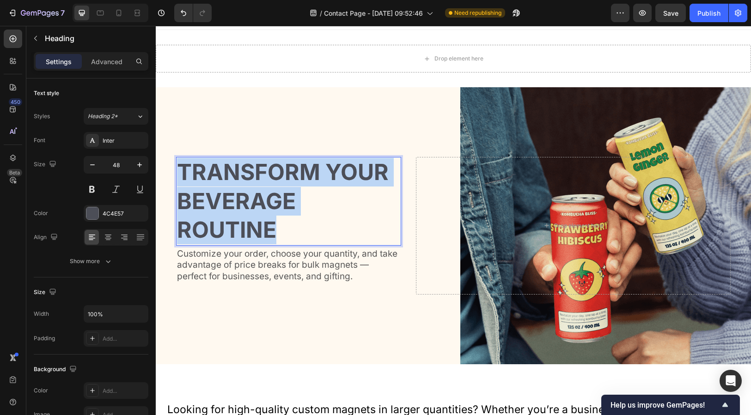
click at [273, 224] on p "Transform Your Beverage Routine" at bounding box center [288, 201] width 223 height 86
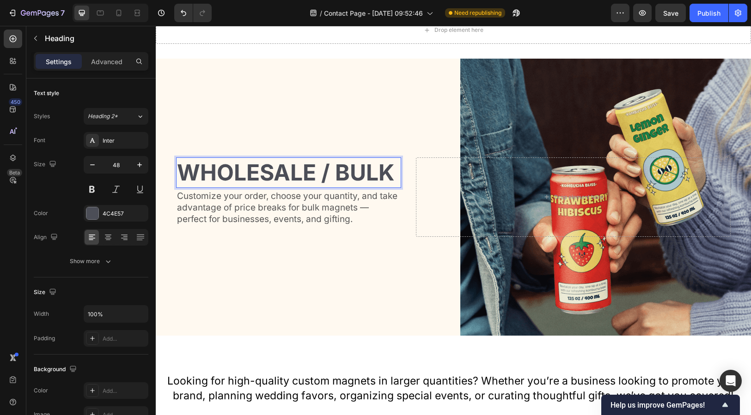
scroll to position [29, 0]
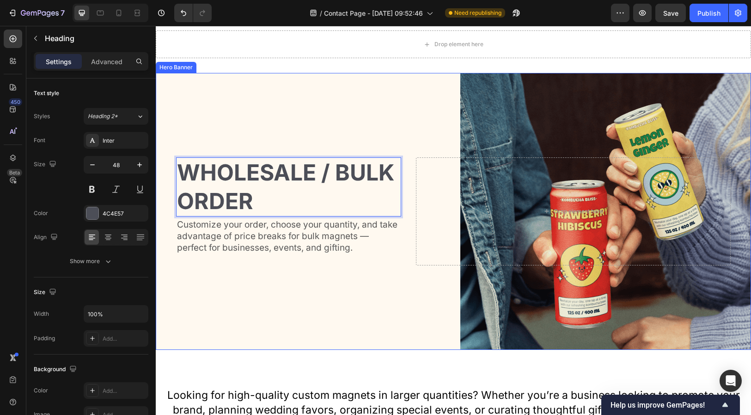
click at [315, 262] on div "Wholesale / bulk order Heading 4 Customize your order, choose your quantity, an…" at bounding box center [288, 212] width 225 height 109
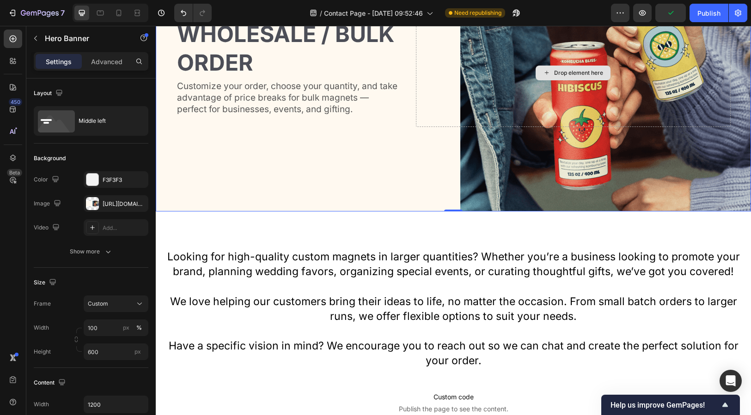
scroll to position [0, 0]
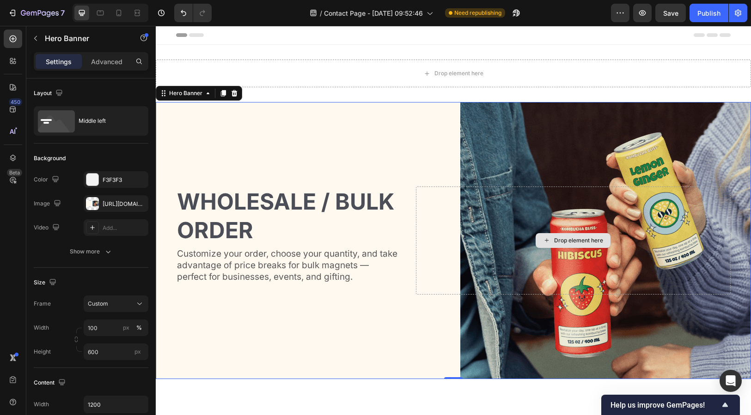
click at [486, 187] on div "Drop element here" at bounding box center [573, 241] width 315 height 109
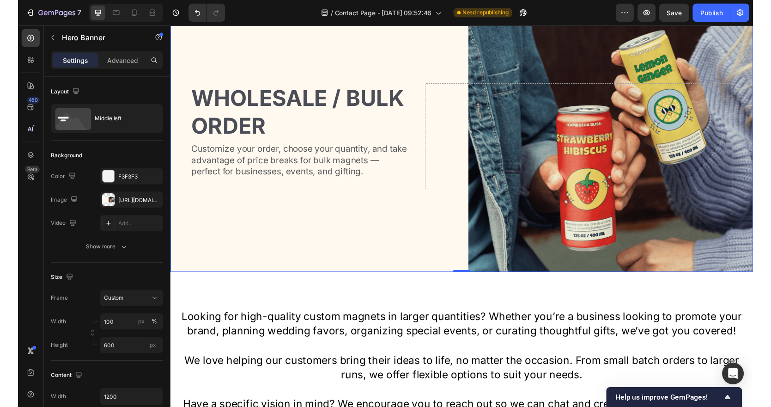
scroll to position [100, 0]
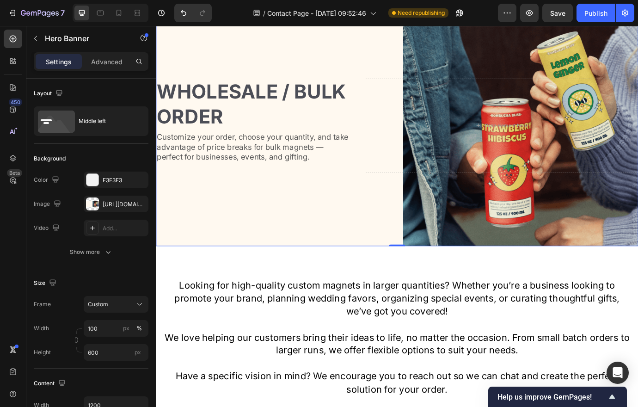
click at [549, 218] on div "Background Image" at bounding box center [433, 140] width 554 height 277
click at [526, 226] on div "Background Image" at bounding box center [433, 140] width 554 height 277
click at [569, 133] on div "Drop element here" at bounding box center [552, 140] width 75 height 15
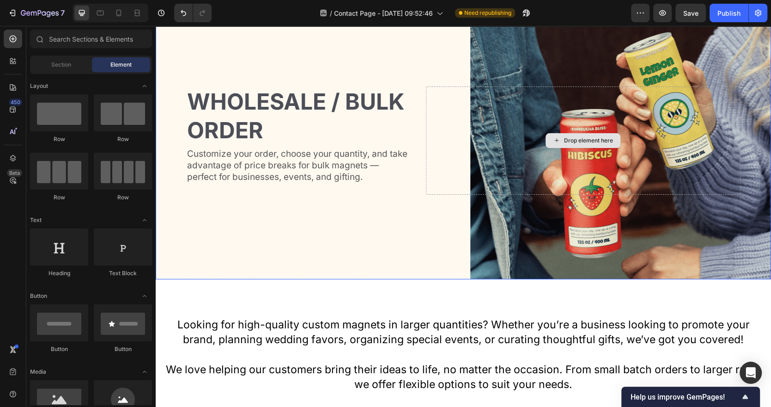
scroll to position [0, 0]
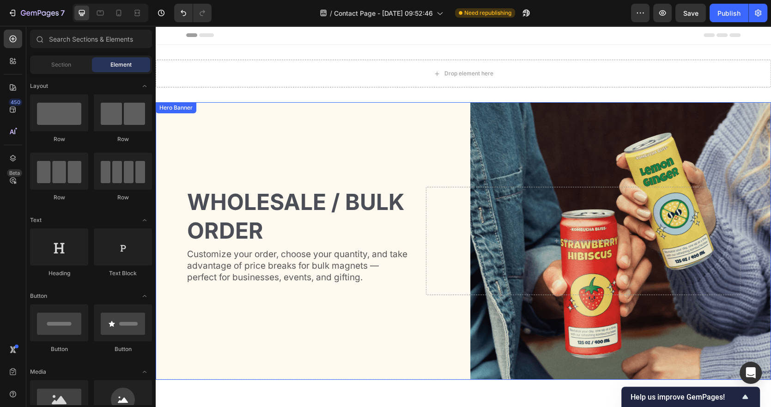
click at [668, 122] on div "Background Image" at bounding box center [463, 240] width 615 height 277
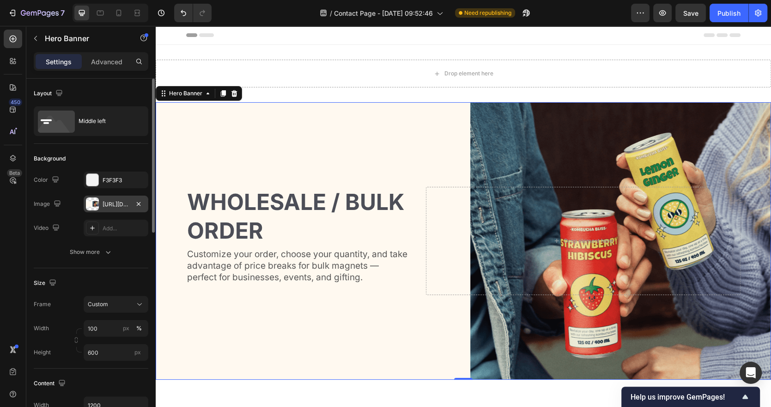
click at [119, 204] on div "[URL][DOMAIN_NAME]" at bounding box center [116, 204] width 27 height 8
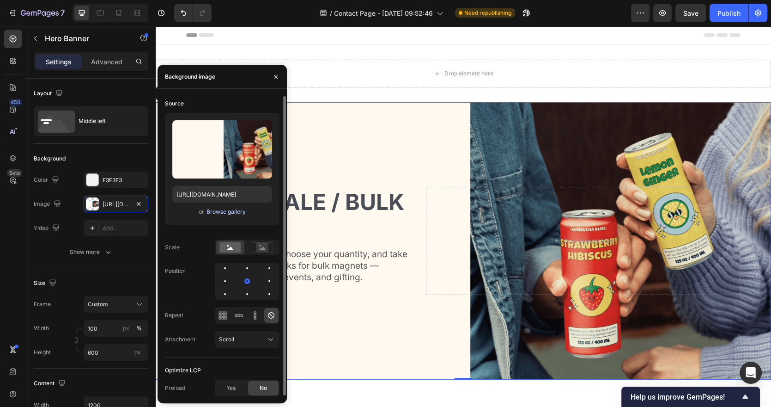
click at [223, 213] on div "Browse gallery" at bounding box center [225, 211] width 39 height 8
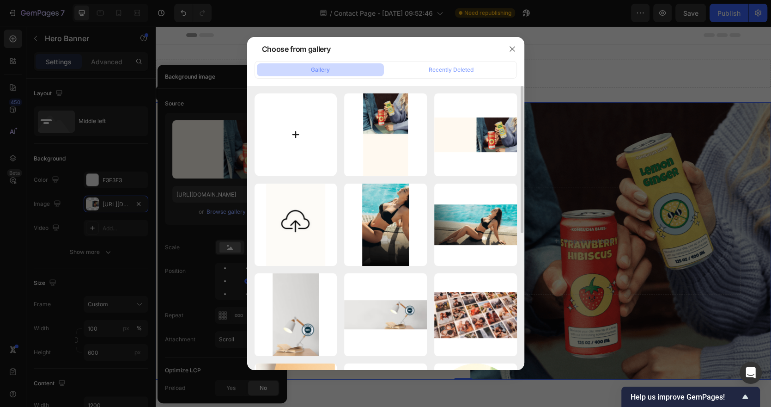
click at [293, 137] on input "file" at bounding box center [296, 134] width 83 height 83
type input "C:\fakepath\Untitled design (6) copy 2.png"
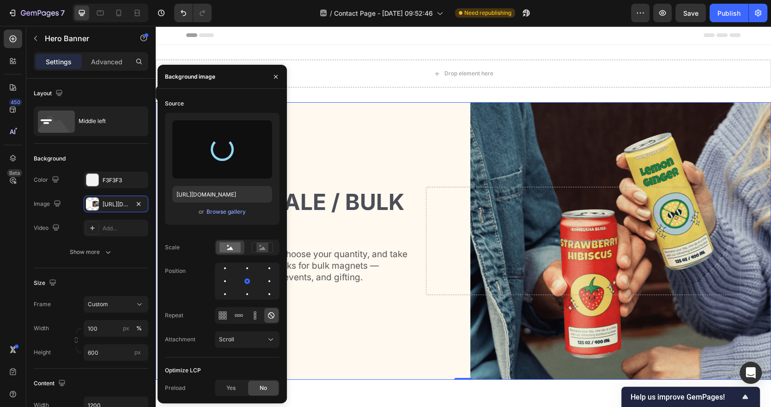
type input "[URL][DOMAIN_NAME]"
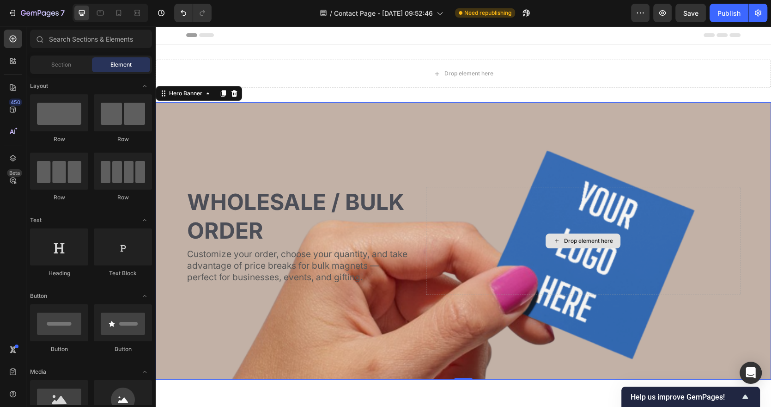
click at [585, 242] on div "Drop element here" at bounding box center [588, 240] width 49 height 7
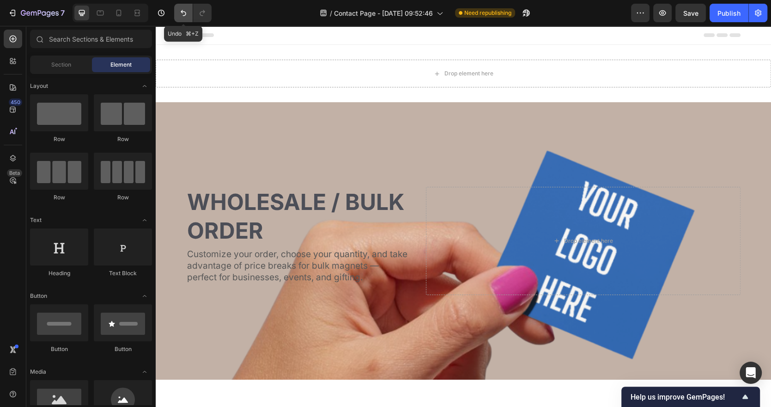
click at [183, 12] on icon "Undo/Redo" at bounding box center [183, 12] width 9 height 9
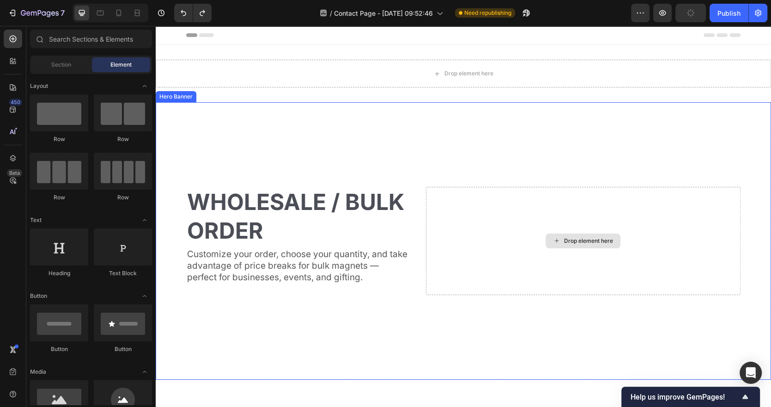
click at [528, 249] on div "Drop element here" at bounding box center [583, 241] width 315 height 109
click at [583, 237] on div "Drop element here" at bounding box center [588, 240] width 49 height 7
click at [578, 242] on div "Drop element here" at bounding box center [588, 240] width 49 height 7
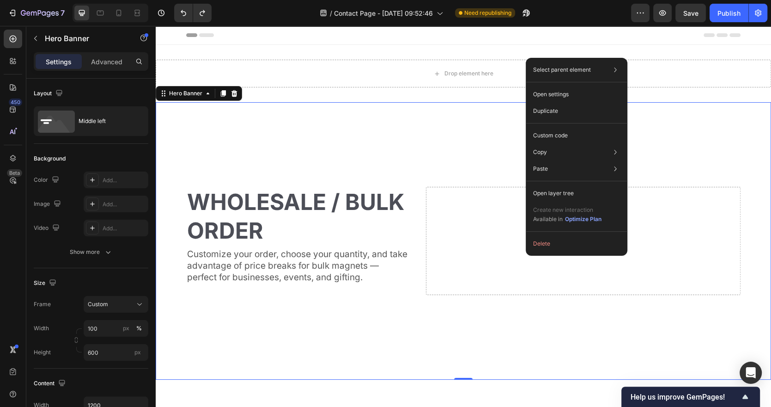
click at [494, 264] on div "Drop element here" at bounding box center [583, 241] width 315 height 109
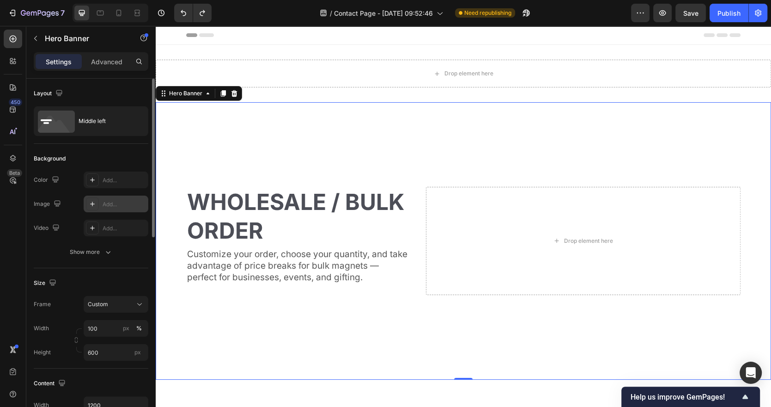
click at [118, 211] on div "Add..." at bounding box center [116, 203] width 65 height 17
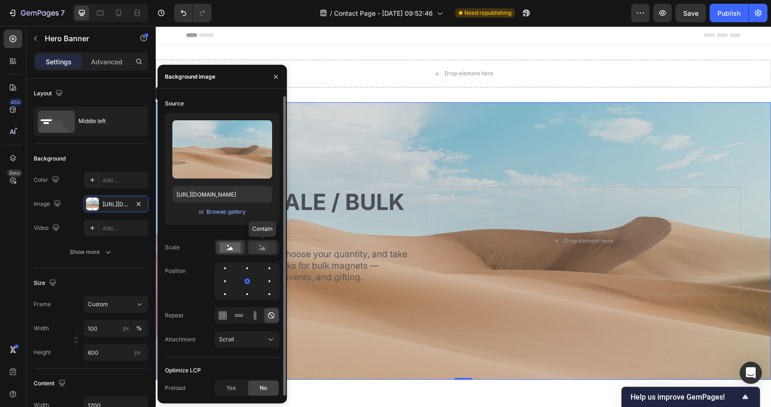
click at [263, 249] on rect at bounding box center [262, 247] width 12 height 9
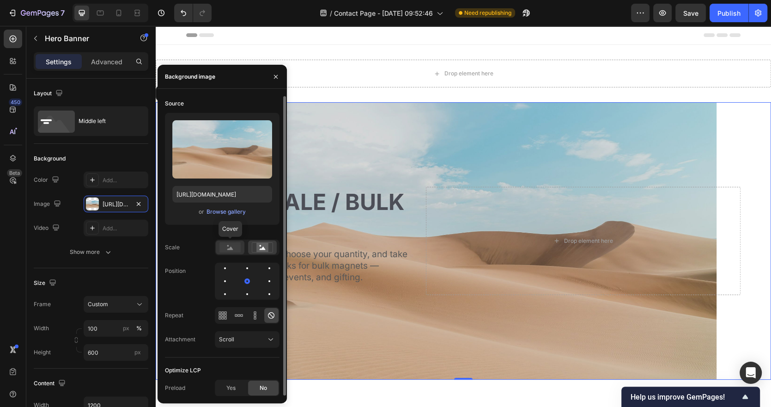
click at [233, 247] on rect at bounding box center [229, 247] width 21 height 10
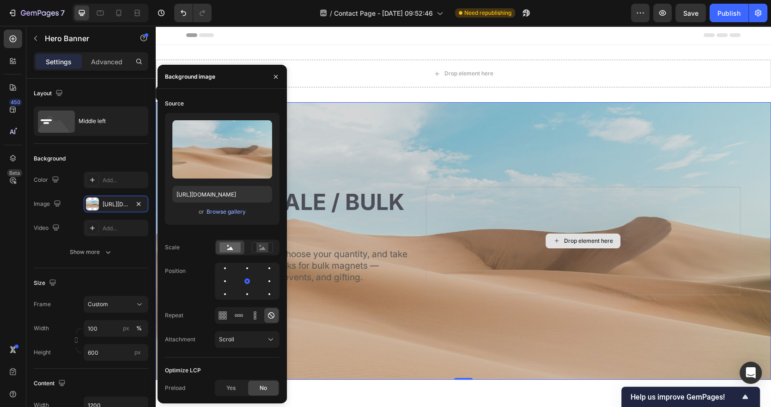
click at [492, 231] on div "Drop element here" at bounding box center [583, 241] width 315 height 109
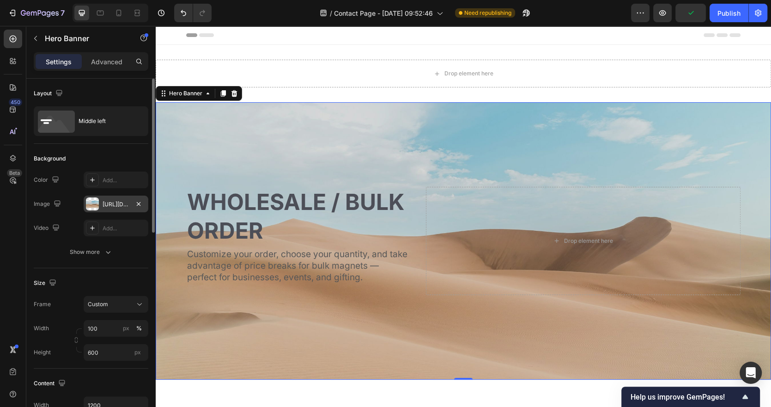
click at [111, 210] on div "[URL][DOMAIN_NAME]" at bounding box center [116, 203] width 65 height 17
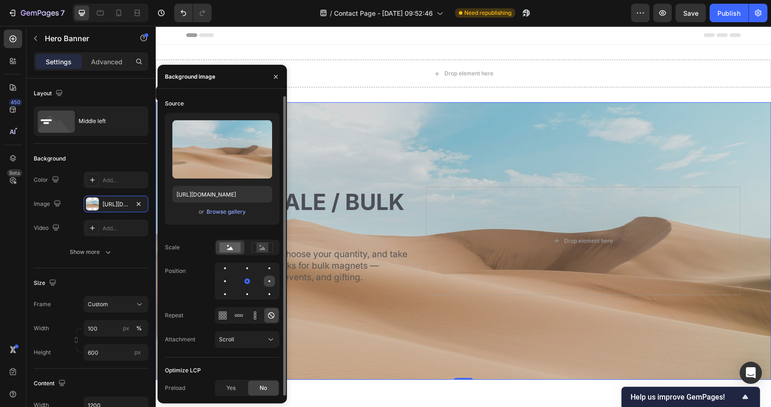
click at [267, 283] on div at bounding box center [269, 280] width 11 height 11
click at [272, 270] on div at bounding box center [269, 267] width 11 height 11
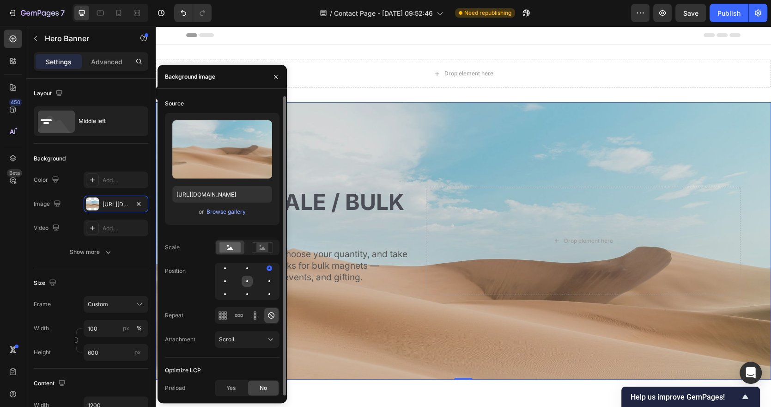
click at [248, 280] on div at bounding box center [247, 280] width 11 height 11
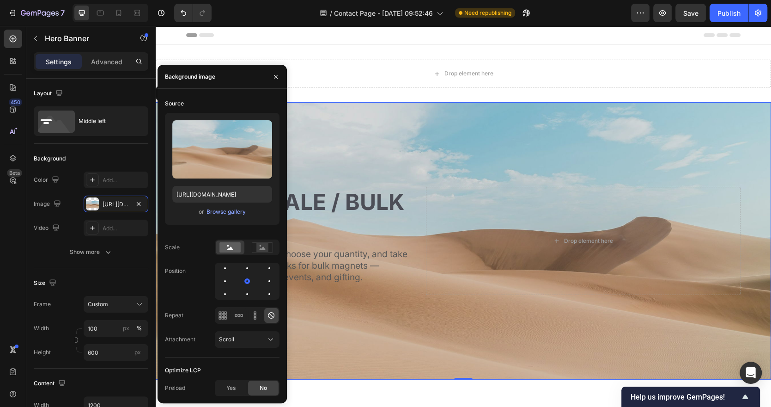
click at [454, 313] on div "Background Image" at bounding box center [463, 240] width 615 height 277
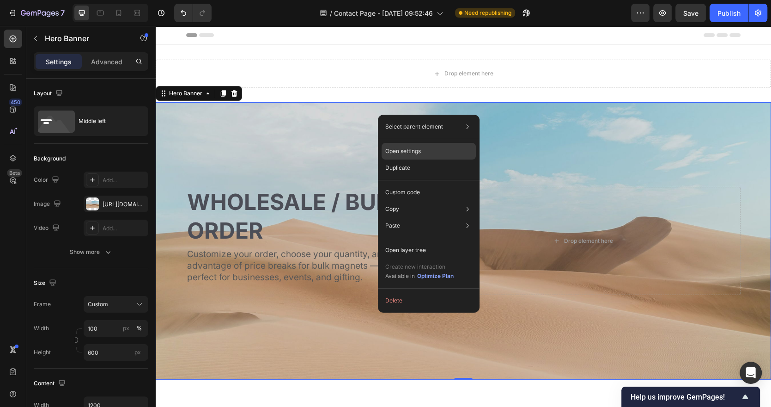
click at [442, 148] on div "Open settings" at bounding box center [429, 151] width 94 height 17
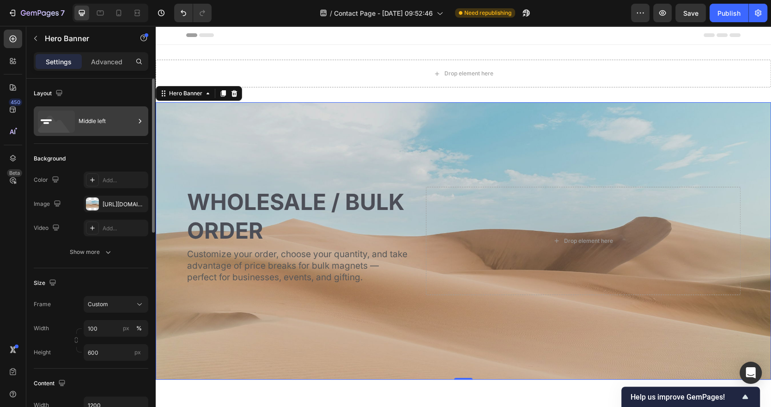
click at [110, 126] on div "Middle left" at bounding box center [107, 120] width 56 height 21
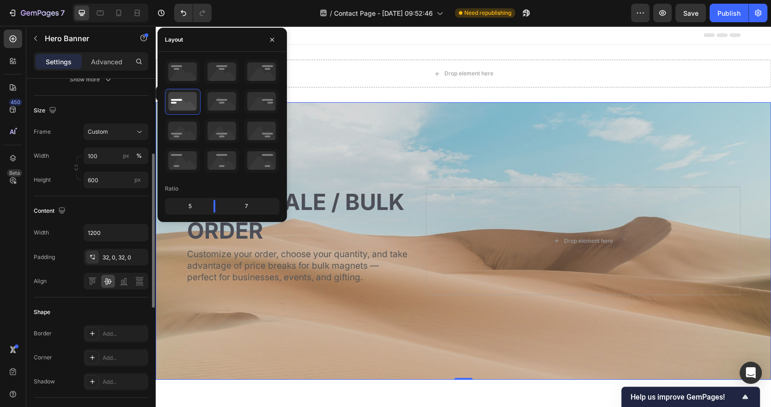
scroll to position [404, 0]
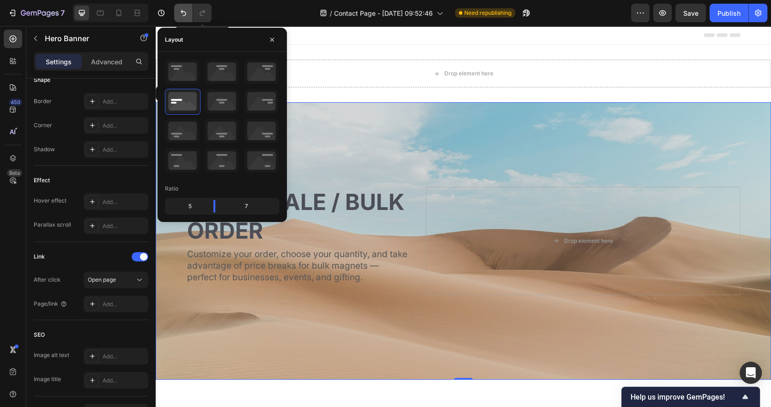
click at [180, 13] on icon "Undo/Redo" at bounding box center [183, 12] width 9 height 9
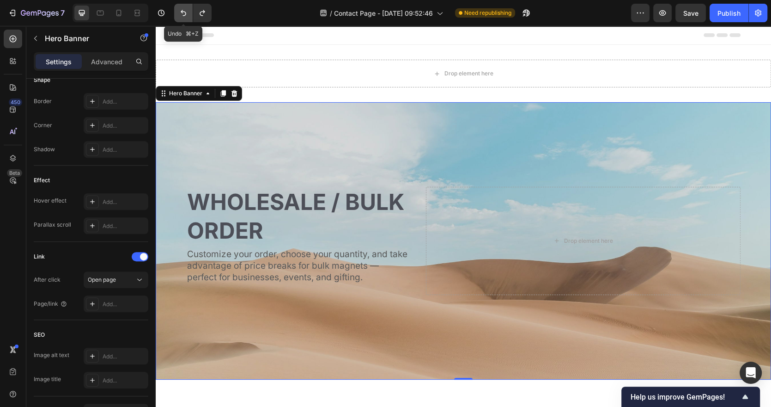
click at [180, 13] on icon "Undo/Redo" at bounding box center [183, 12] width 9 height 9
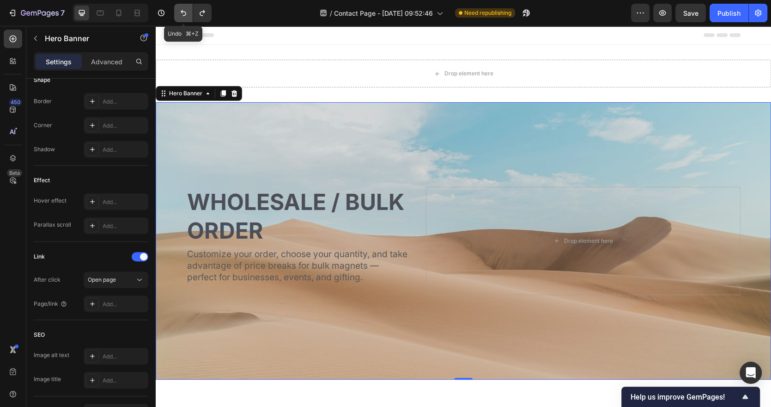
click at [180, 13] on icon "Undo/Redo" at bounding box center [183, 12] width 9 height 9
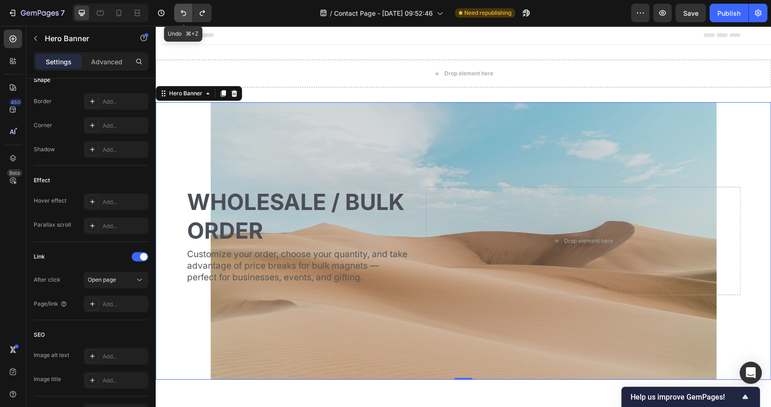
click at [180, 13] on icon "Undo/Redo" at bounding box center [183, 12] width 9 height 9
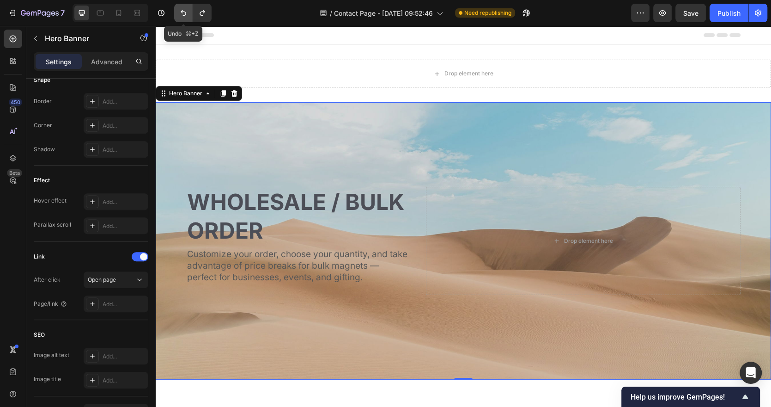
click at [180, 13] on icon "Undo/Redo" at bounding box center [183, 12] width 9 height 9
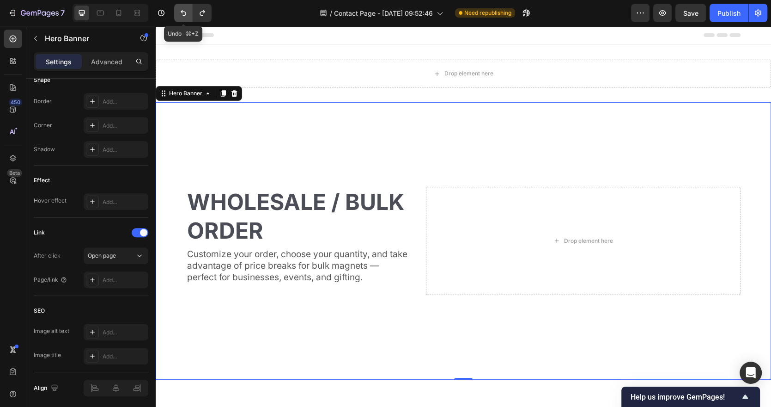
click at [180, 13] on icon "Undo/Redo" at bounding box center [183, 12] width 9 height 9
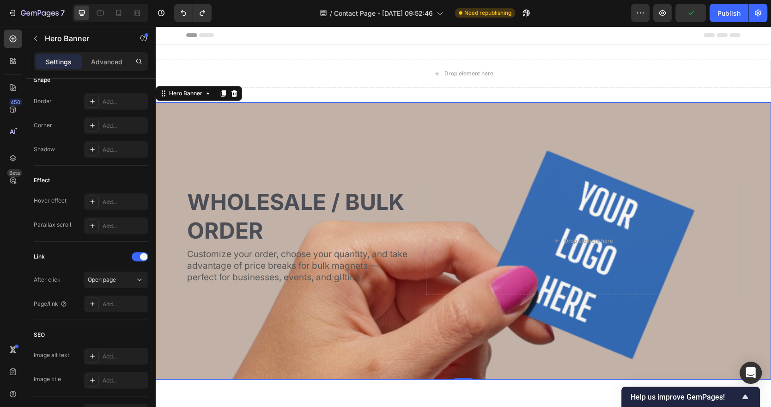
click at [173, 12] on div at bounding box center [190, 13] width 41 height 18
click at [180, 12] on icon "Undo/Redo" at bounding box center [183, 12] width 9 height 9
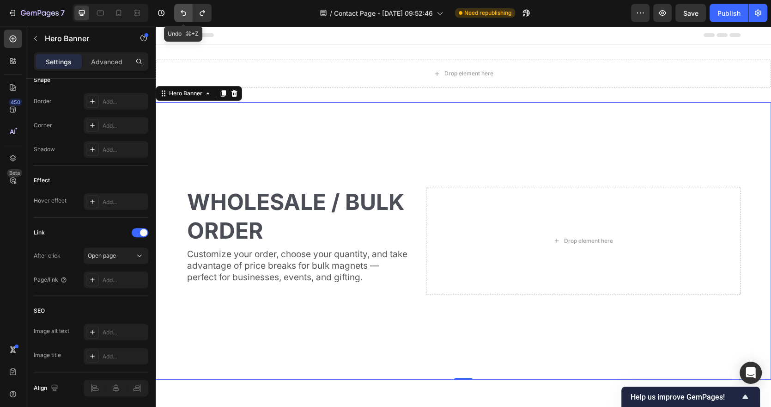
click at [180, 12] on icon "Undo/Redo" at bounding box center [183, 12] width 9 height 9
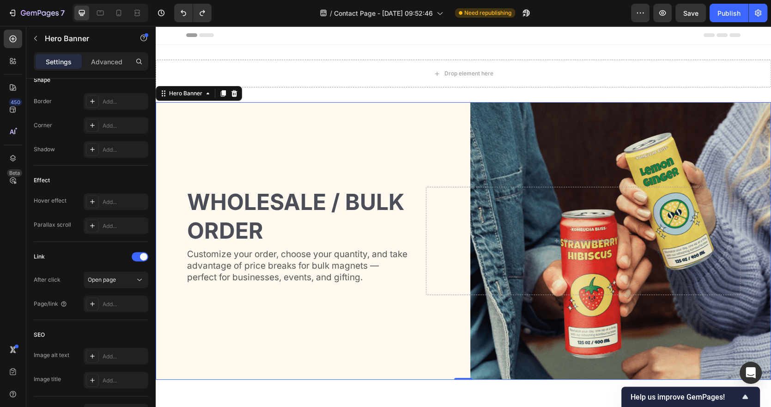
click at [357, 140] on div "Background Image" at bounding box center [463, 240] width 615 height 277
click at [481, 137] on div "Background Image" at bounding box center [463, 240] width 615 height 277
click at [479, 126] on div "Background Image" at bounding box center [463, 240] width 615 height 277
click at [620, 164] on div "Background Image" at bounding box center [463, 240] width 615 height 277
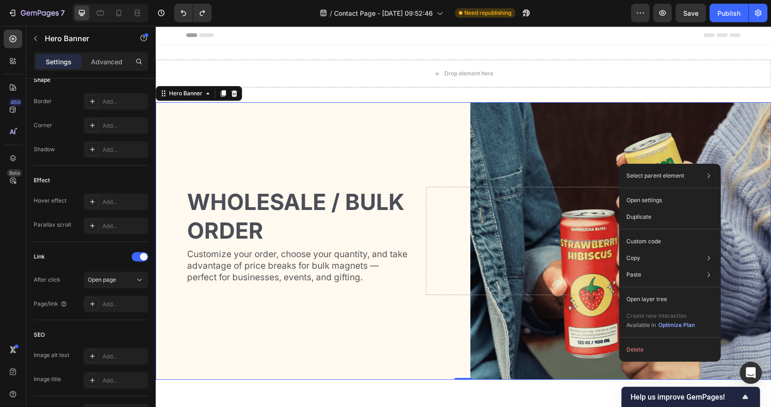
click at [595, 149] on div "Background Image" at bounding box center [463, 240] width 615 height 277
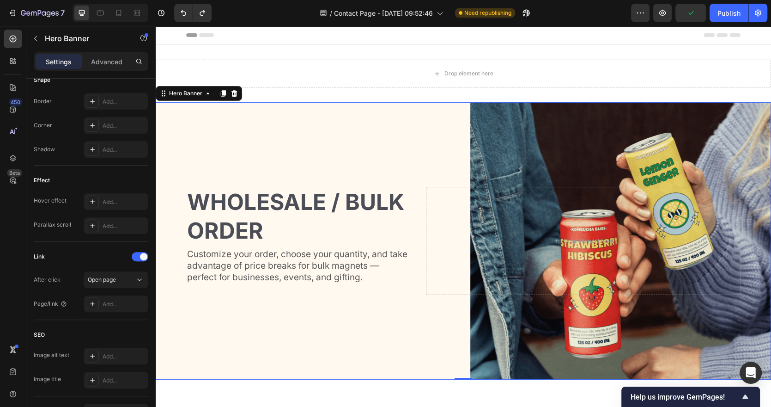
click at [510, 342] on div "Background Image" at bounding box center [463, 240] width 615 height 277
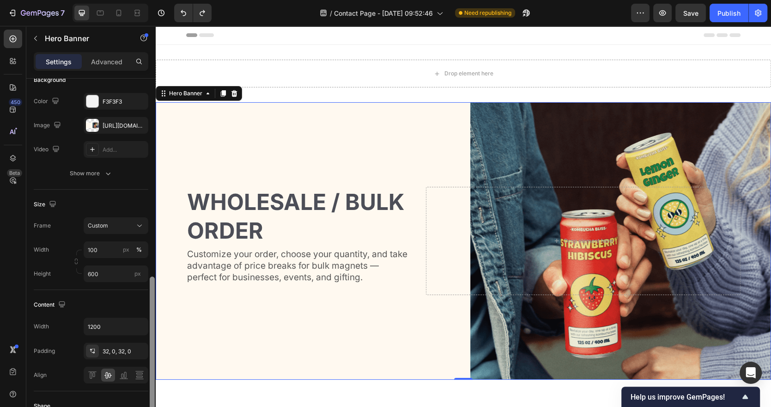
scroll to position [42, 0]
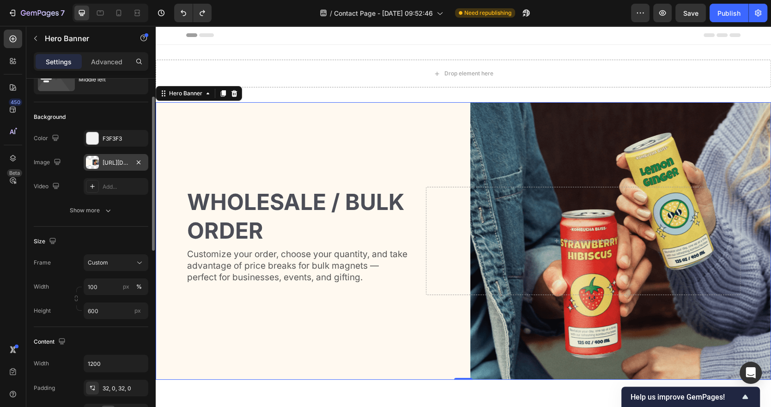
click at [100, 166] on div "[URL][DOMAIN_NAME]" at bounding box center [116, 162] width 65 height 17
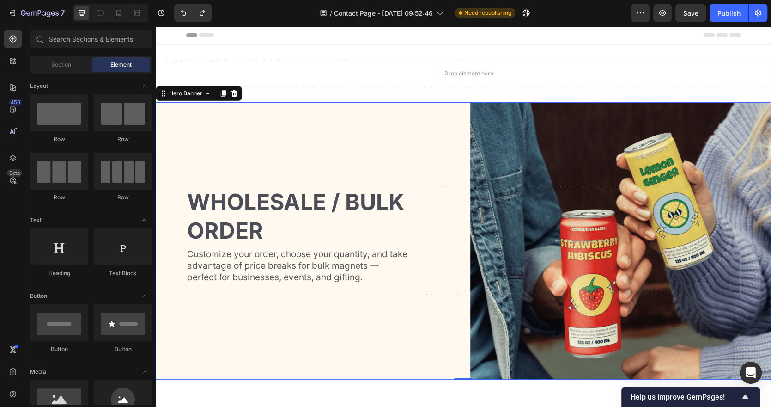
click at [346, 35] on div "Header" at bounding box center [463, 35] width 554 height 18
click at [276, 141] on div "Background Image" at bounding box center [463, 240] width 615 height 277
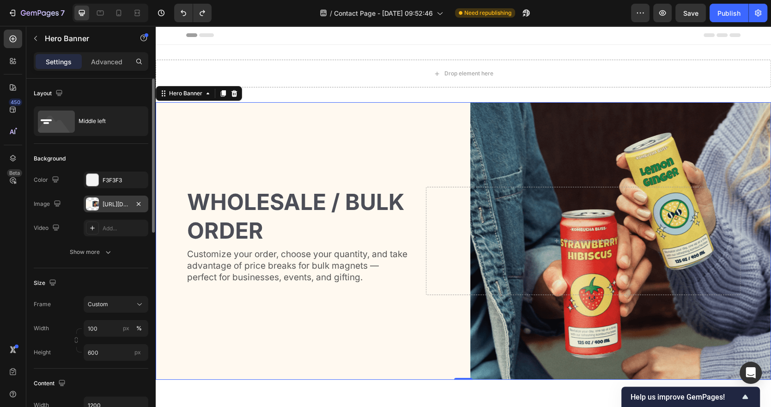
click at [107, 206] on div "[URL][DOMAIN_NAME]" at bounding box center [116, 204] width 27 height 8
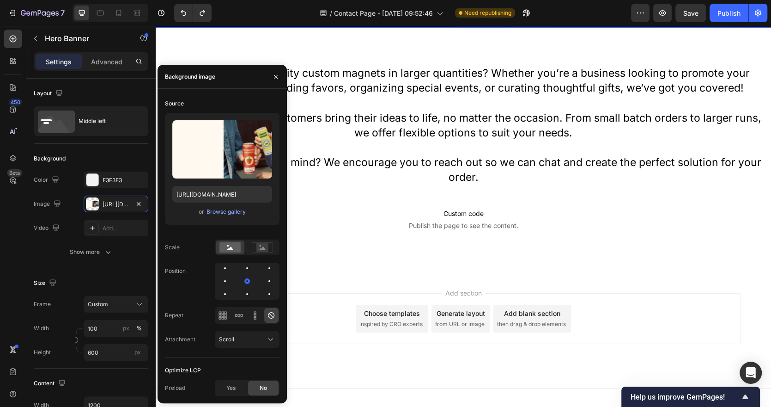
scroll to position [0, 0]
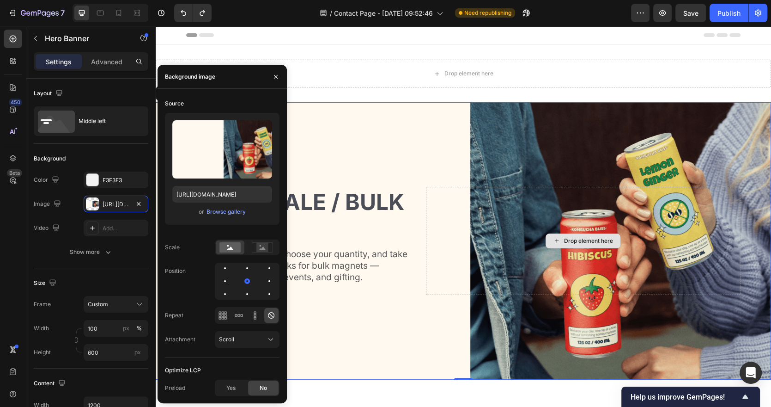
click at [584, 238] on div "Drop element here" at bounding box center [588, 240] width 49 height 7
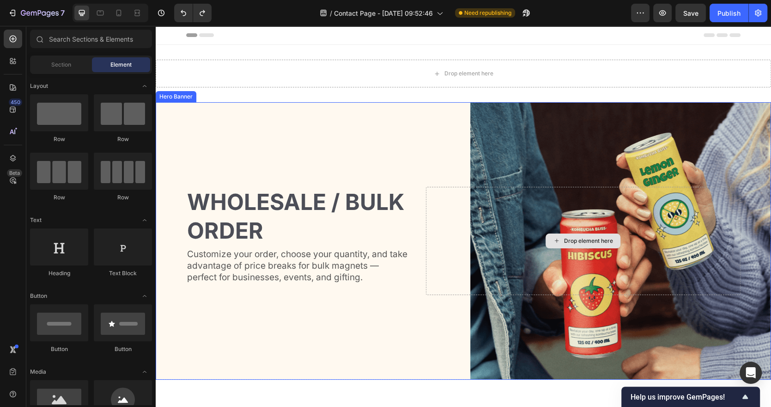
click at [583, 238] on div "Drop element here" at bounding box center [588, 240] width 49 height 7
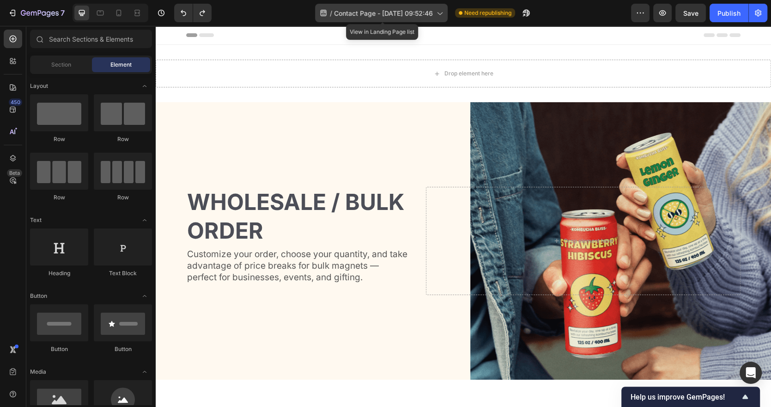
click at [375, 12] on span "Contact Page - [DATE] 09:52:46" at bounding box center [383, 13] width 99 height 10
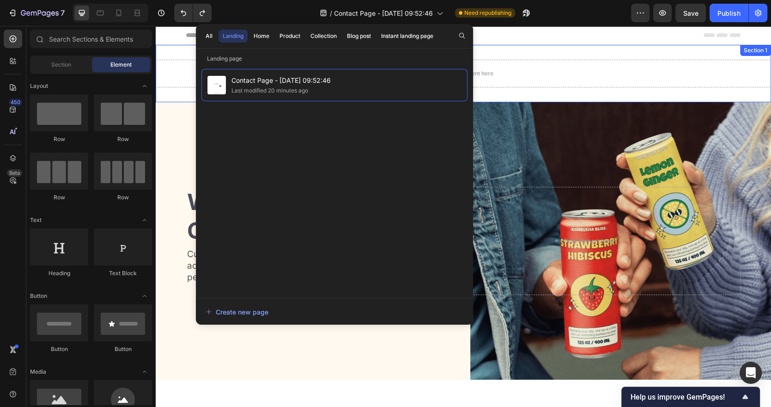
click at [600, 38] on div "Header" at bounding box center [463, 35] width 554 height 18
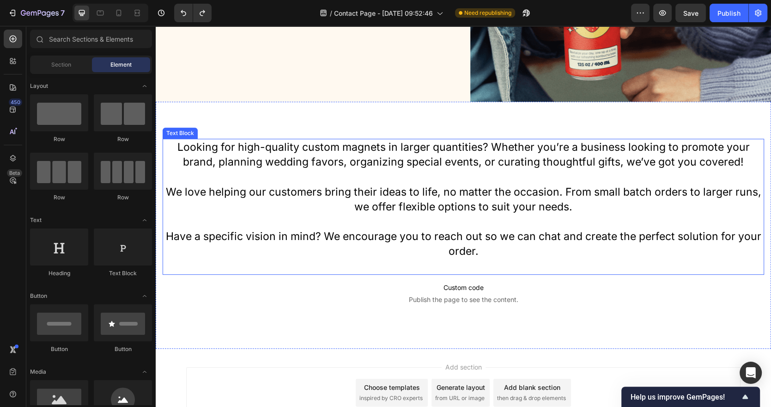
scroll to position [352, 0]
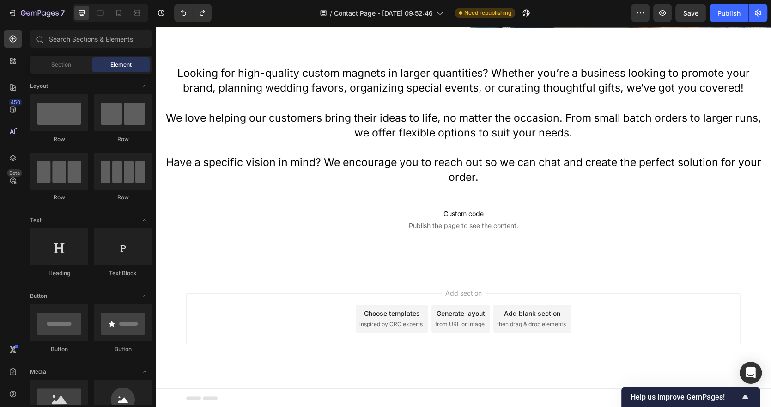
click at [463, 289] on span "Add section" at bounding box center [464, 293] width 44 height 10
click at [459, 293] on span "Add section" at bounding box center [464, 293] width 44 height 10
click at [305, 341] on div "Add section Choose templates inspired by CRO experts Generate layout from URL o…" at bounding box center [463, 318] width 554 height 51
click at [534, 320] on span "then drag & drop elements" at bounding box center [531, 324] width 69 height 8
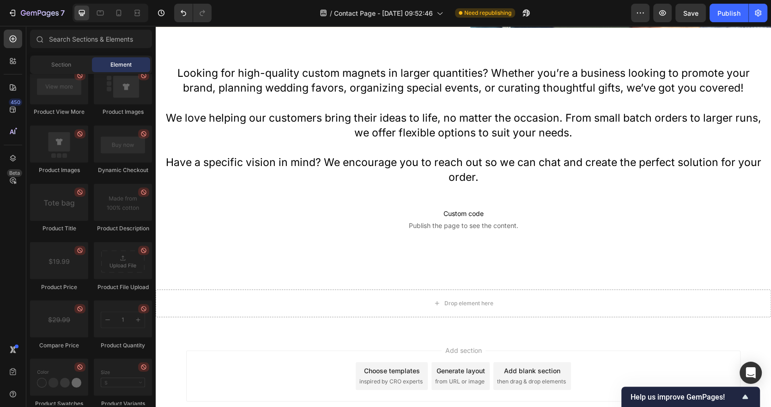
scroll to position [875, 0]
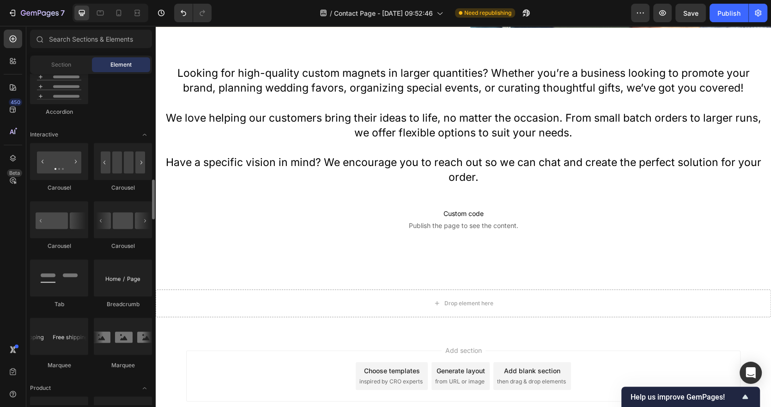
click at [112, 65] on span "Element" at bounding box center [120, 65] width 21 height 8
click at [64, 62] on span "Section" at bounding box center [61, 65] width 20 height 8
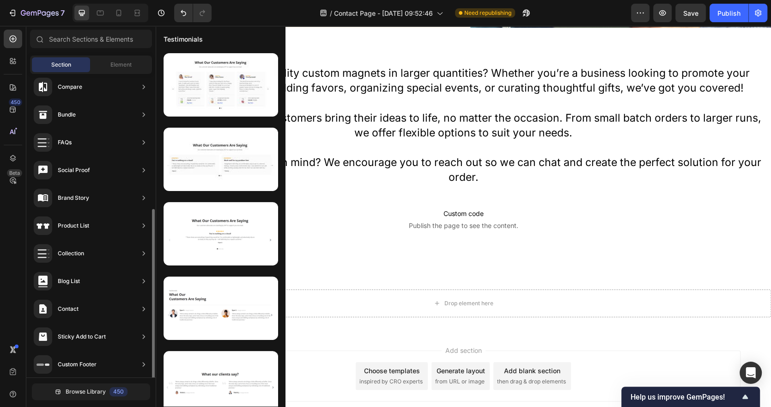
scroll to position [232, 0]
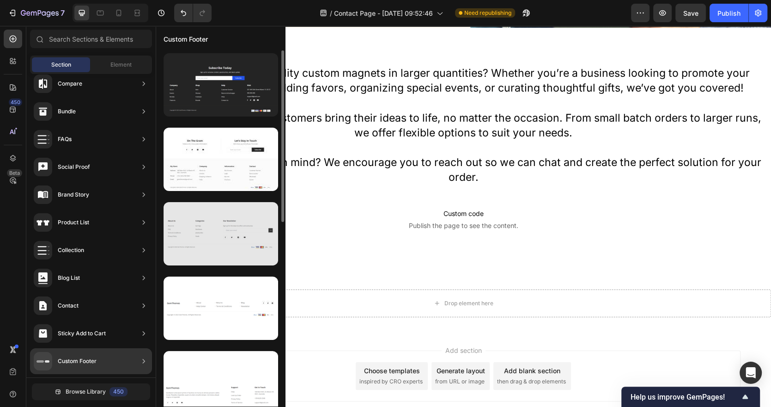
click at [201, 247] on div at bounding box center [221, 233] width 115 height 63
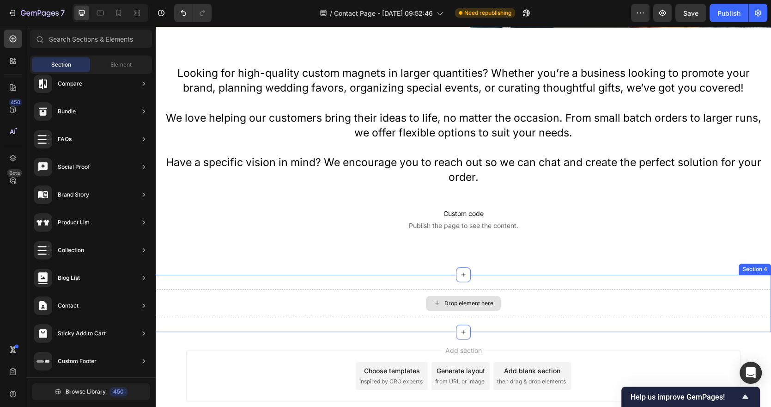
click at [485, 302] on div "Drop element here" at bounding box center [468, 302] width 49 height 7
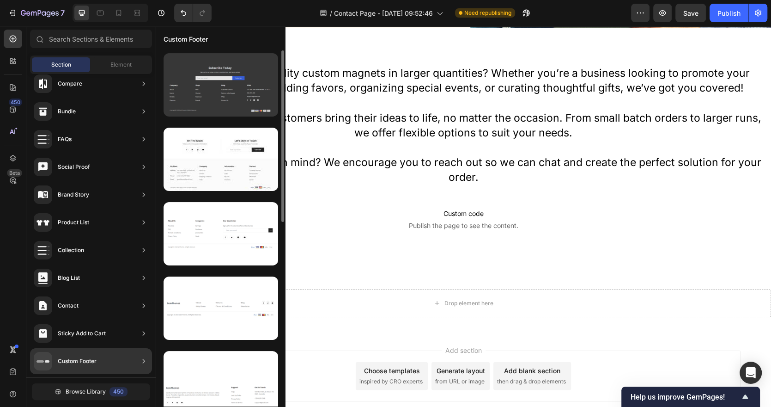
click at [220, 87] on div at bounding box center [221, 84] width 115 height 63
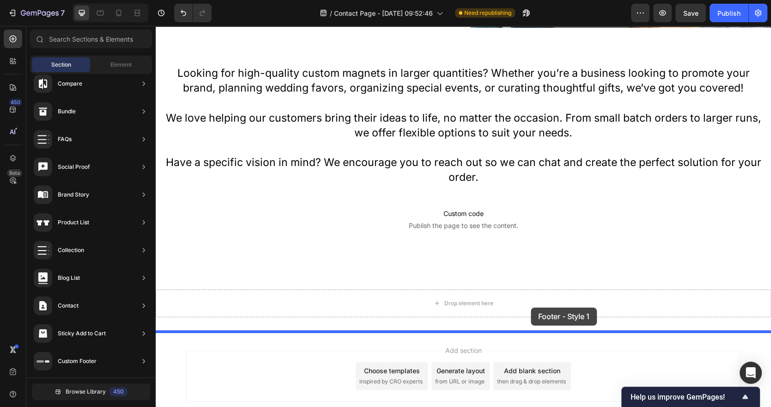
drag, startPoint x: 363, startPoint y: 119, endPoint x: 531, endPoint y: 307, distance: 252.3
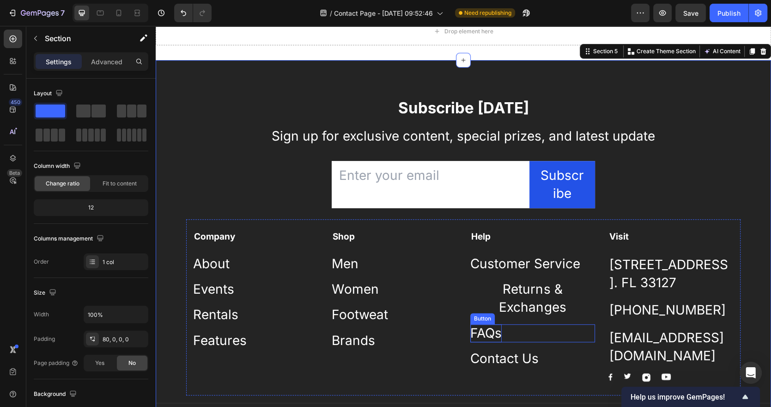
scroll to position [625, 0]
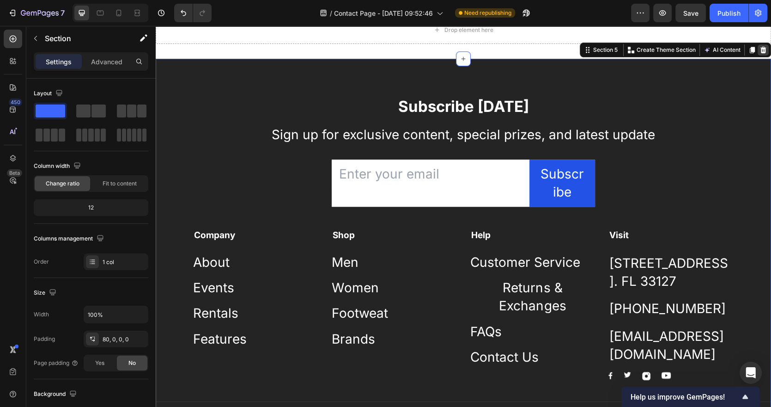
click at [750, 51] on icon at bounding box center [763, 50] width 6 height 6
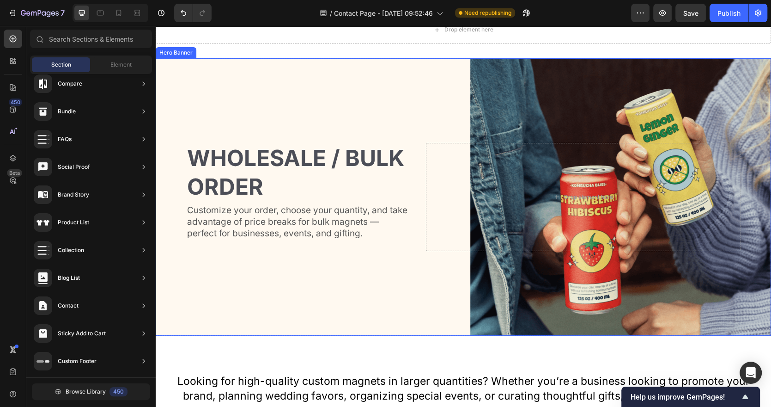
scroll to position [44, 0]
click at [225, 114] on div "Background Image" at bounding box center [463, 196] width 615 height 277
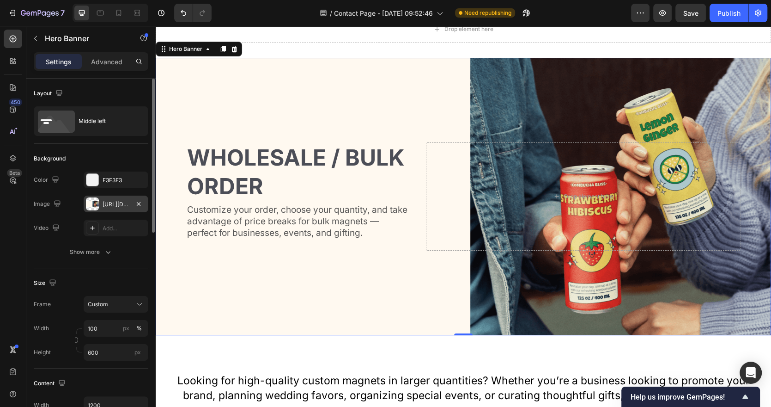
click at [124, 199] on div "[URL][DOMAIN_NAME]" at bounding box center [116, 203] width 65 height 17
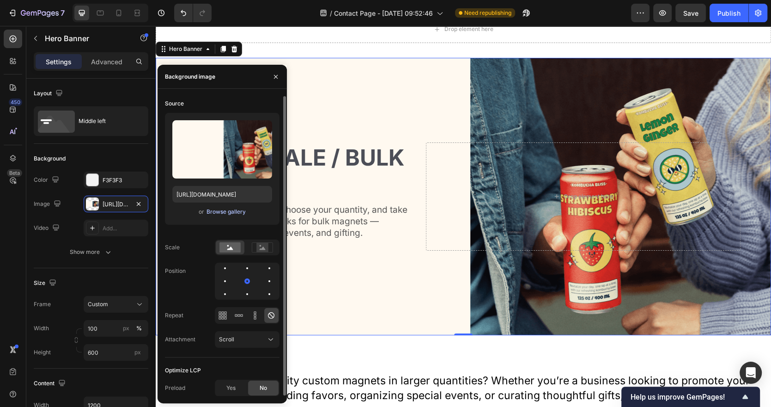
click at [228, 211] on div "Browse gallery" at bounding box center [225, 211] width 39 height 8
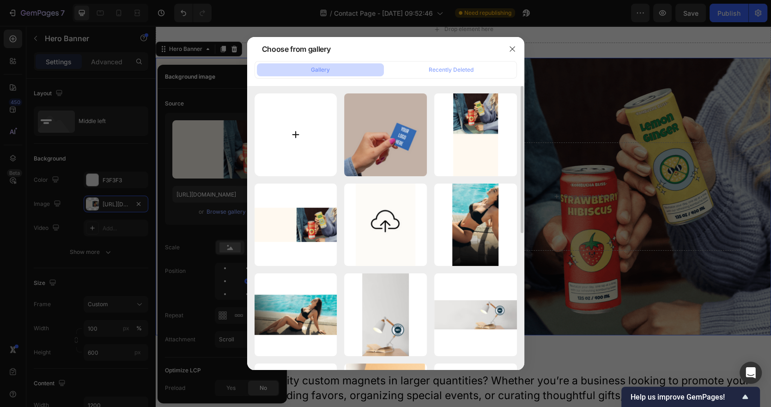
type input "C:\fakepath\Untitled design (6) copy 3.png"
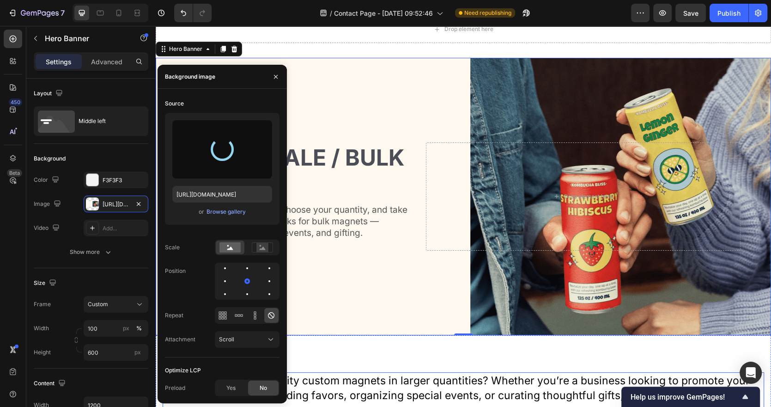
type input "[URL][DOMAIN_NAME]"
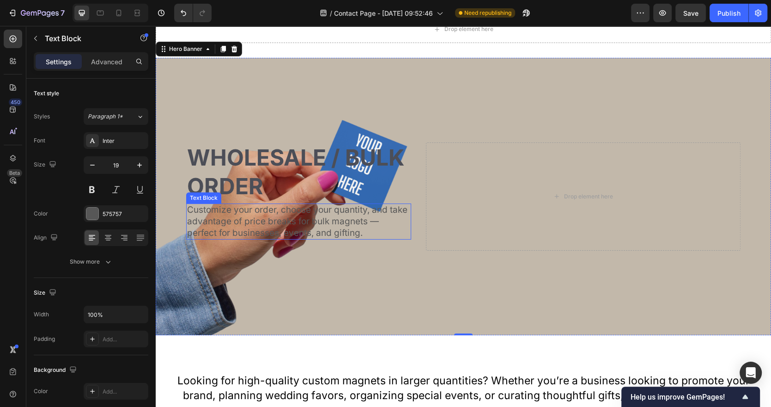
click at [333, 216] on p "Customize your order, choose your quantity, and take advantage of price breaks …" at bounding box center [298, 221] width 223 height 34
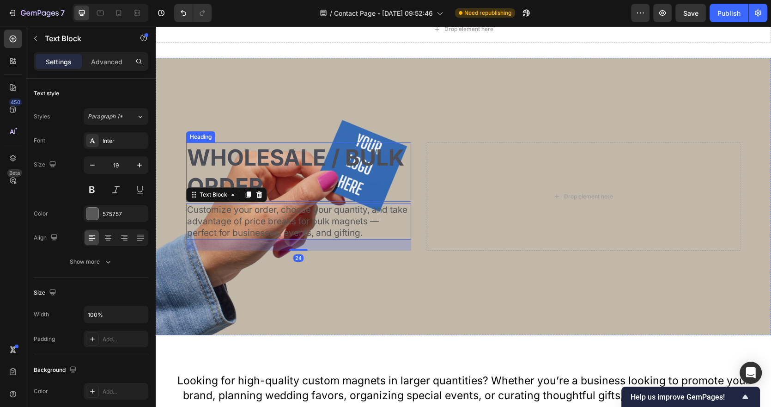
click at [315, 155] on h2 "Wholesale / bulk order" at bounding box center [298, 172] width 225 height 60
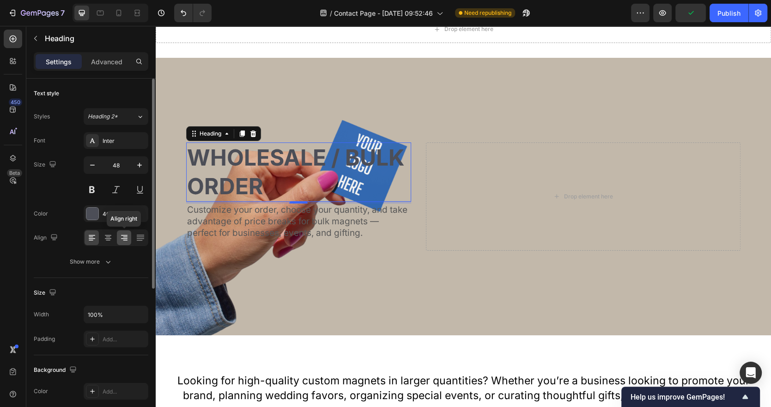
click at [121, 239] on icon at bounding box center [124, 237] width 9 height 9
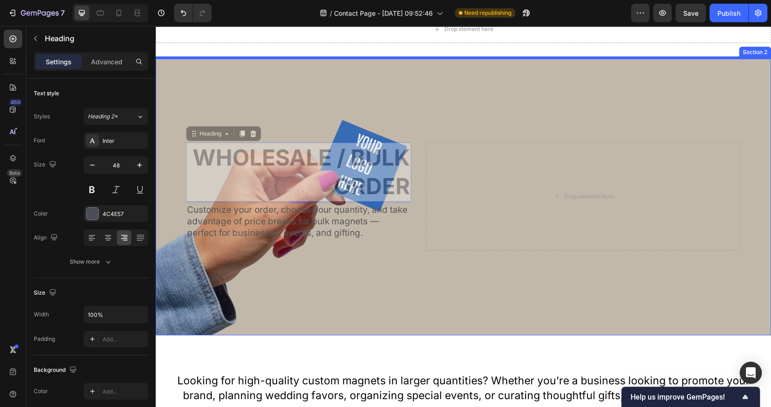
scroll to position [14, 0]
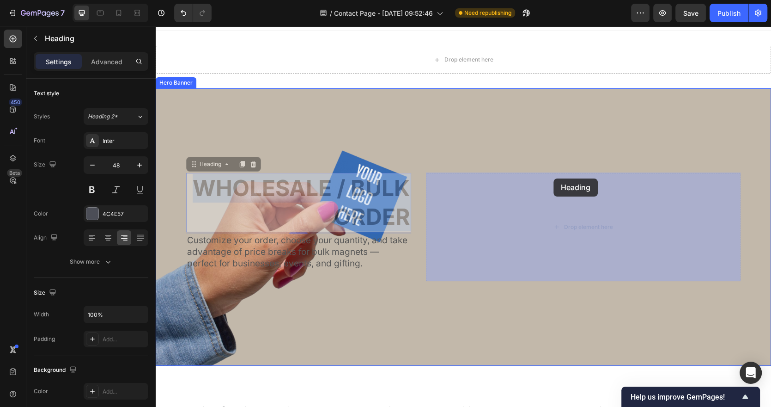
drag, startPoint x: 267, startPoint y: 149, endPoint x: 572, endPoint y: 194, distance: 308.2
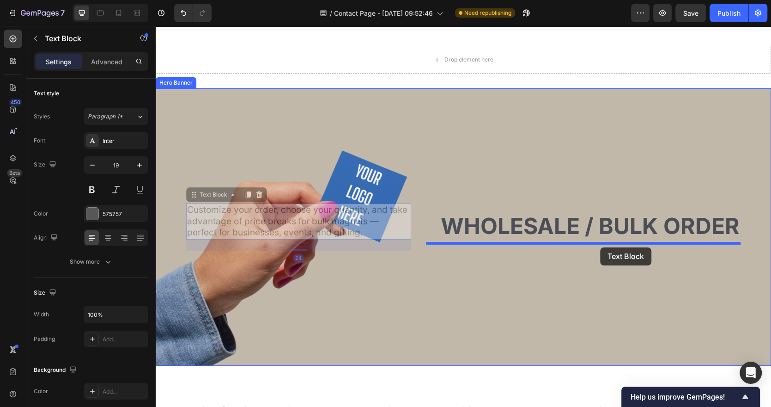
drag, startPoint x: 294, startPoint y: 211, endPoint x: 600, endPoint y: 247, distance: 308.5
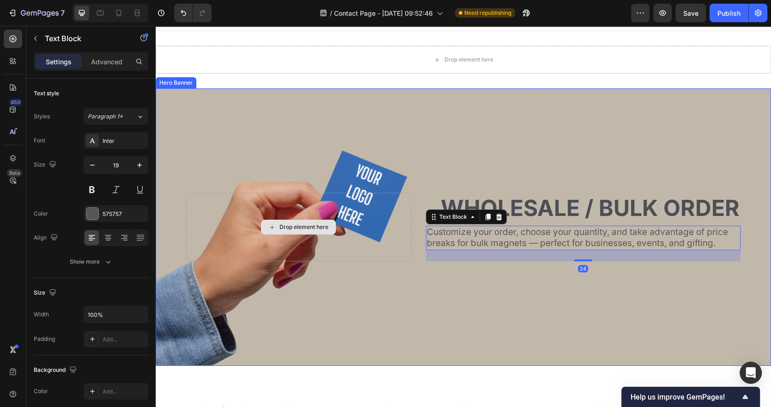
click at [377, 313] on div "Background Image" at bounding box center [463, 226] width 615 height 277
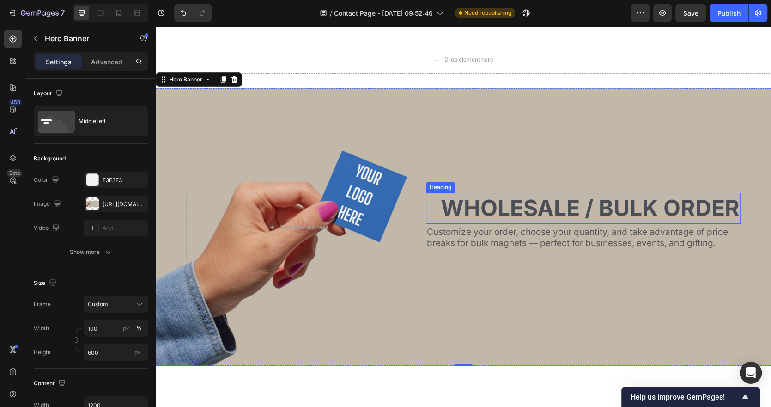
click at [590, 195] on h2 "Wholesale / bulk order" at bounding box center [583, 208] width 315 height 30
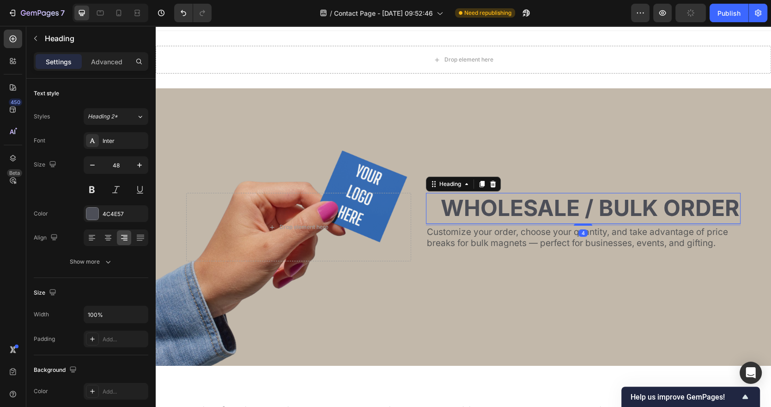
click at [565, 213] on h2 "Wholesale / bulk order" at bounding box center [583, 208] width 315 height 30
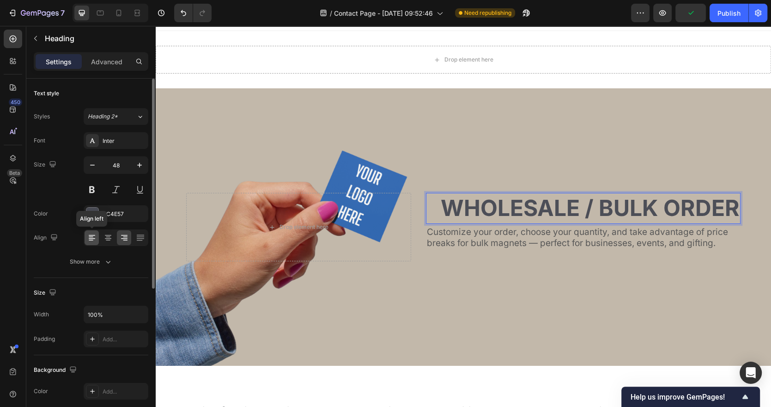
click at [94, 240] on icon at bounding box center [91, 237] width 9 height 9
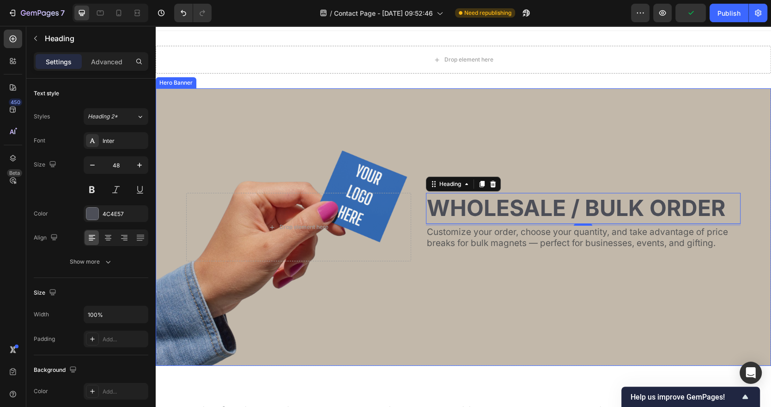
click at [571, 276] on div "Background Image" at bounding box center [463, 226] width 615 height 277
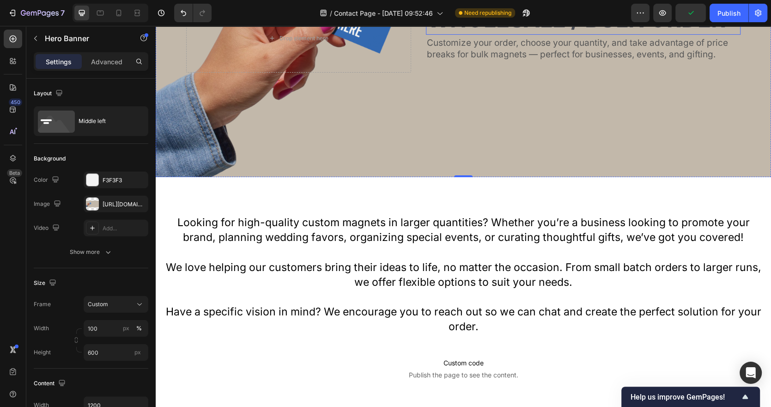
scroll to position [0, 0]
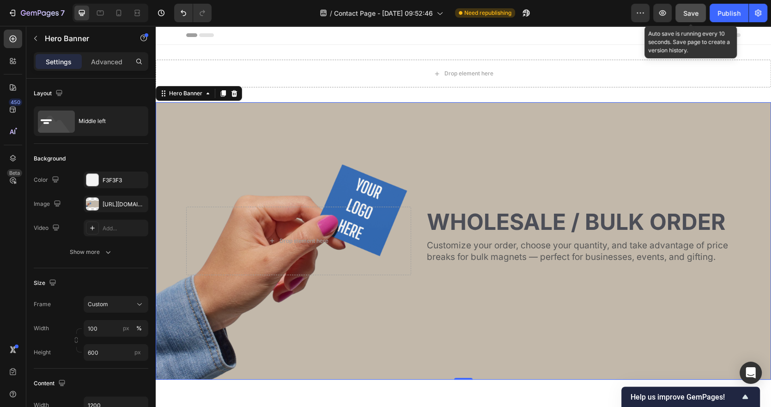
click at [694, 14] on span "Save" at bounding box center [690, 13] width 15 height 8
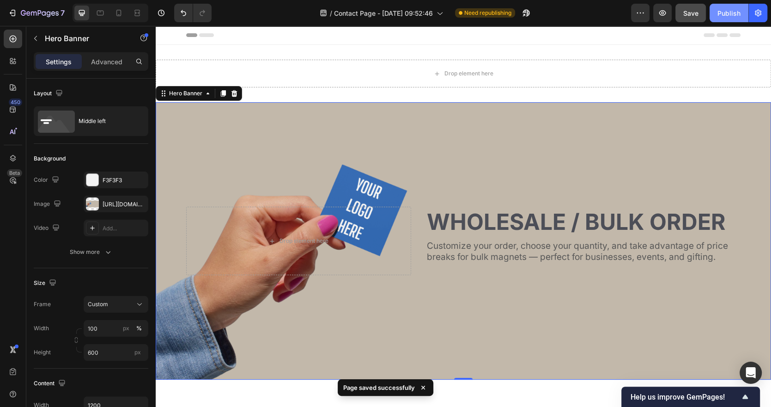
click at [733, 7] on button "Publish" at bounding box center [729, 13] width 39 height 18
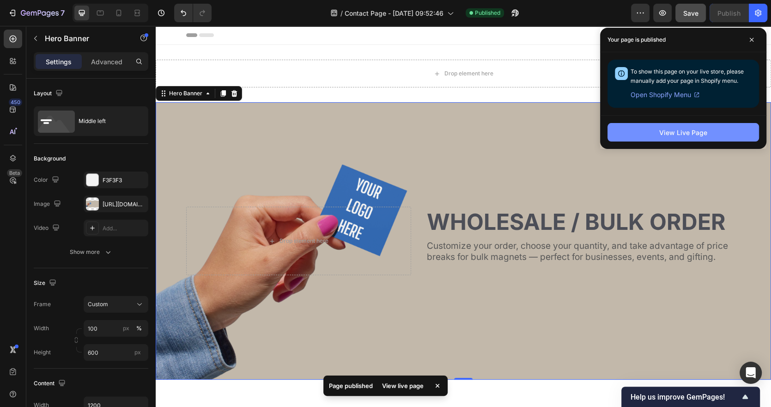
click at [667, 123] on button "View Live Page" at bounding box center [684, 132] width 152 height 18
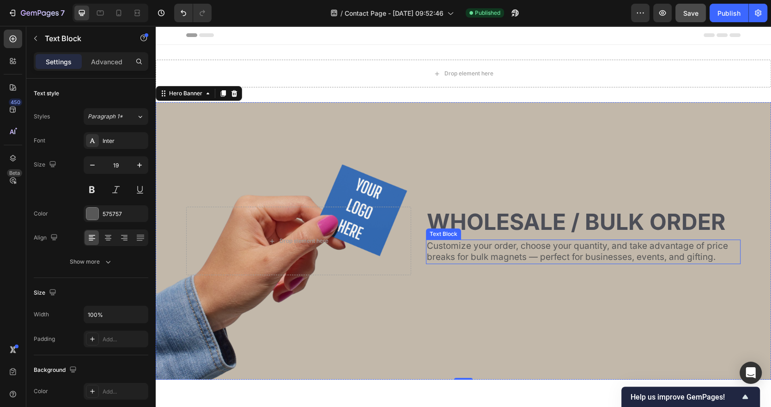
click at [536, 243] on p "Customize your order, choose your quantity, and take advantage of price breaks …" at bounding box center [583, 251] width 313 height 23
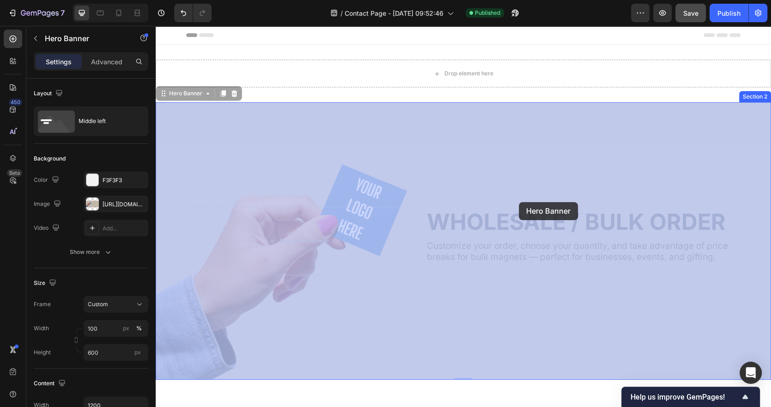
drag, startPoint x: 530, startPoint y: 199, endPoint x: 519, endPoint y: 203, distance: 12.3
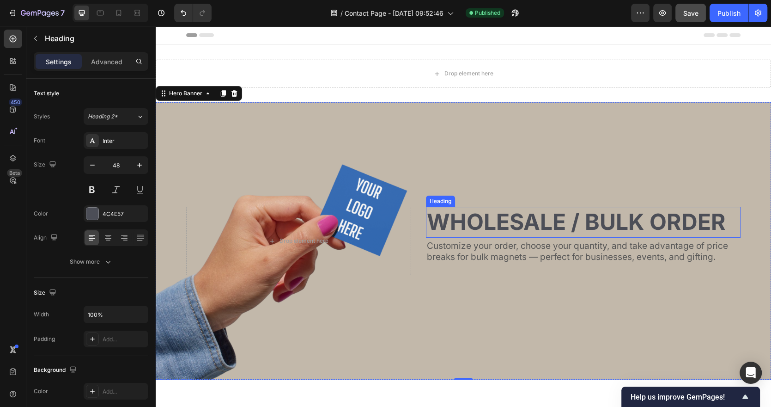
click at [516, 229] on p "Wholesale / bulk order" at bounding box center [583, 221] width 313 height 29
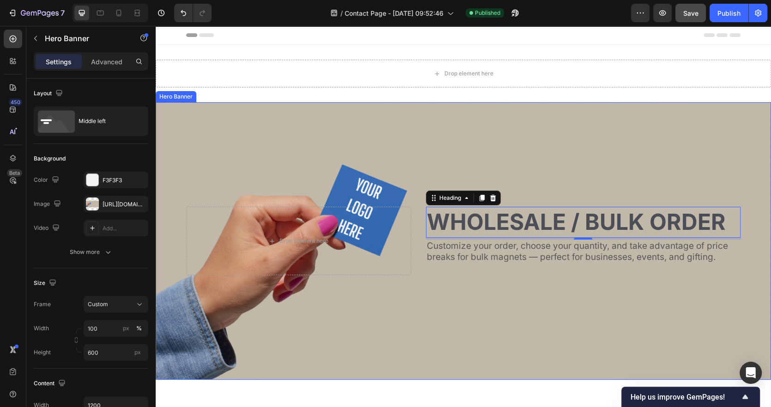
click at [544, 330] on div "Background Image" at bounding box center [463, 240] width 615 height 277
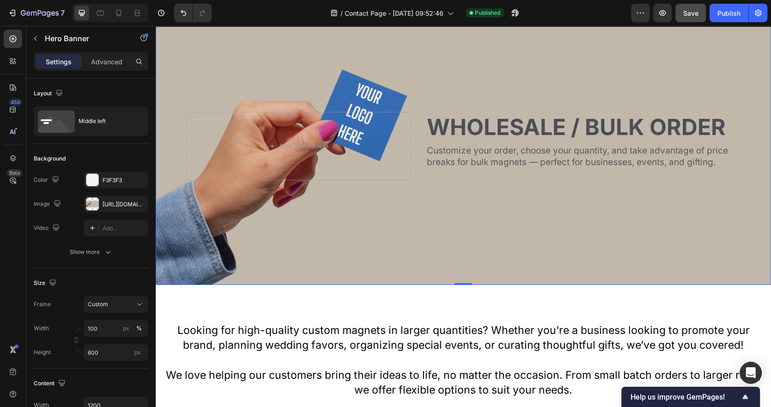
scroll to position [183, 0]
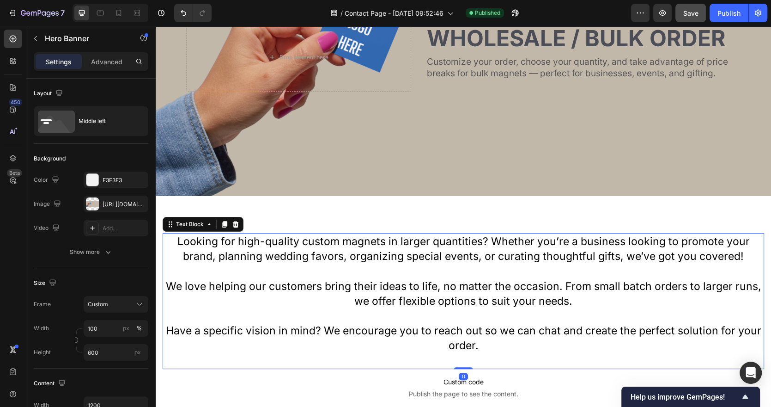
click at [329, 251] on p "Looking for high-quality custom magnets in larger quantities? Whether you’re a …" at bounding box center [464, 249] width 600 height 30
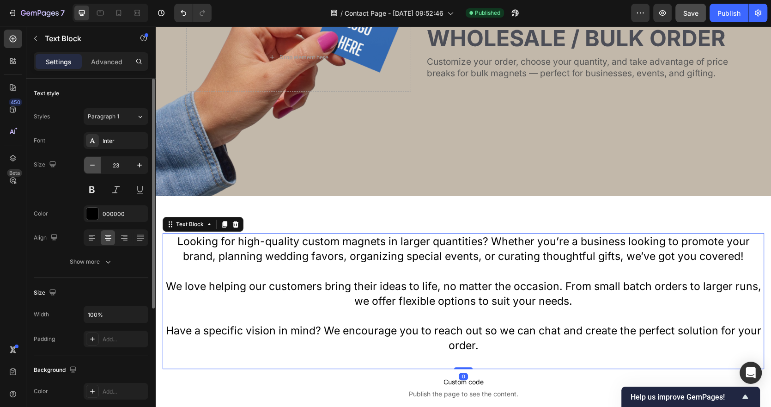
click at [94, 161] on icon "button" at bounding box center [92, 164] width 9 height 9
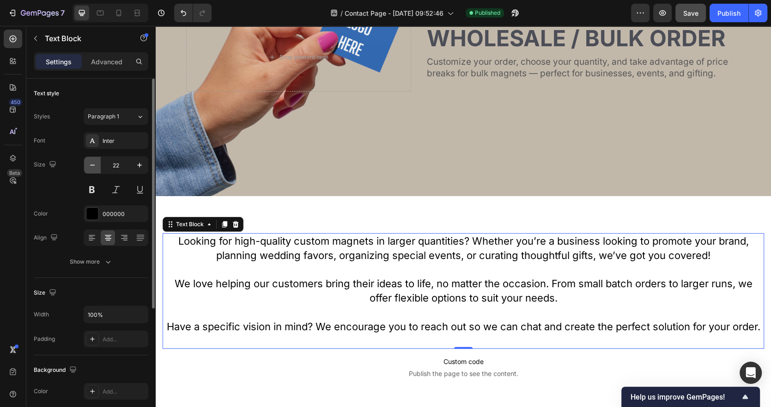
click at [94, 161] on icon "button" at bounding box center [92, 164] width 9 height 9
type input "21"
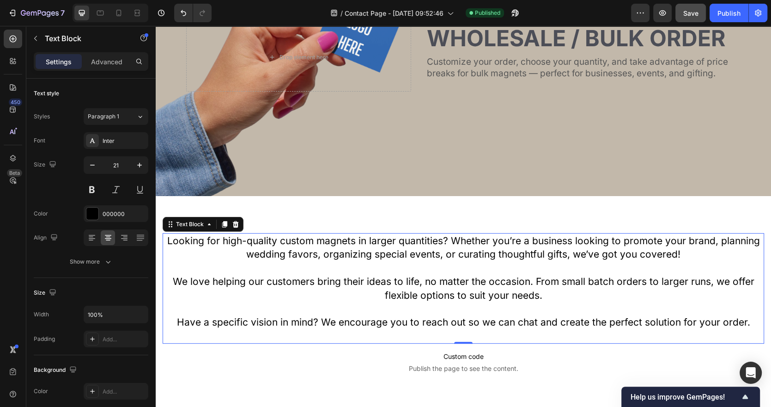
click at [499, 284] on p "We love helping our customers bring their ideas to life, no matter the occasion…" at bounding box center [464, 287] width 600 height 27
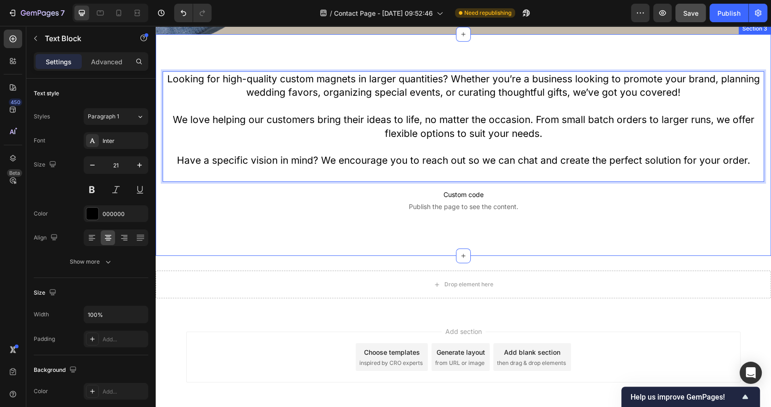
scroll to position [383, 0]
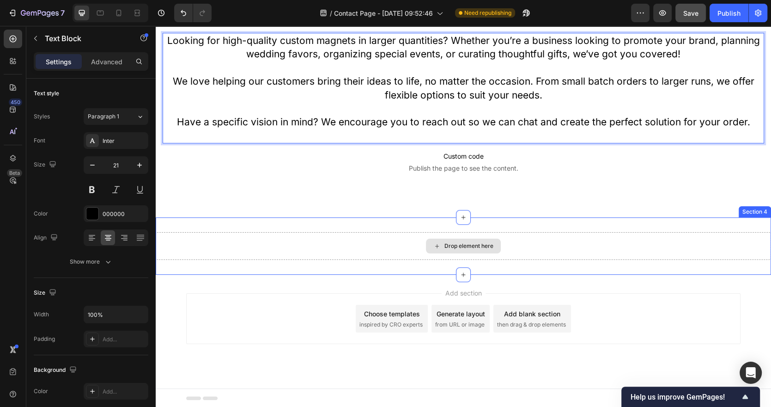
click at [508, 247] on div "Drop element here" at bounding box center [463, 246] width 615 height 28
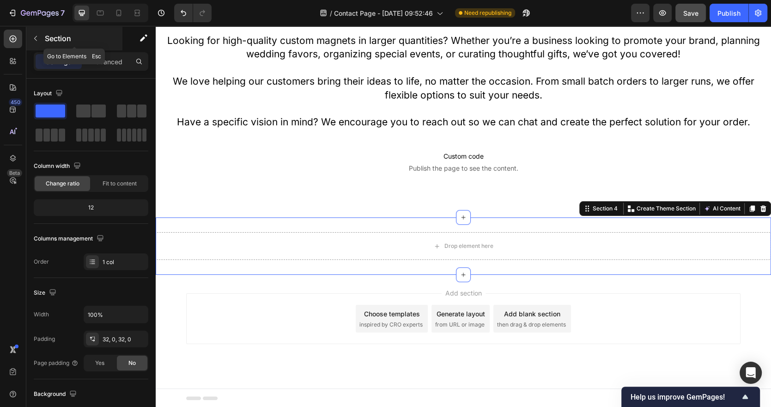
click at [40, 38] on button "button" at bounding box center [35, 38] width 15 height 15
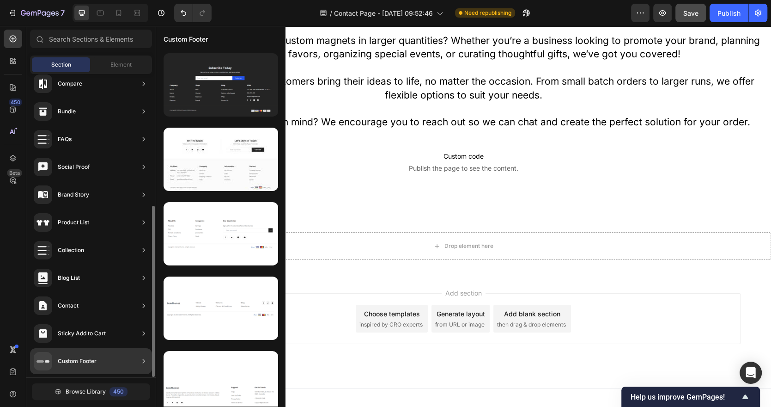
click at [104, 370] on div "Custom Footer" at bounding box center [91, 361] width 122 height 26
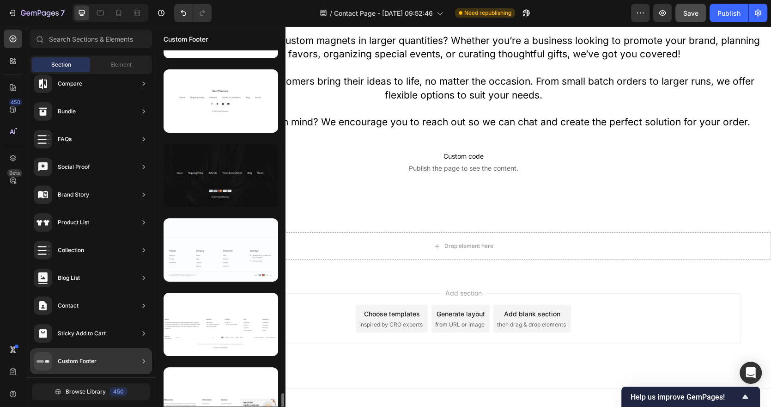
scroll to position [754, 0]
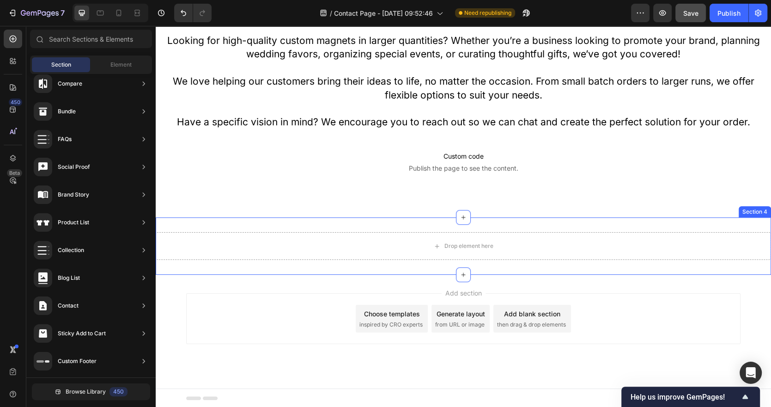
click at [589, 227] on div "Drop element here Section 4" at bounding box center [463, 245] width 615 height 57
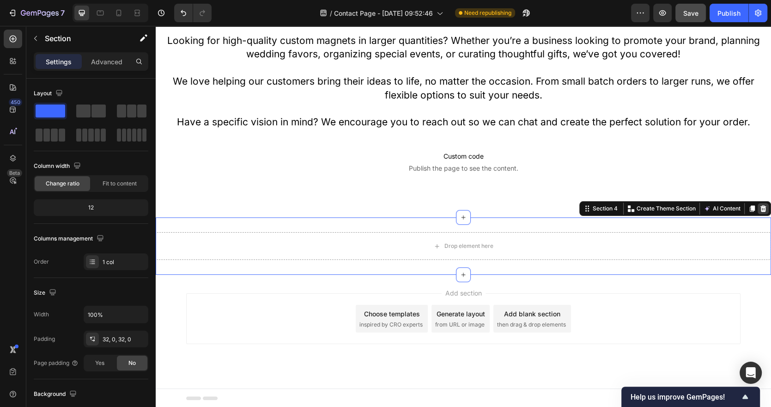
click at [750, 211] on icon at bounding box center [763, 208] width 6 height 6
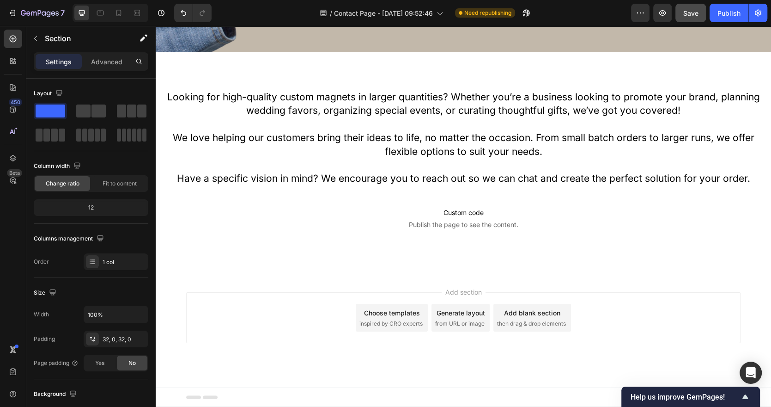
scroll to position [326, 0]
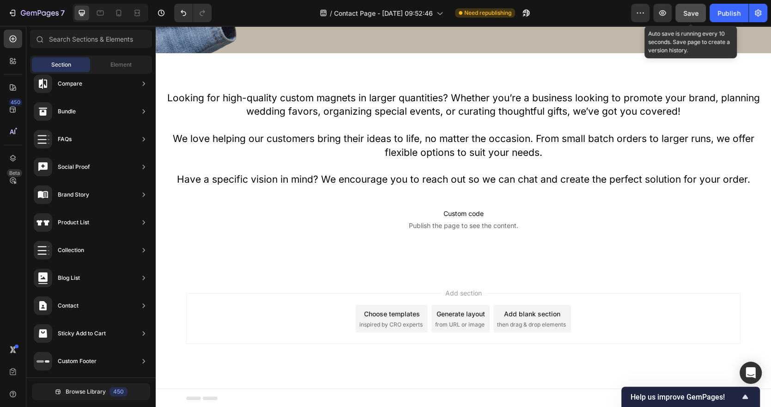
click at [699, 12] on span "Save" at bounding box center [690, 13] width 15 height 8
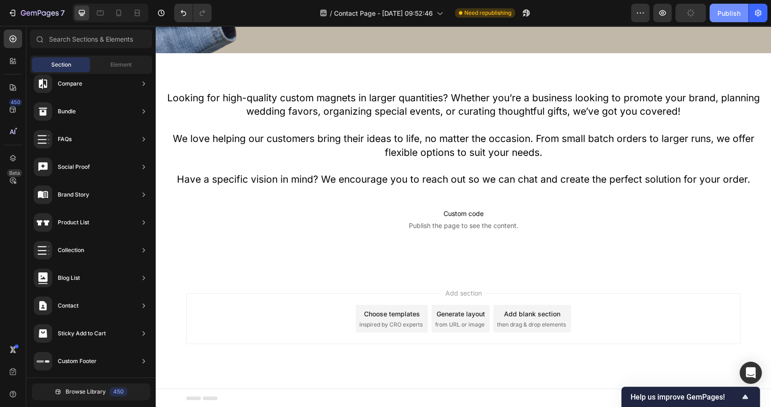
click at [726, 12] on div "Publish" at bounding box center [728, 13] width 23 height 10
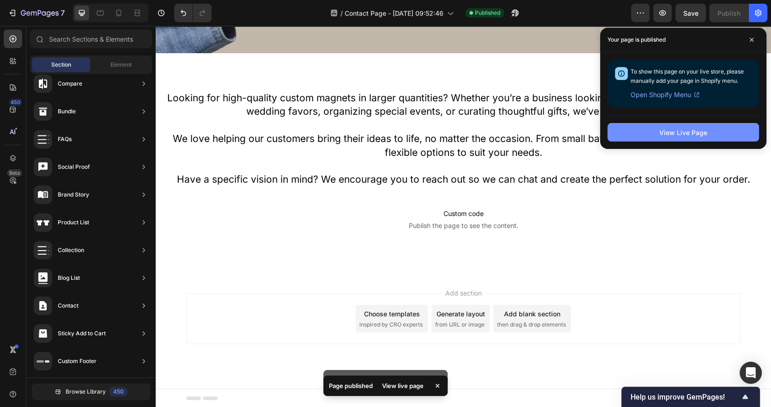
click at [653, 134] on button "View Live Page" at bounding box center [684, 132] width 152 height 18
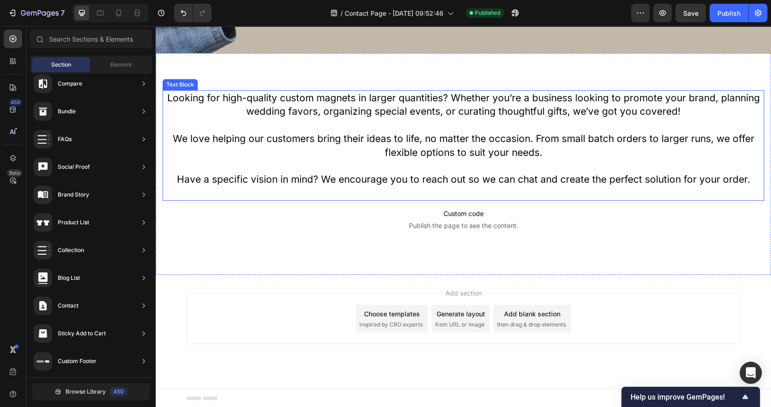
scroll to position [215, 0]
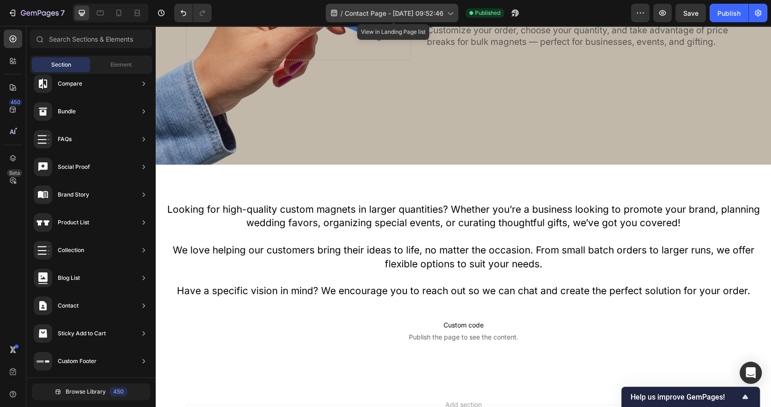
click at [410, 19] on div "/ Contact Page - Sep 26, 09:52:46" at bounding box center [392, 13] width 133 height 18
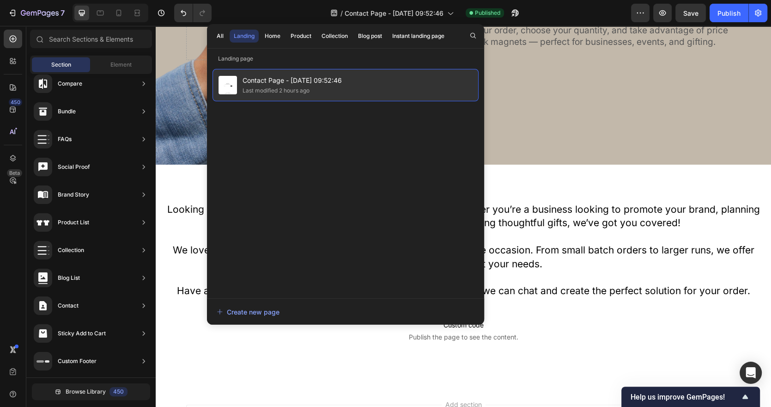
click at [323, 90] on div "Last modified 2 hours ago" at bounding box center [292, 90] width 99 height 9
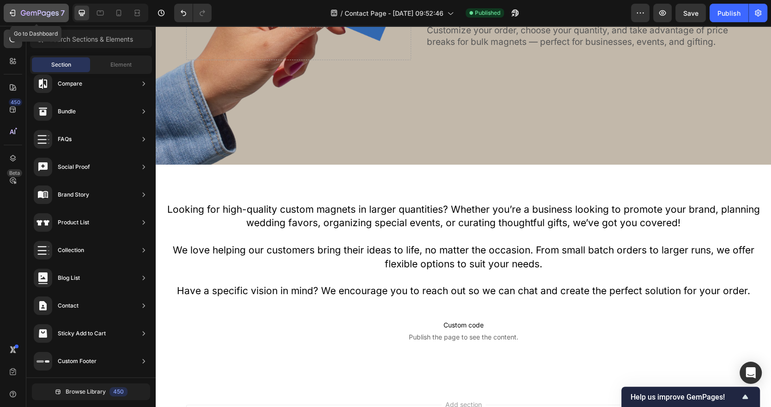
click at [44, 8] on div "7" at bounding box center [43, 12] width 44 height 11
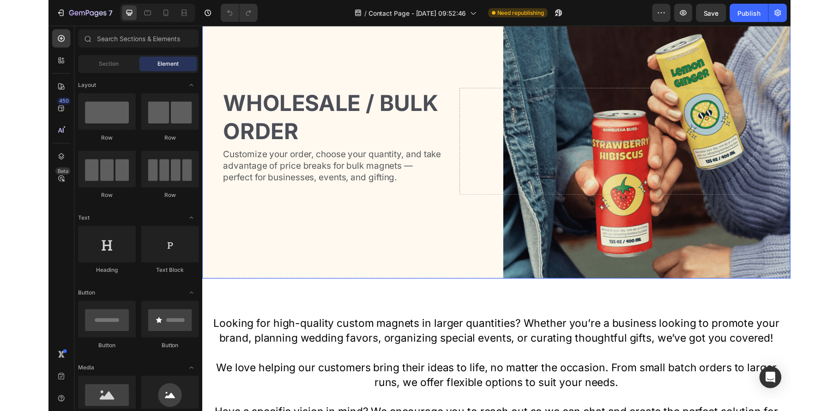
scroll to position [97, 0]
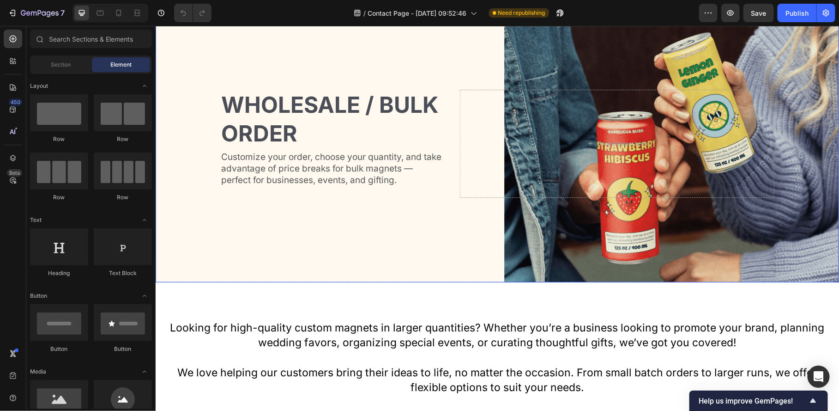
click at [329, 240] on div "Background Image" at bounding box center [497, 143] width 684 height 277
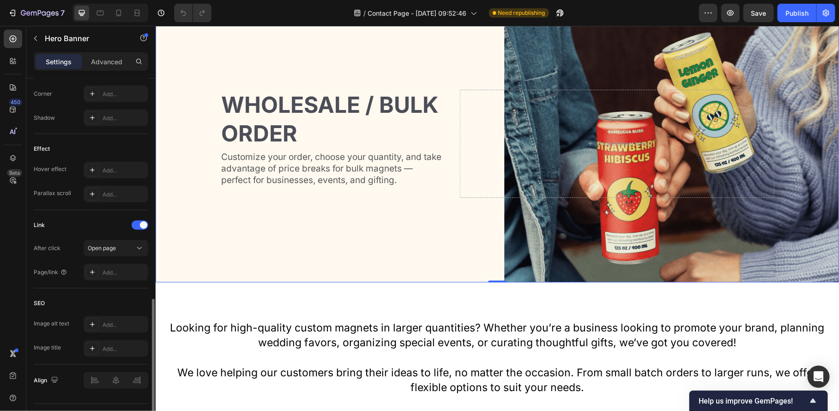
scroll to position [456, 0]
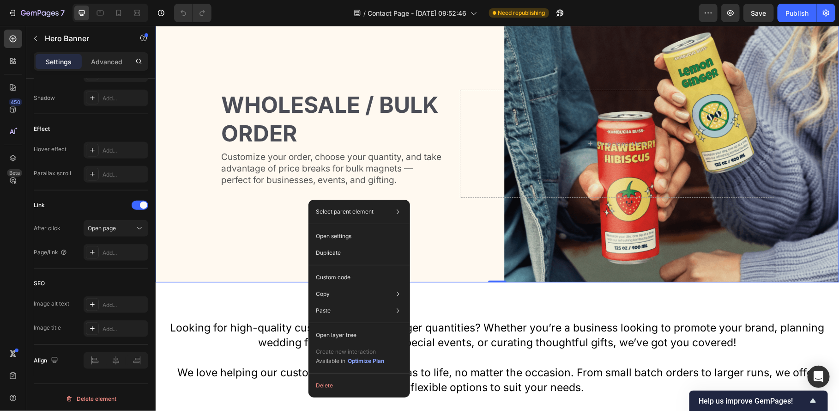
click at [259, 210] on div "Wholesale / bulk order Heading Customize your order, choose your quantity, and …" at bounding box center [497, 143] width 554 height 138
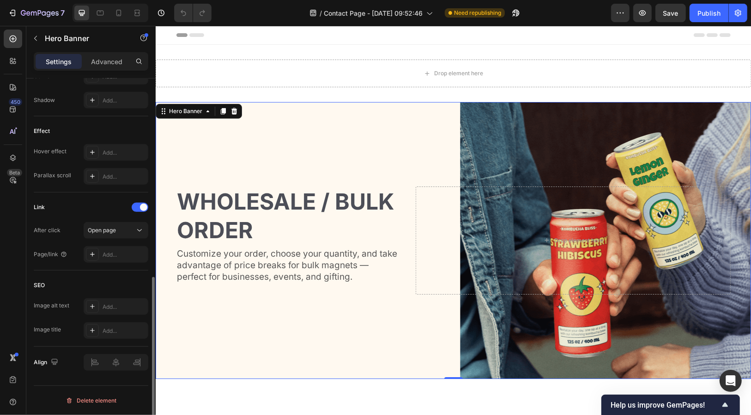
scroll to position [451, 0]
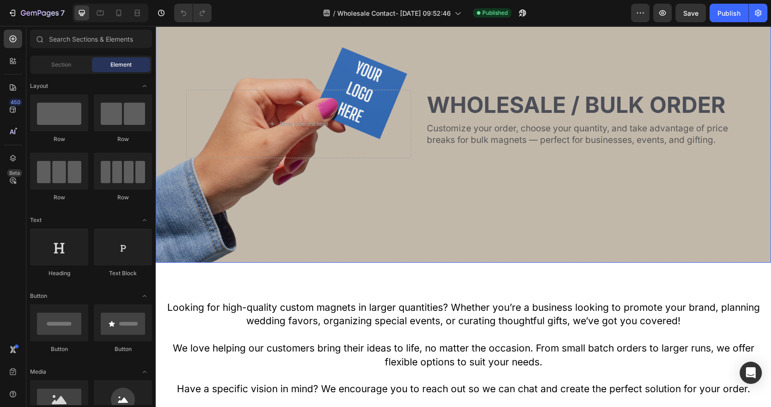
scroll to position [121, 0]
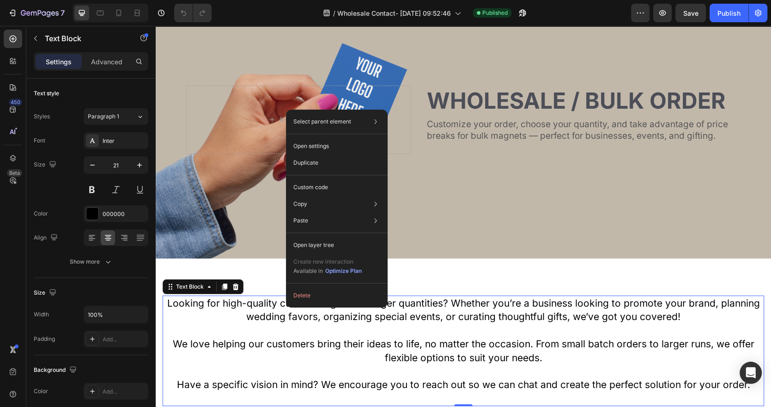
click at [256, 319] on p "Looking for high-quality custom magnets in larger quantities? Whether you’re a …" at bounding box center [464, 309] width 600 height 27
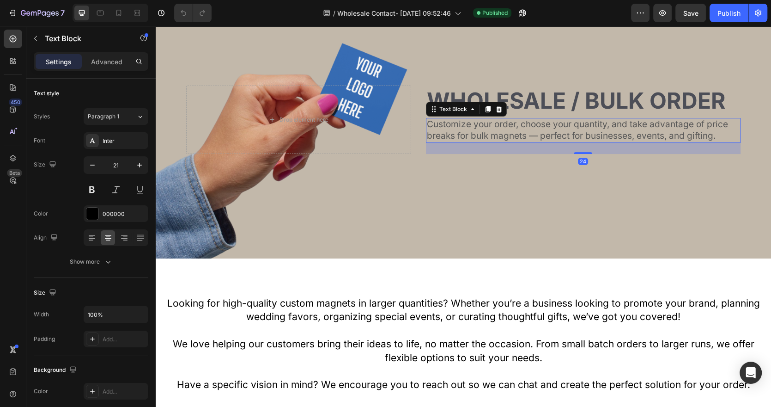
click at [635, 131] on p "Customize your order, choose your quantity, and take advantage of price breaks …" at bounding box center [583, 130] width 313 height 23
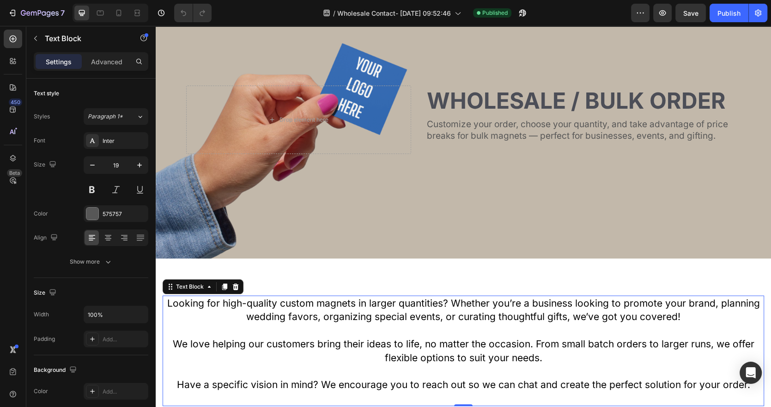
click at [445, 339] on p "We love helping our customers bring their ideas to life, no matter the occasion…" at bounding box center [464, 350] width 600 height 27
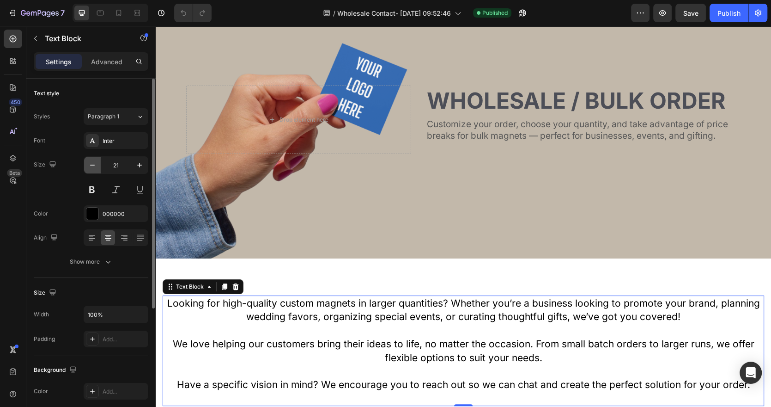
click at [93, 160] on icon "button" at bounding box center [92, 164] width 9 height 9
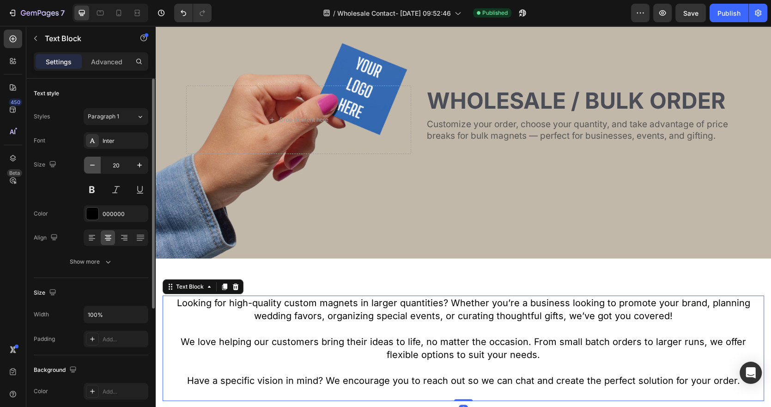
click at [93, 160] on icon "button" at bounding box center [92, 164] width 9 height 9
type input "19"
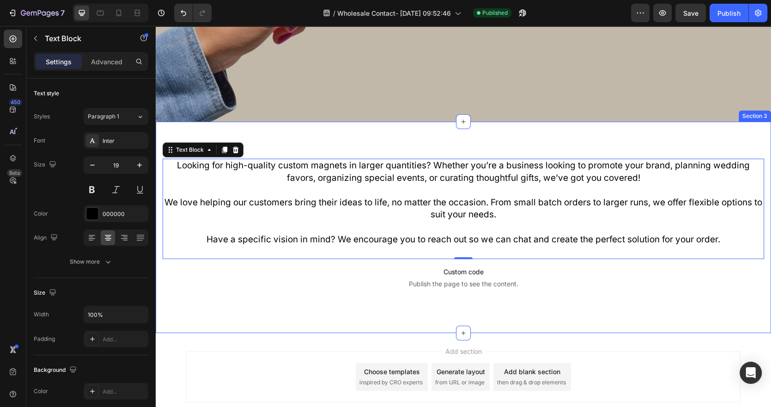
scroll to position [259, 0]
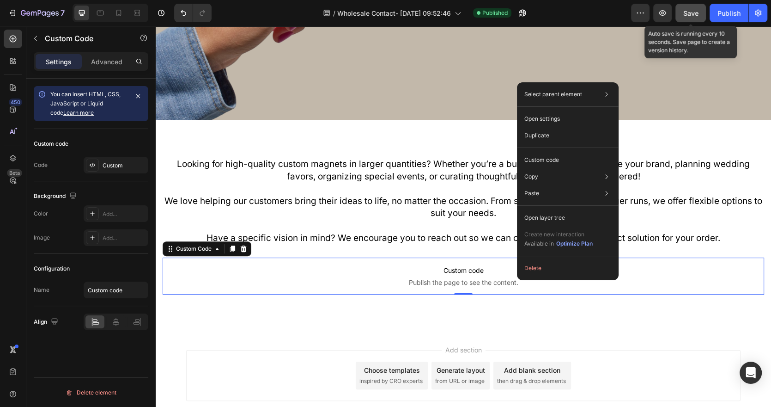
click at [693, 10] on span "Save" at bounding box center [690, 13] width 15 height 8
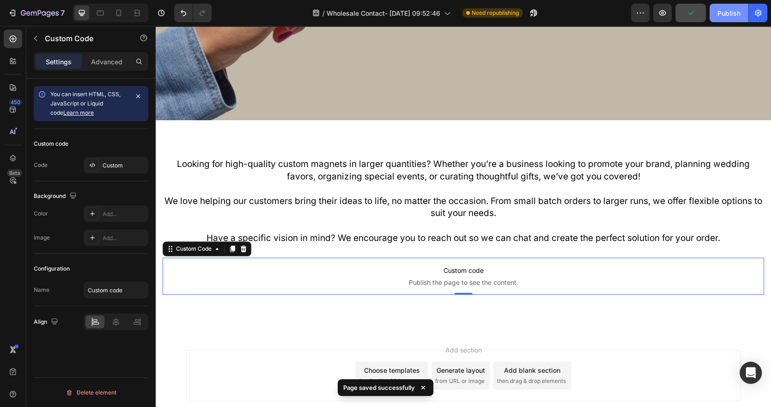
click at [729, 15] on div "Publish" at bounding box center [728, 13] width 23 height 10
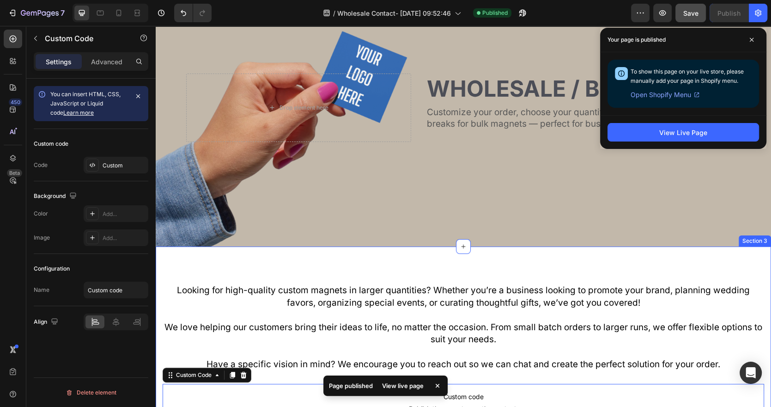
scroll to position [0, 0]
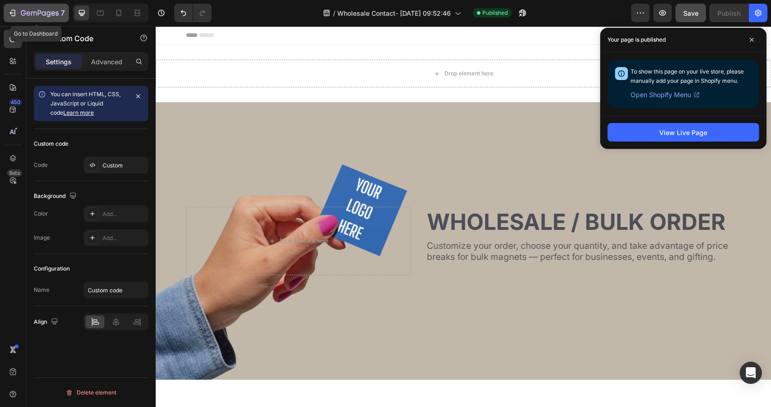
click at [20, 12] on div "7" at bounding box center [36, 12] width 57 height 11
